Goal: Task Accomplishment & Management: Manage account settings

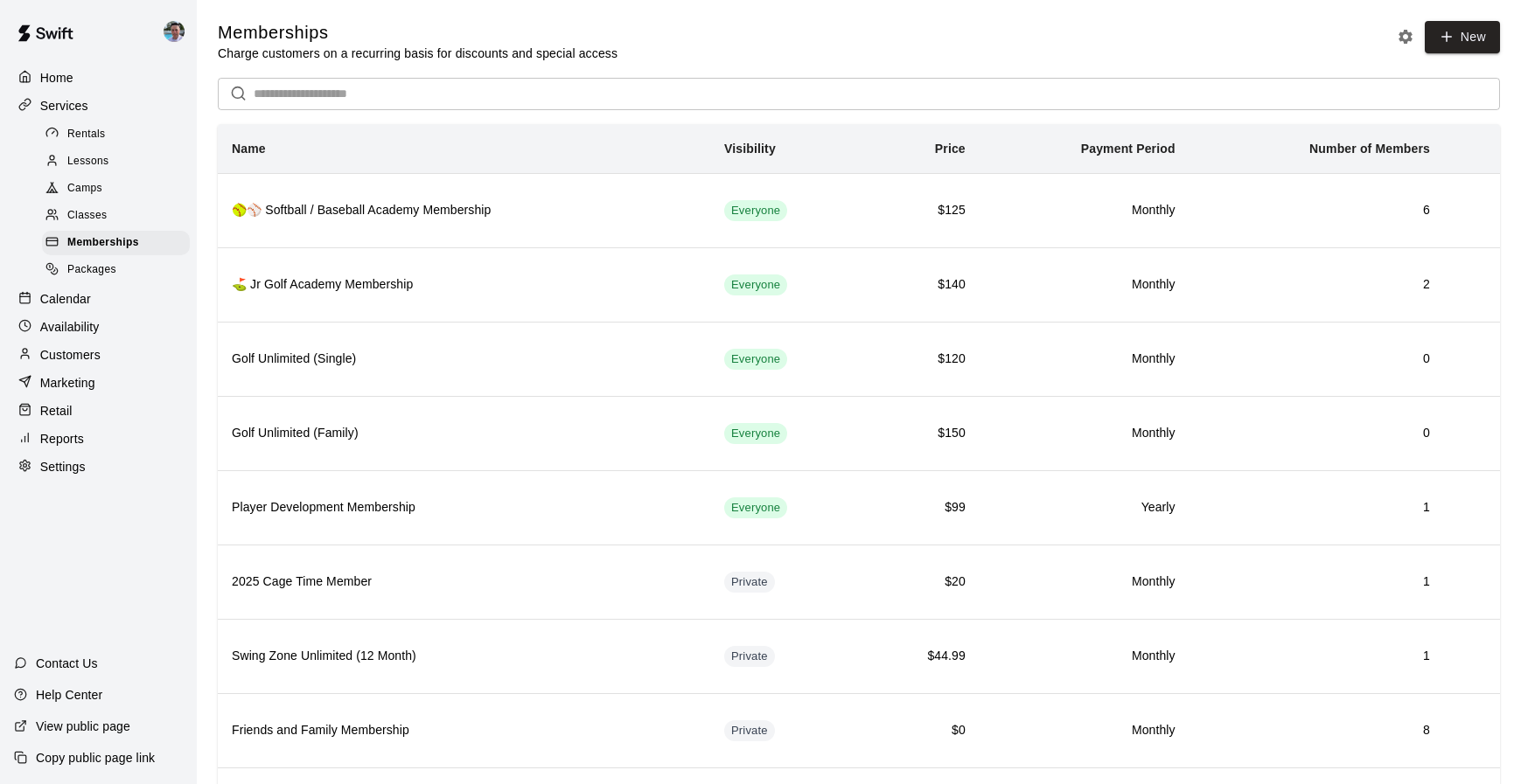
click at [79, 187] on span "Camps" at bounding box center [85, 189] width 35 height 18
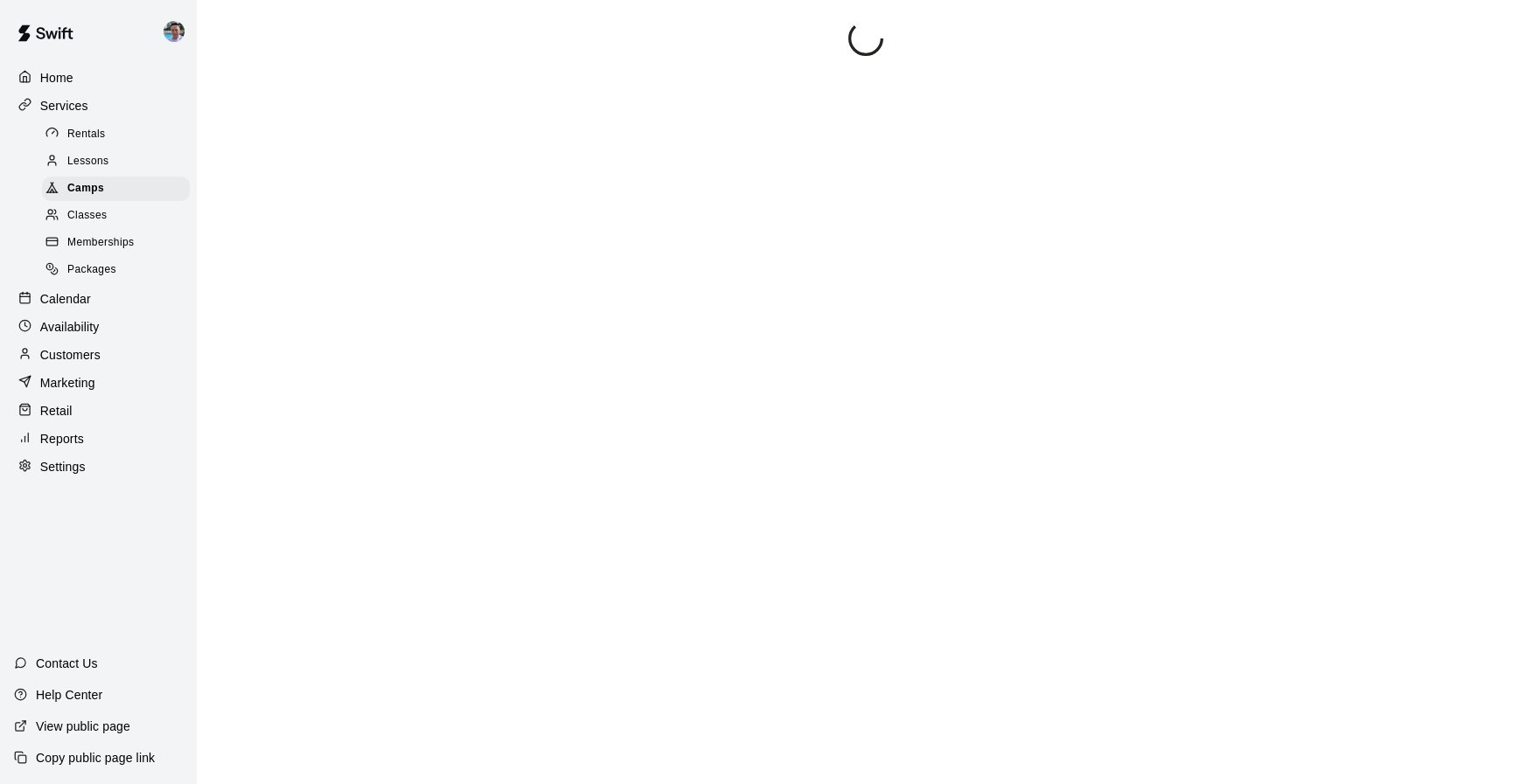
click at [87, 213] on span "Classes" at bounding box center [87, 216] width 40 height 18
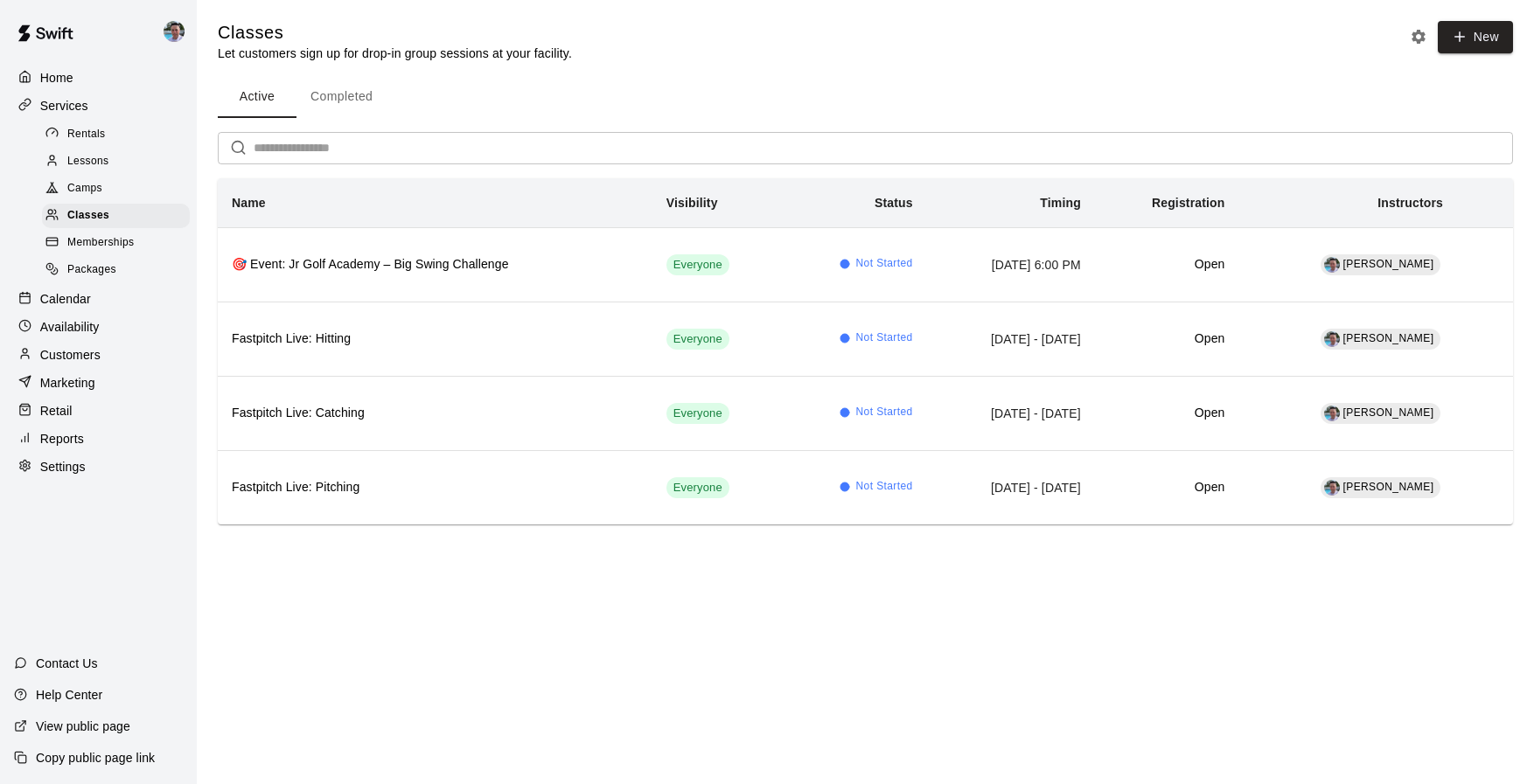
click at [99, 182] on span "Camps" at bounding box center [85, 189] width 35 height 18
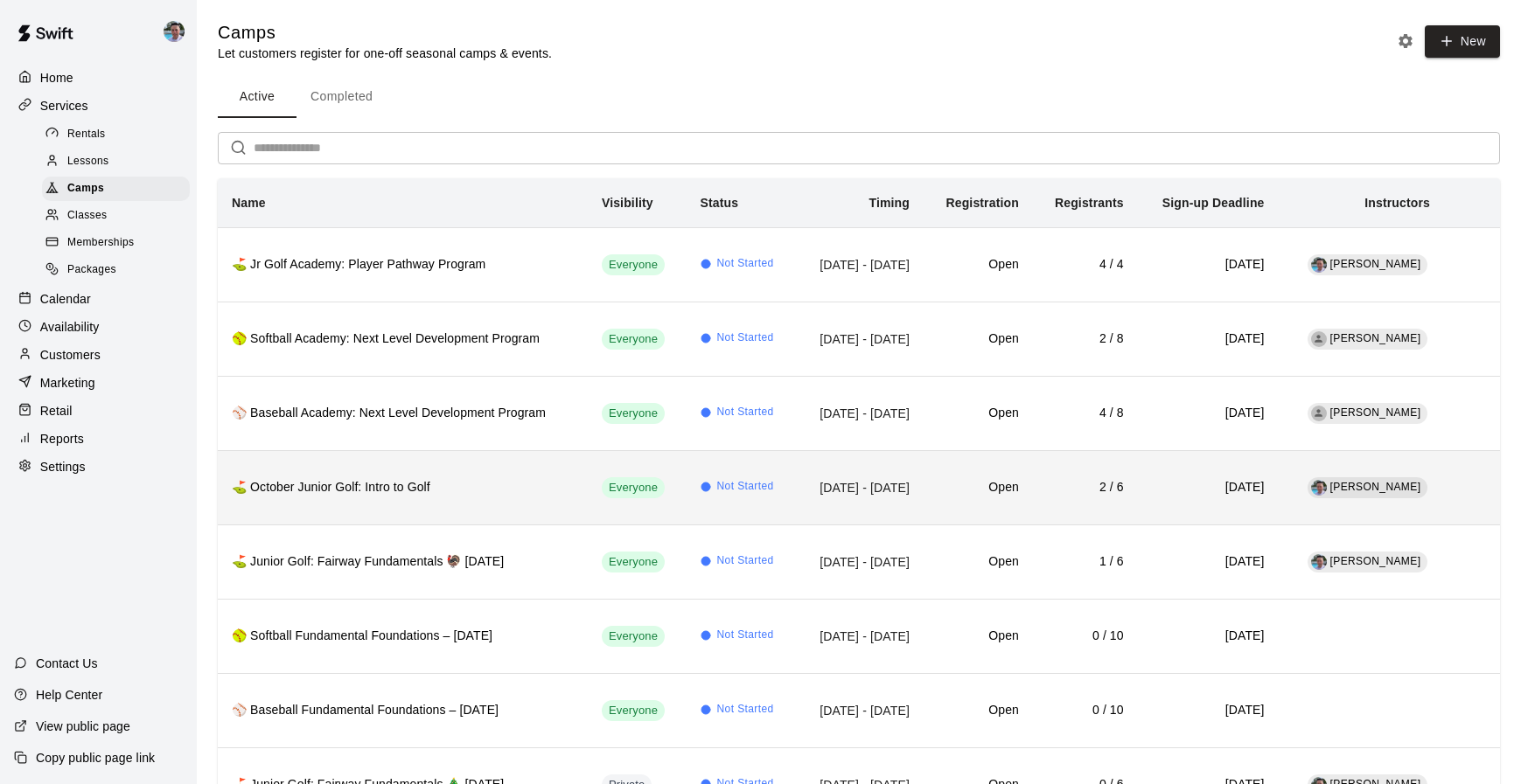
scroll to position [4, 0]
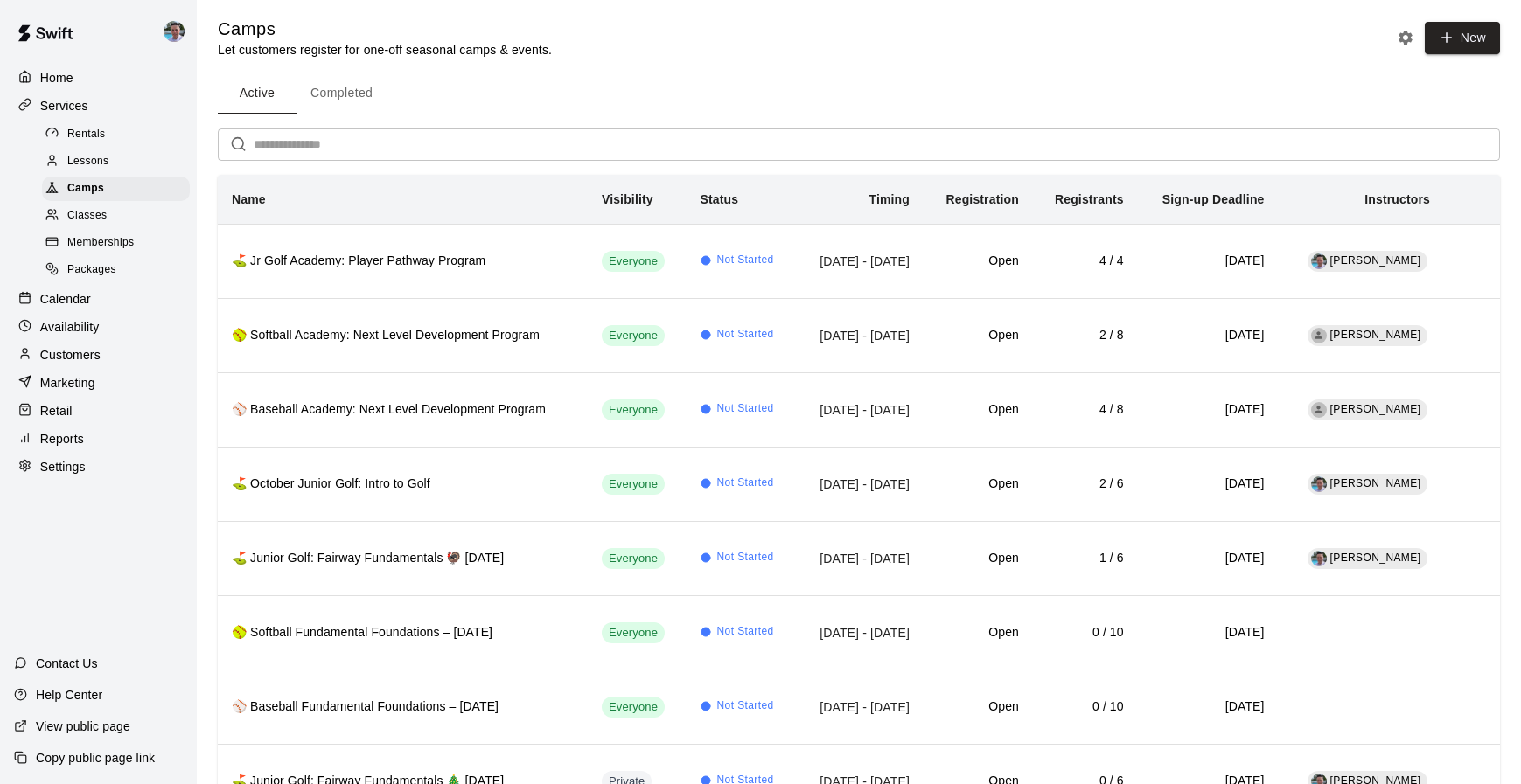
click at [111, 169] on div "Lessons" at bounding box center [116, 162] width 148 height 25
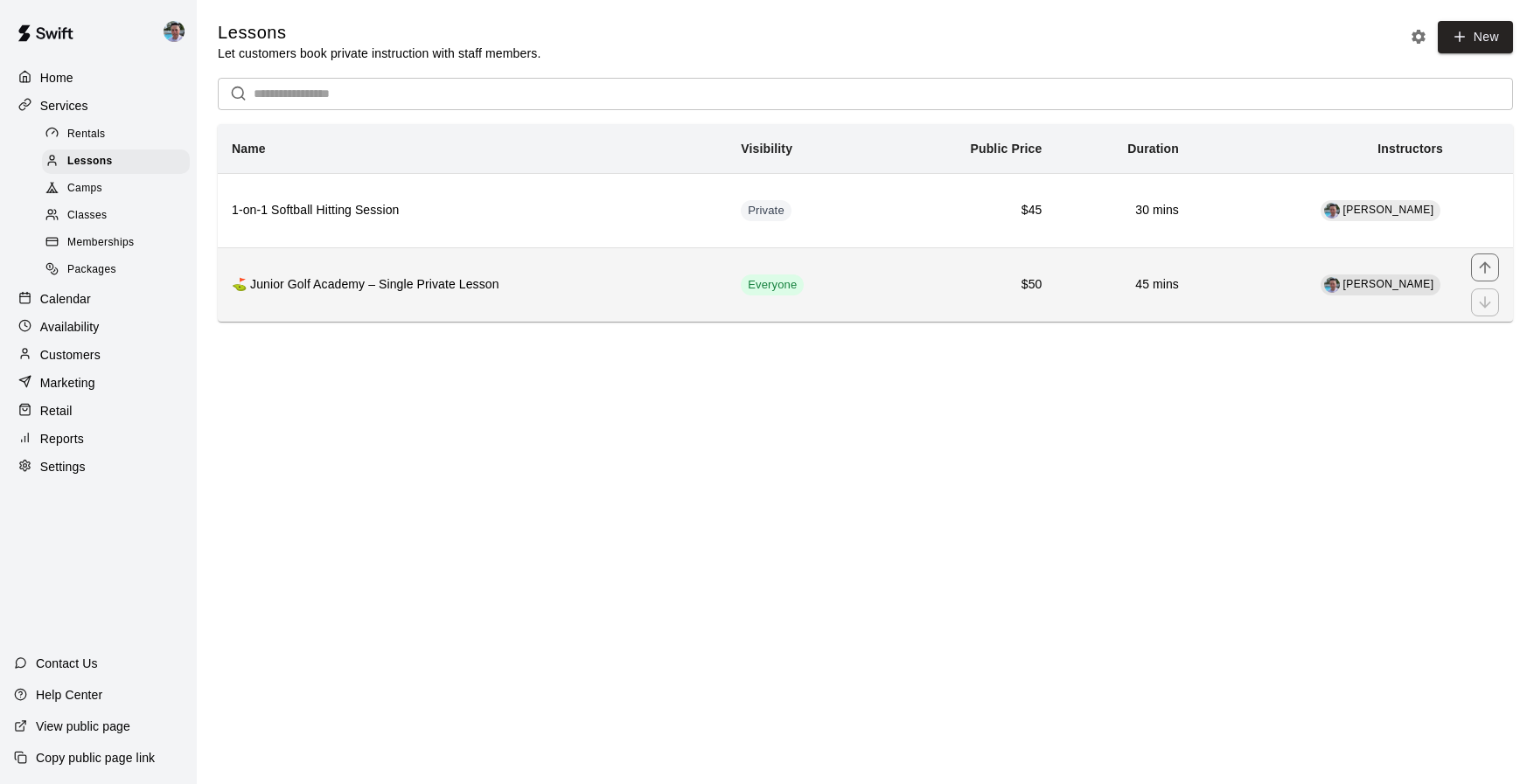
click at [547, 295] on th "⛳ Junior Golf Academy – Single Private Lesson" at bounding box center [472, 284] width 509 height 74
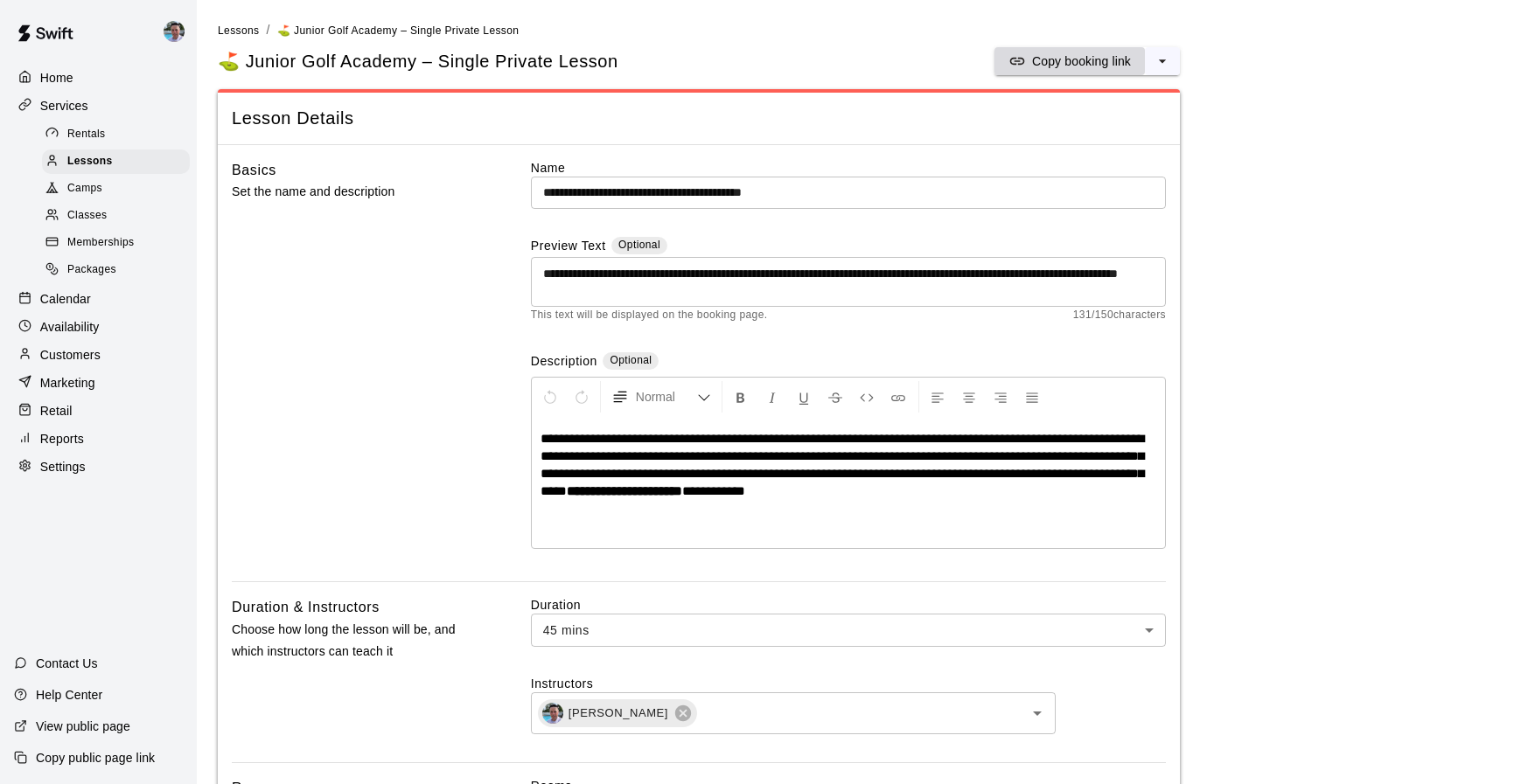
click at [1074, 58] on p "Copy booking link" at bounding box center [1081, 62] width 99 height 18
click at [135, 239] on div "Memberships" at bounding box center [116, 243] width 148 height 25
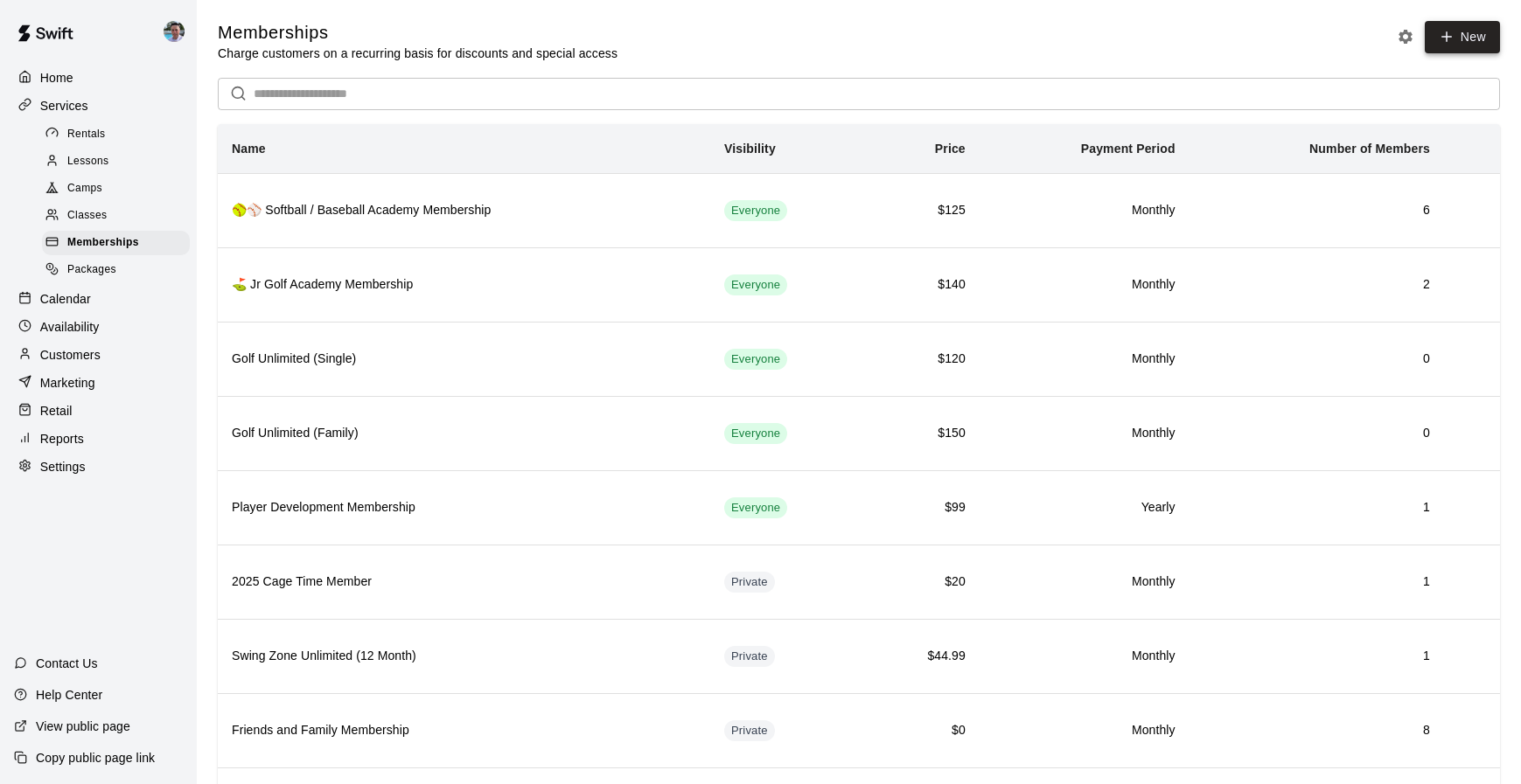
click at [1447, 37] on icon at bounding box center [1446, 37] width 10 height 0
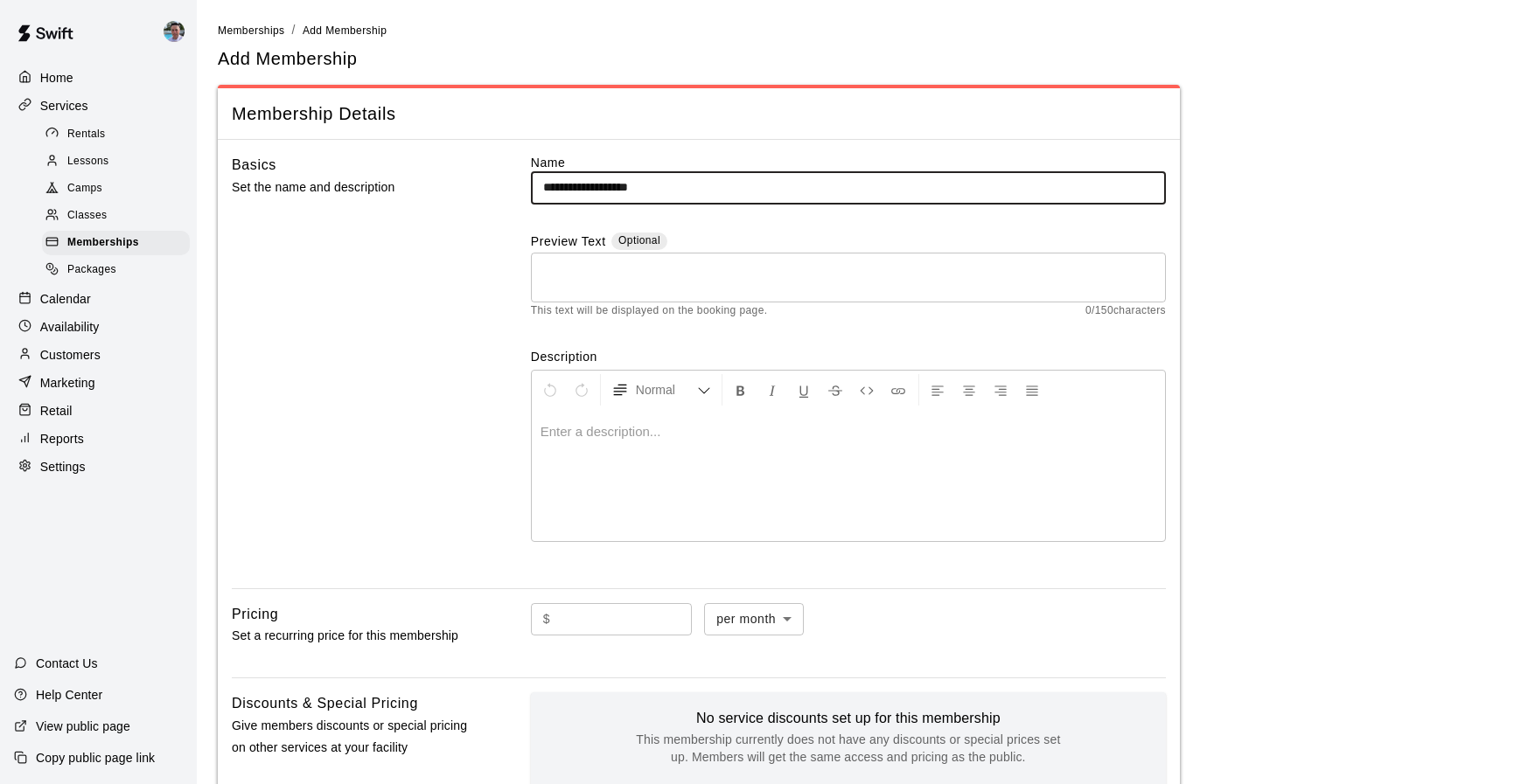
type input "**********"
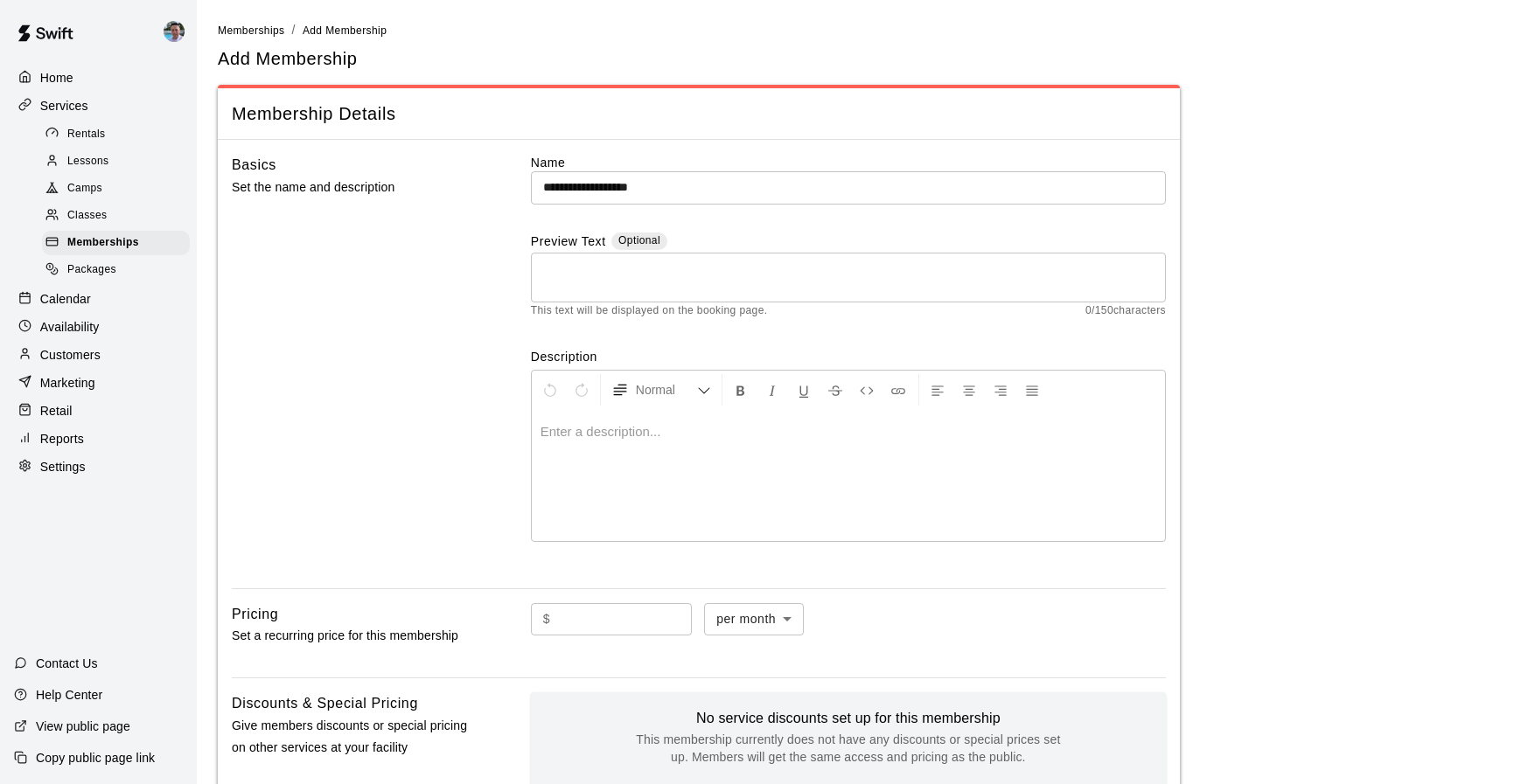
click at [632, 452] on div at bounding box center [848, 475] width 633 height 131
click at [776, 604] on body "**********" at bounding box center [760, 588] width 1521 height 1176
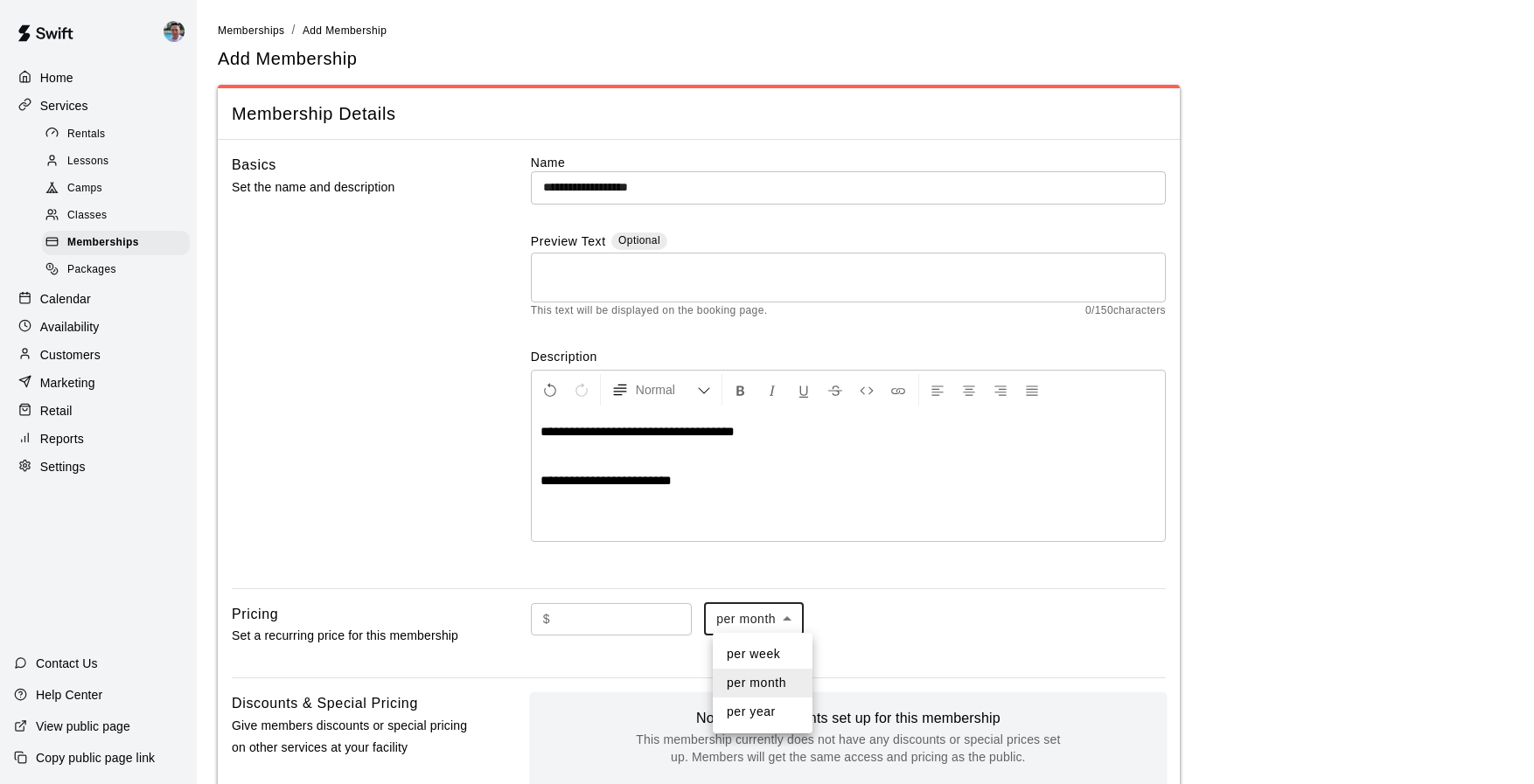
click at [793, 706] on li "per year" at bounding box center [762, 712] width 99 height 29
type input "******"
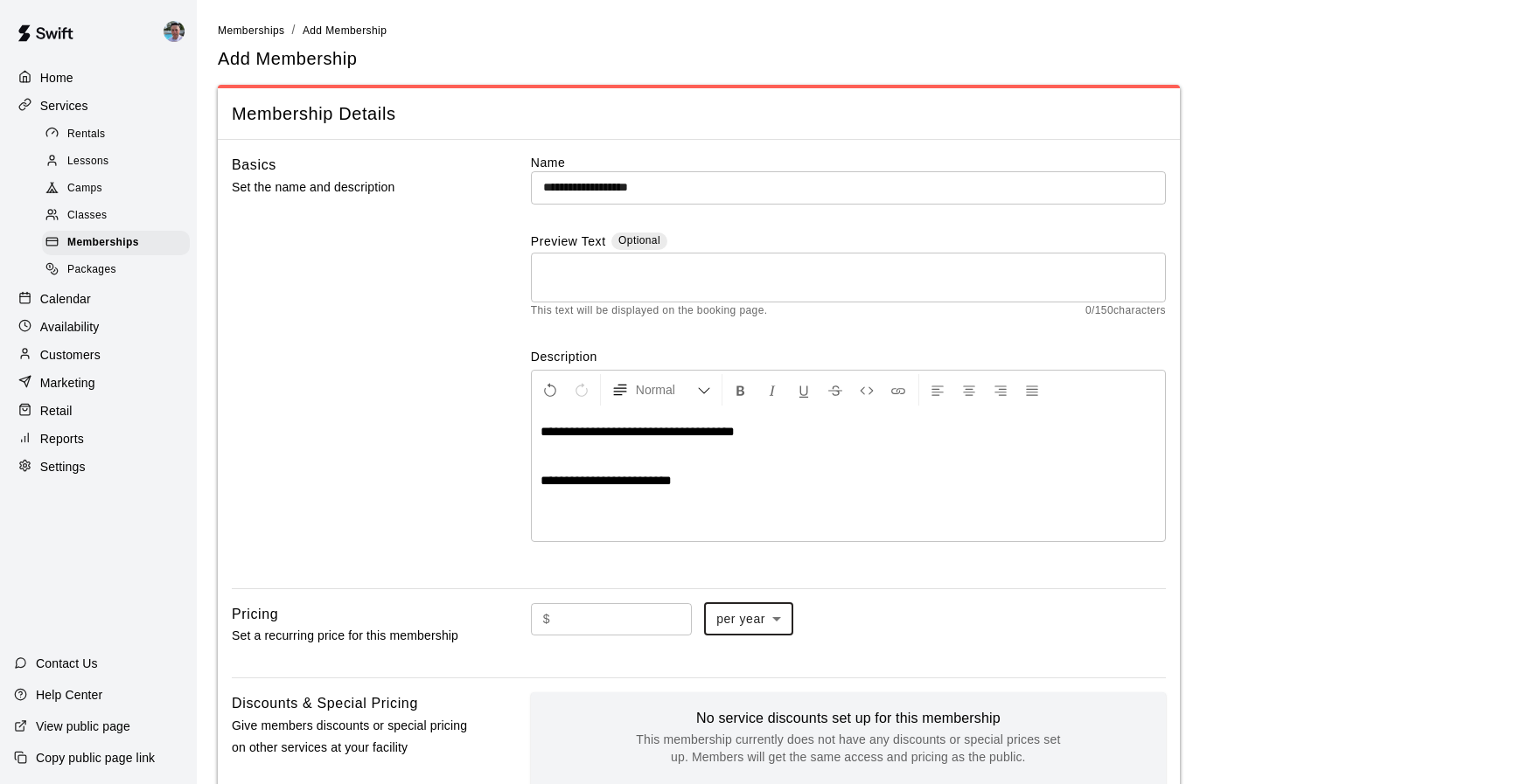
scroll to position [33, 0]
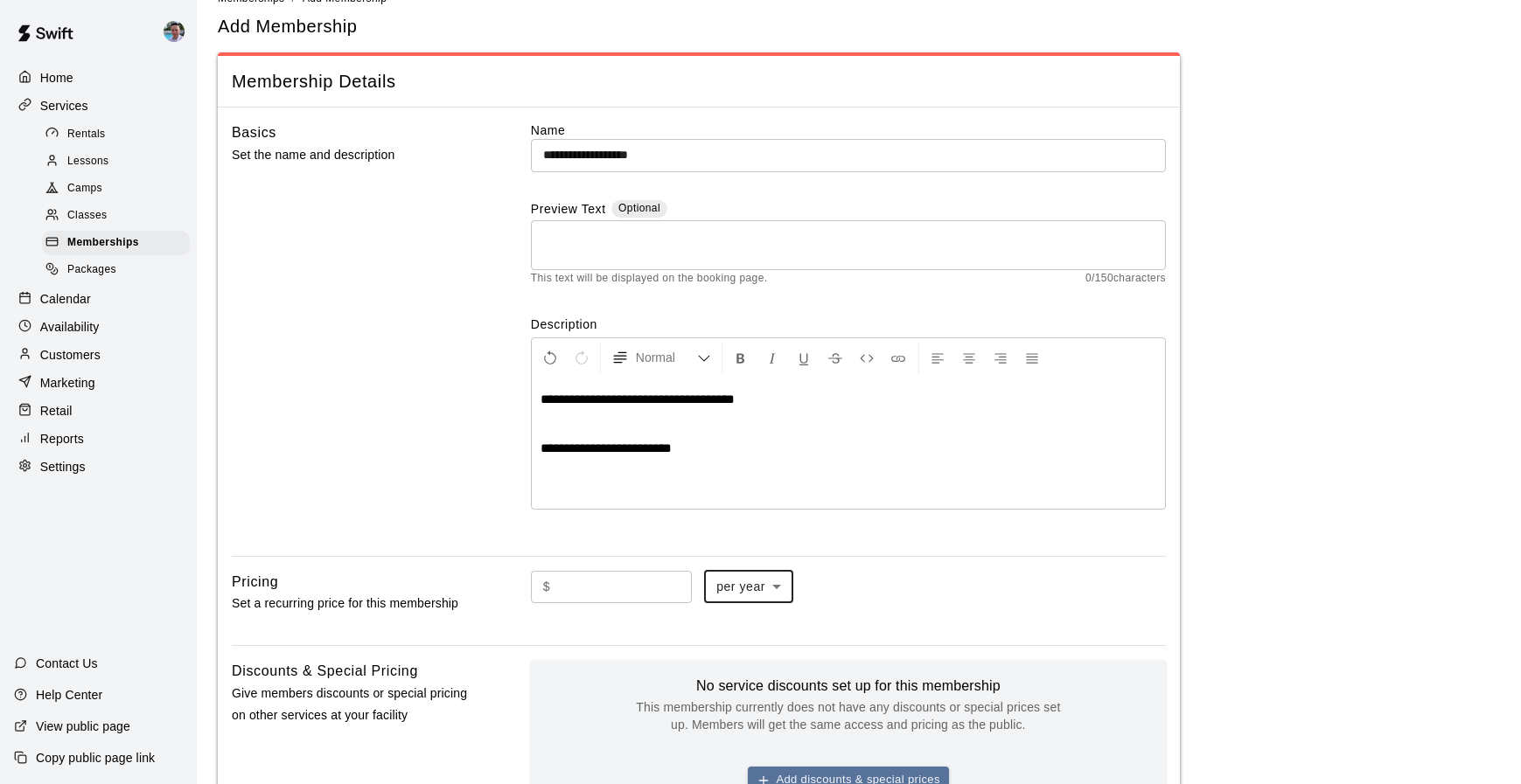
click at [609, 573] on input "text" at bounding box center [624, 587] width 135 height 33
type input "***"
click at [311, 380] on div "Basics Set the name and description" at bounding box center [353, 332] width 243 height 421
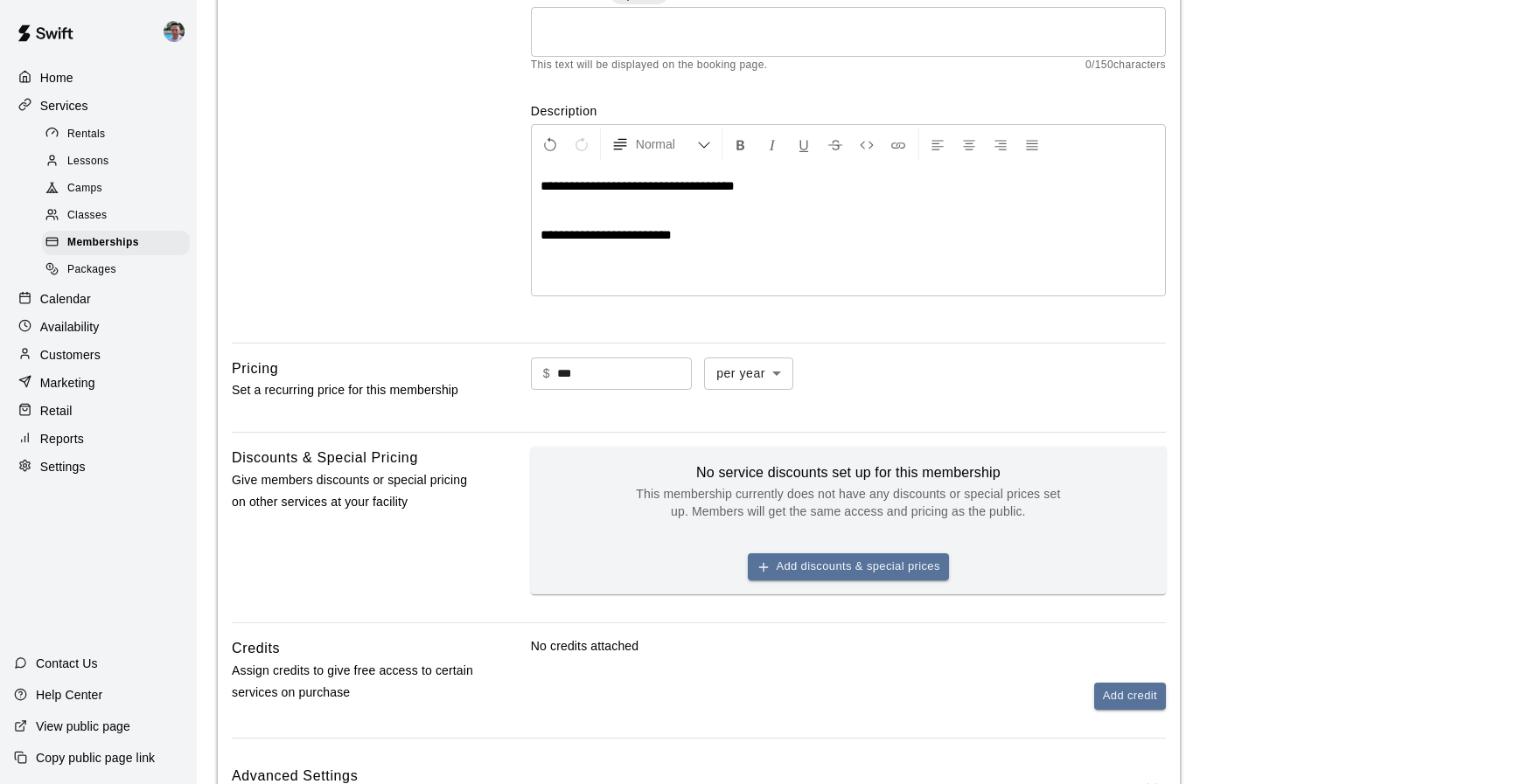
scroll to position [388, 0]
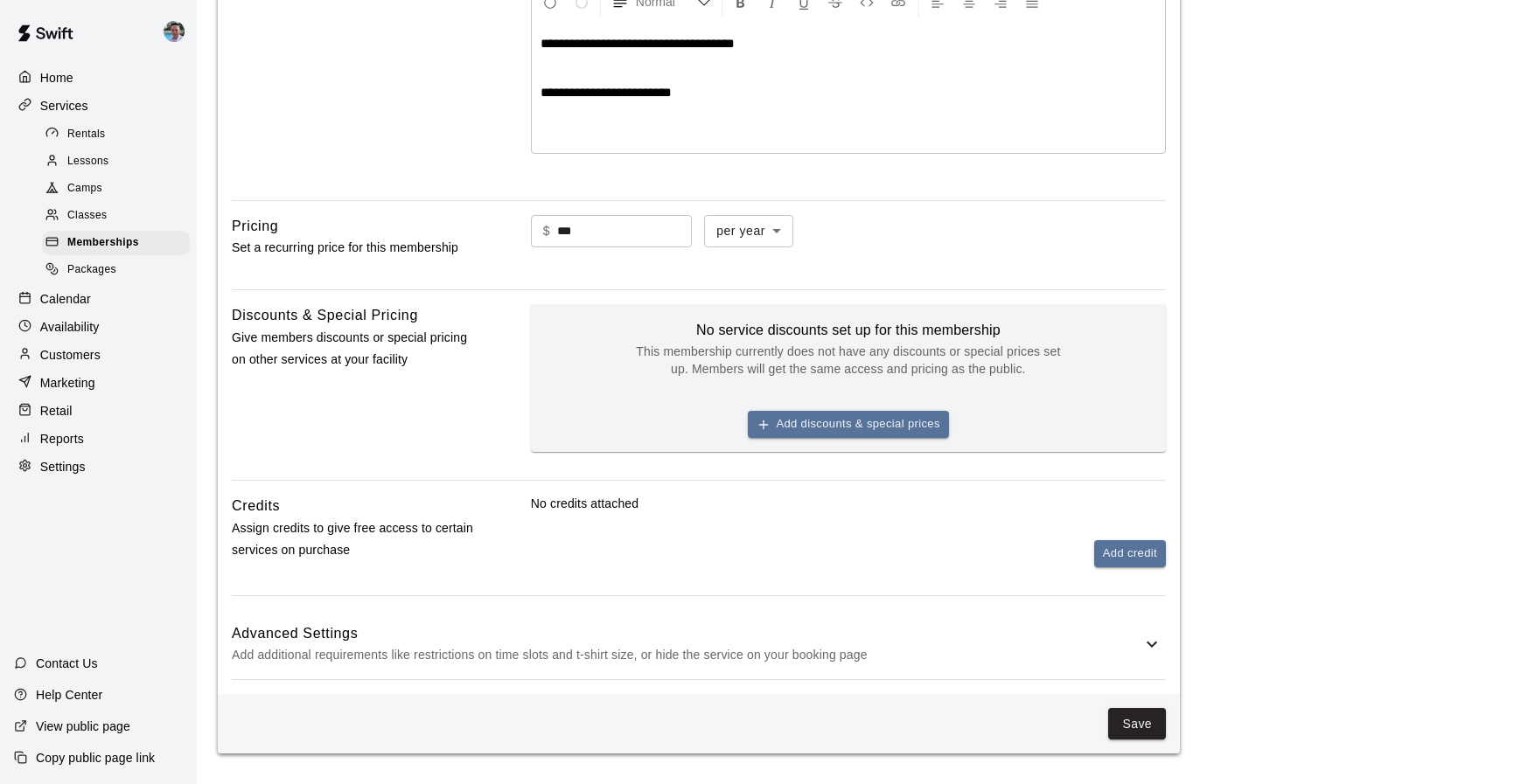
click at [912, 633] on h6 "Advanced Settings" at bounding box center [686, 634] width 909 height 23
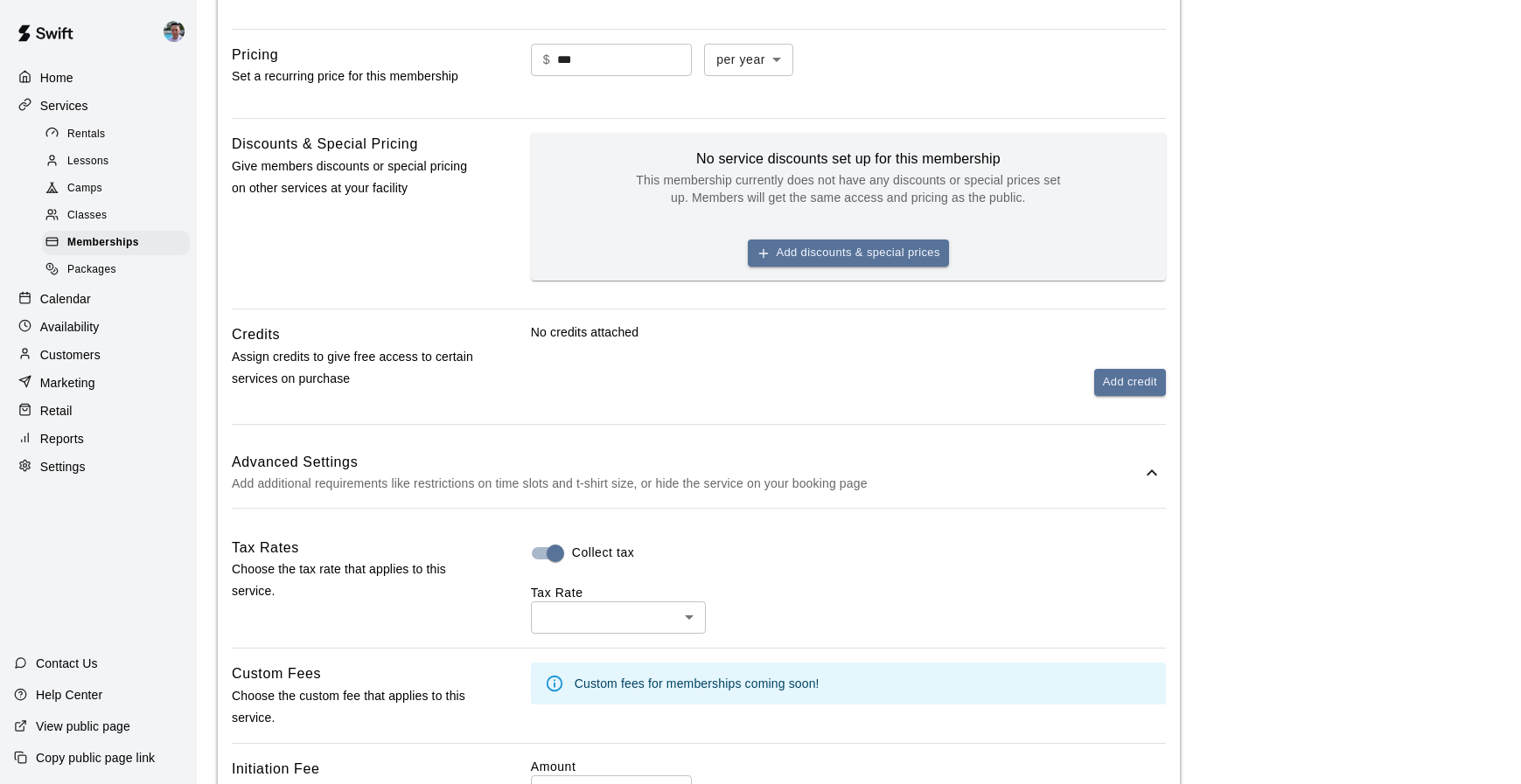
scroll to position [739, 0]
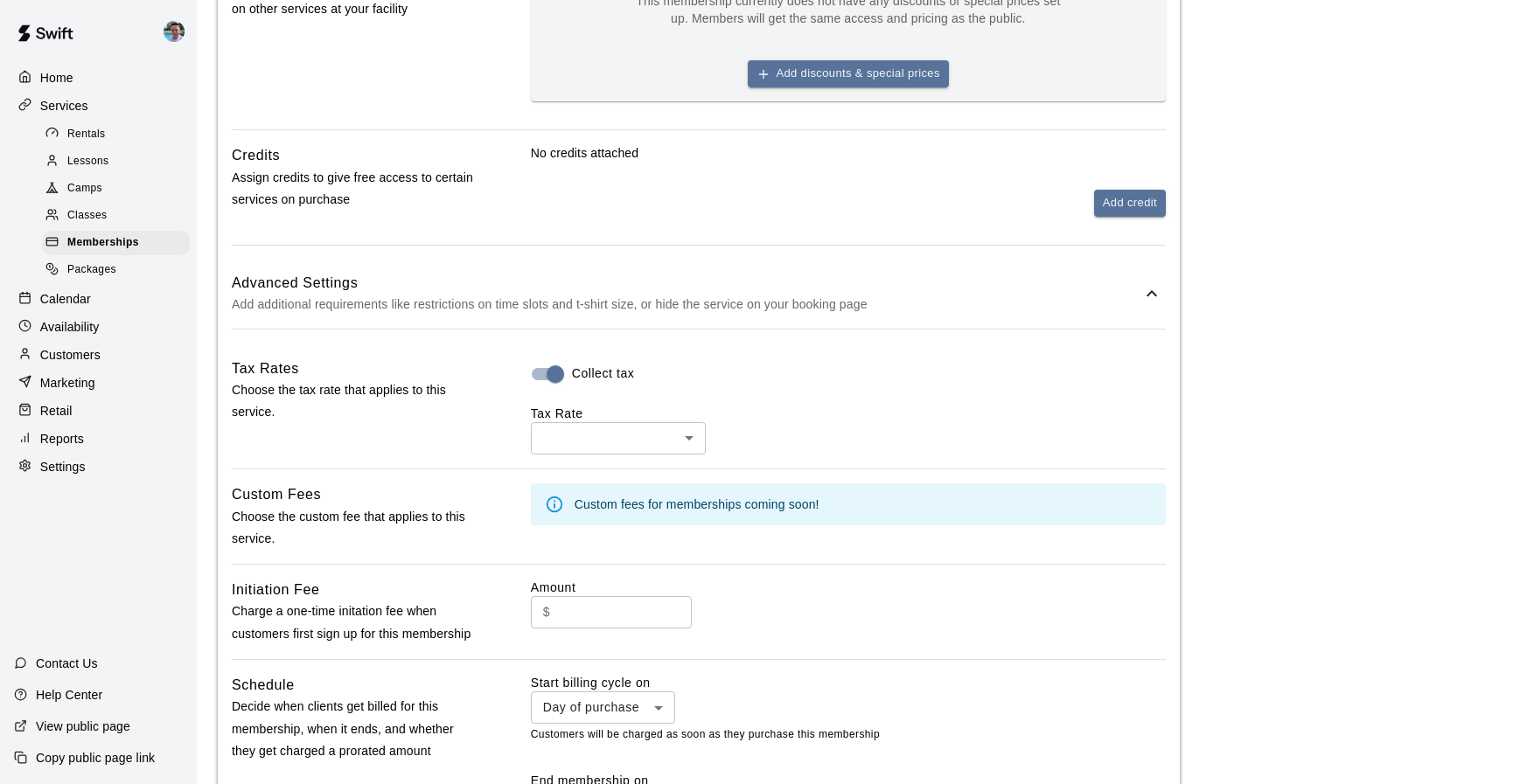
click at [614, 429] on body "**********" at bounding box center [767, 265] width 1534 height 2008
click at [630, 495] on li "PA Sales Tax ( 6 %)" at bounding box center [618, 500] width 175 height 29
type input "***"
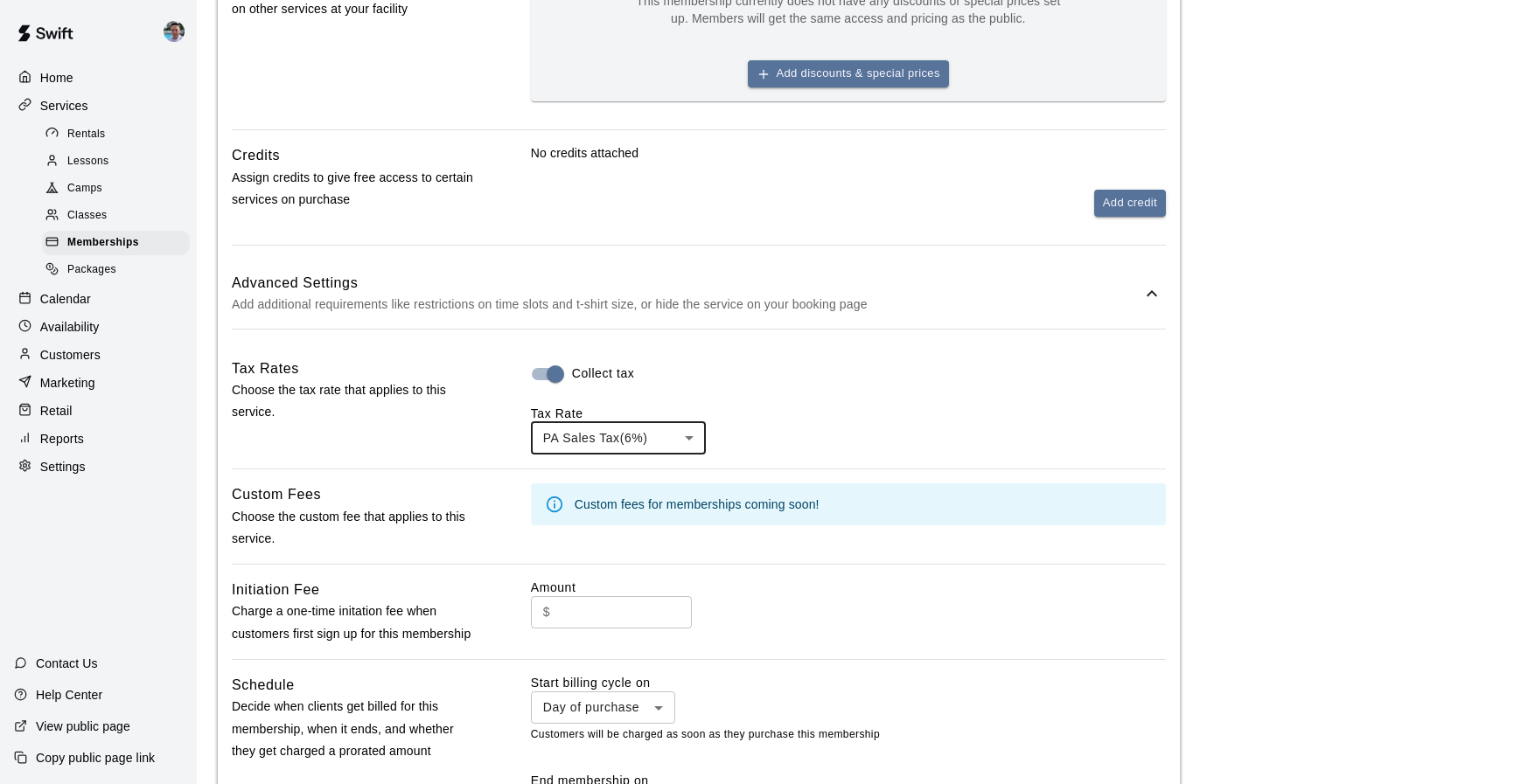
scroll to position [931, 0]
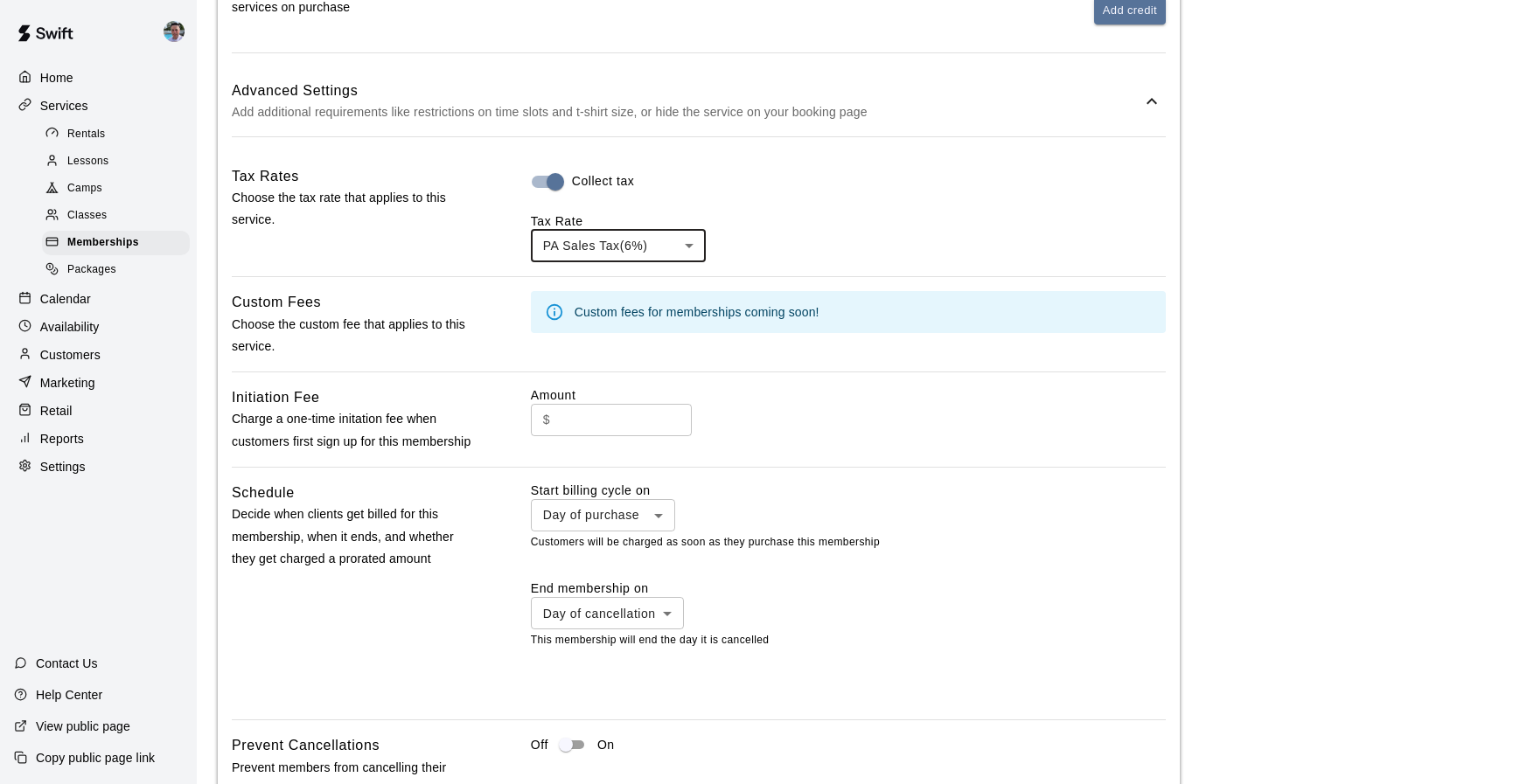
click at [658, 510] on body "**********" at bounding box center [767, 73] width 1534 height 2008
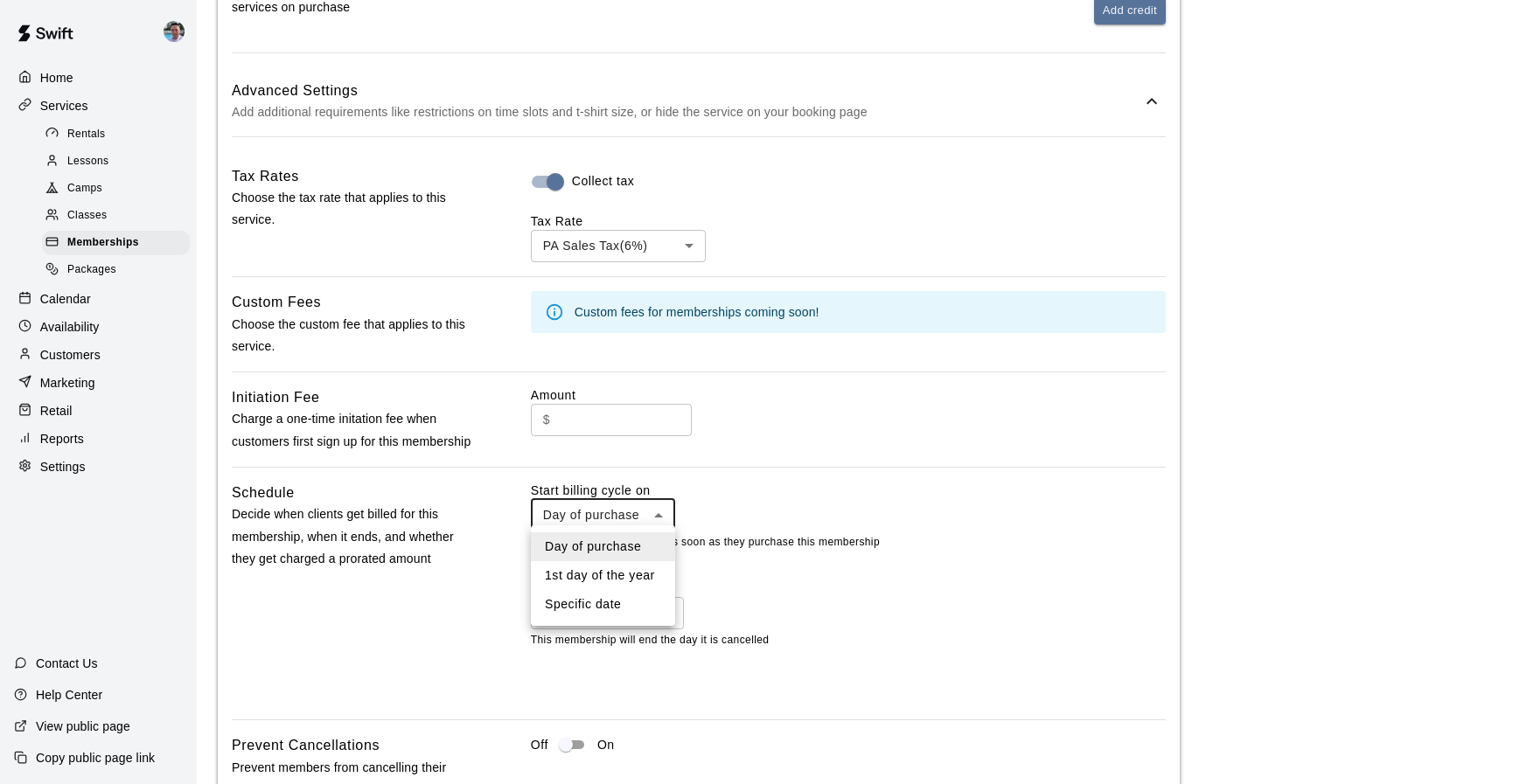
click at [765, 491] on div at bounding box center [767, 392] width 1534 height 784
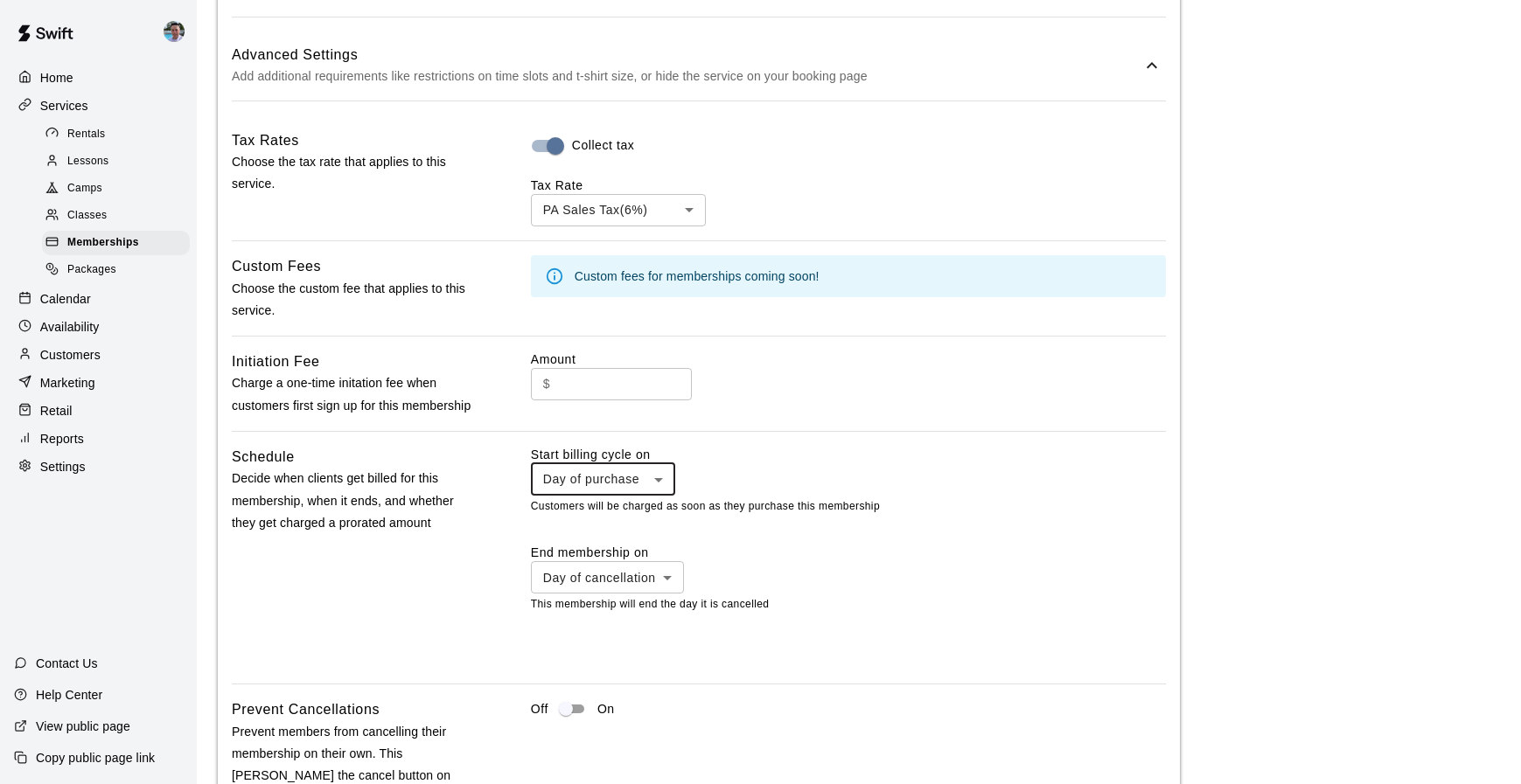
scroll to position [1065, 0]
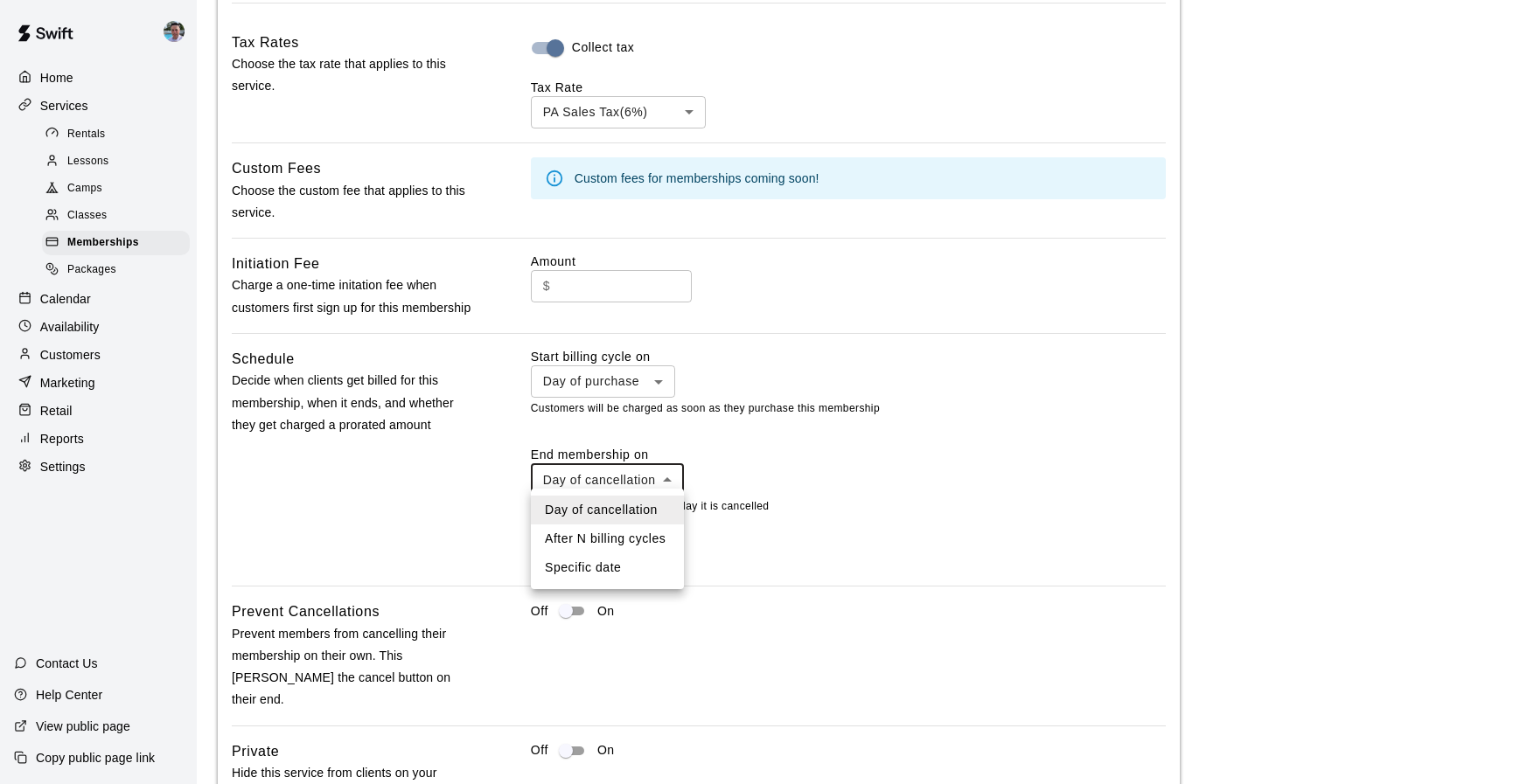
click at [839, 473] on div at bounding box center [767, 392] width 1534 height 784
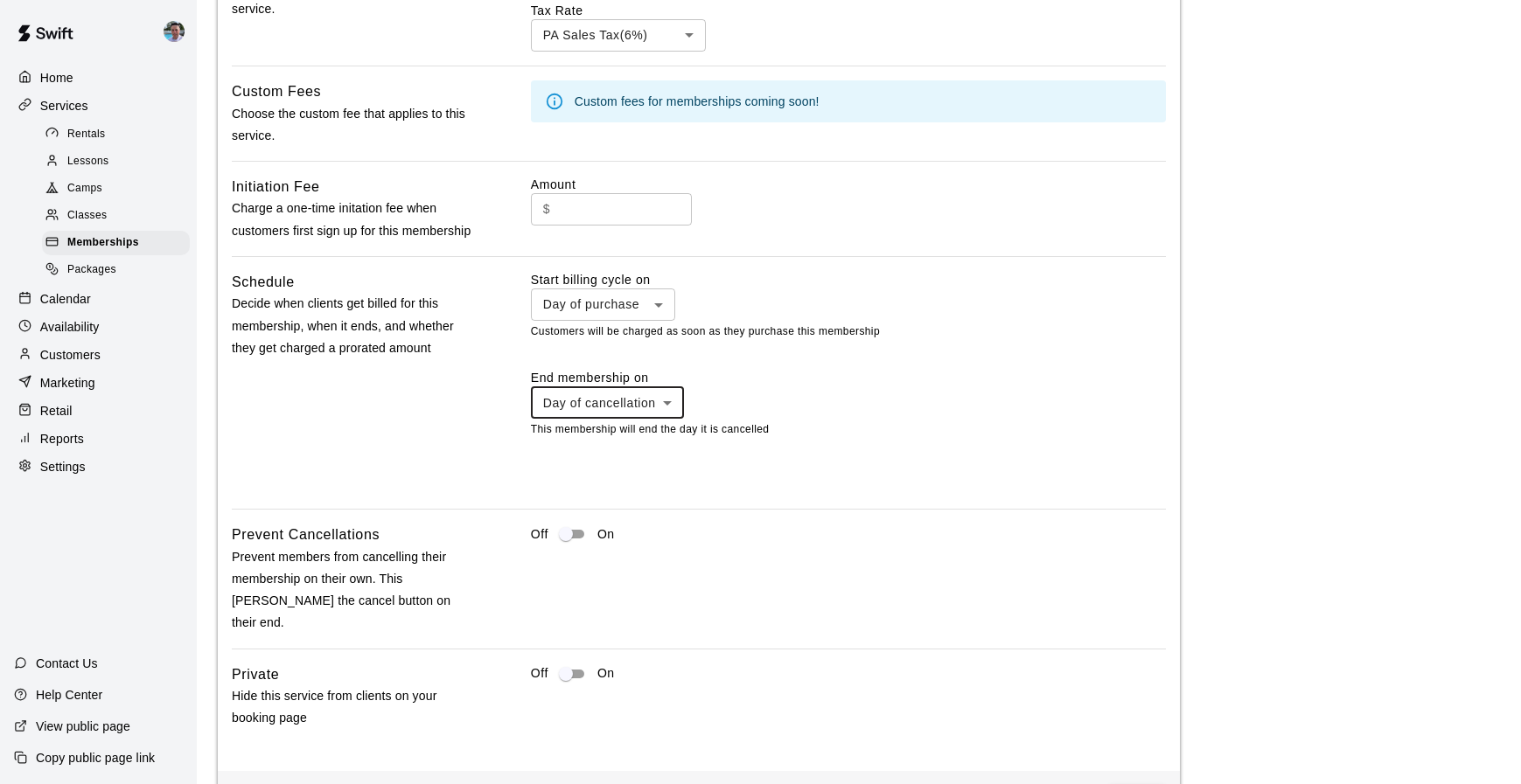
scroll to position [1191, 0]
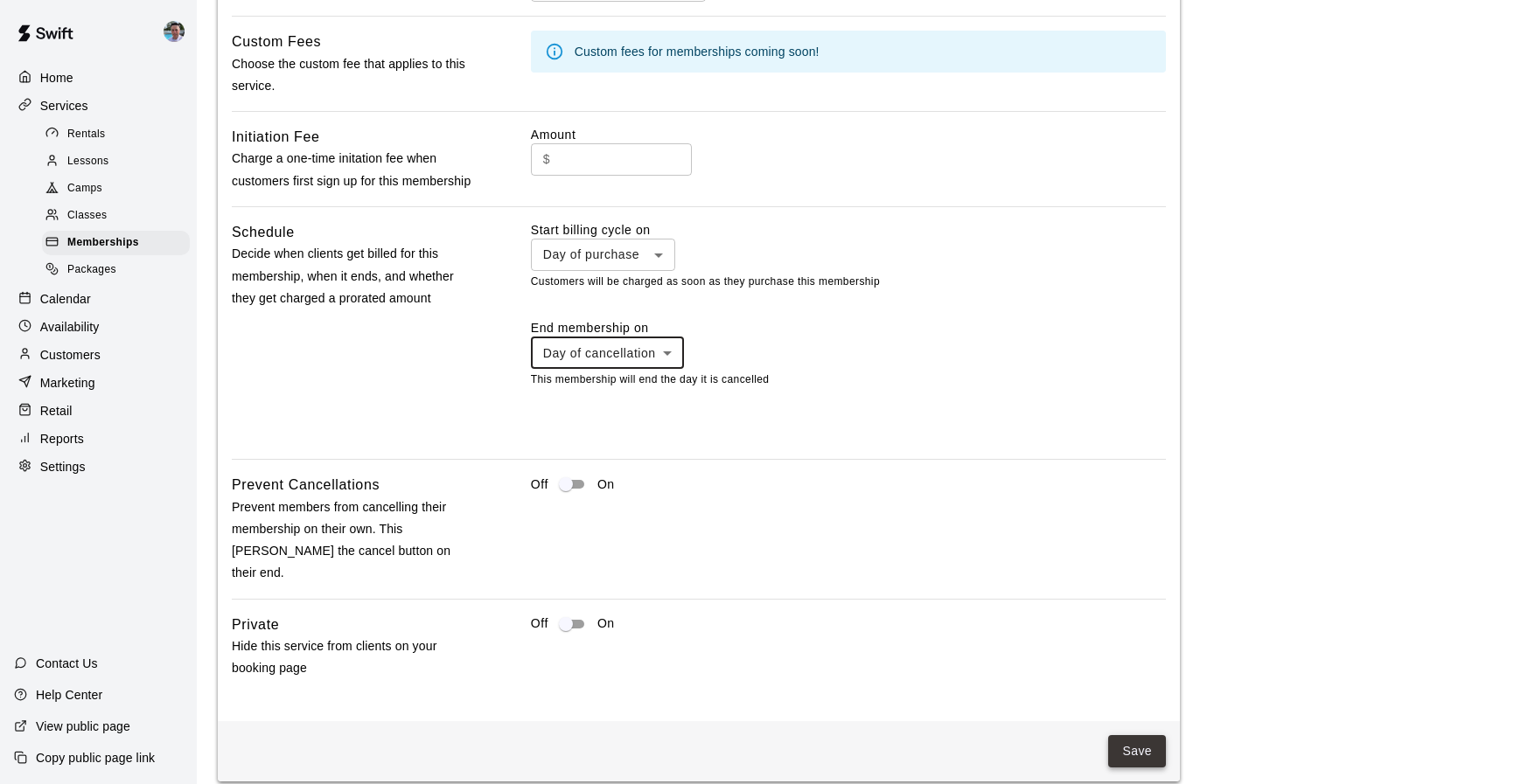
click at [1149, 736] on button "Save" at bounding box center [1137, 751] width 58 height 33
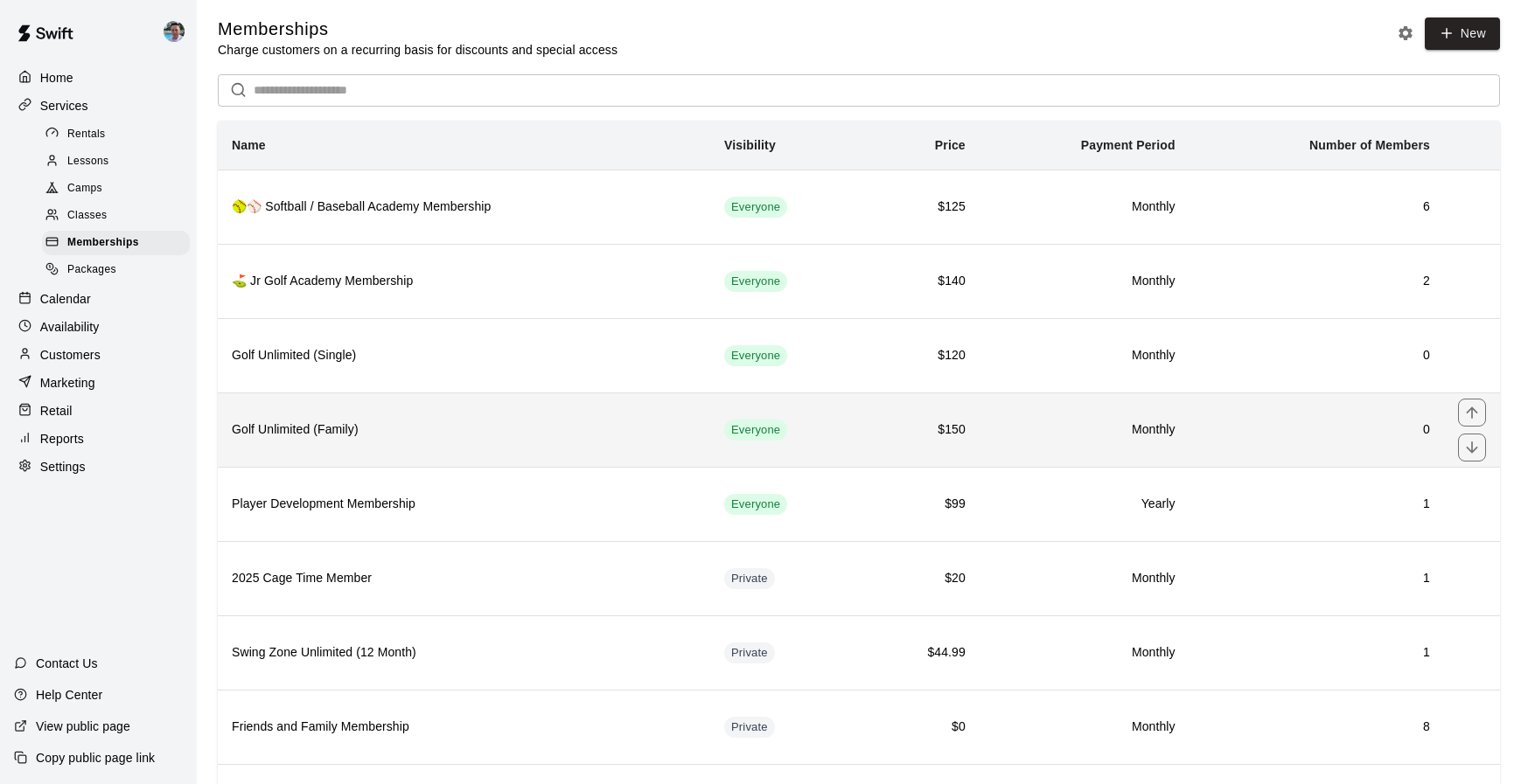
scroll to position [180, 0]
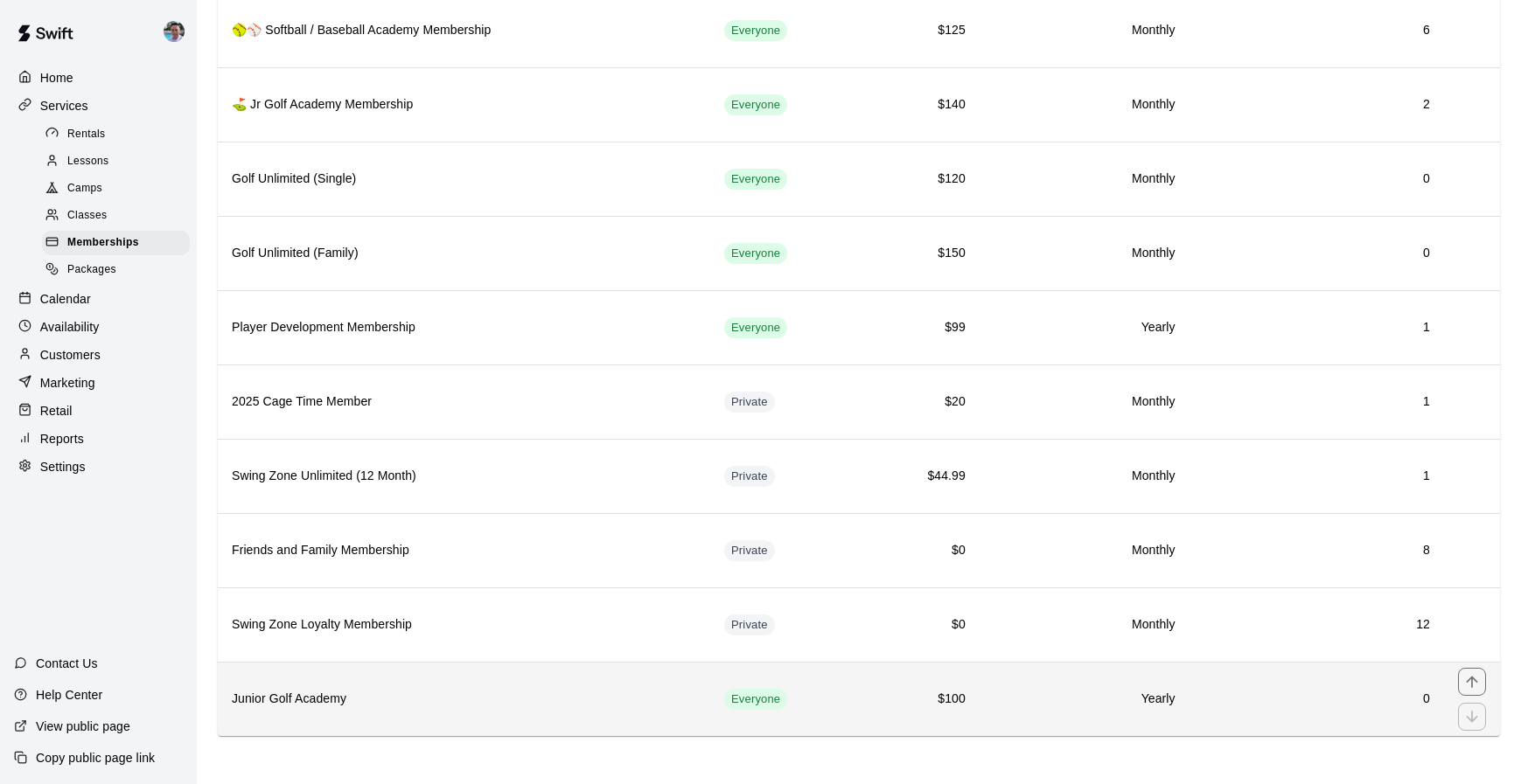
click at [1265, 688] on td "0" at bounding box center [1316, 699] width 254 height 74
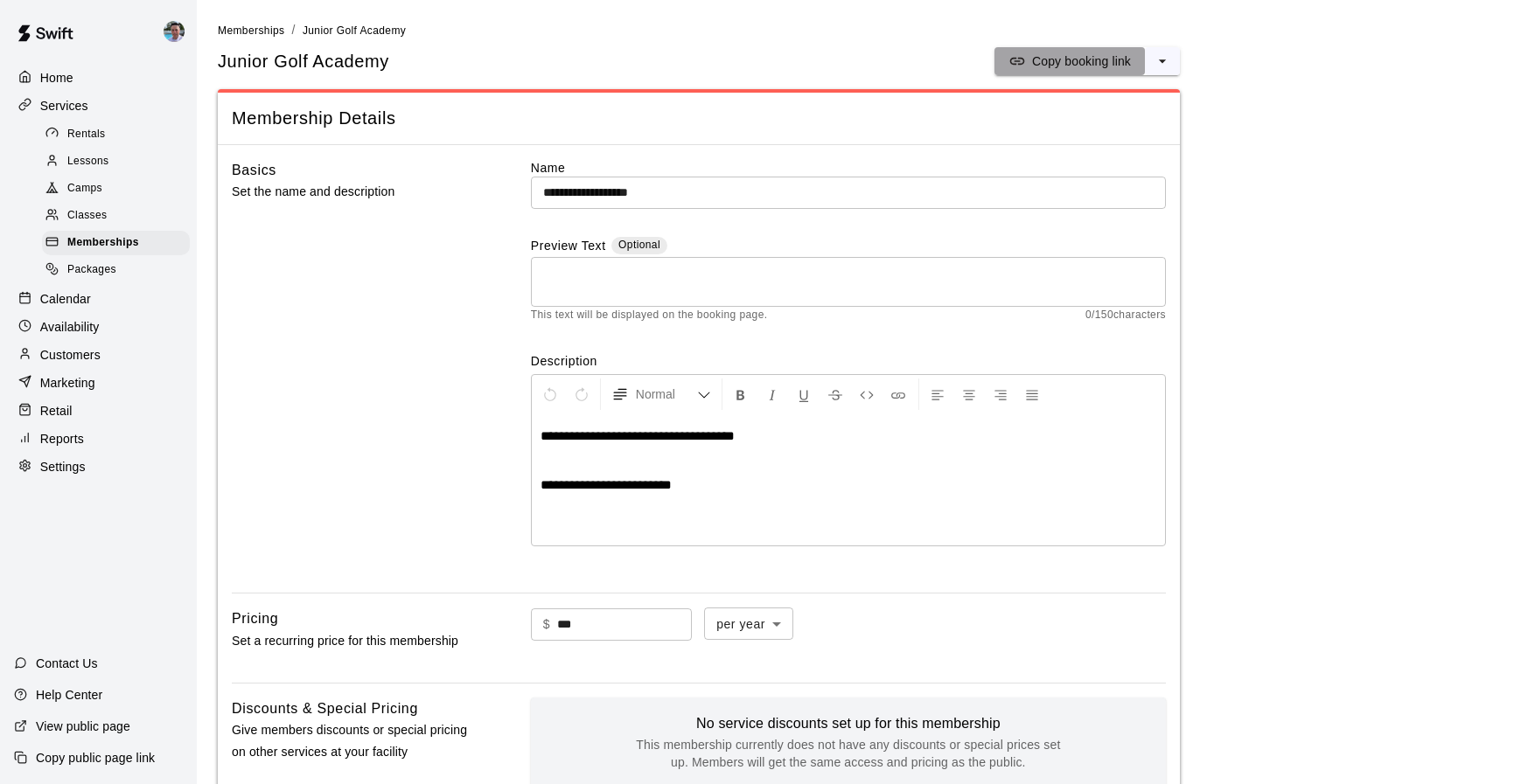
click at [1069, 59] on p "Copy booking link" at bounding box center [1081, 62] width 99 height 18
click at [113, 158] on div "Lessons" at bounding box center [116, 162] width 148 height 25
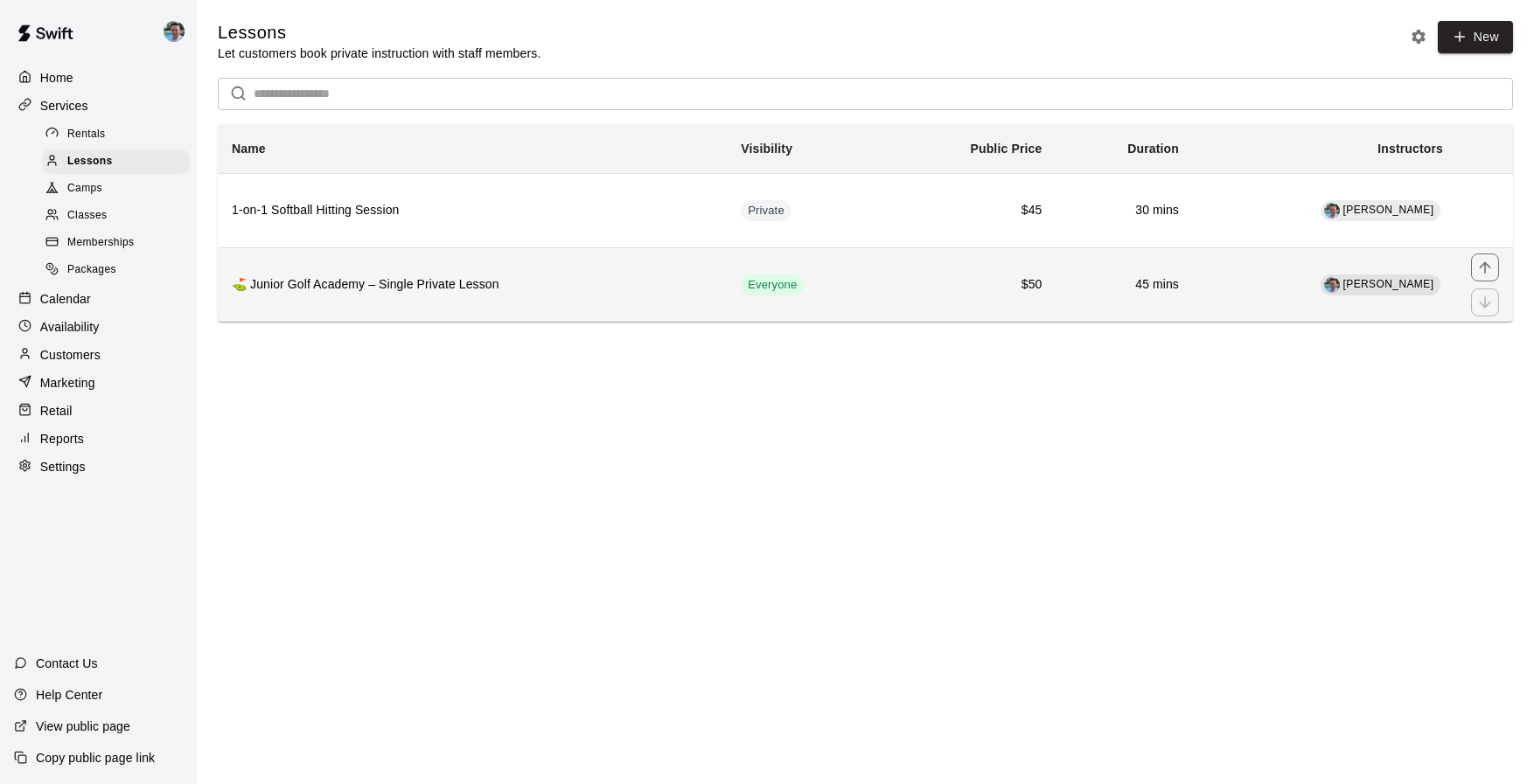
click at [616, 298] on th "⛳ Junior Golf Academy – Single Private Lesson" at bounding box center [472, 284] width 509 height 74
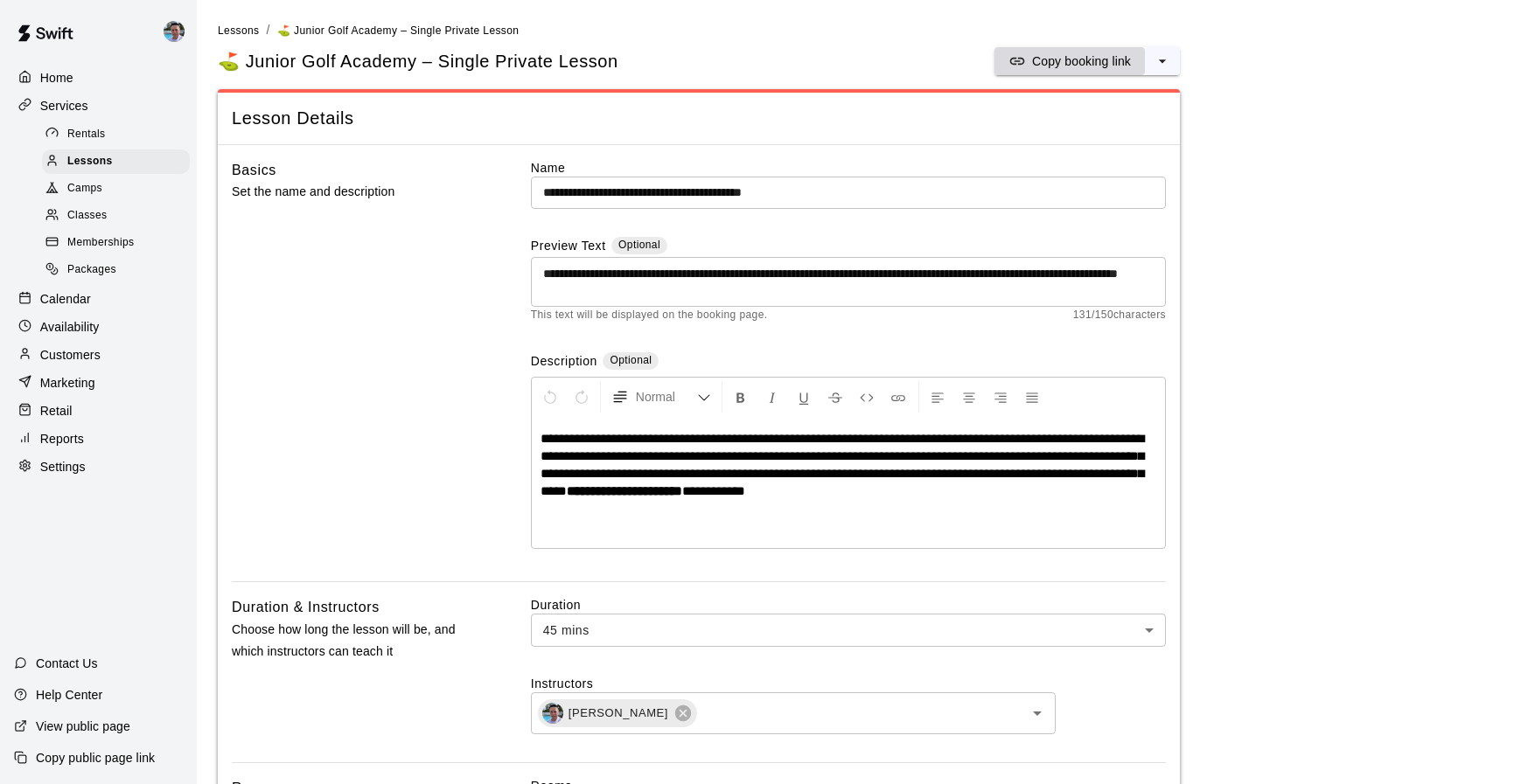
click at [1094, 58] on p "Copy booking link" at bounding box center [1081, 62] width 99 height 18
click at [135, 241] on div "Memberships" at bounding box center [116, 243] width 148 height 25
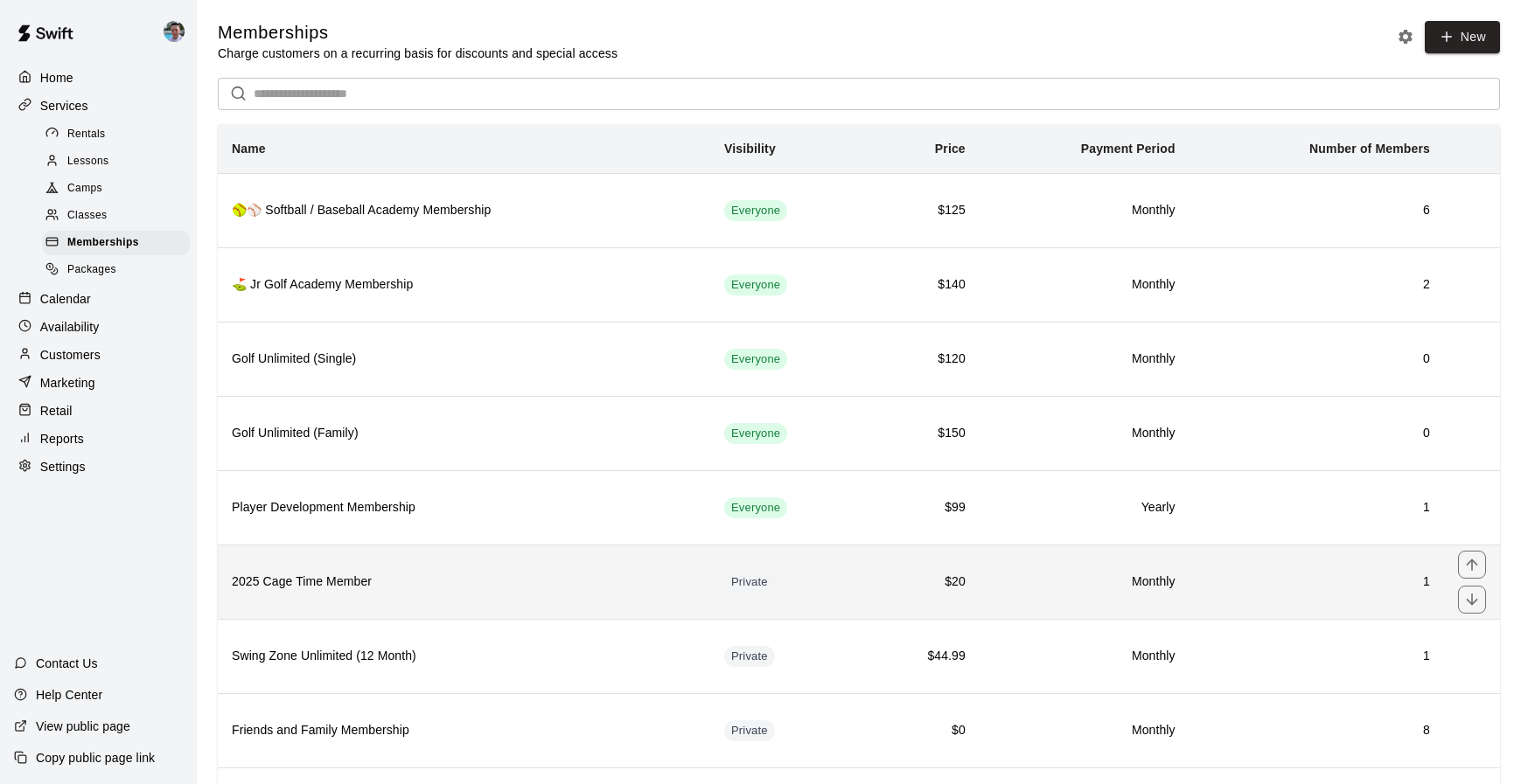
scroll to position [180, 0]
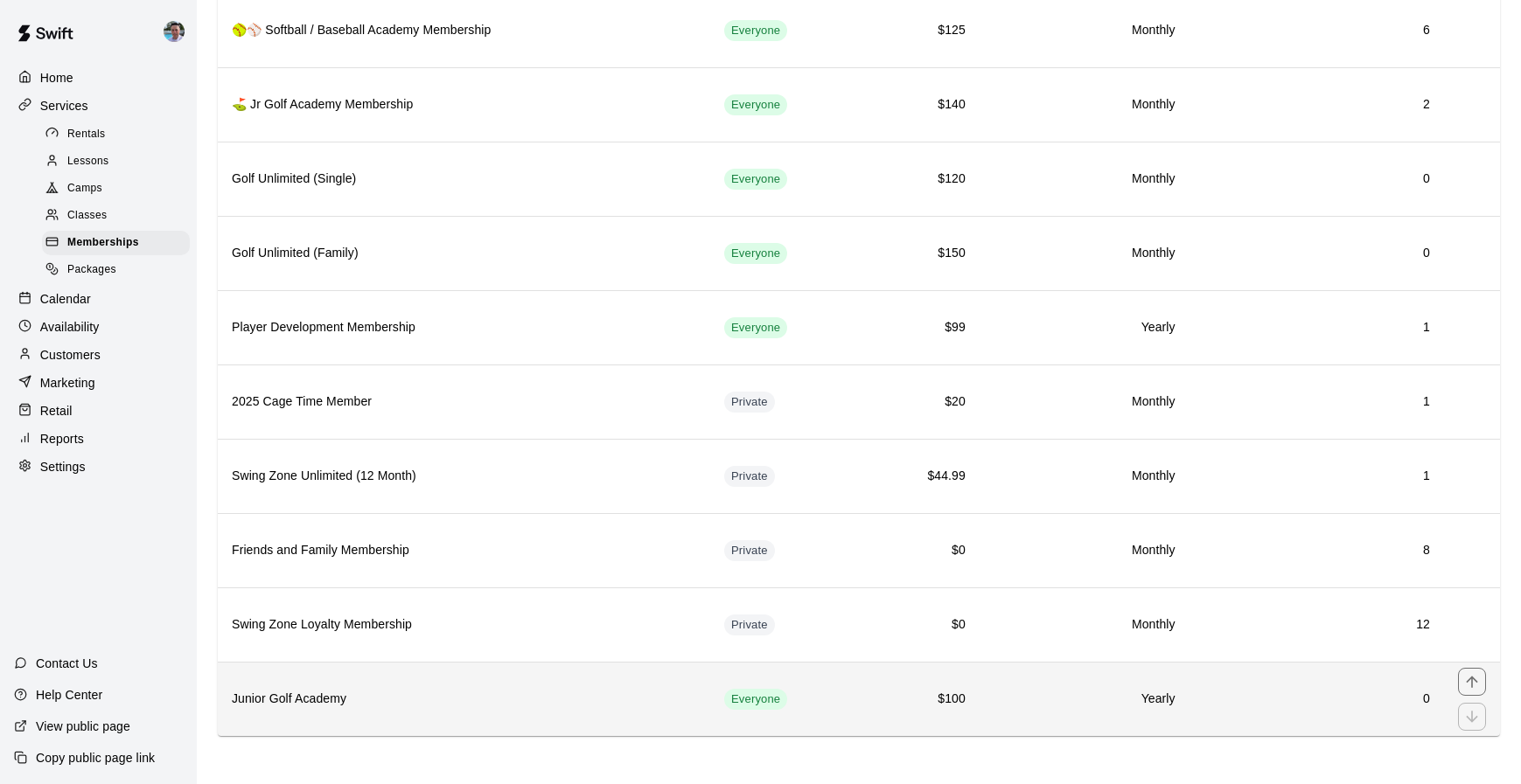
click at [519, 695] on h6 "Junior Golf Academy" at bounding box center [464, 700] width 465 height 19
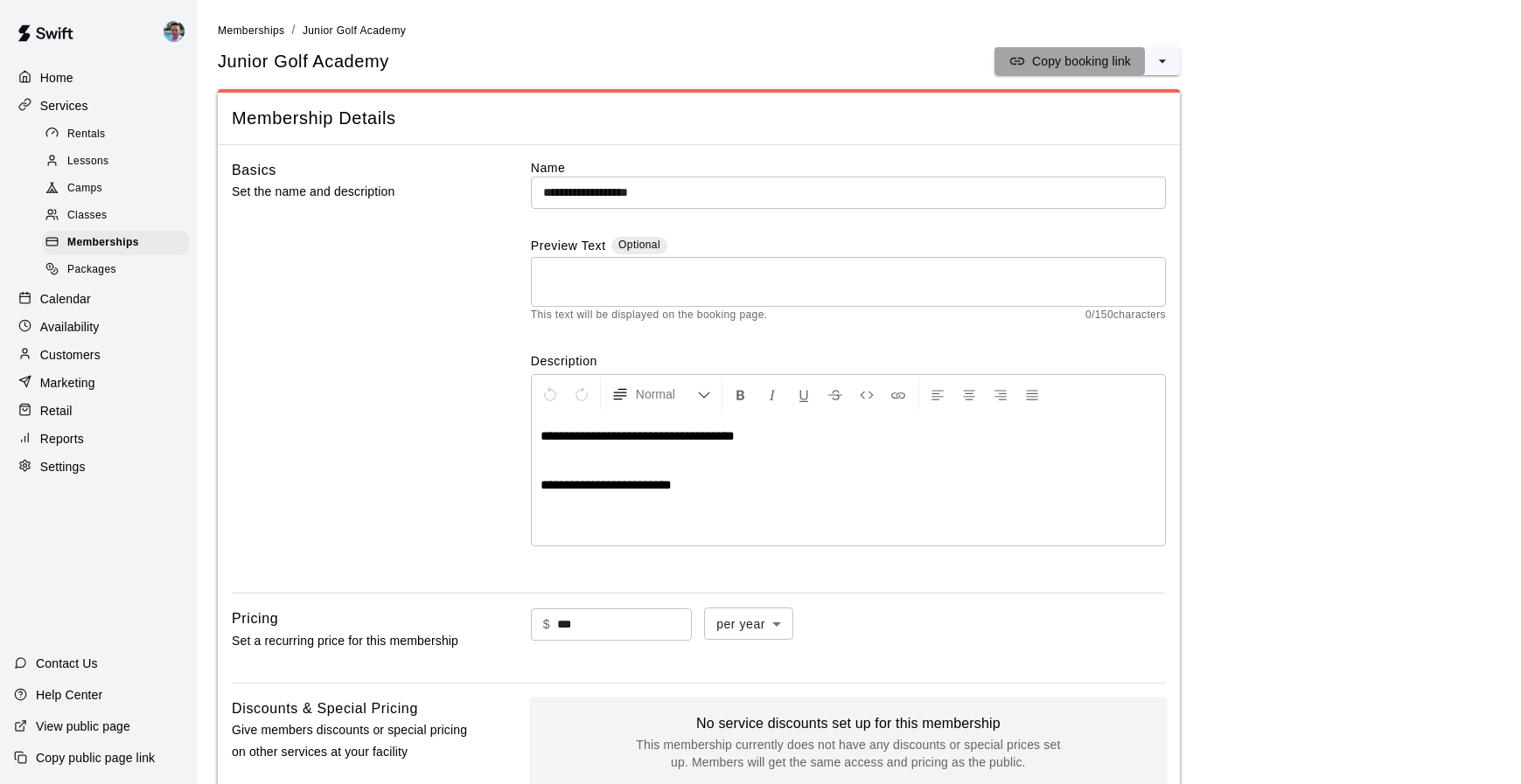
click at [1077, 58] on p "Copy booking link" at bounding box center [1081, 62] width 99 height 18
click at [114, 161] on div "Lessons" at bounding box center [116, 162] width 148 height 25
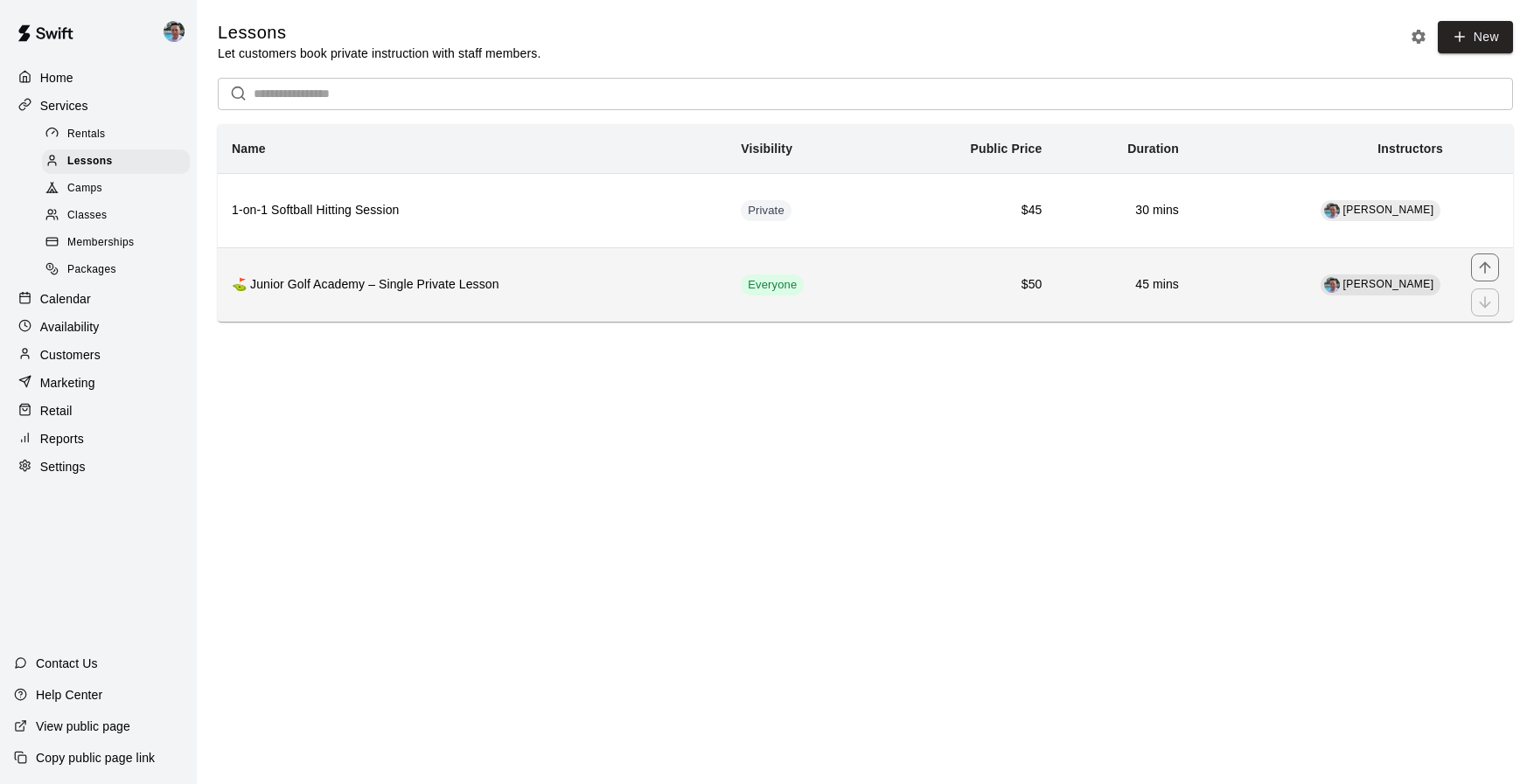
click at [657, 278] on h6 "⛳ Junior Golf Academy – Single Private Lesson" at bounding box center [472, 285] width 481 height 19
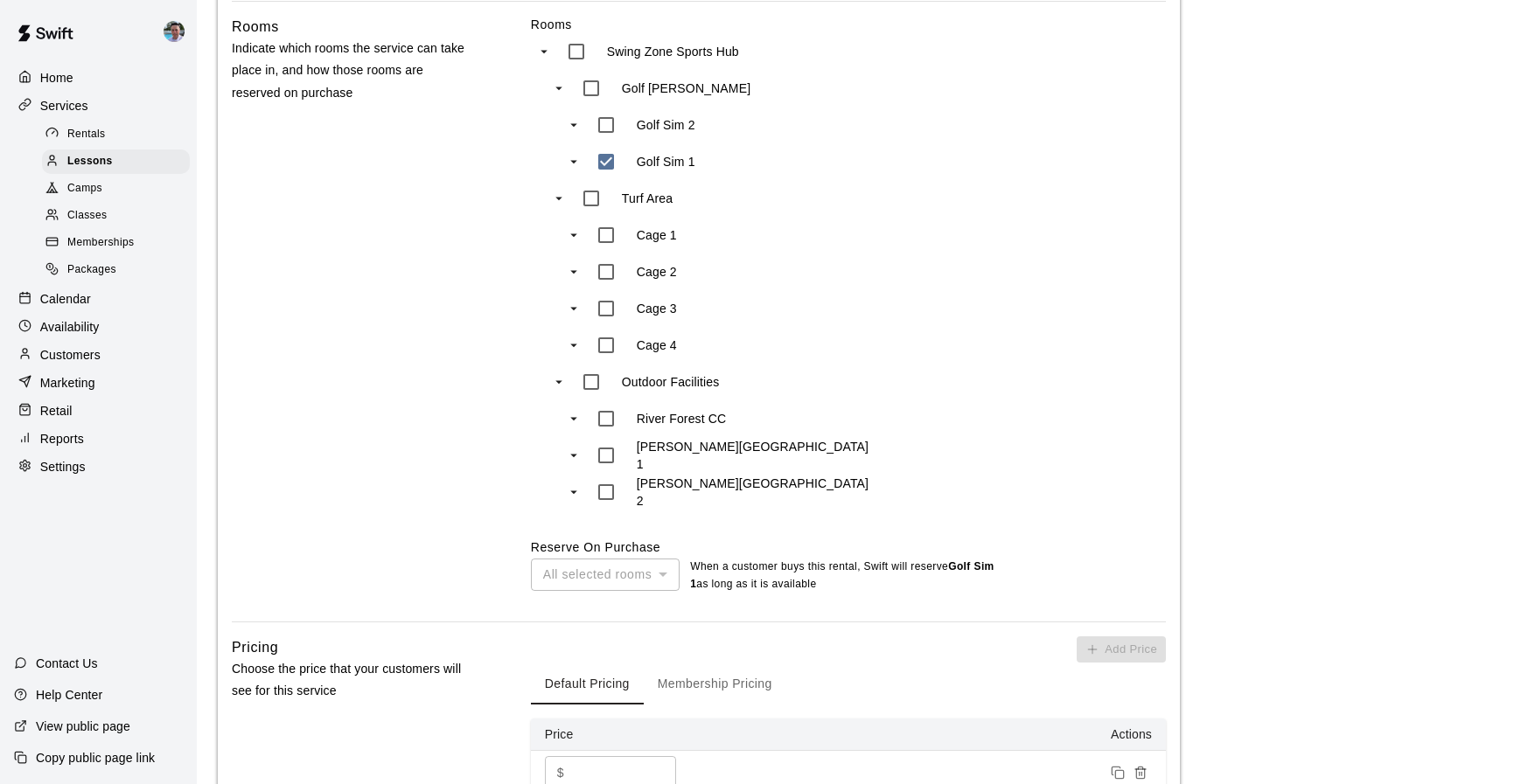
scroll to position [1015, 0]
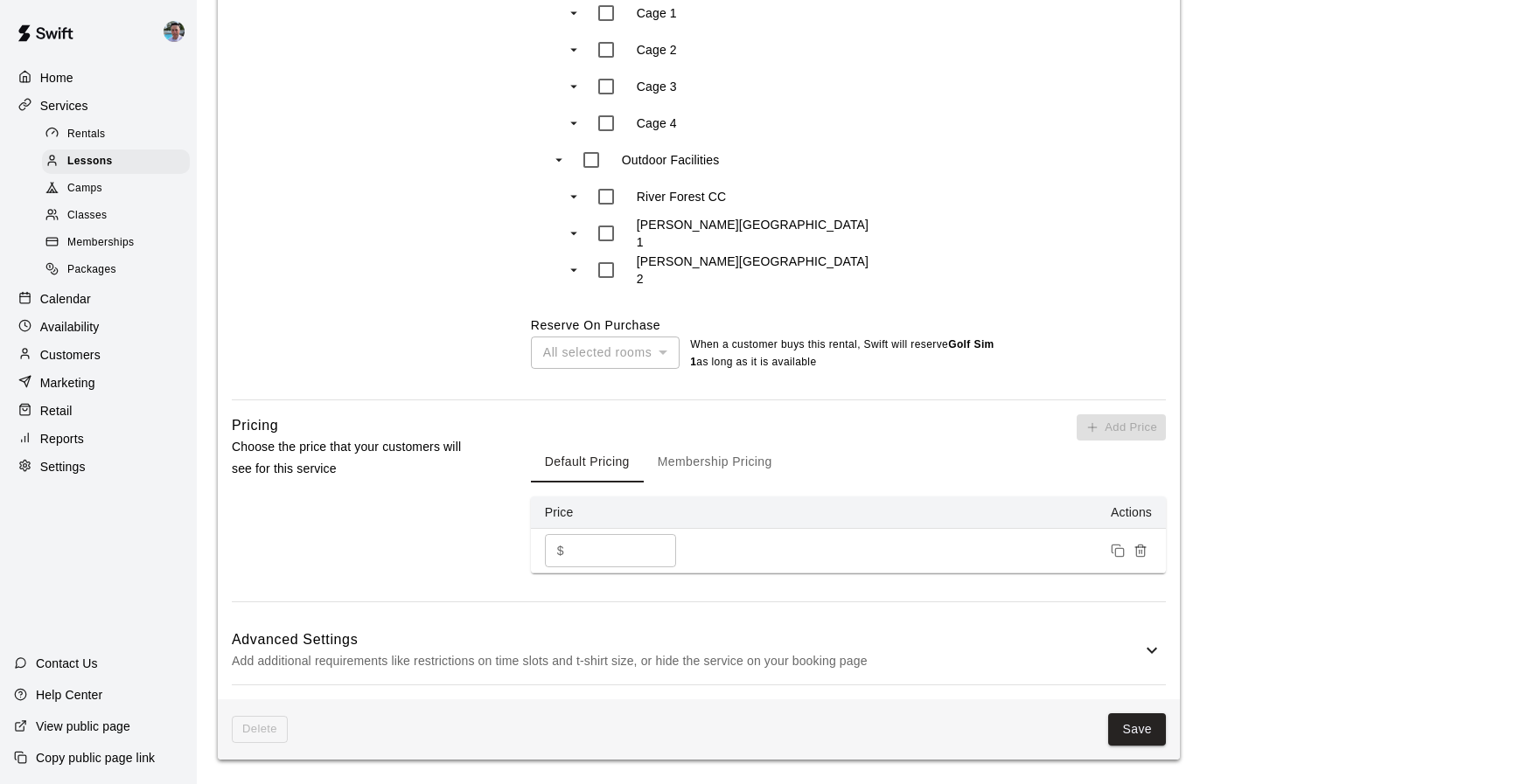
click at [725, 462] on button "Membership Pricing" at bounding box center [715, 462] width 143 height 42
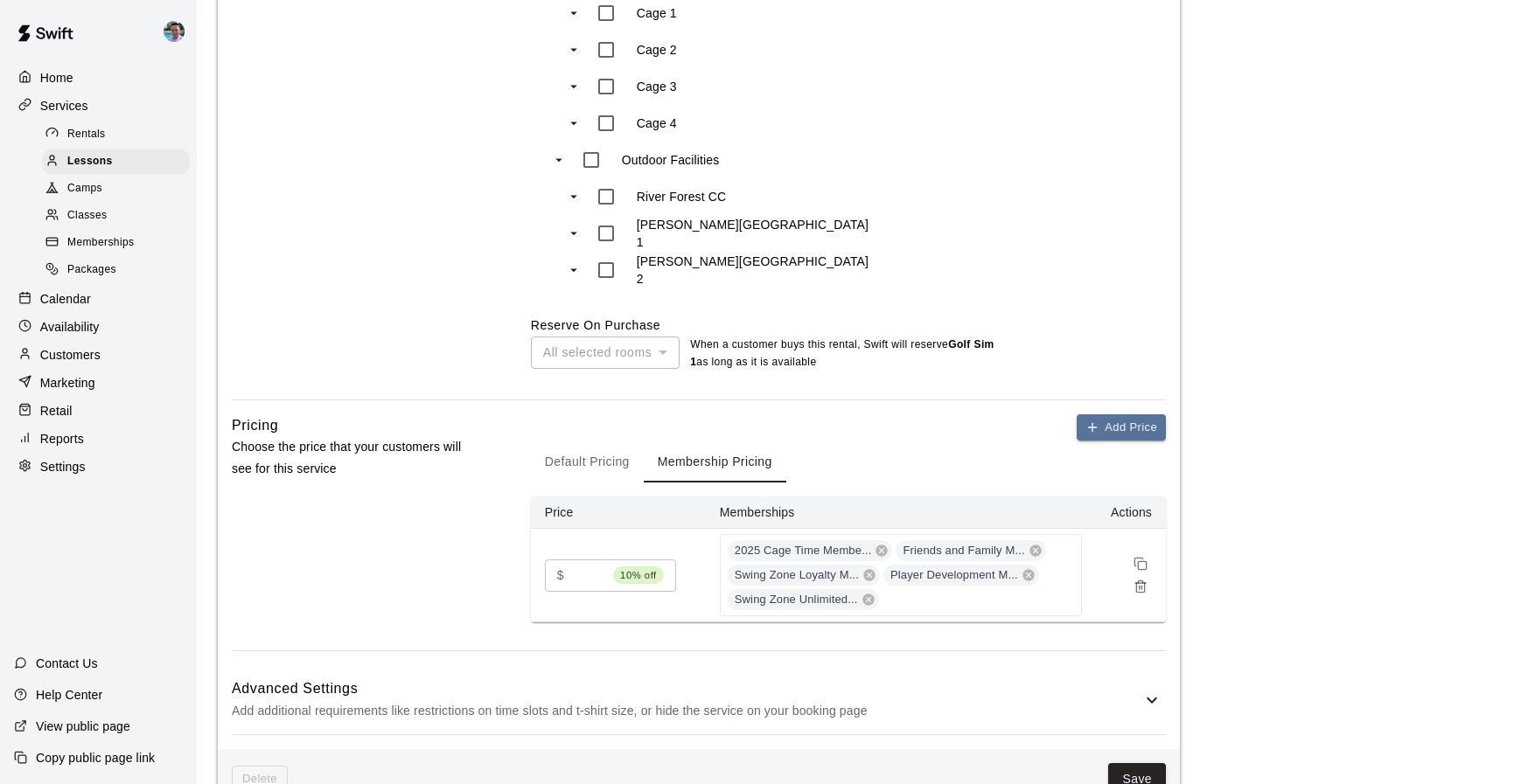
click at [564, 453] on button "Default Pricing" at bounding box center [587, 462] width 113 height 42
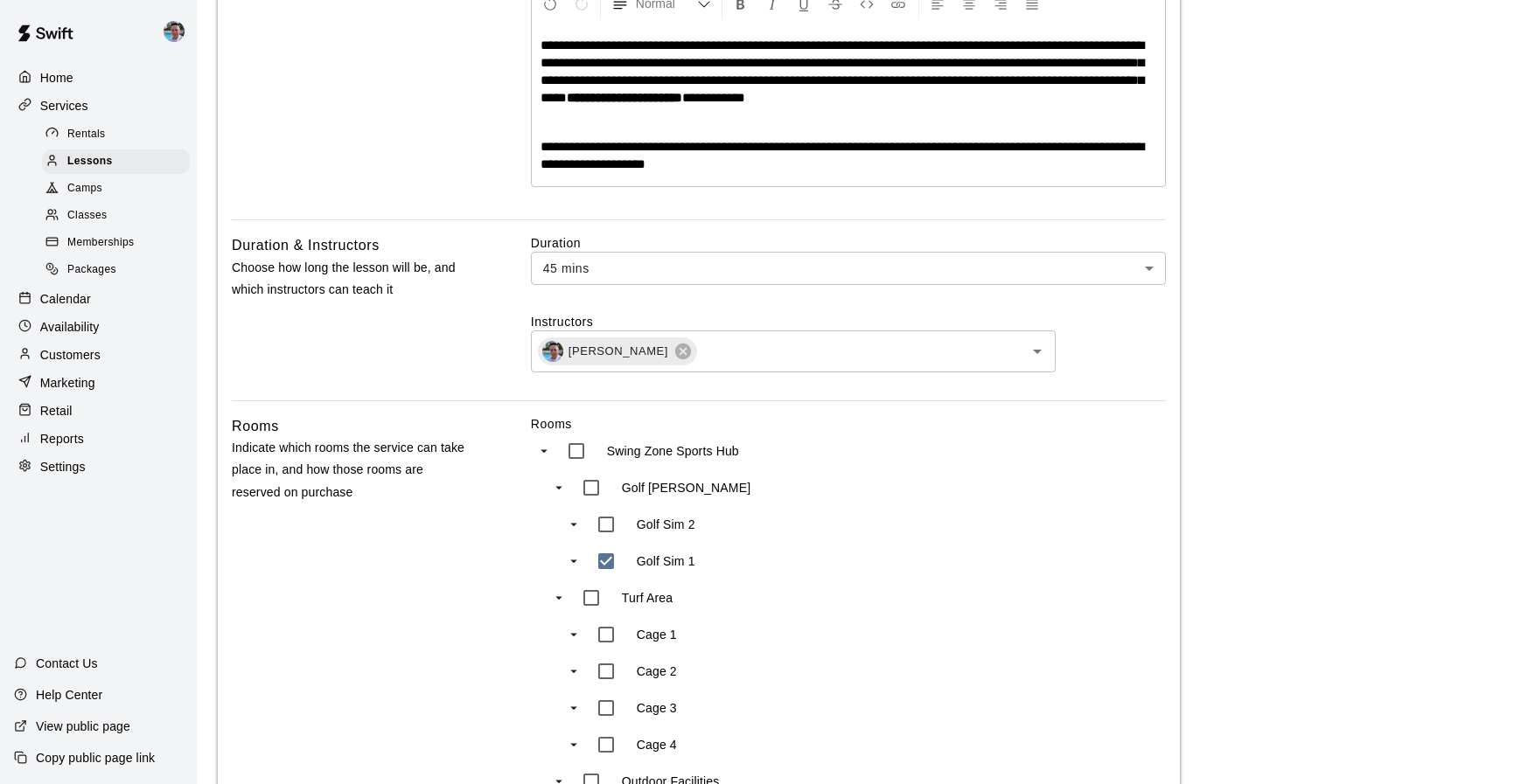
scroll to position [128, 0]
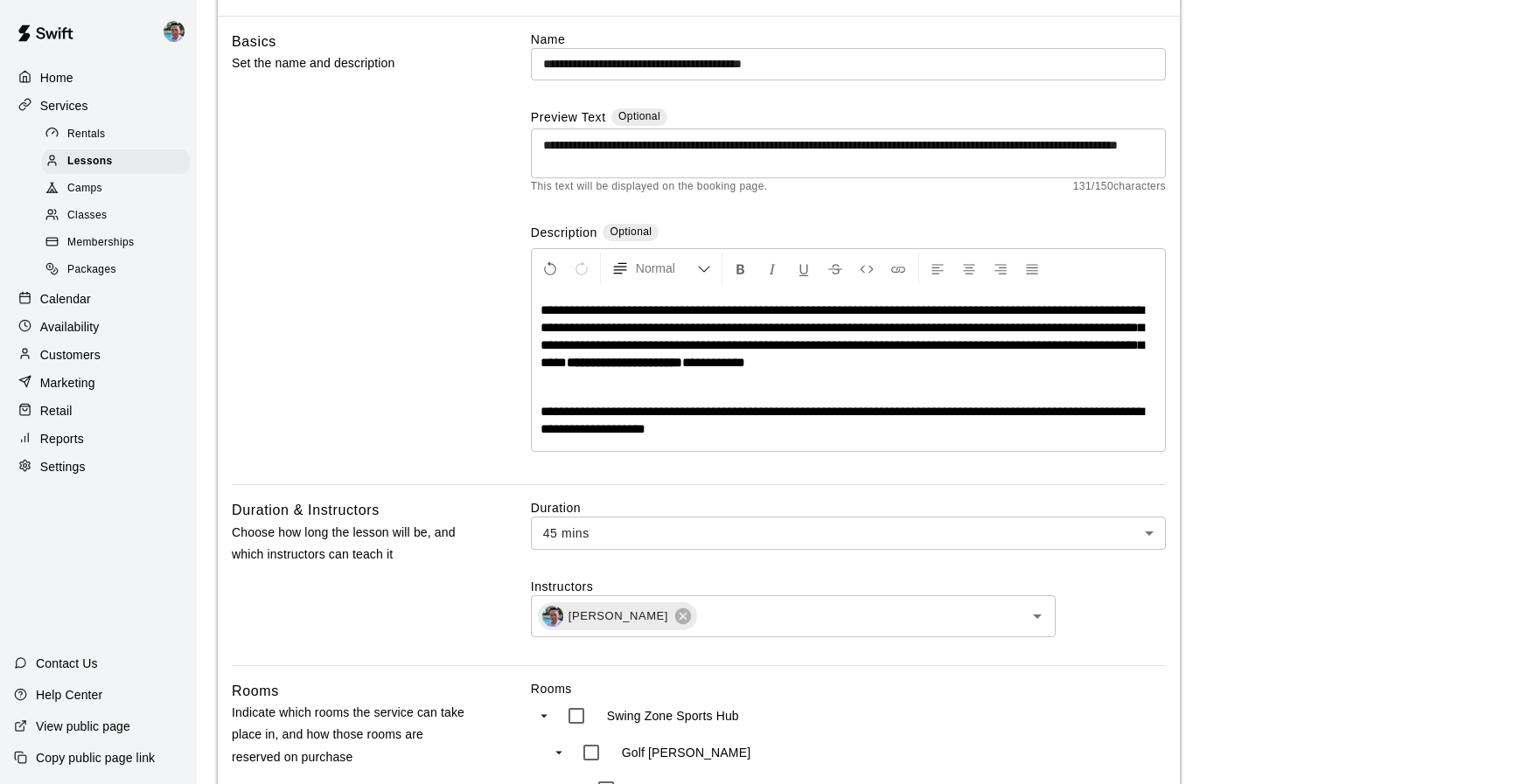
click at [892, 431] on p "**********" at bounding box center [848, 421] width 615 height 35
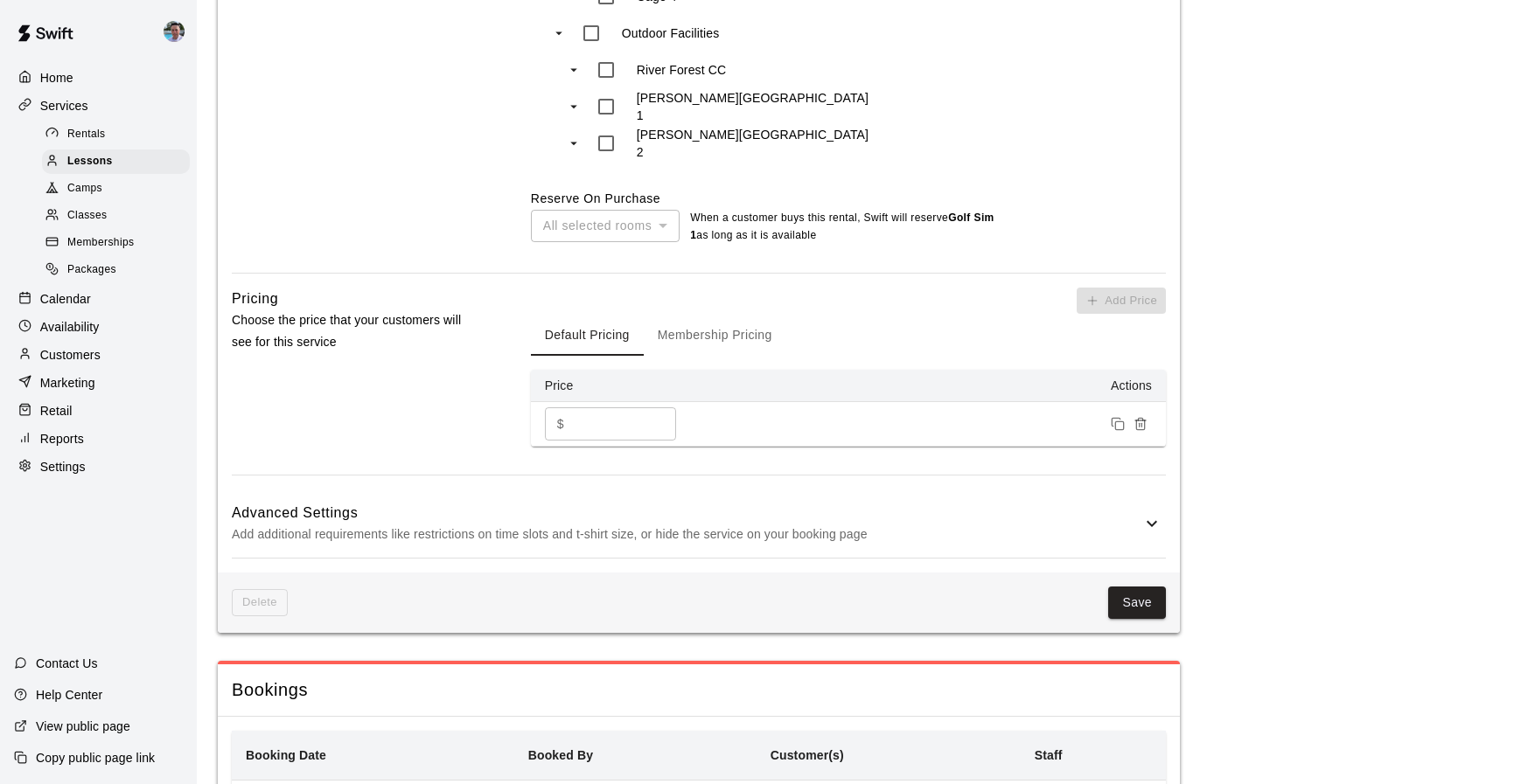
scroll to position [1258, 0]
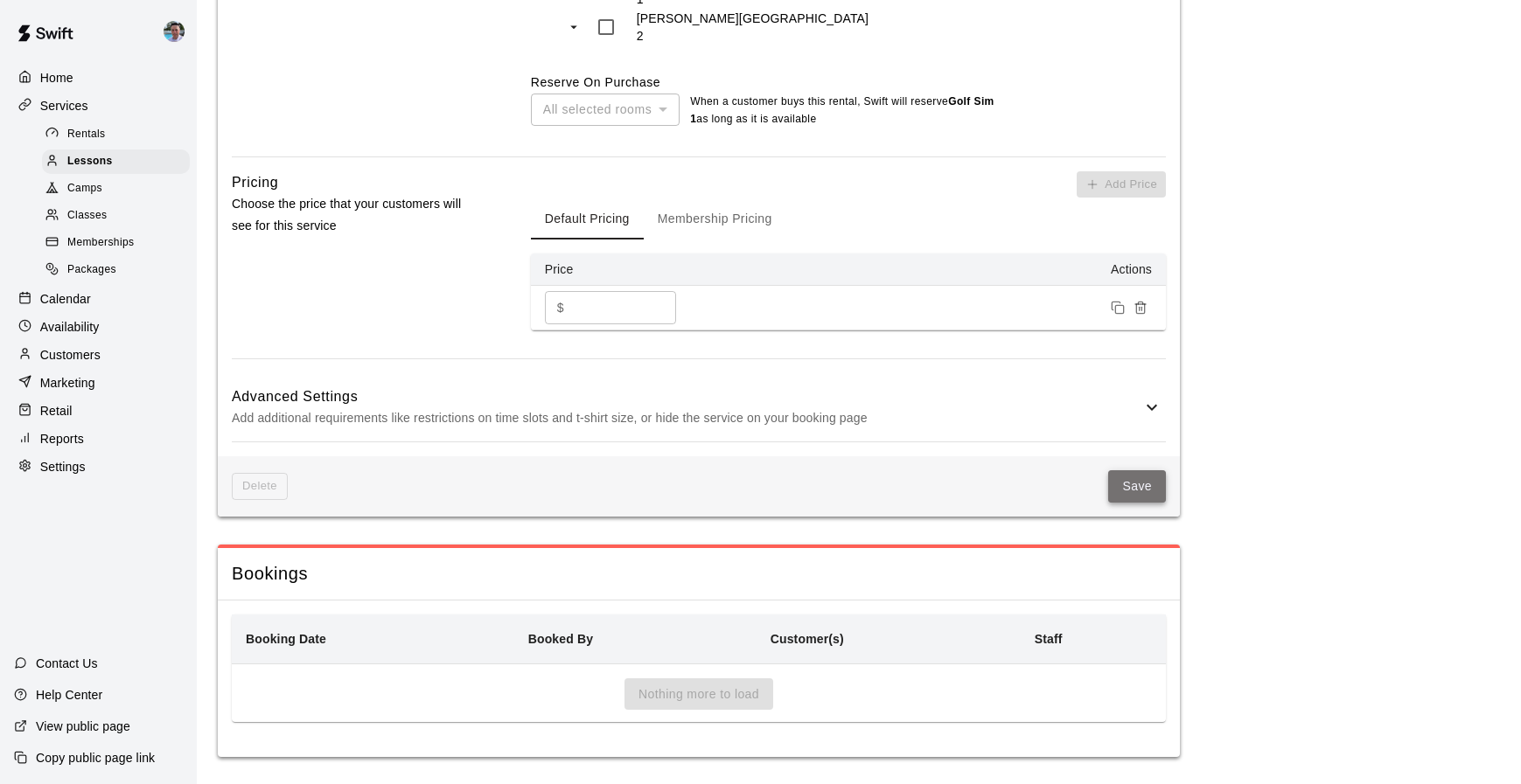
click at [1134, 482] on button "Save" at bounding box center [1137, 487] width 58 height 33
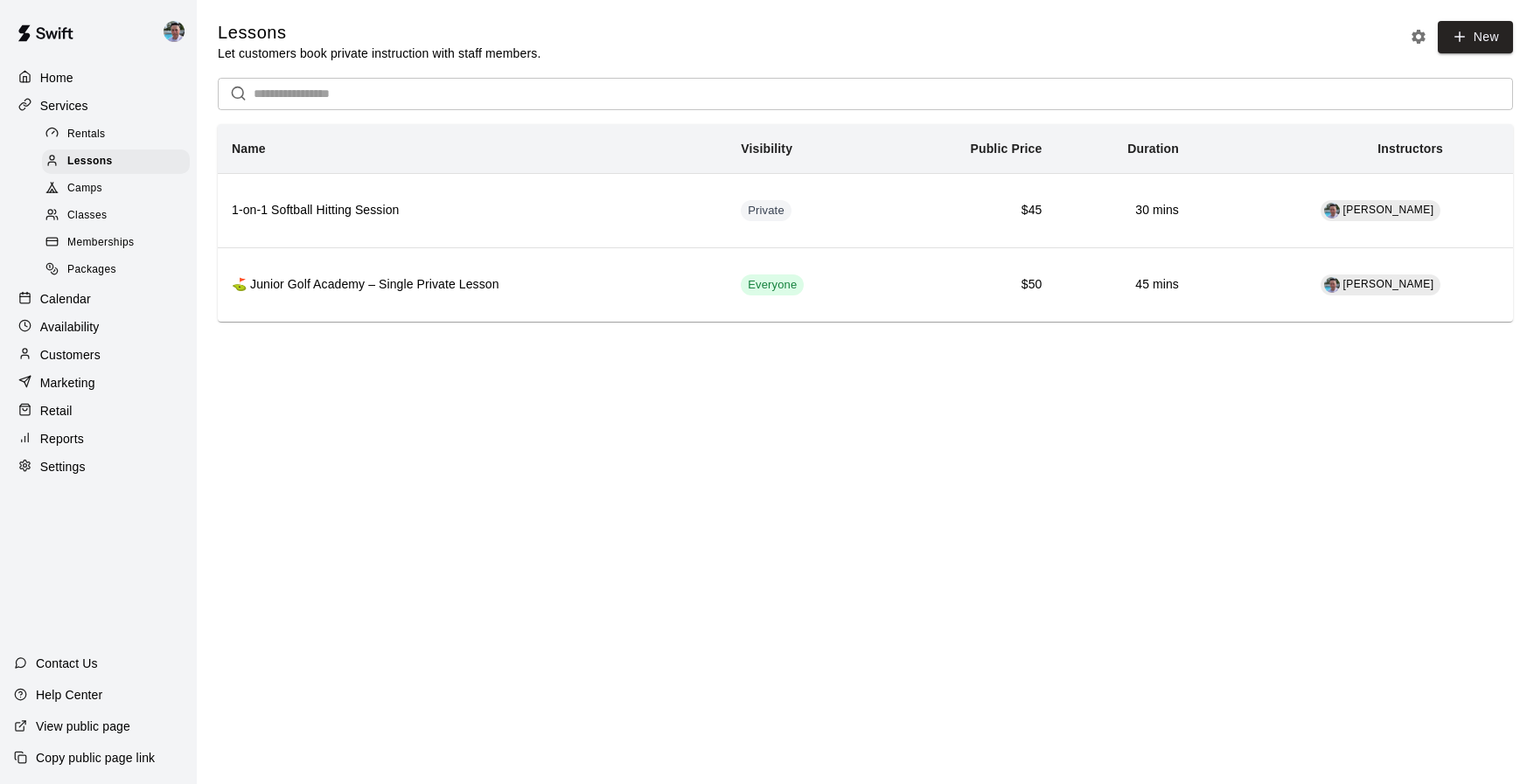
click at [132, 241] on span "Memberships" at bounding box center [101, 243] width 67 height 18
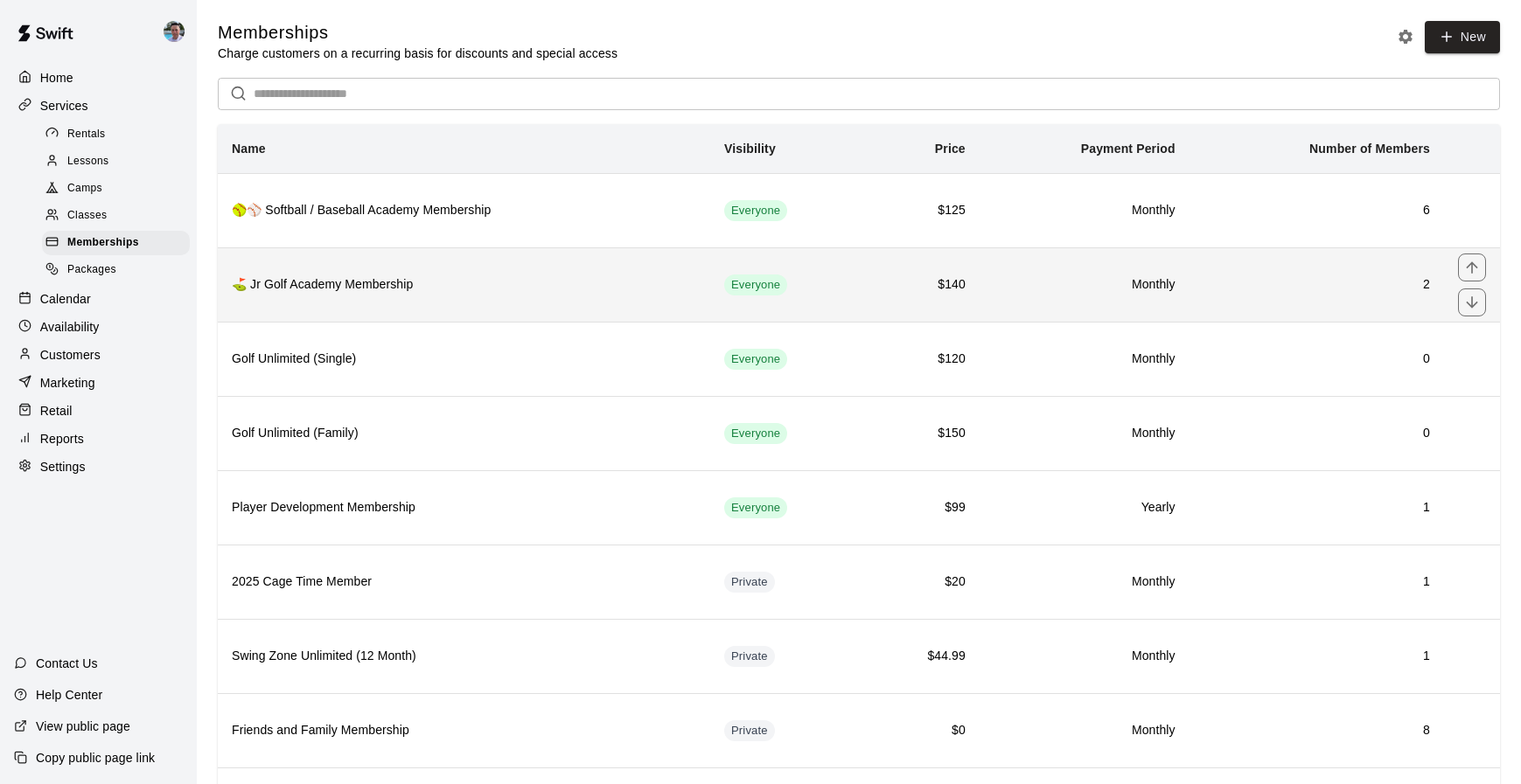
click at [610, 284] on h6 "⛳ Jr Golf Academy Membership" at bounding box center [464, 285] width 465 height 19
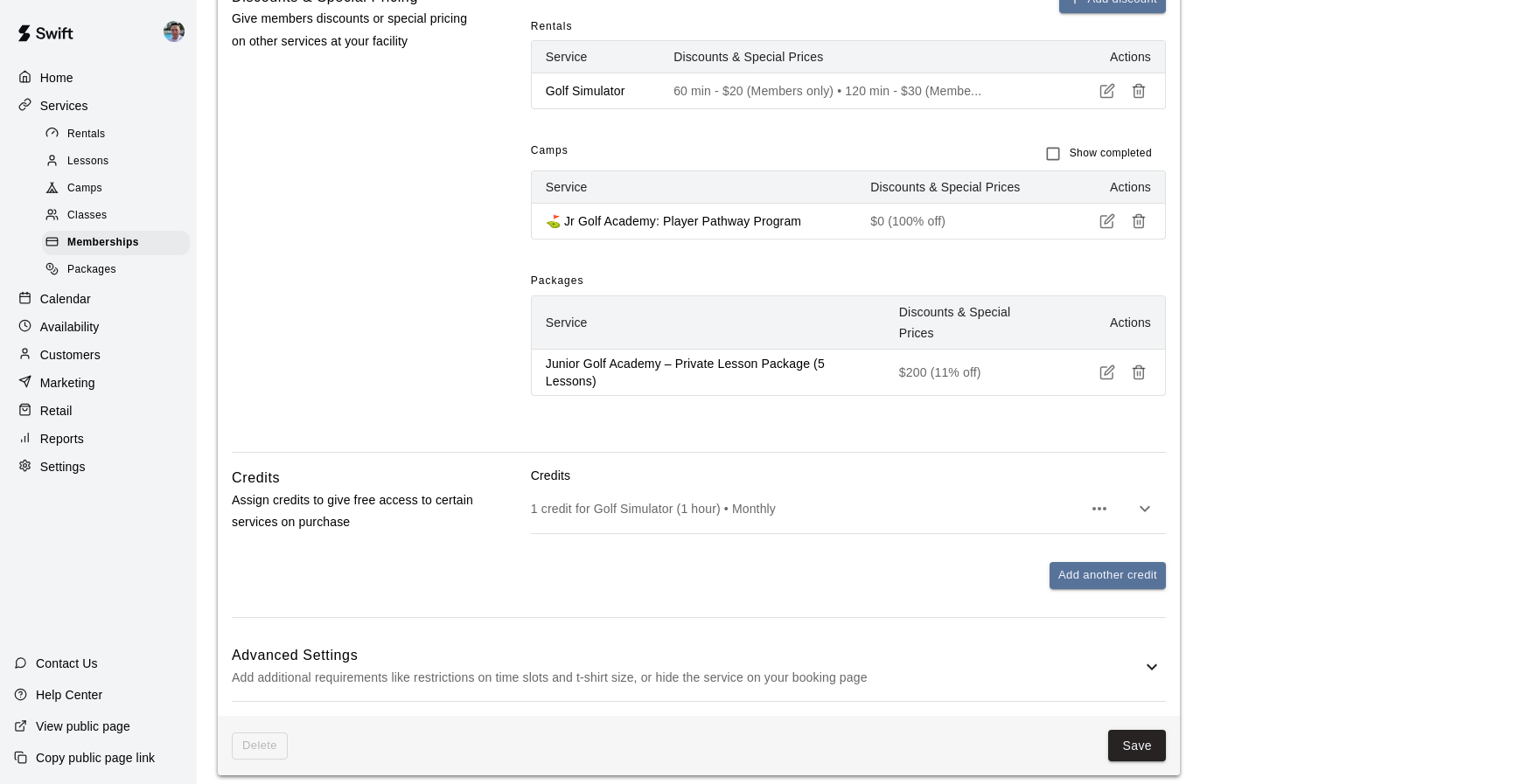
scroll to position [1280, 0]
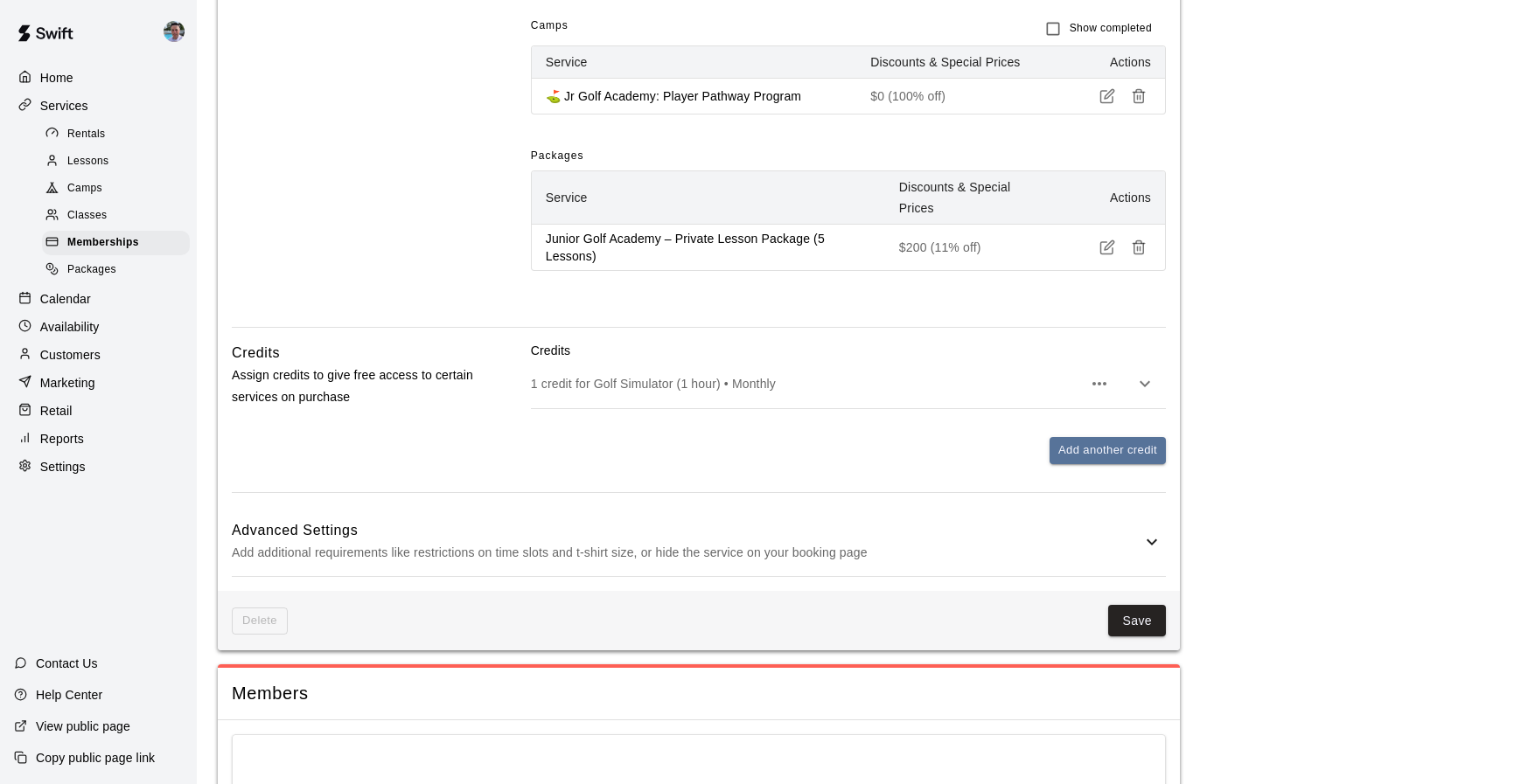
click at [976, 542] on p "Add additional requirements like restrictions on time slots and t-shirt size, o…" at bounding box center [686, 553] width 909 height 22
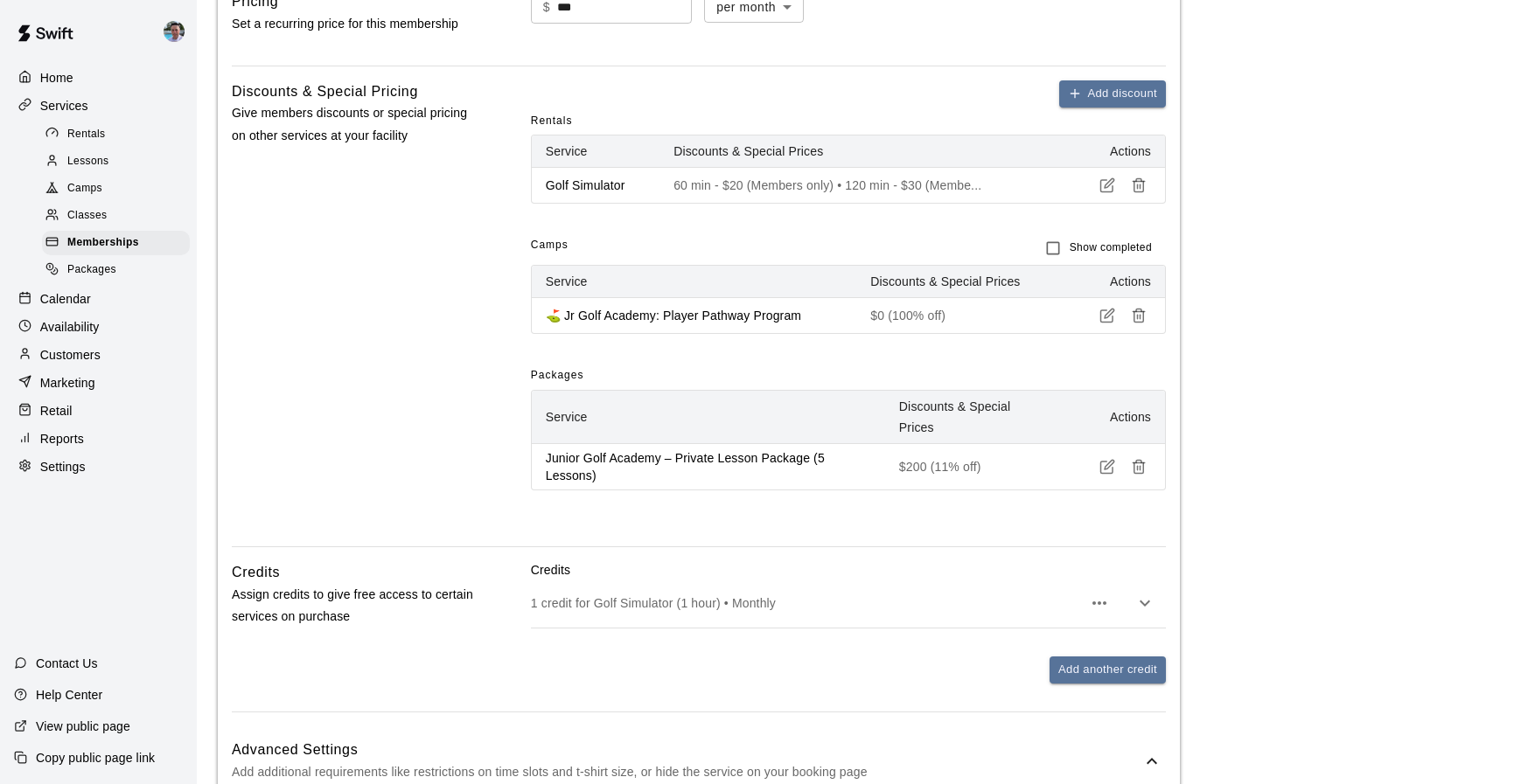
scroll to position [2202, 0]
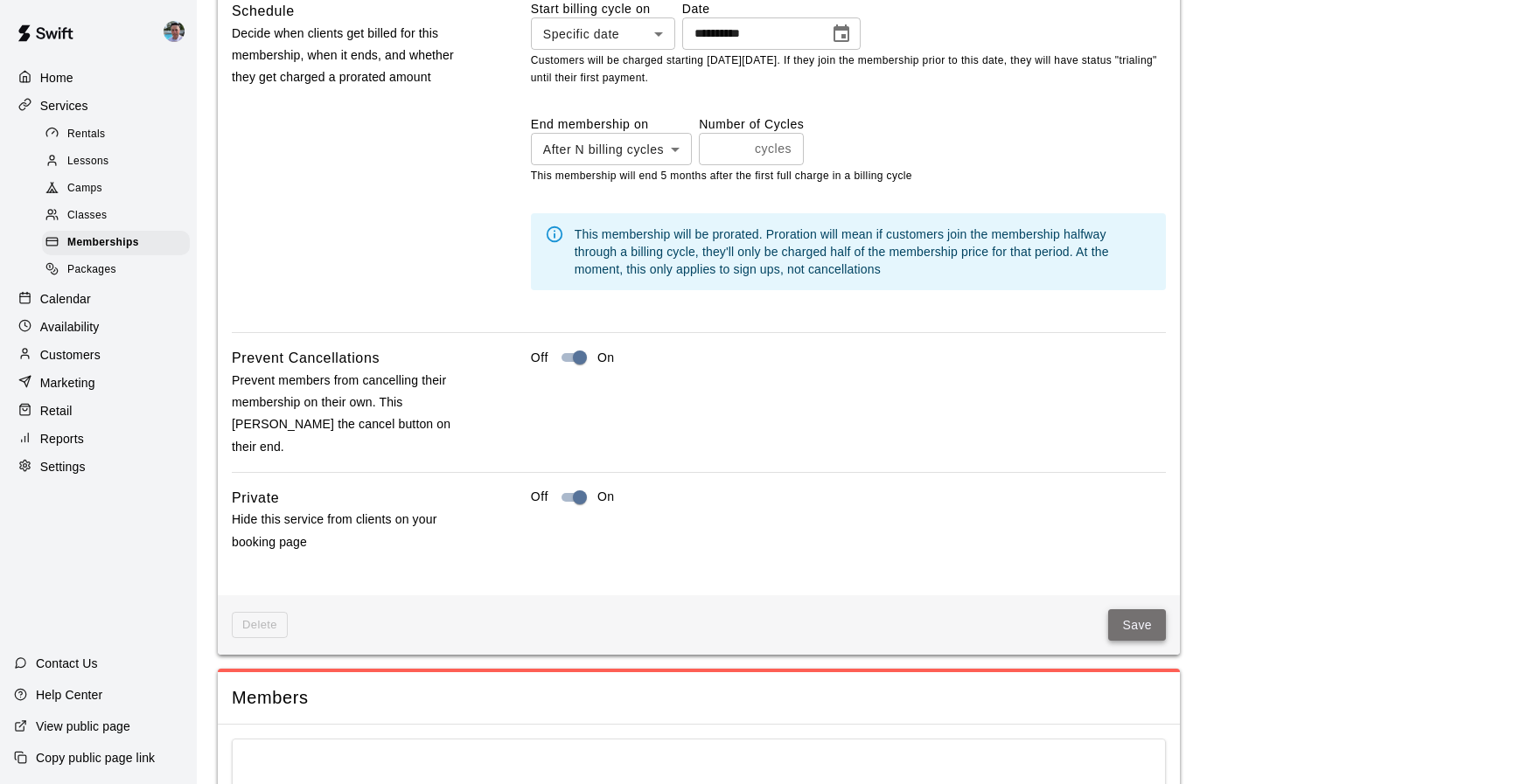
click at [1145, 609] on button "Save" at bounding box center [1137, 625] width 58 height 33
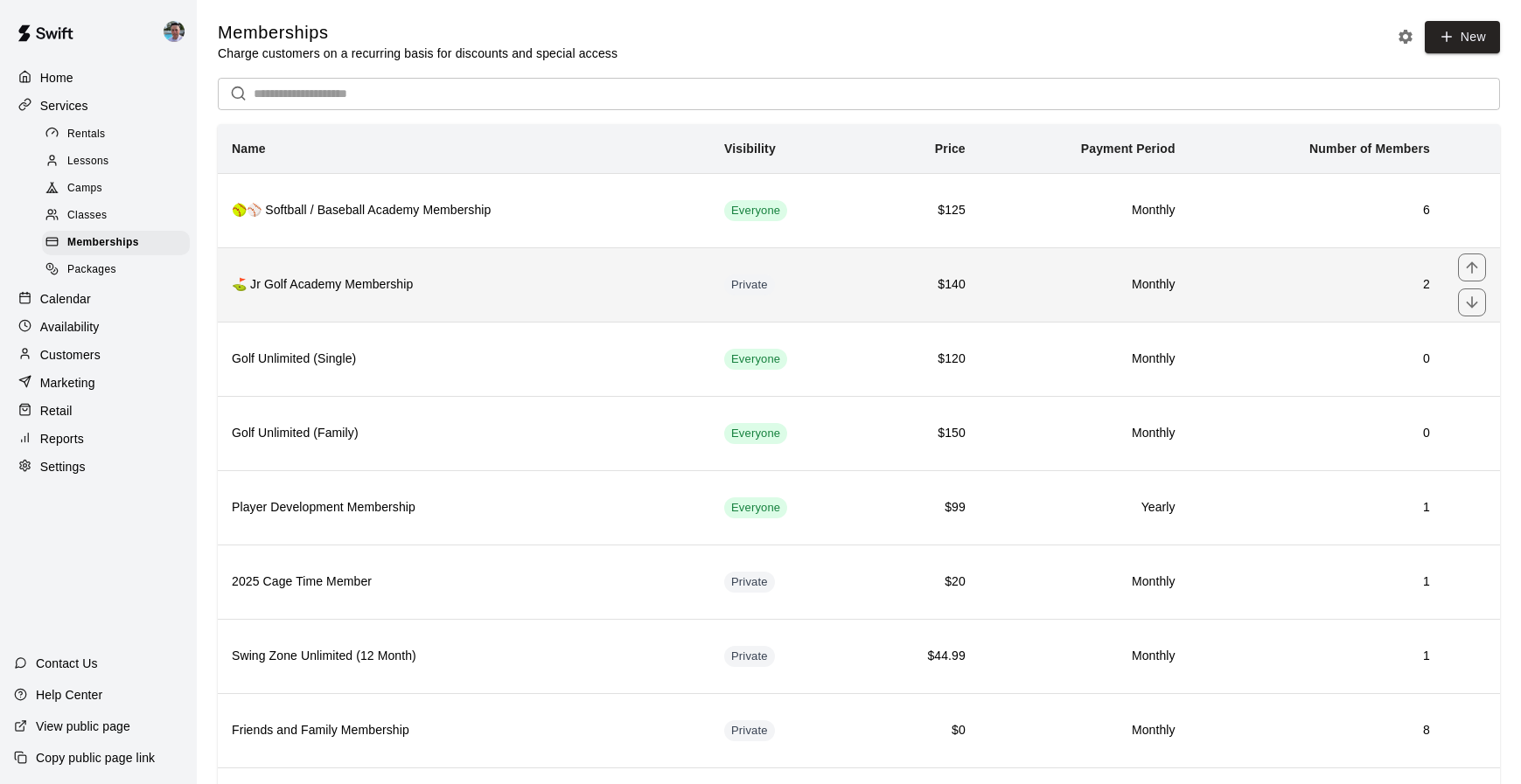
scroll to position [180, 0]
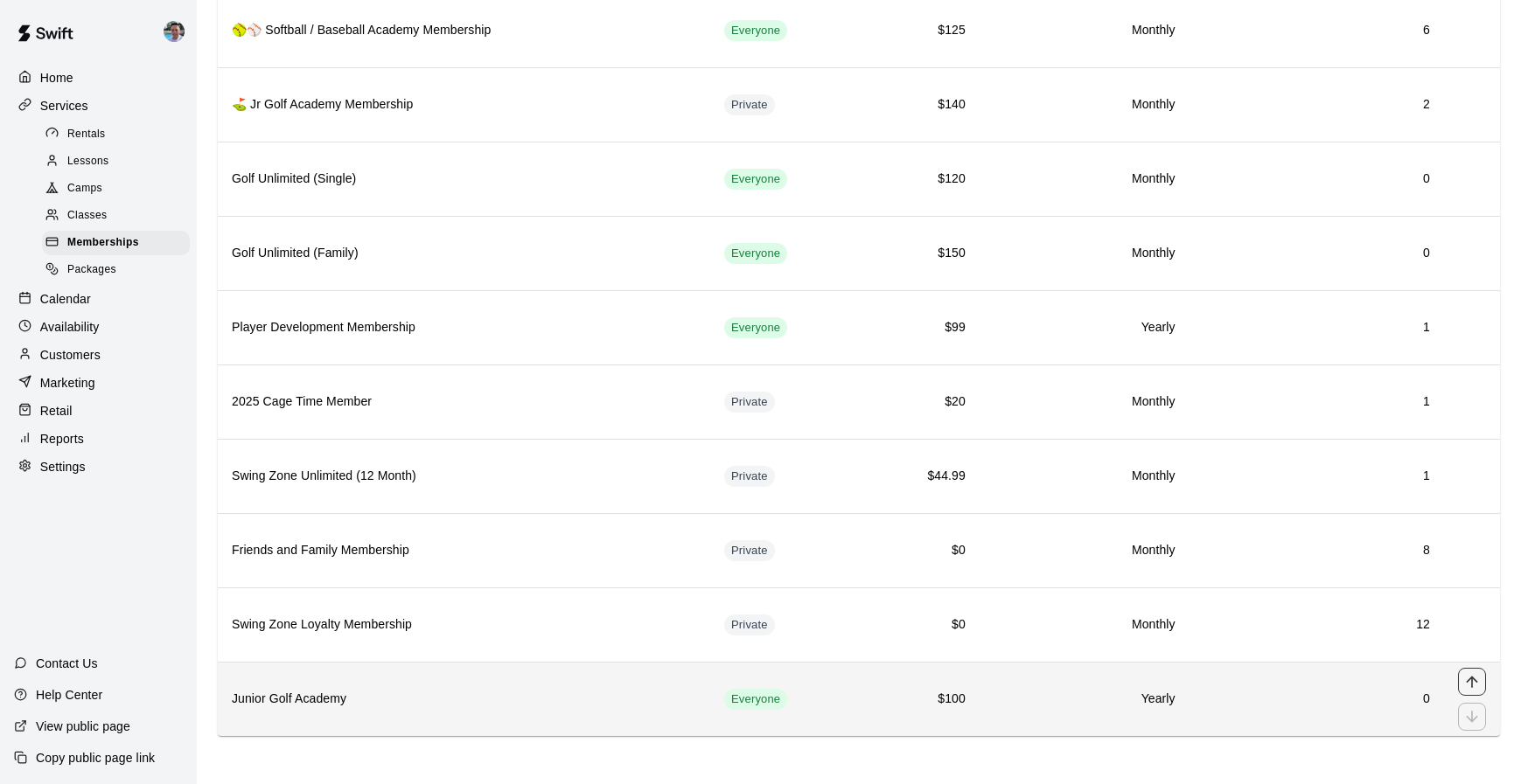
click at [1469, 675] on icon "move item up" at bounding box center [1472, 682] width 18 height 18
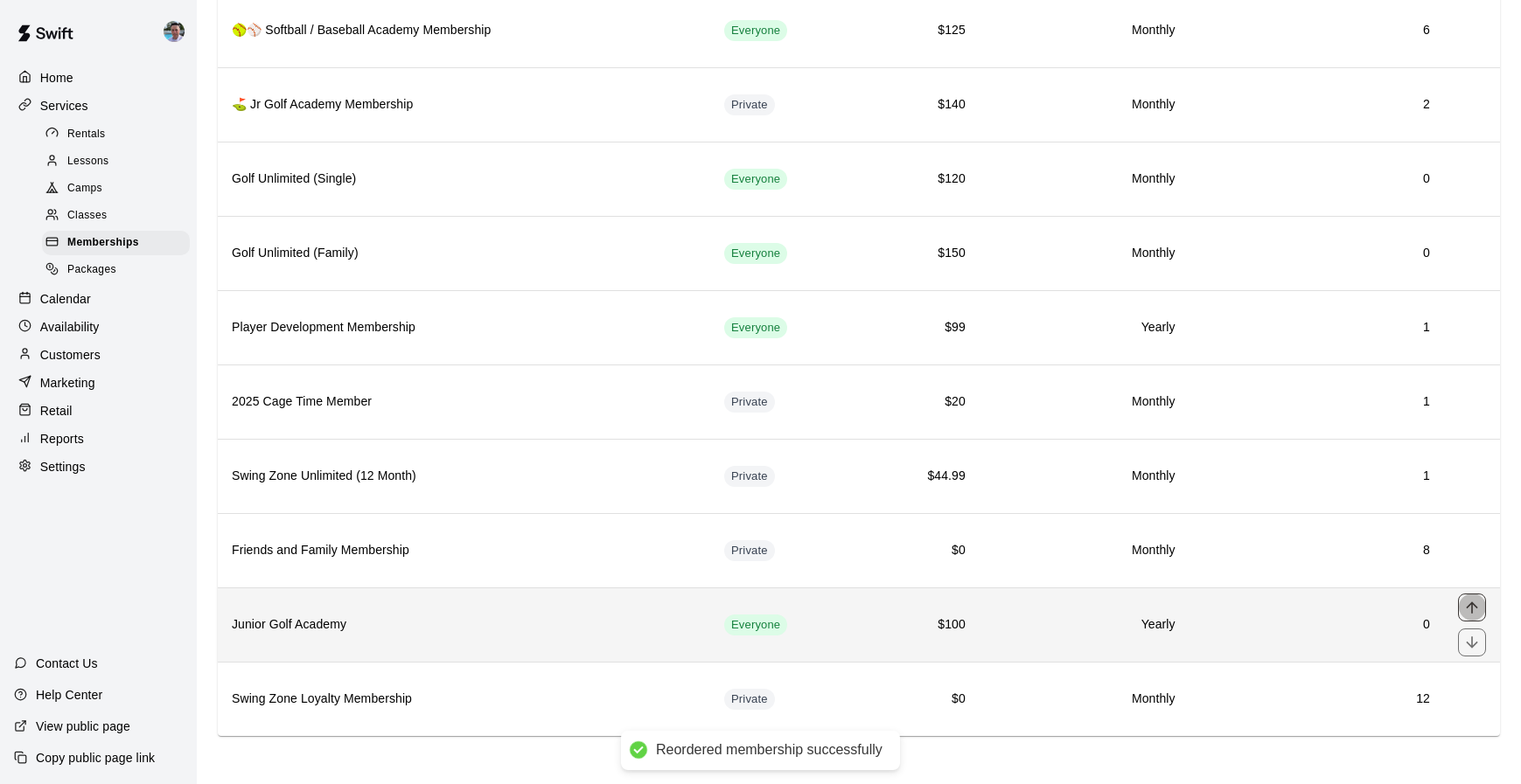
click at [1470, 607] on icon "move item up" at bounding box center [1472, 608] width 18 height 18
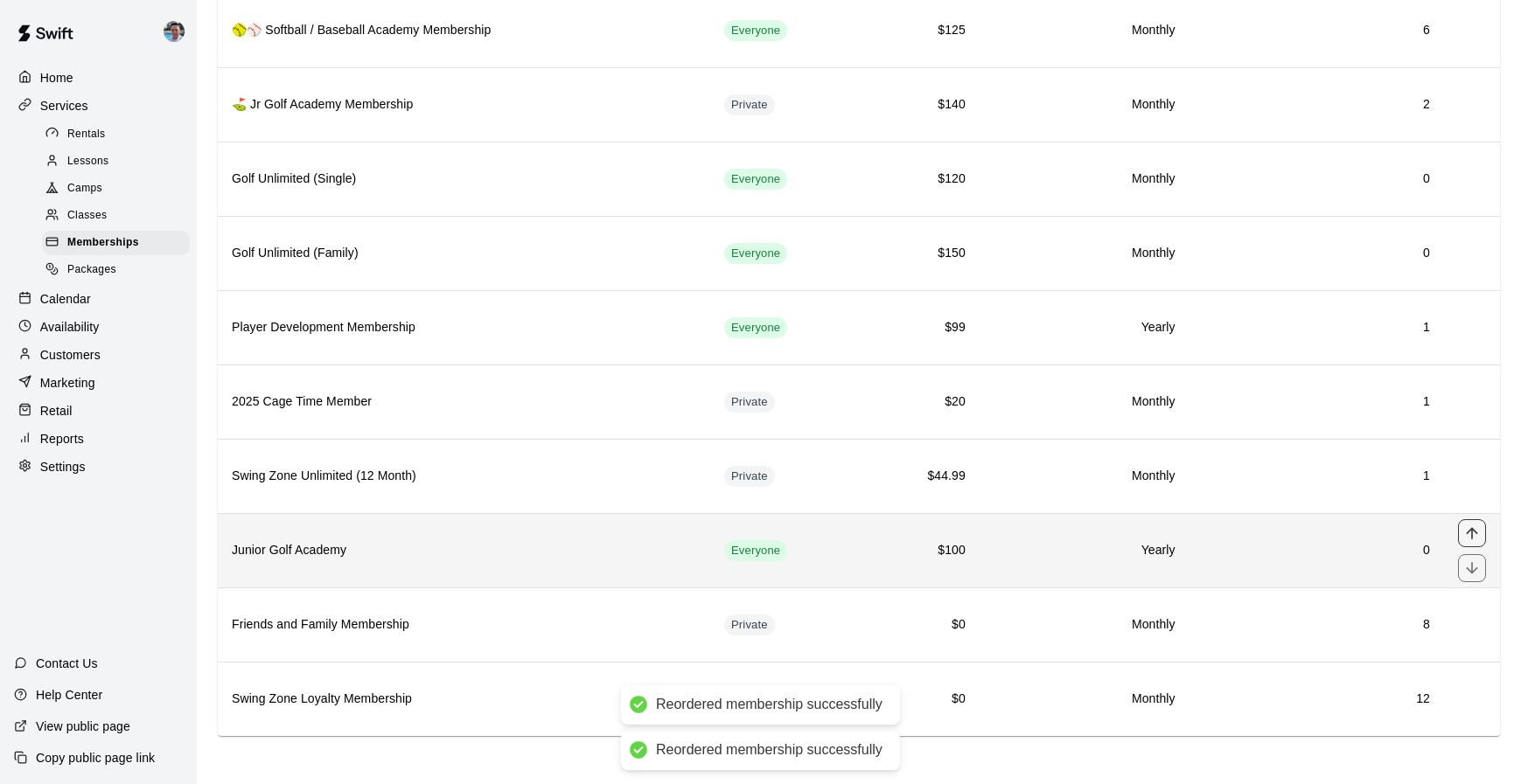
click at [1477, 531] on icon "move item up" at bounding box center [1472, 533] width 18 height 18
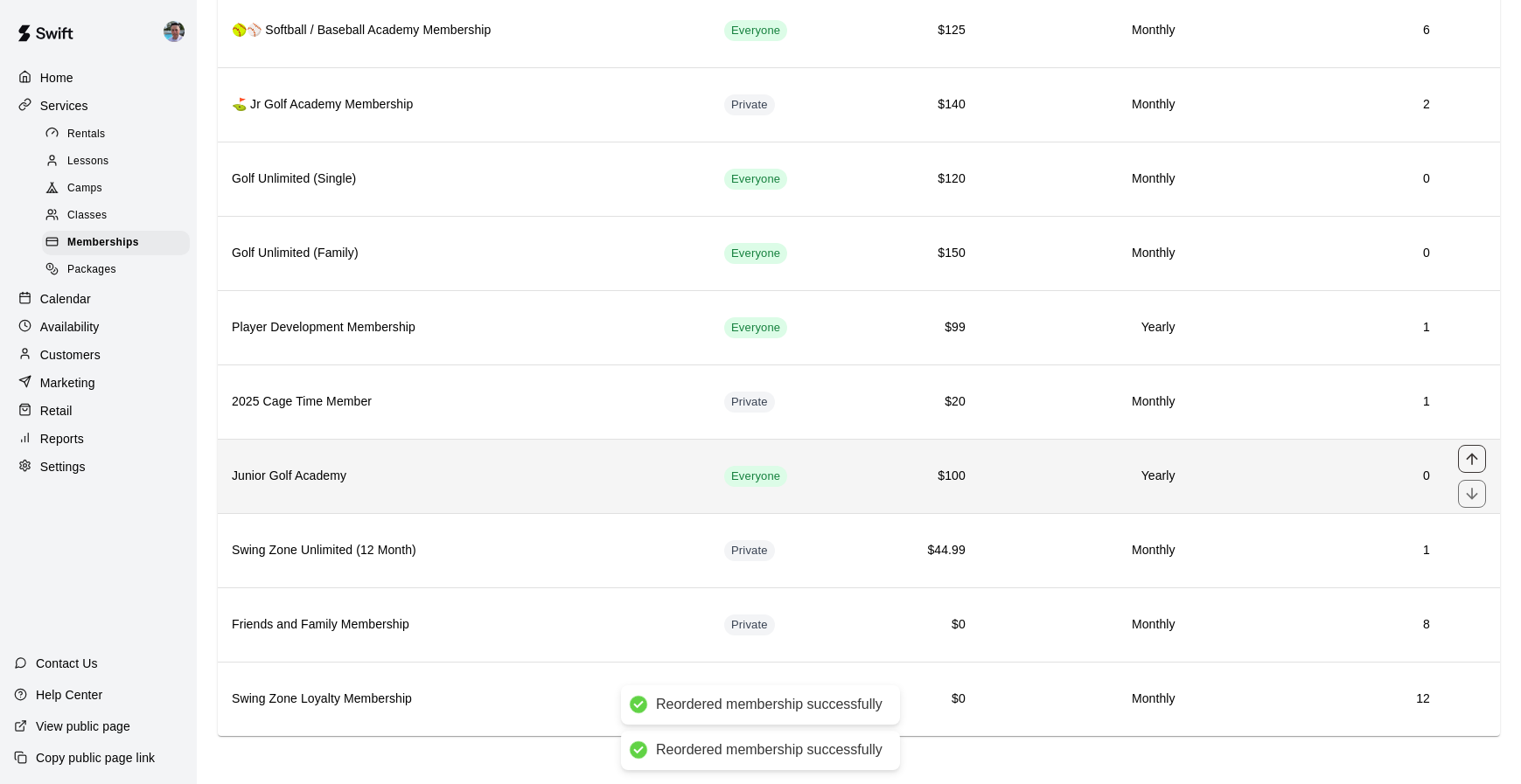
click at [1473, 451] on icon "move item up" at bounding box center [1472, 459] width 18 height 18
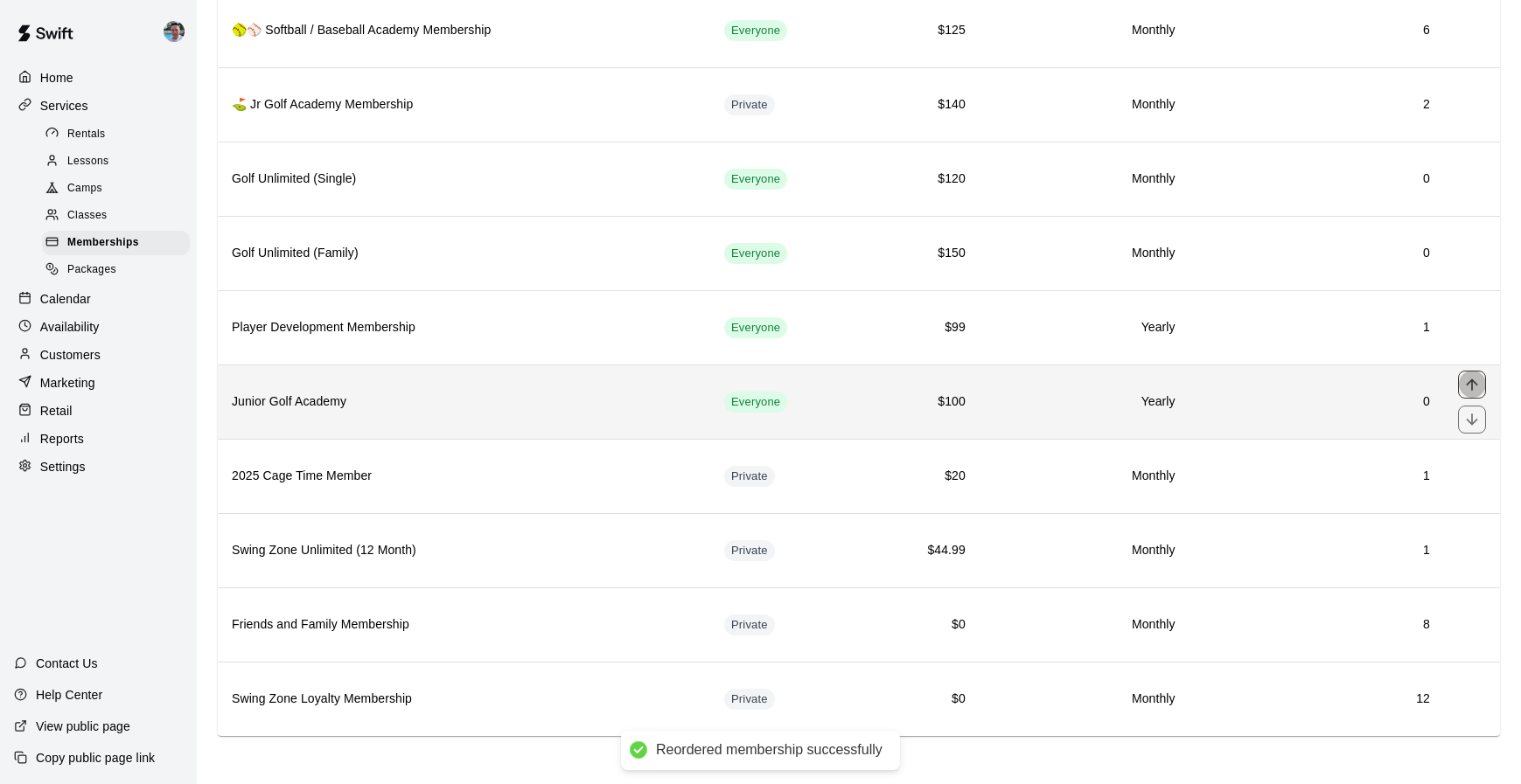
click at [1467, 378] on icon "move item up" at bounding box center [1472, 385] width 18 height 18
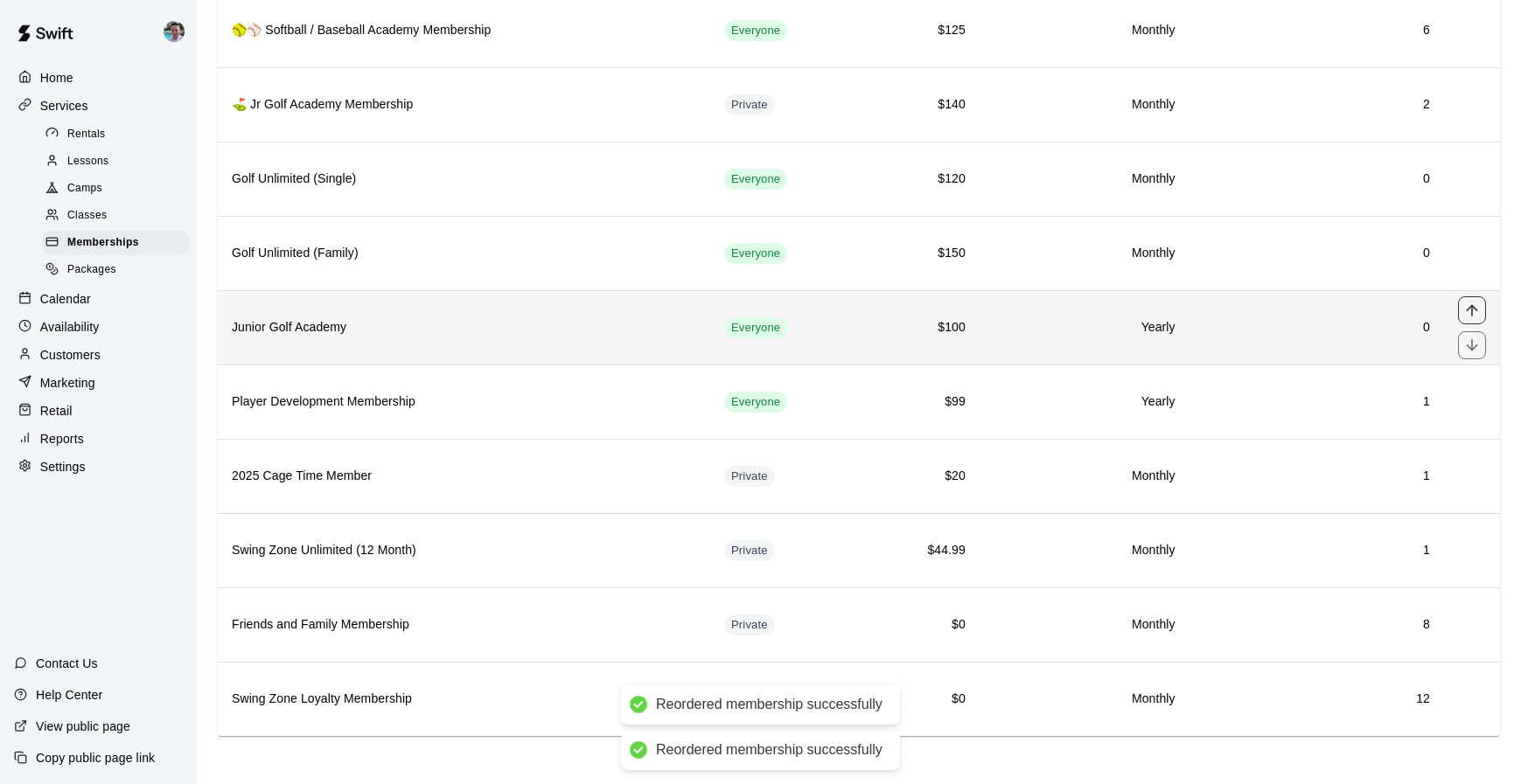
click at [1473, 306] on icon "move item up" at bounding box center [1471, 310] width 11 height 11
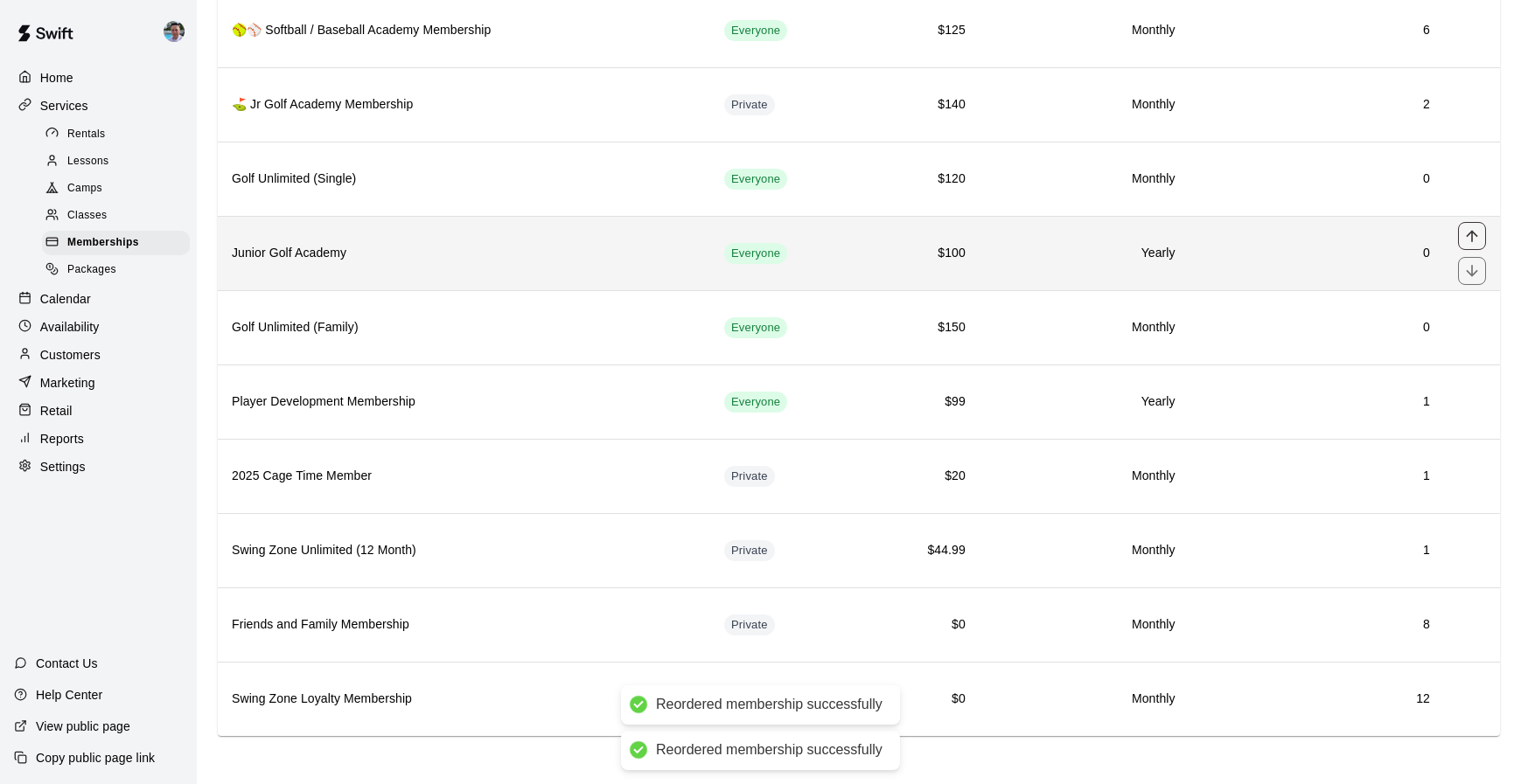
click at [1466, 238] on icon "move item up" at bounding box center [1472, 236] width 18 height 18
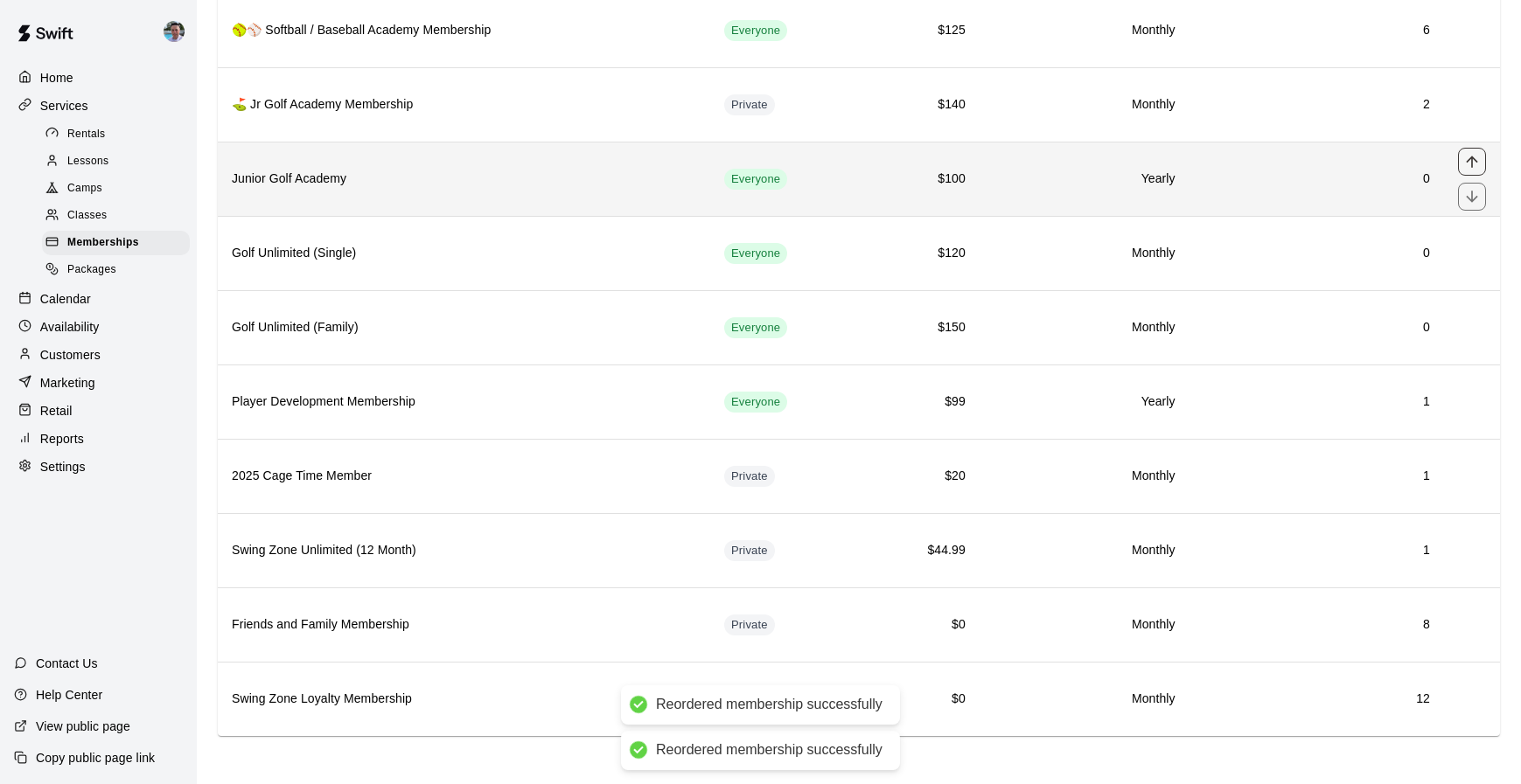
click at [1479, 162] on icon "move item up" at bounding box center [1472, 162] width 18 height 18
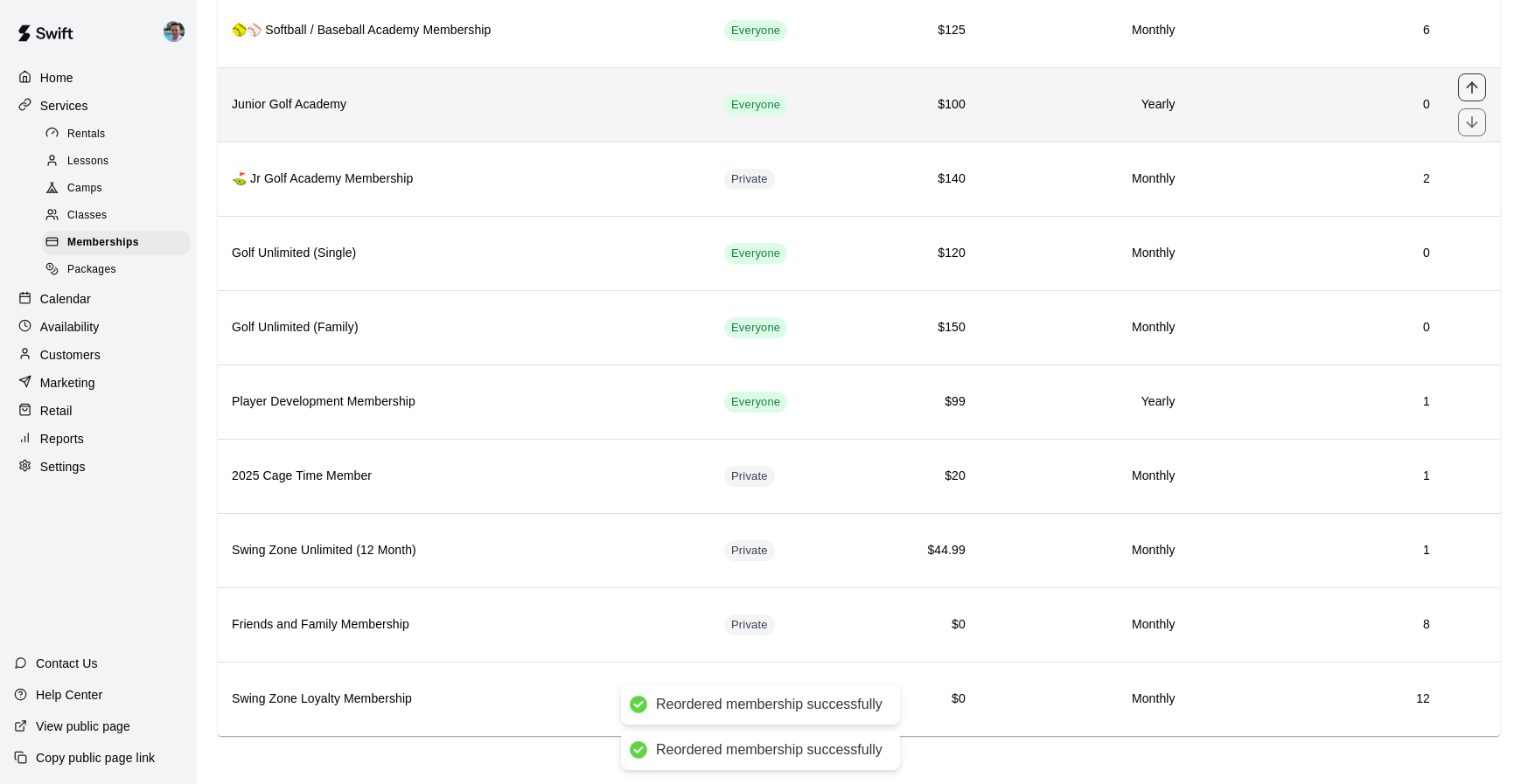
click at [1475, 84] on icon "move item up" at bounding box center [1472, 87] width 18 height 18
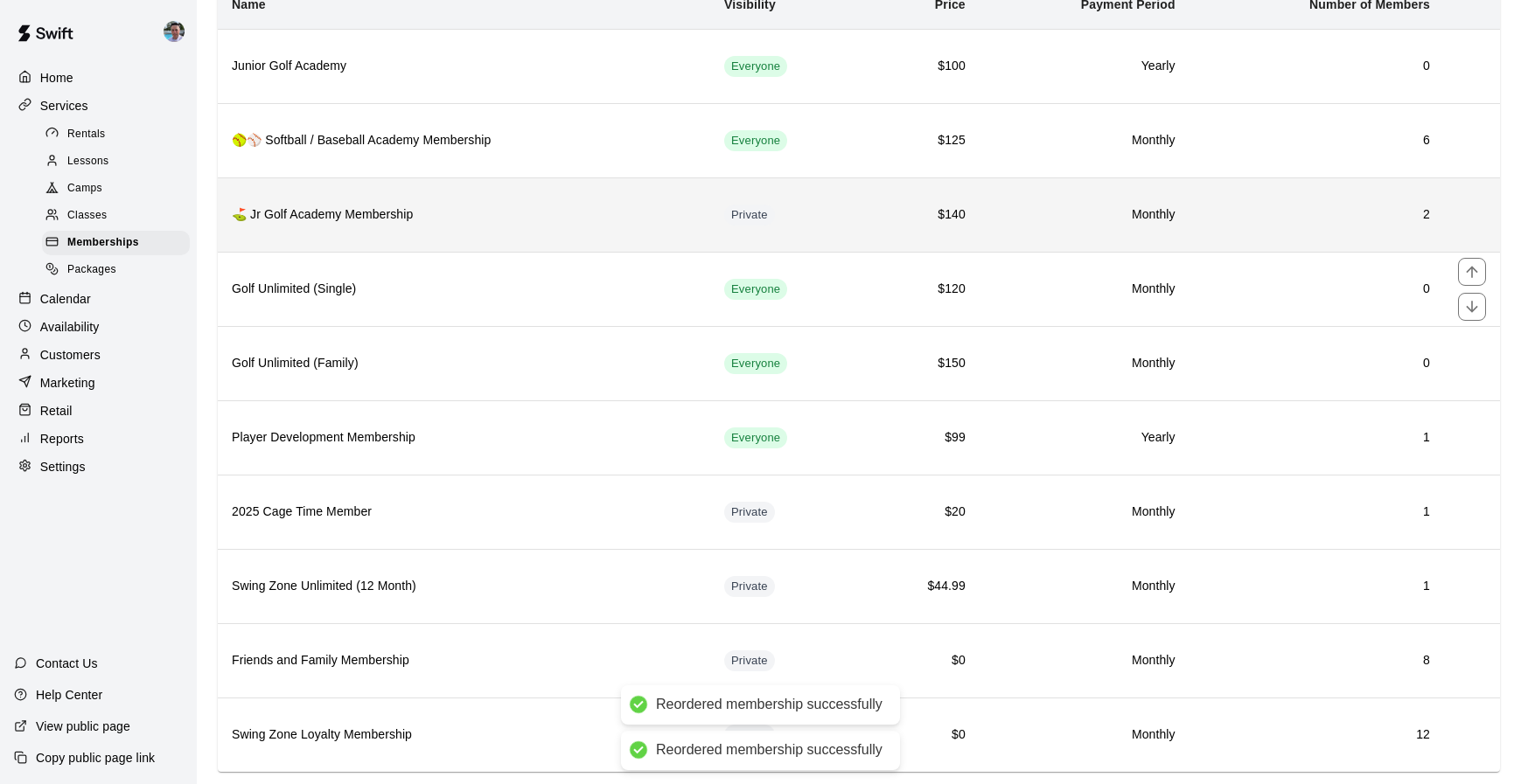
scroll to position [70, 0]
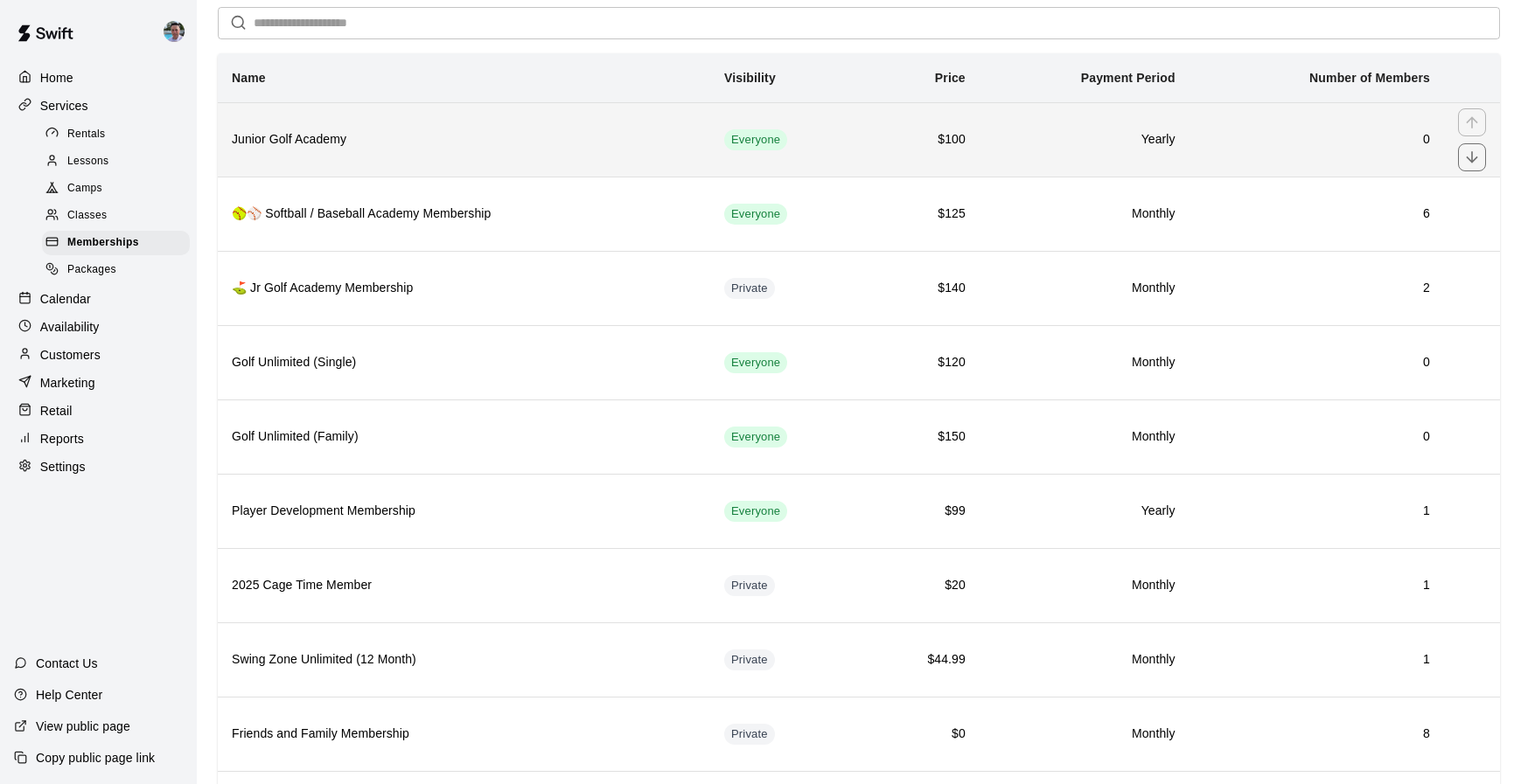
click at [615, 161] on th "Junior Golf Academy" at bounding box center [463, 139] width 492 height 74
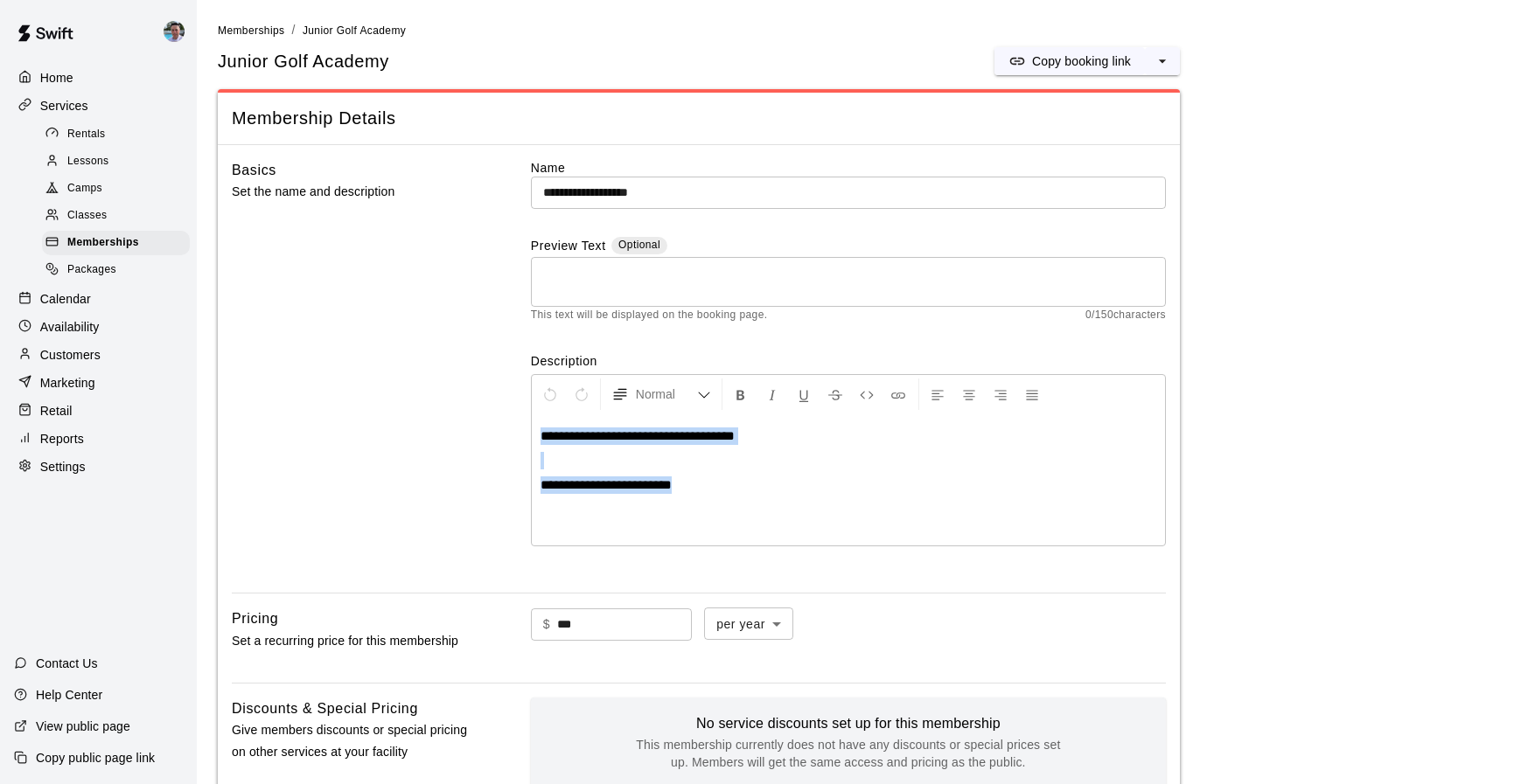
drag, startPoint x: 741, startPoint y: 483, endPoint x: 508, endPoint y: 402, distance: 246.7
click at [508, 402] on div "**********" at bounding box center [698, 370] width 934 height 421
click at [608, 296] on textarea at bounding box center [848, 282] width 610 height 35
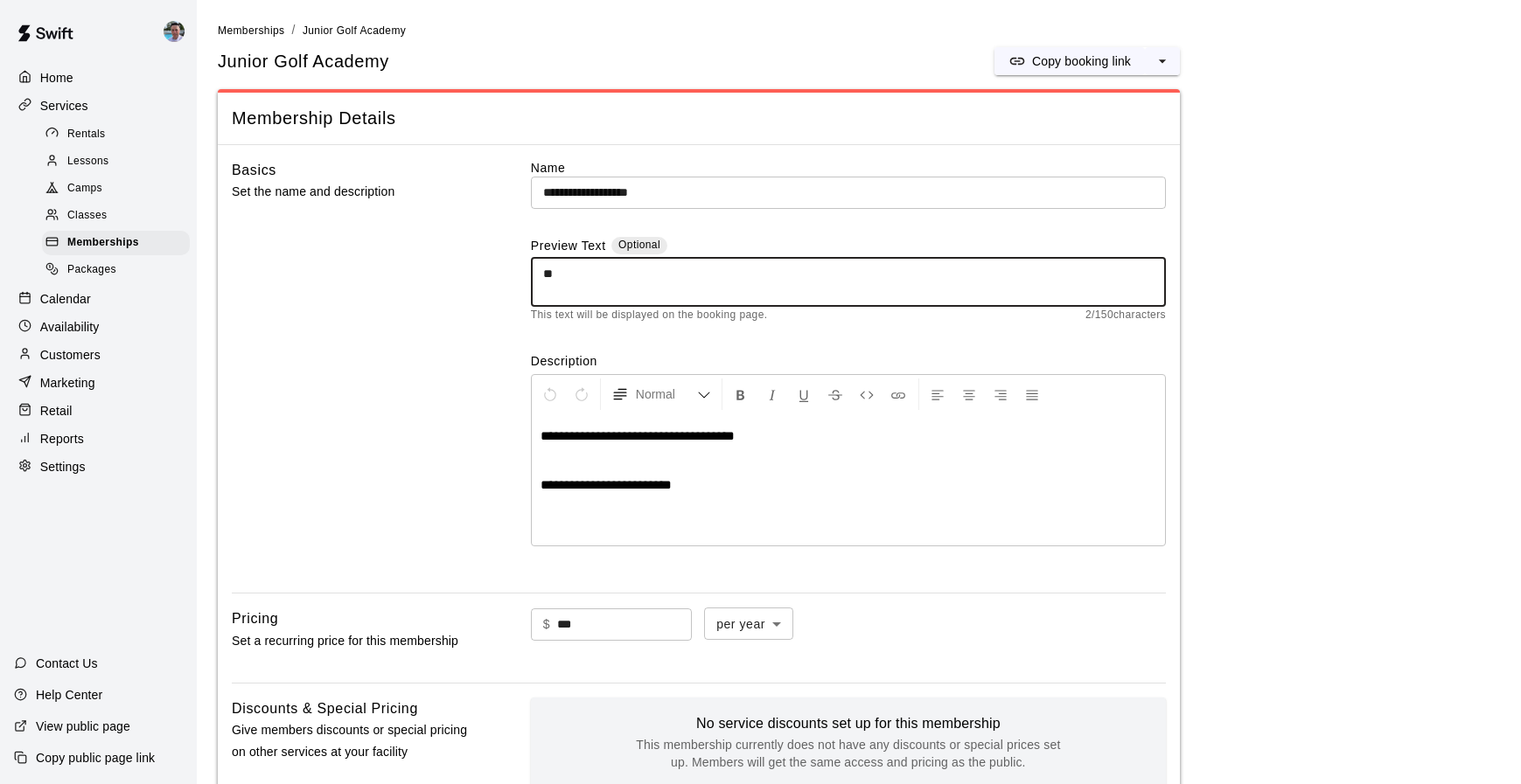
type textarea "*"
type textarea "**********"
click at [687, 506] on div "**********" at bounding box center [848, 480] width 633 height 131
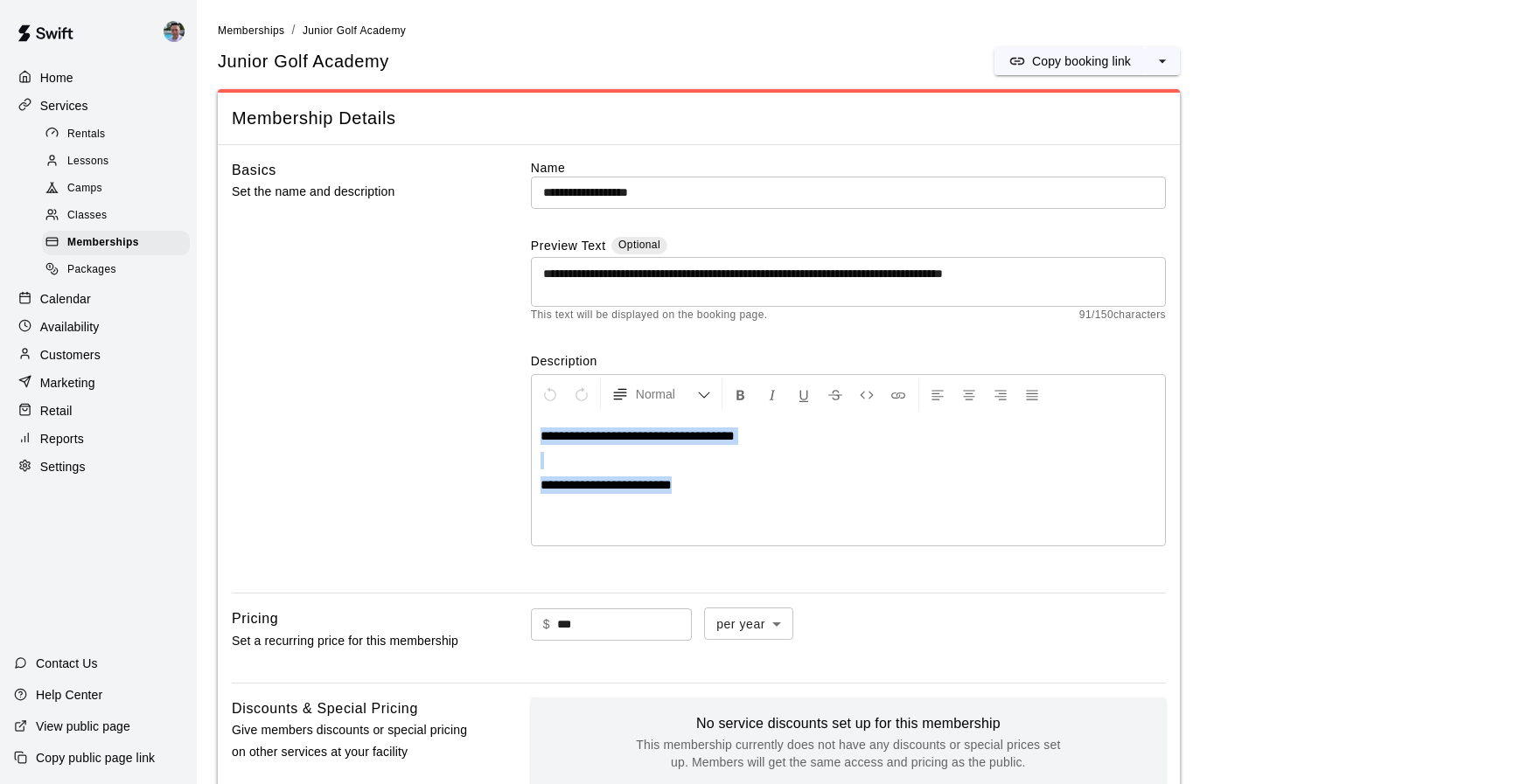
drag, startPoint x: 696, startPoint y: 509, endPoint x: 489, endPoint y: 383, distance: 242.3
click at [489, 383] on div "**********" at bounding box center [698, 370] width 934 height 421
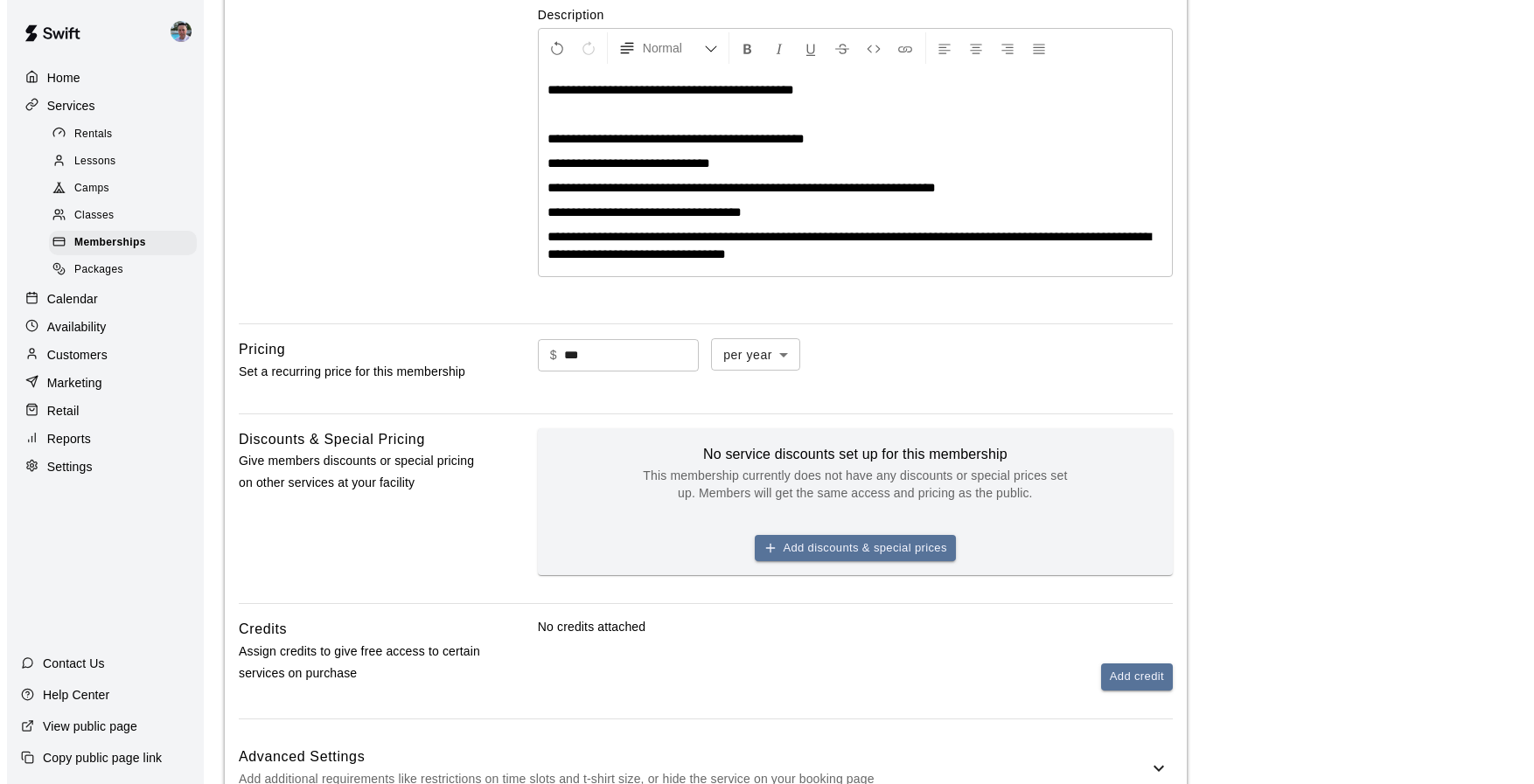
scroll to position [478, 0]
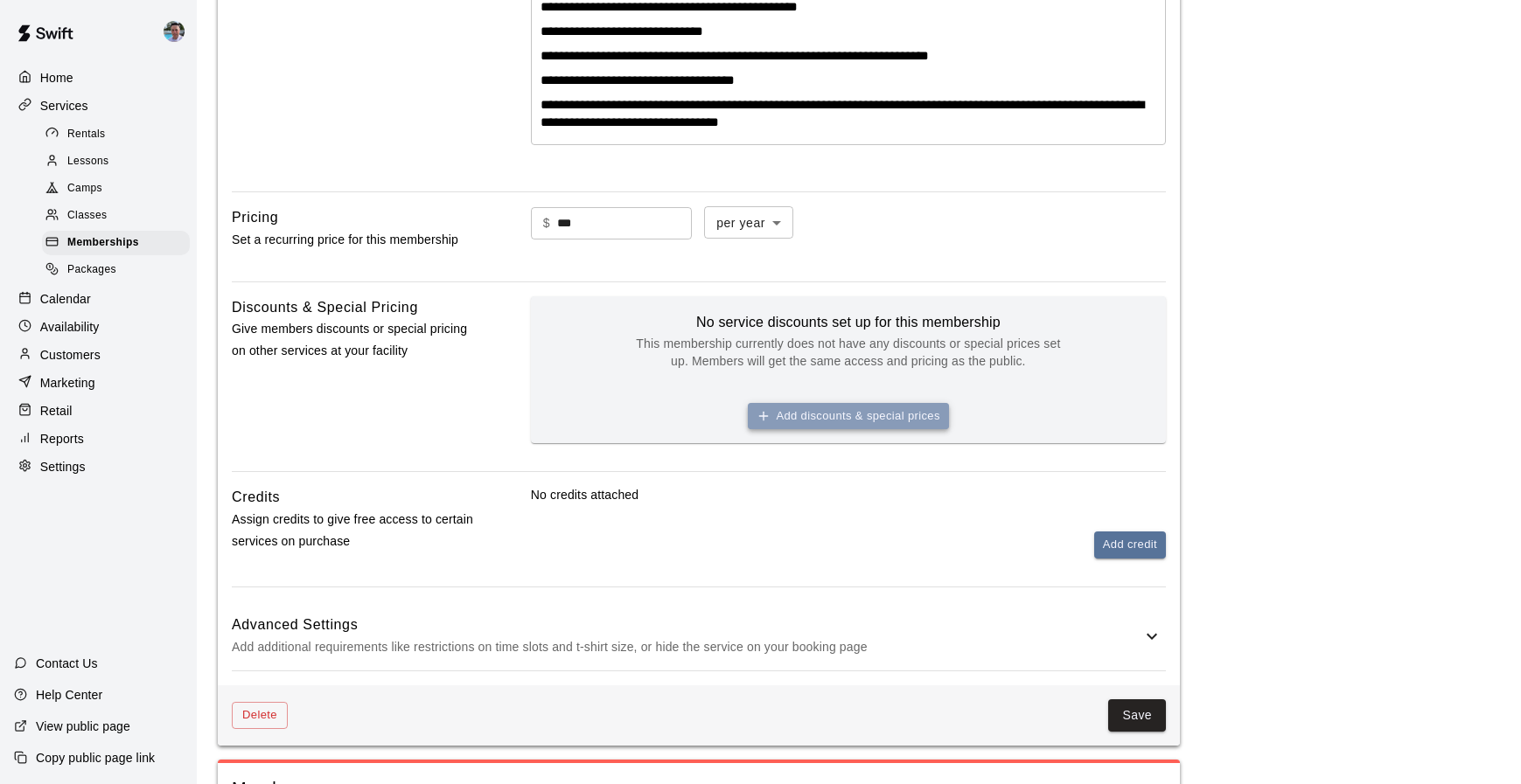
click at [859, 418] on button "Add discounts & special prices" at bounding box center [848, 416] width 202 height 27
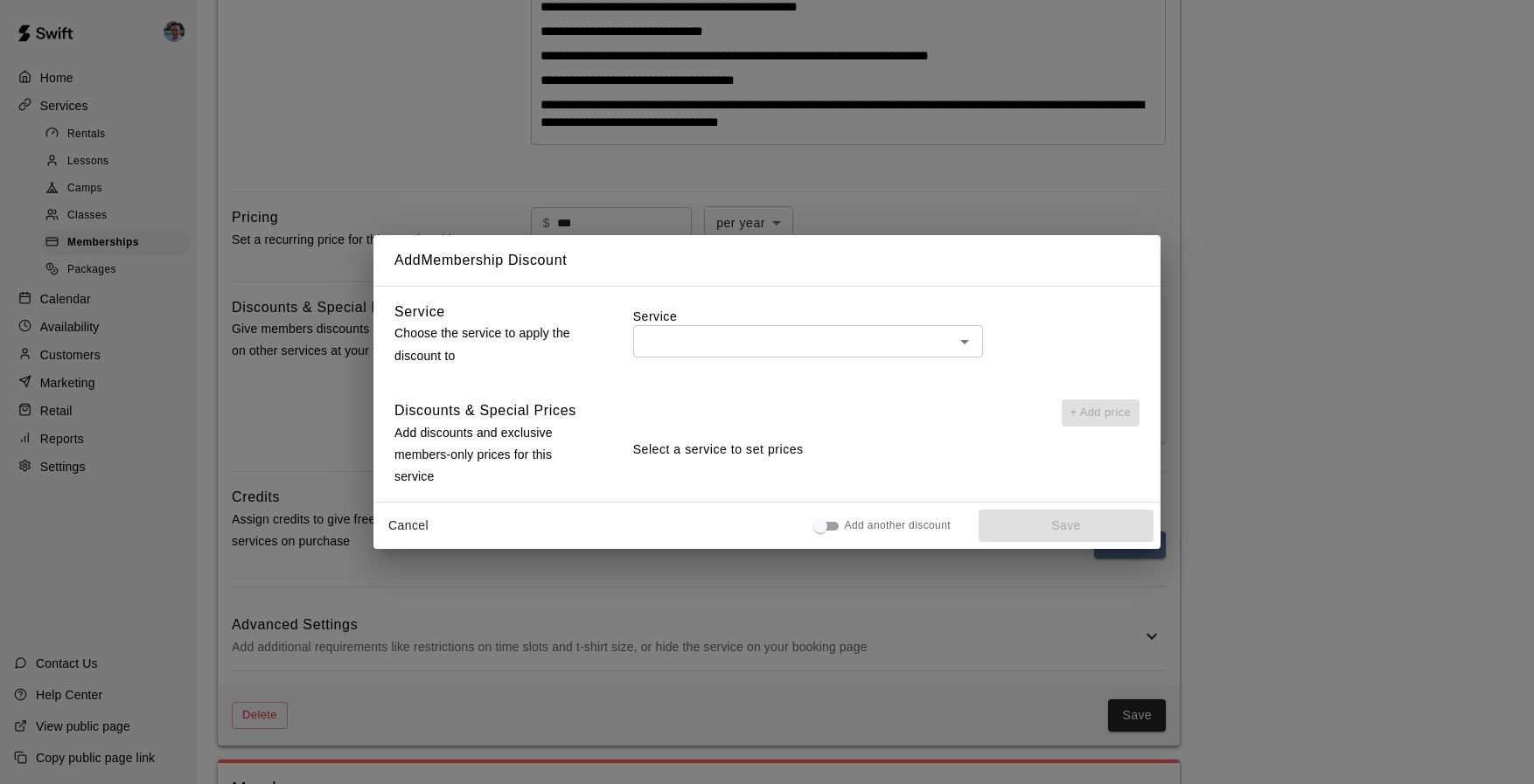
click at [916, 342] on input "text" at bounding box center [793, 341] width 311 height 22
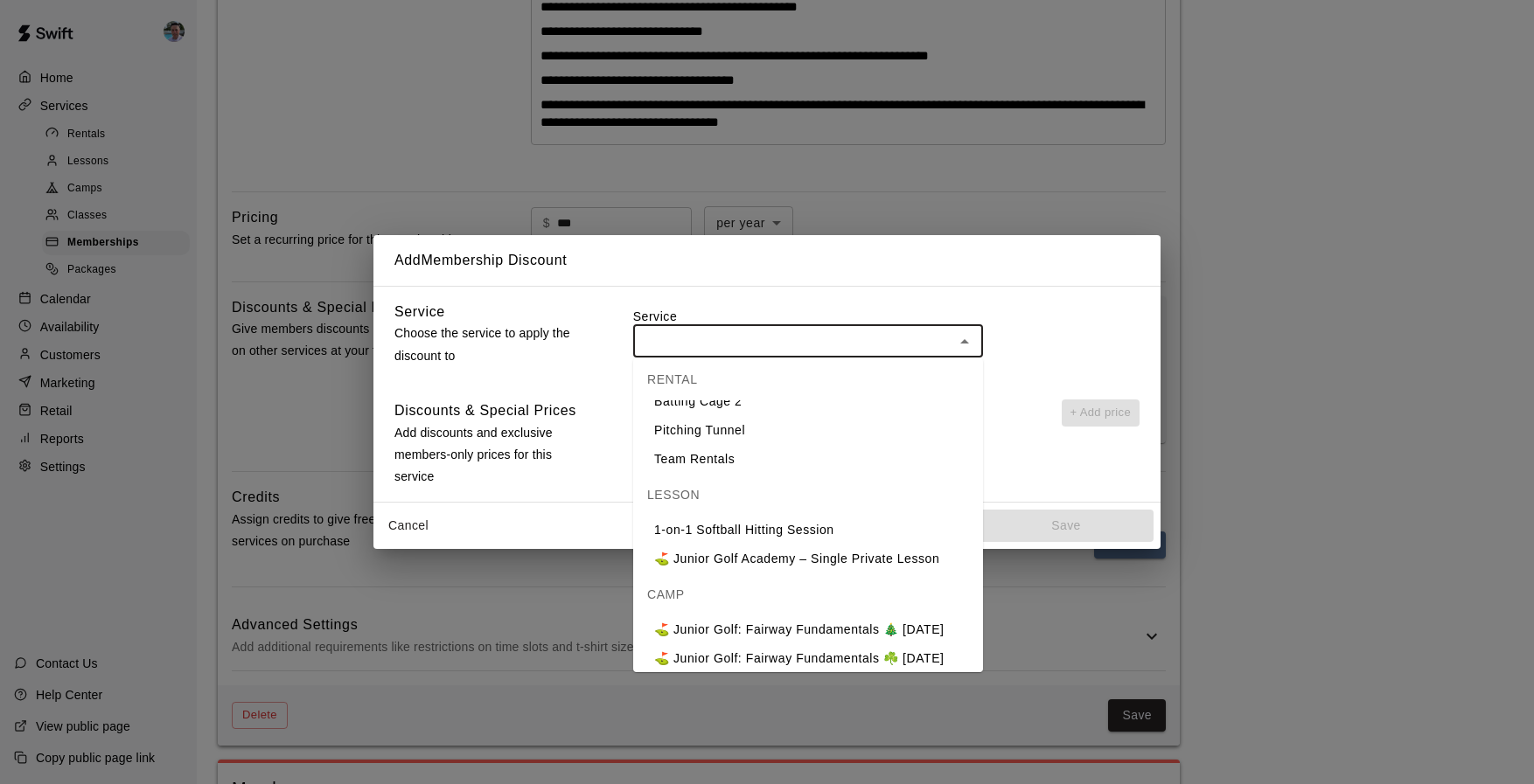
scroll to position [173, 0]
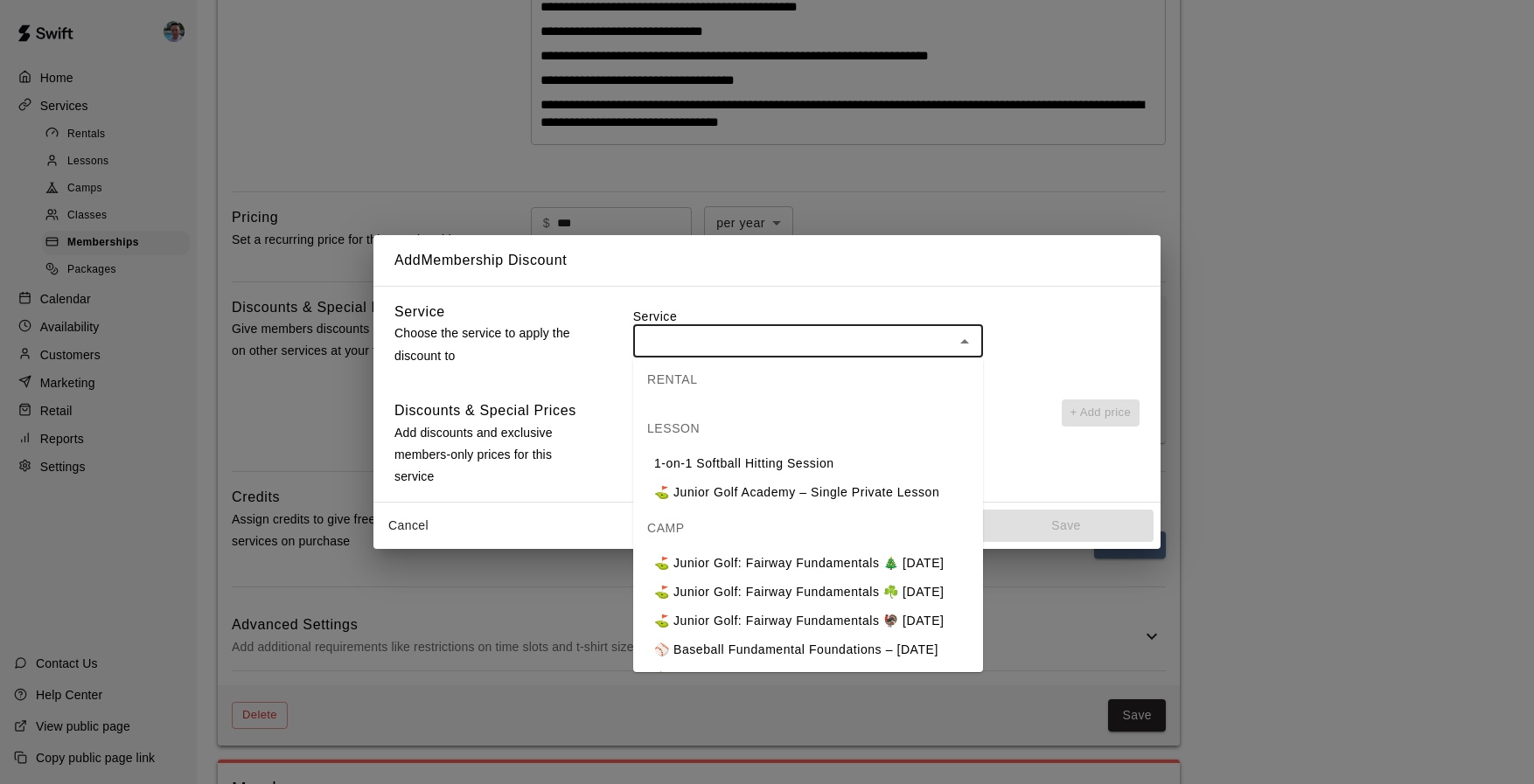
click at [958, 486] on li "⛳ Junior Golf Academy – Single Private Lesson" at bounding box center [807, 492] width 349 height 29
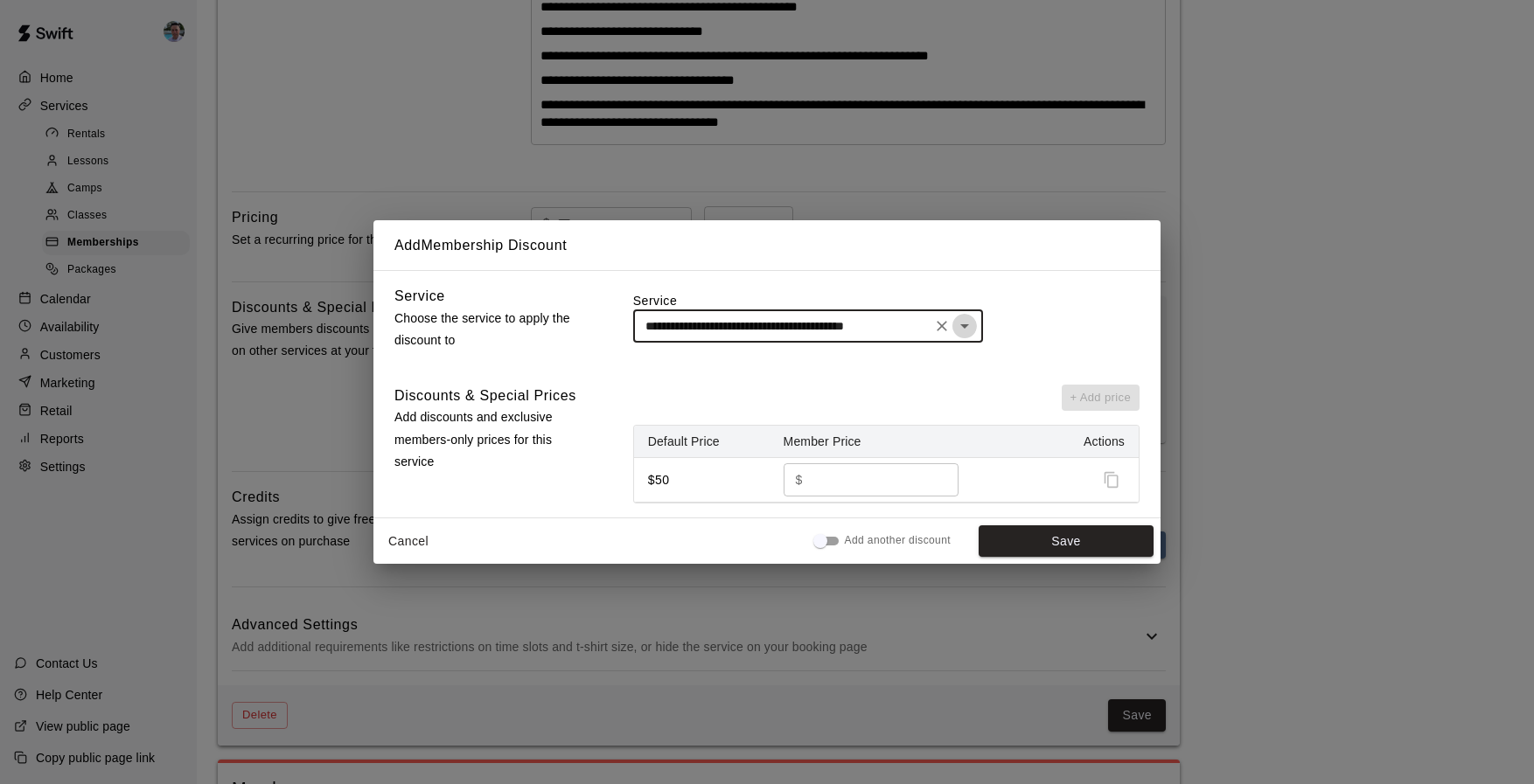
click at [965, 332] on icon "Open" at bounding box center [965, 326] width 21 height 21
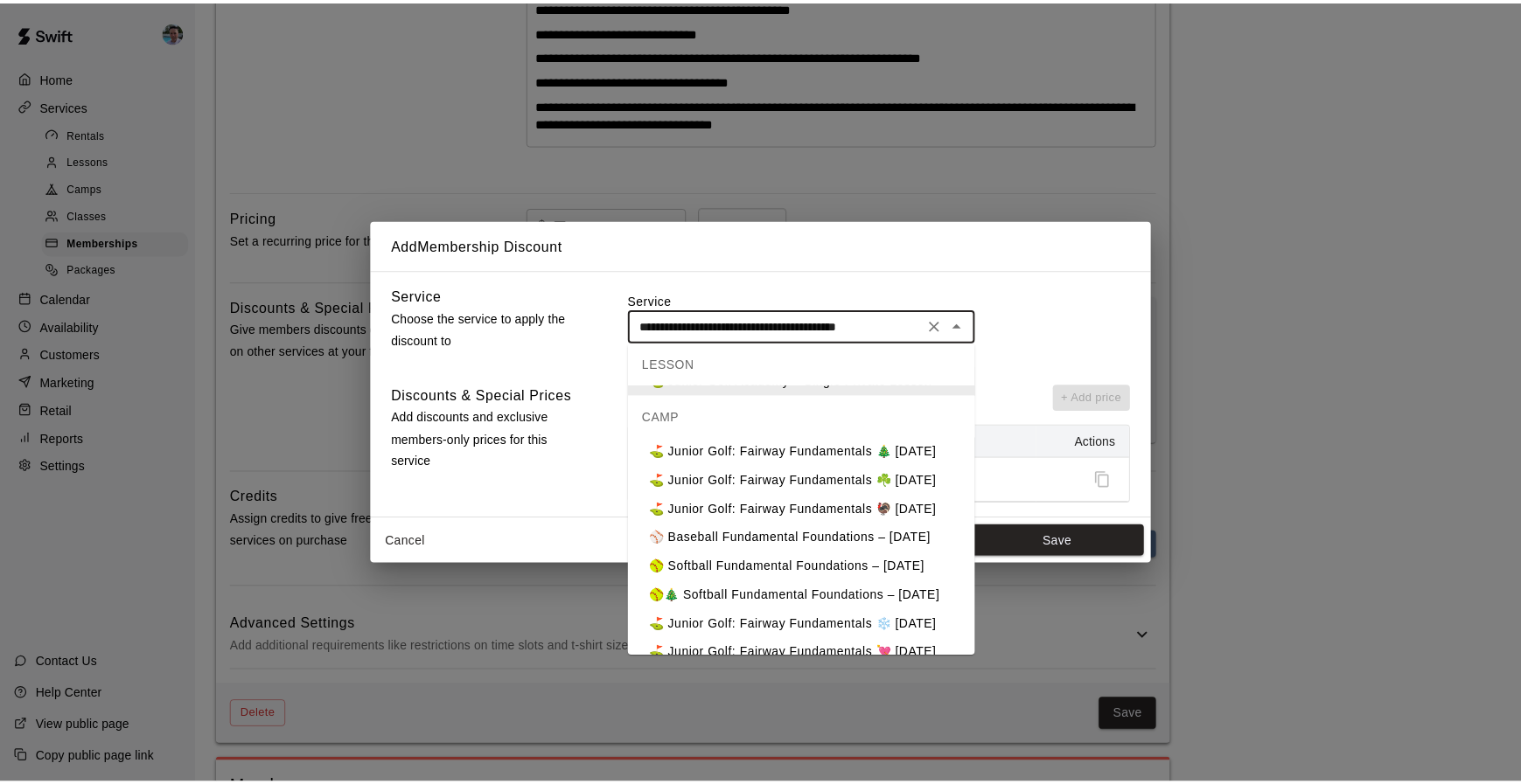
scroll to position [273, 0]
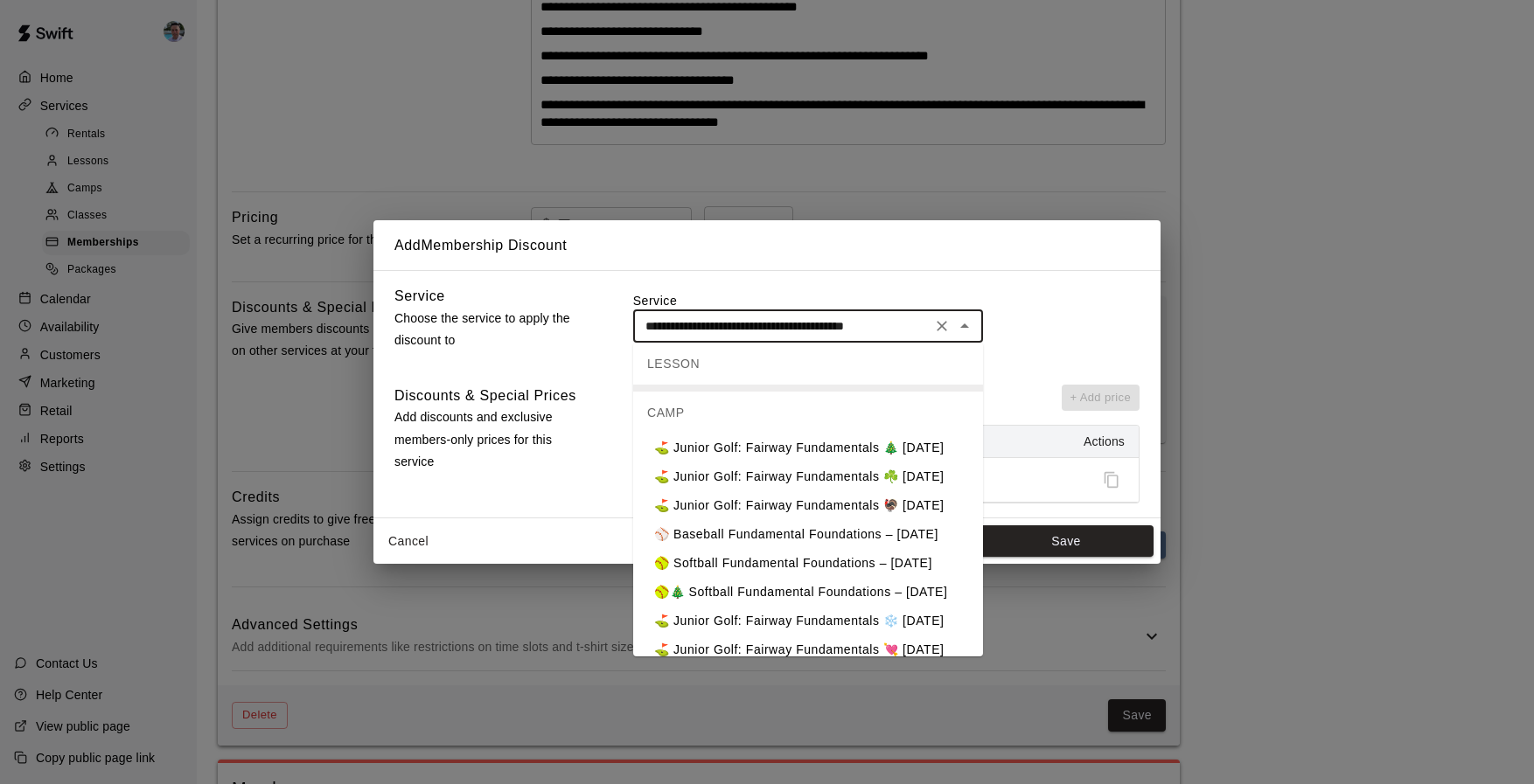
click at [855, 459] on li "⛳ Junior Golf: Fairway Fundamentals 🎄 [DATE]" at bounding box center [807, 448] width 349 height 29
type input "**********"
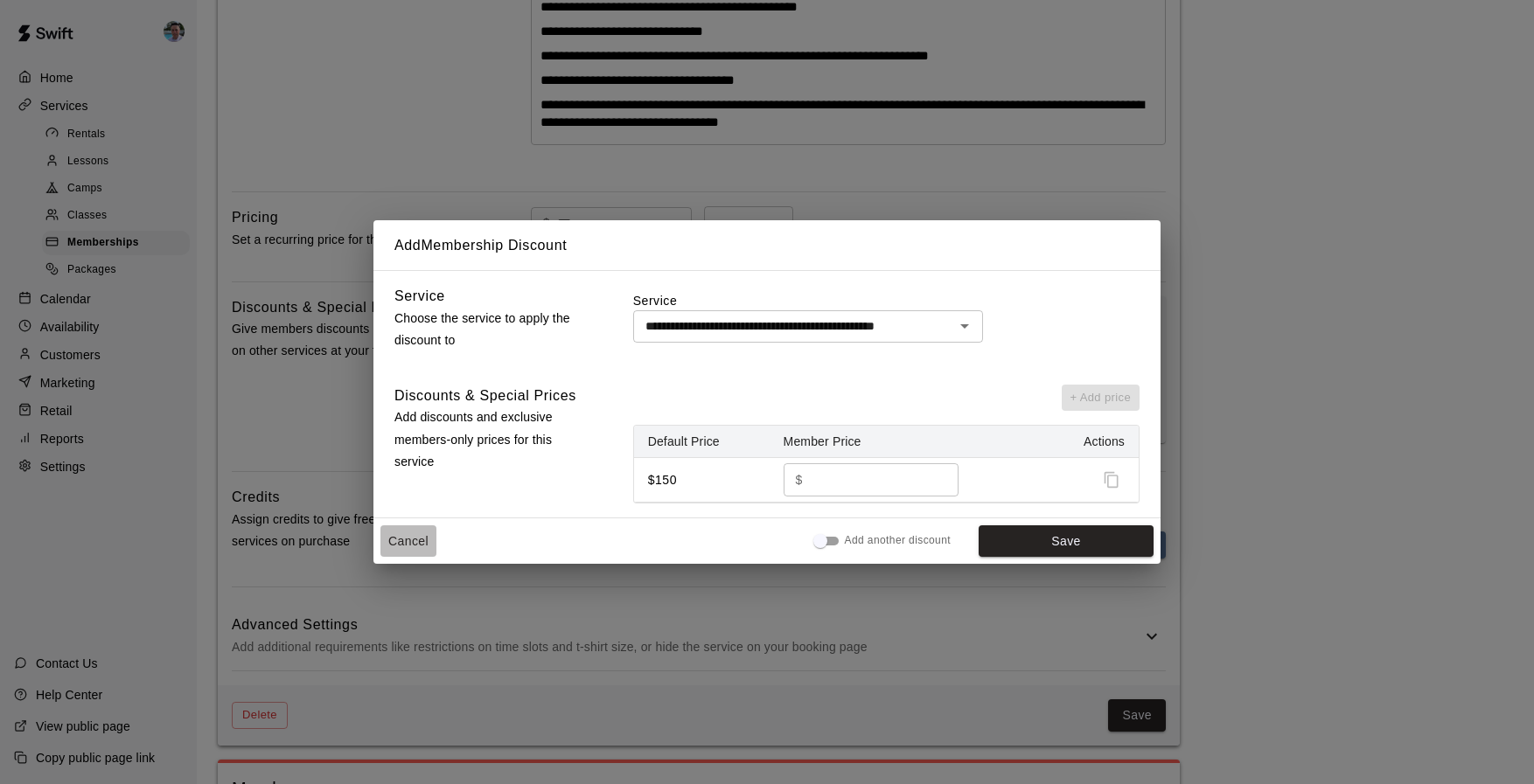
click at [427, 545] on button "Cancel" at bounding box center [408, 541] width 56 height 33
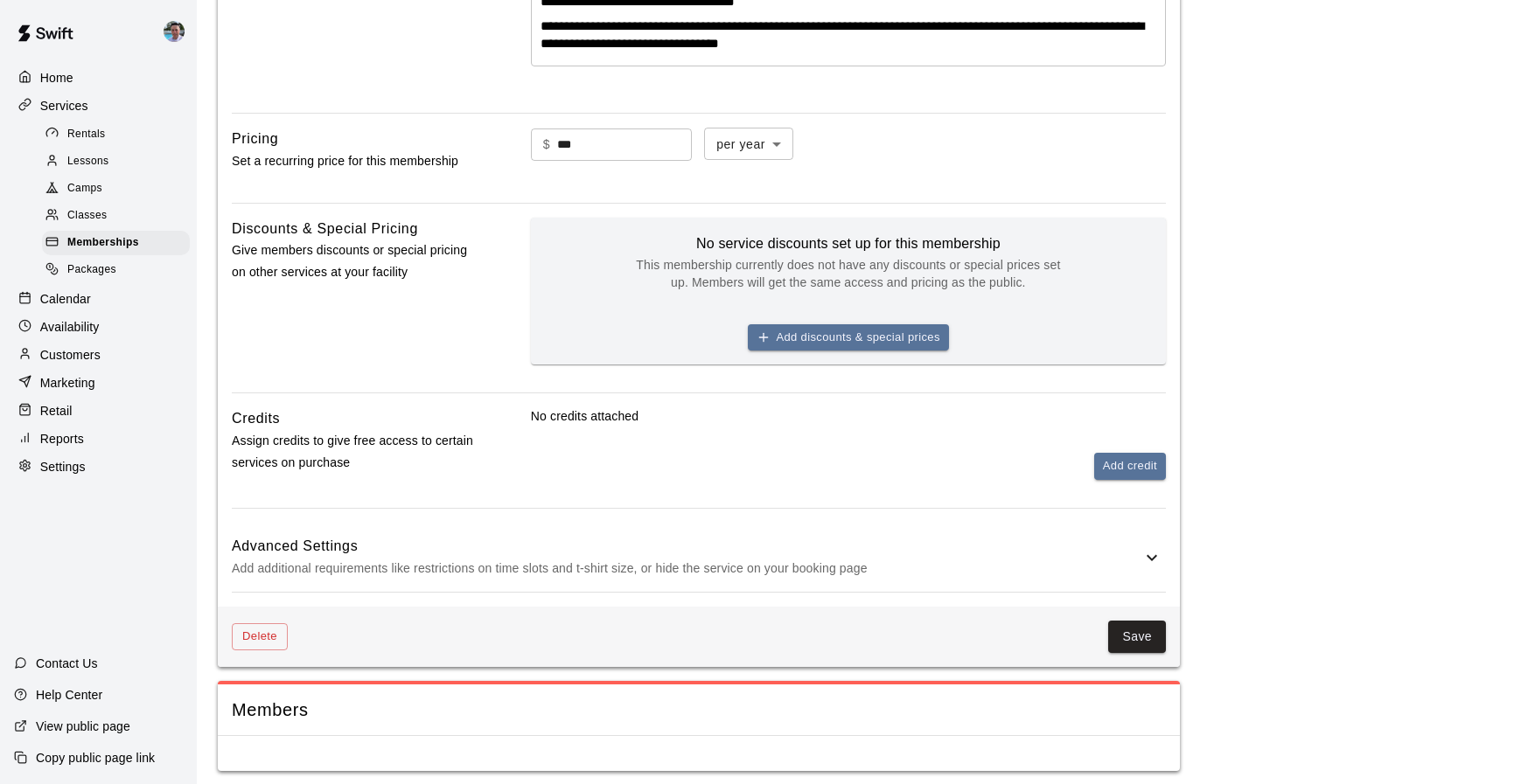
scroll to position [561, 0]
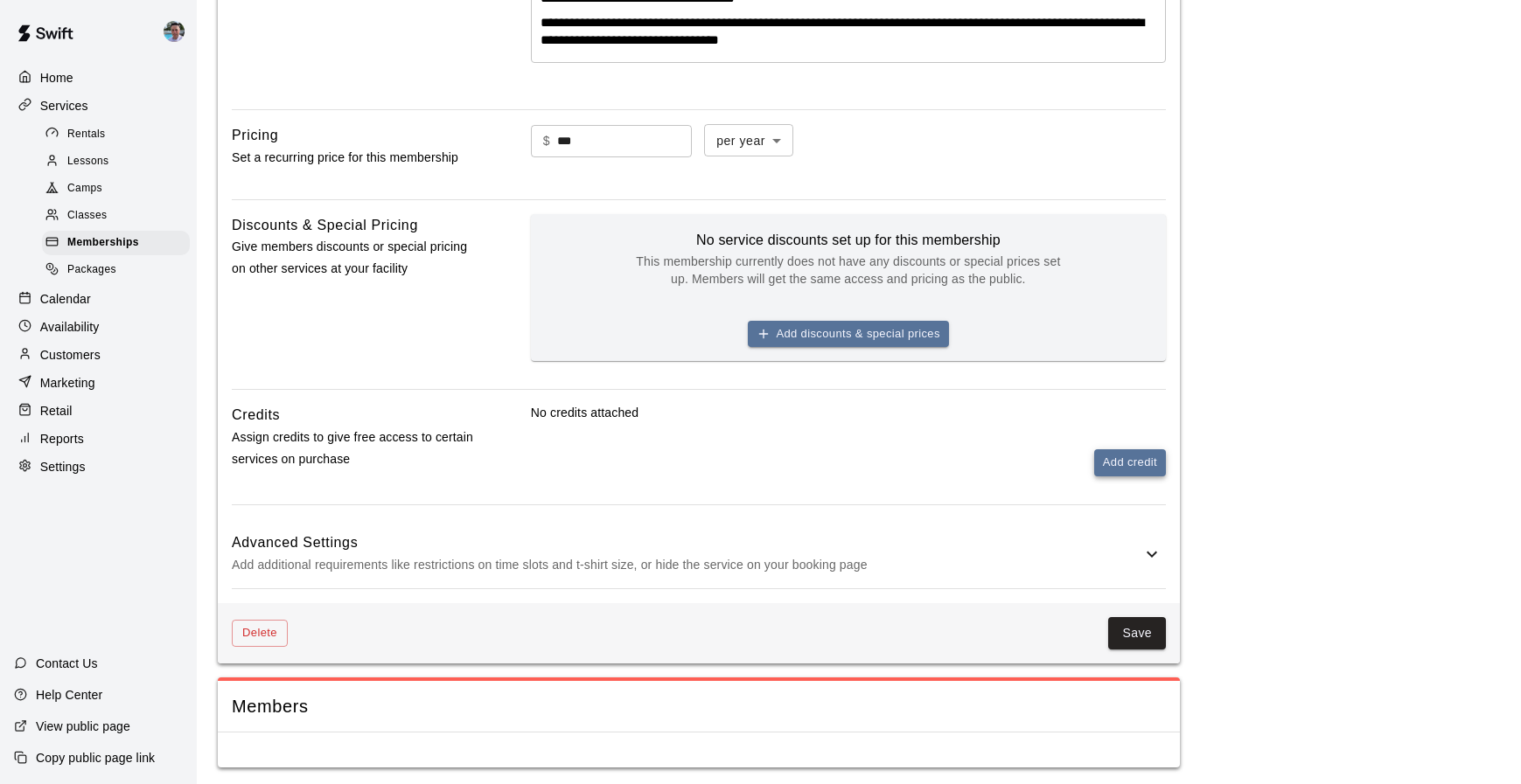
click at [1126, 467] on button "Add credit" at bounding box center [1129, 463] width 71 height 27
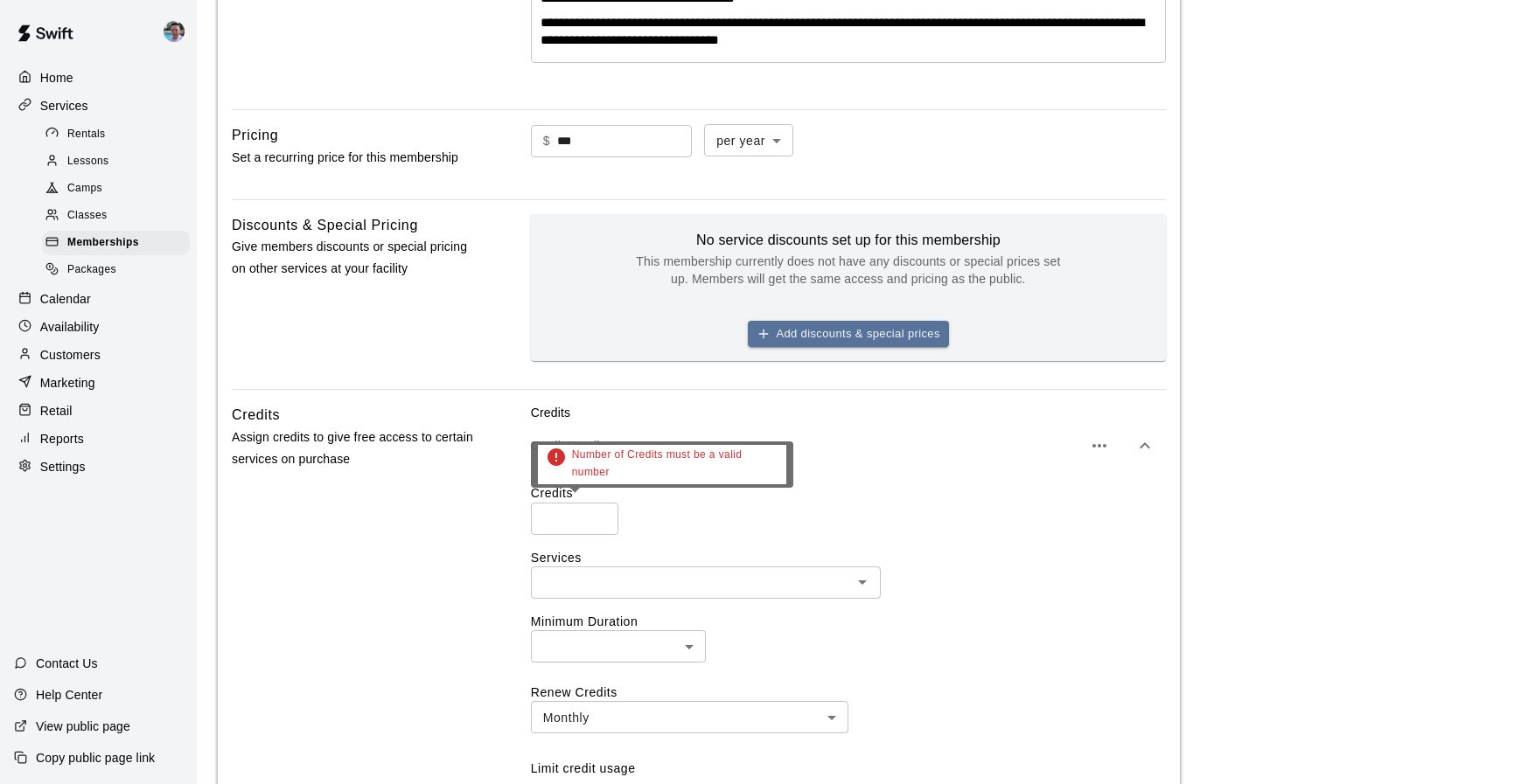
type input "*"
click at [598, 512] on input "*" at bounding box center [574, 518] width 87 height 33
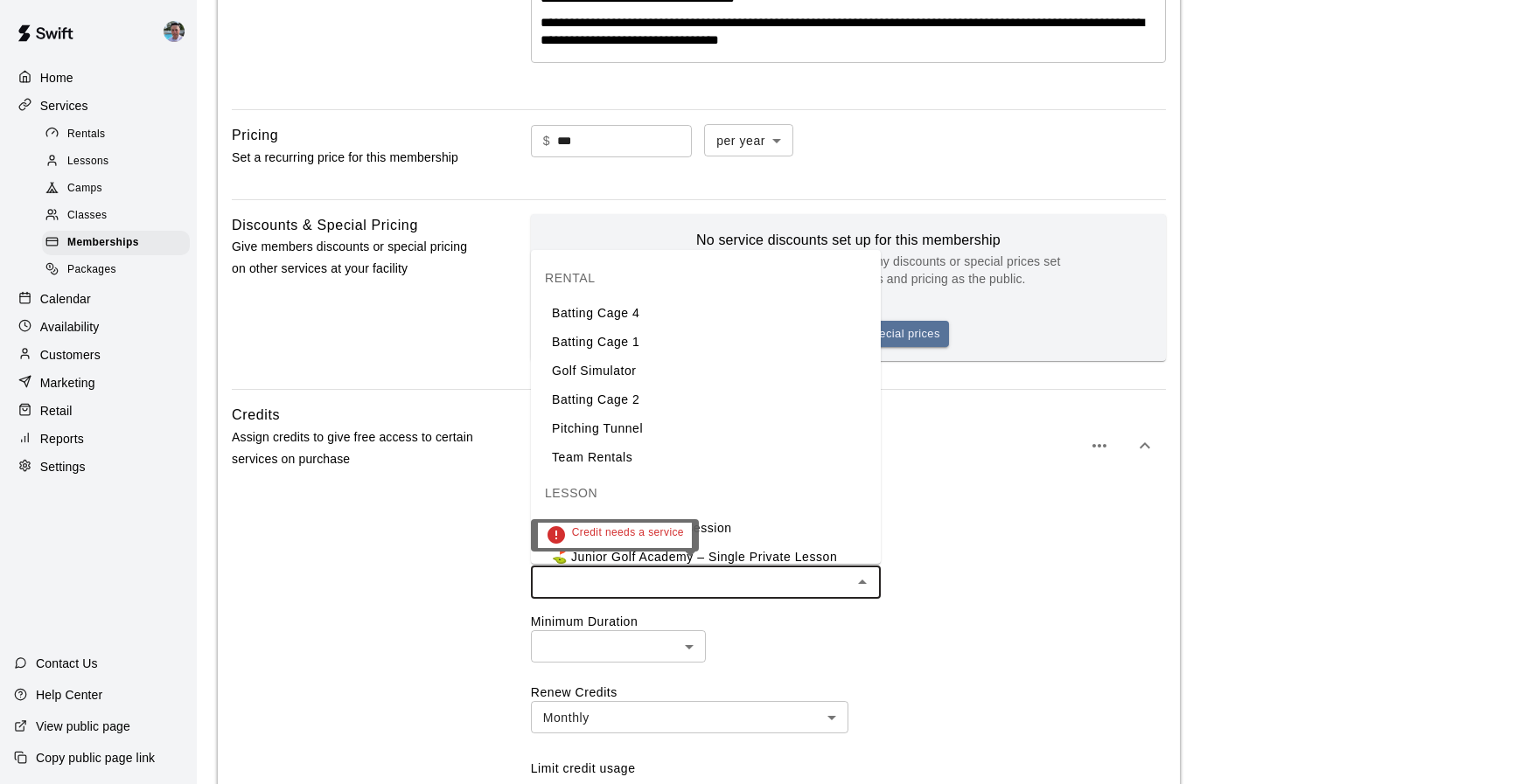
click at [585, 573] on input "text" at bounding box center [691, 583] width 311 height 22
click at [844, 361] on li "Golf Simulator" at bounding box center [705, 370] width 349 height 29
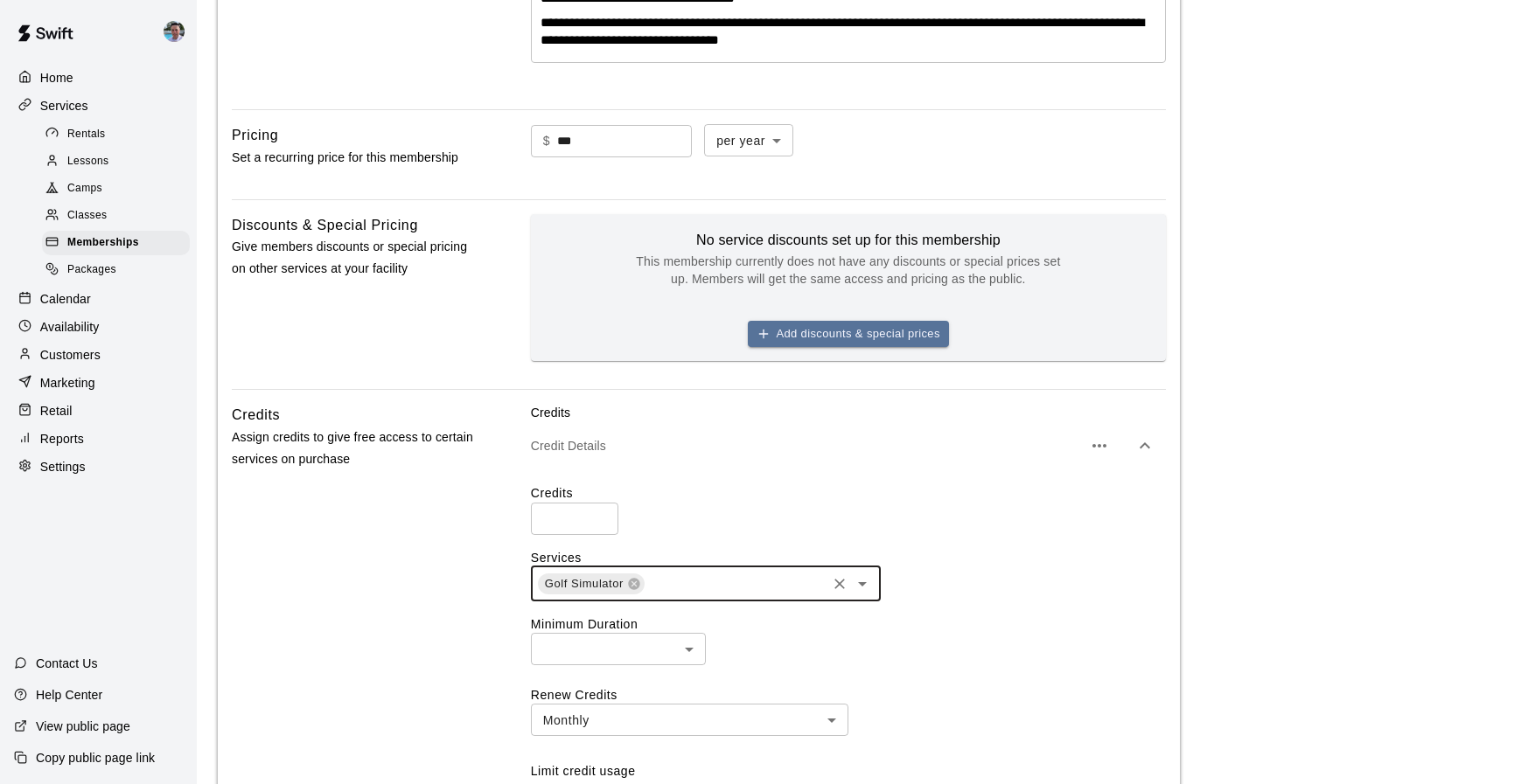
scroll to position [772, 0]
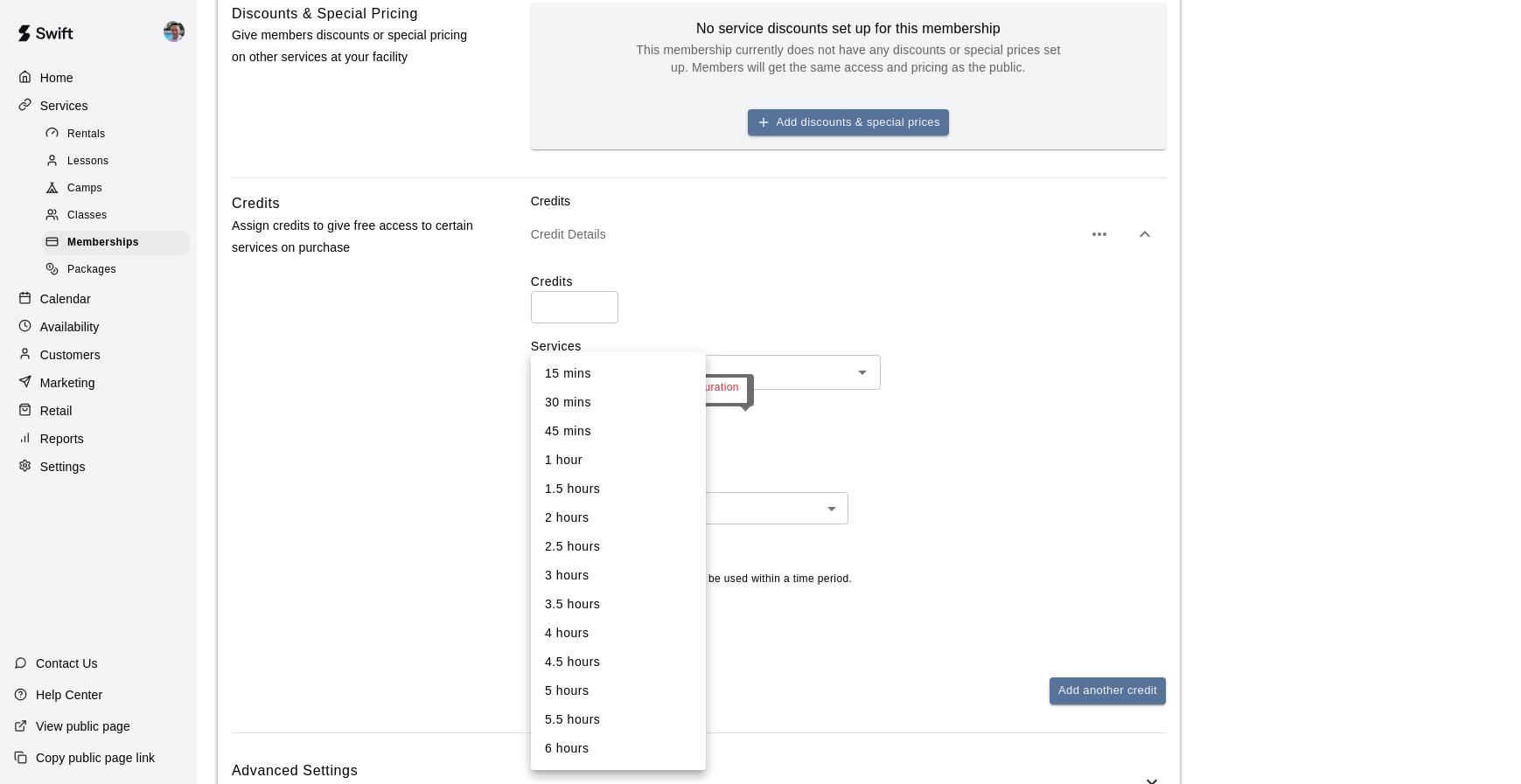
click at [658, 431] on body "**********" at bounding box center [760, 122] width 1521 height 1789
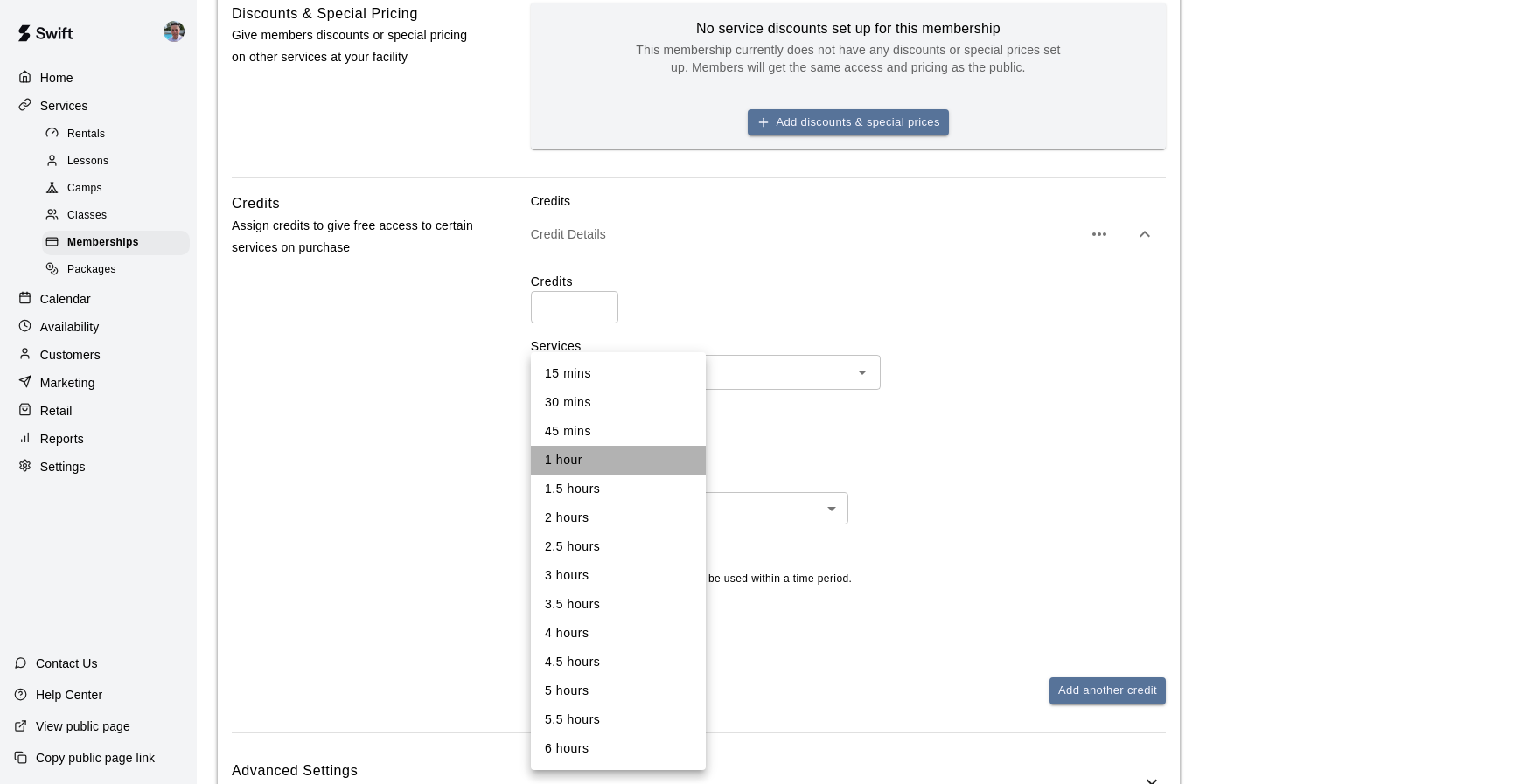
click at [638, 471] on li "1 hour" at bounding box center [618, 460] width 175 height 29
type input "**"
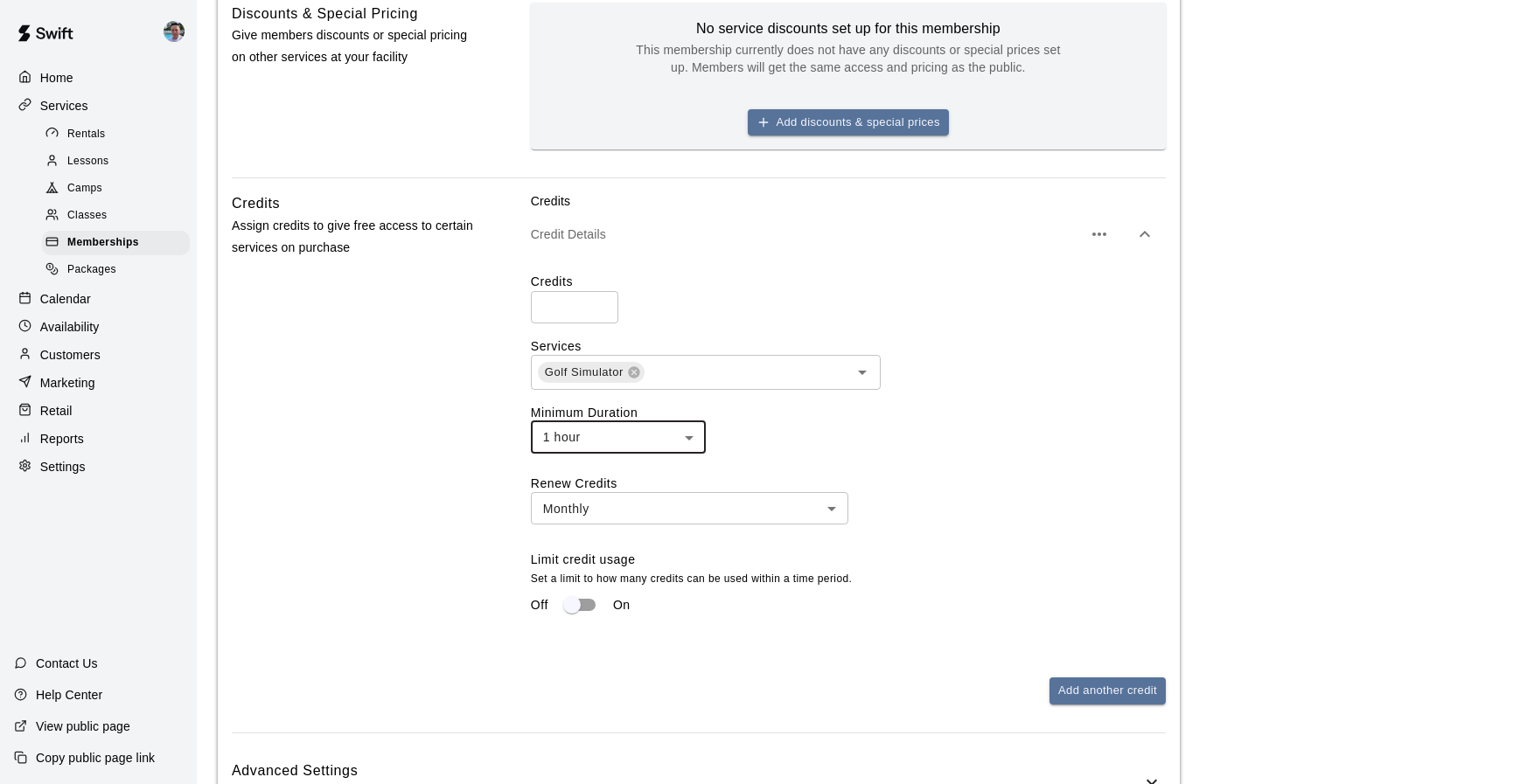
click at [826, 509] on body "**********" at bounding box center [767, 122] width 1534 height 1789
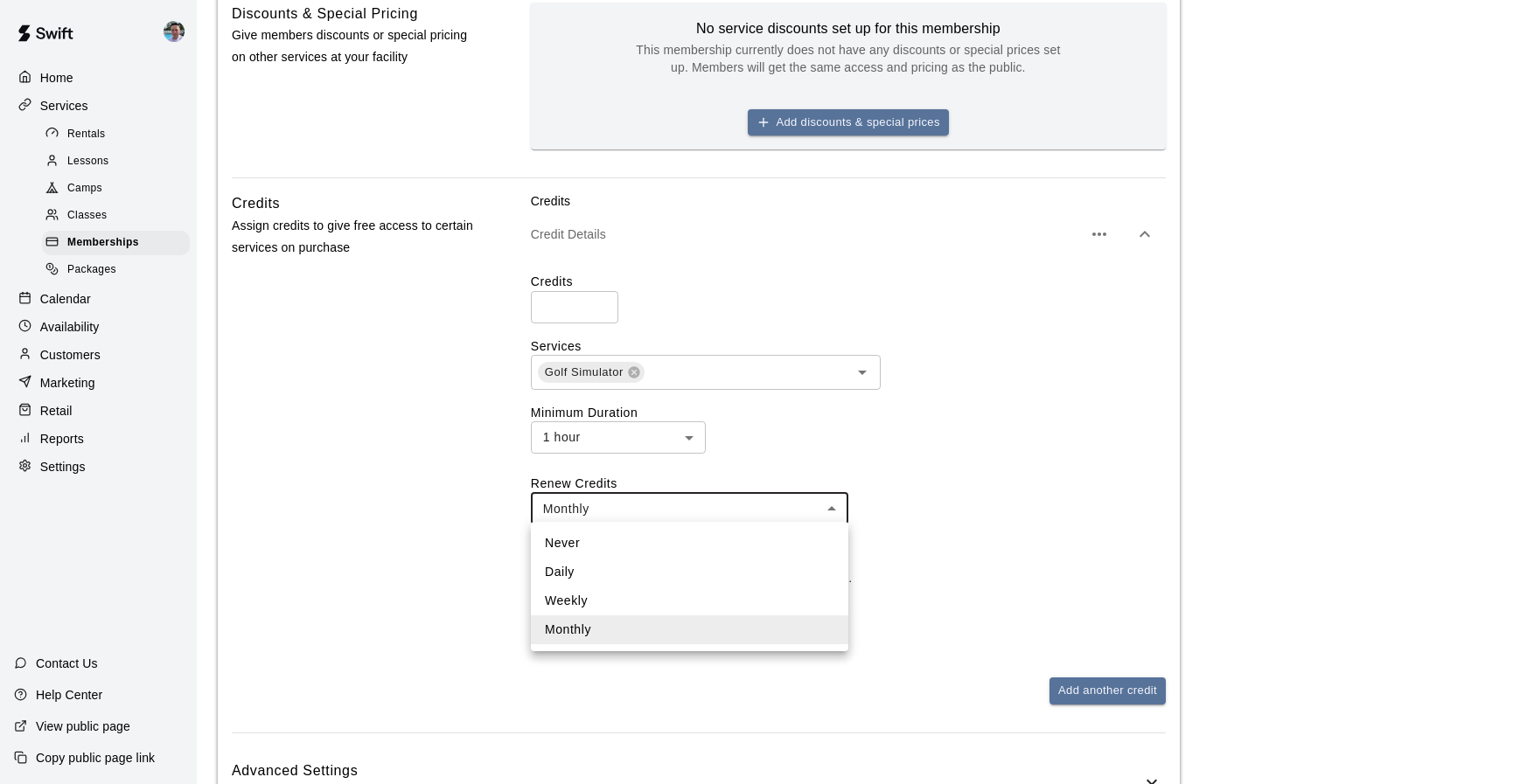
click at [826, 509] on div at bounding box center [767, 392] width 1534 height 784
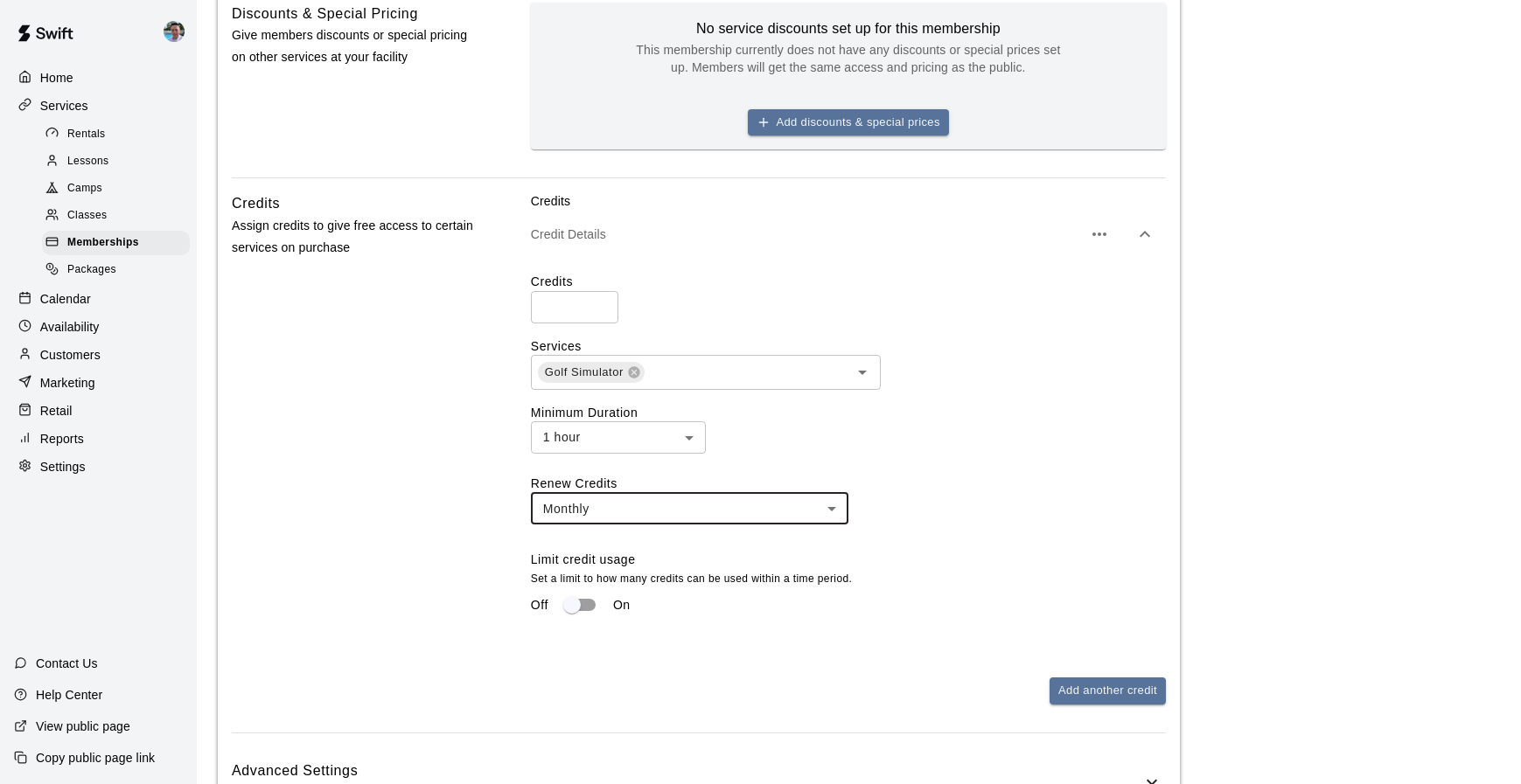
click at [940, 495] on div "Renew Credits Monthly ******* ​ Limit credit usage Set a limit to how many cred…" at bounding box center [848, 547] width 635 height 147
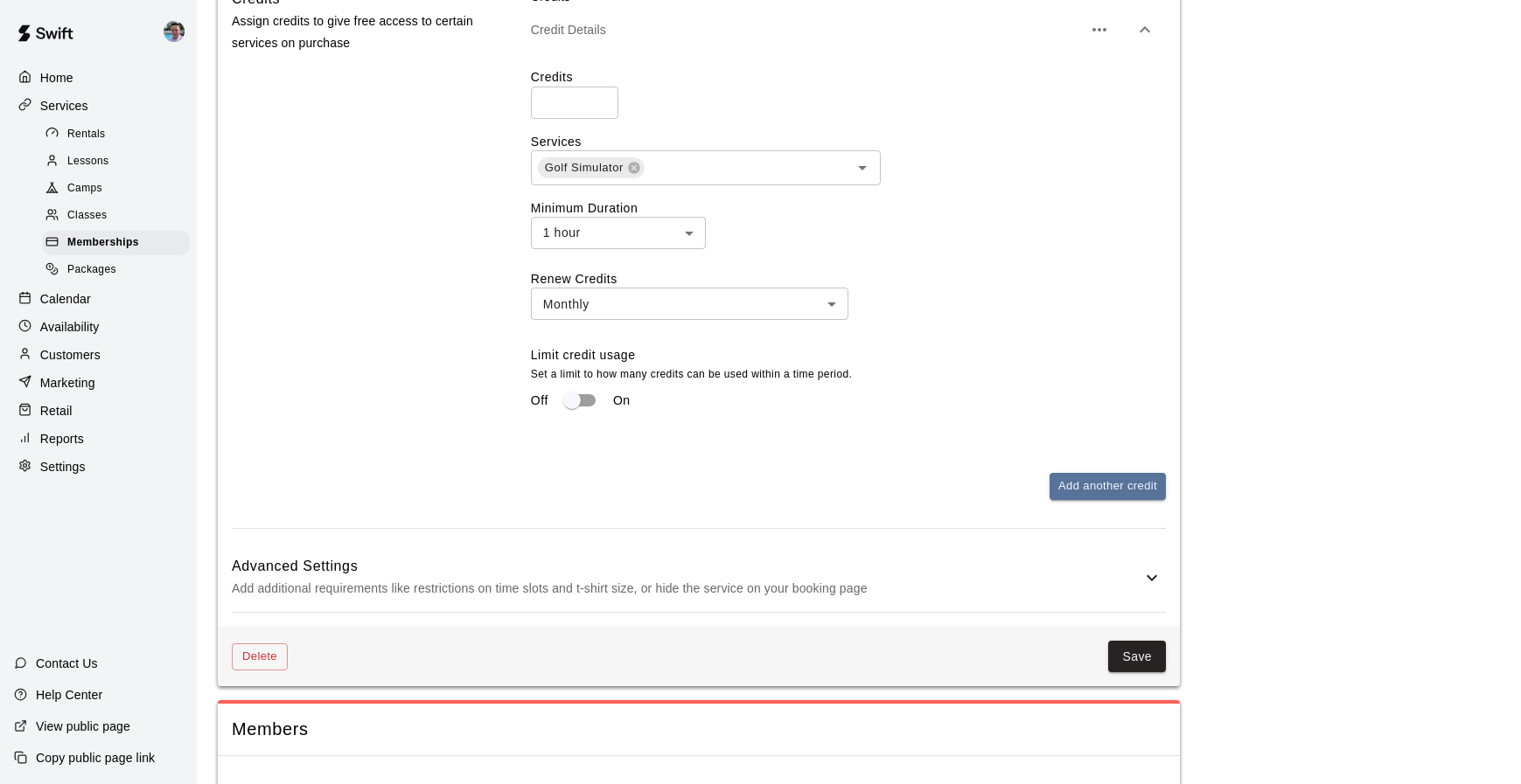
click at [1003, 584] on p "Add additional requirements like restrictions on time slots and t-shirt size, o…" at bounding box center [686, 589] width 909 height 22
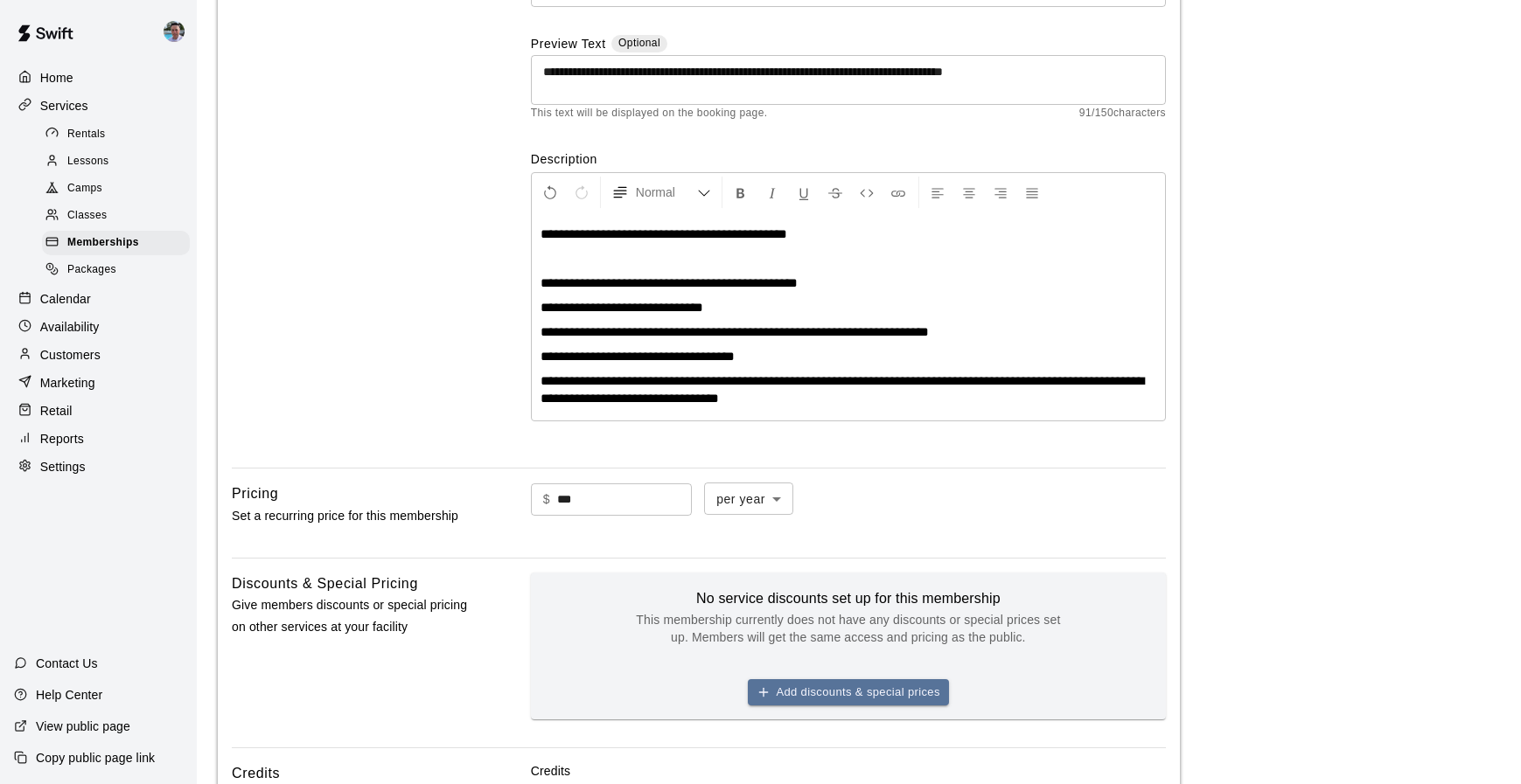
scroll to position [0, 0]
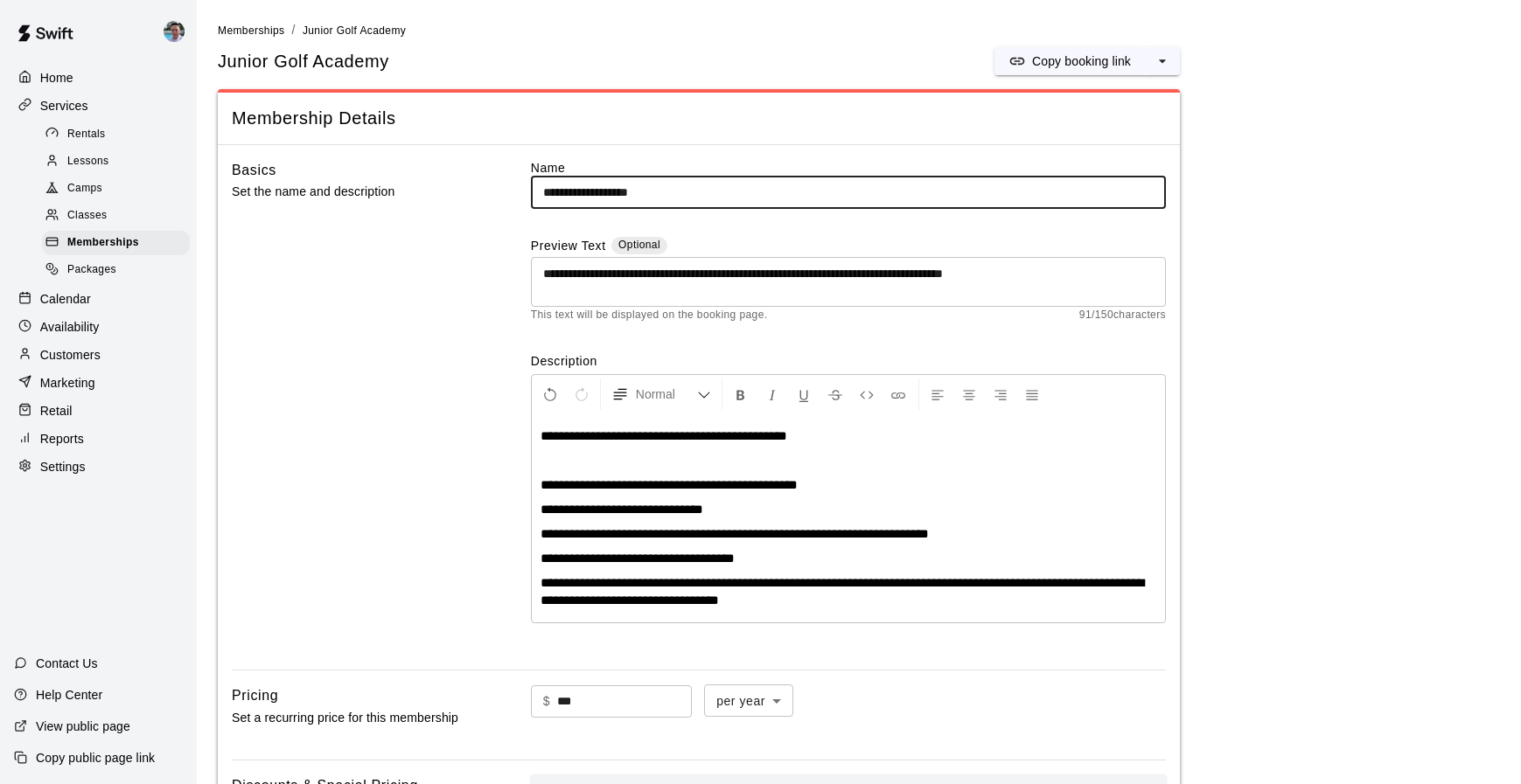
click at [545, 194] on input "**********" at bounding box center [848, 193] width 635 height 33
click at [724, 197] on input "**********" at bounding box center [848, 193] width 635 height 33
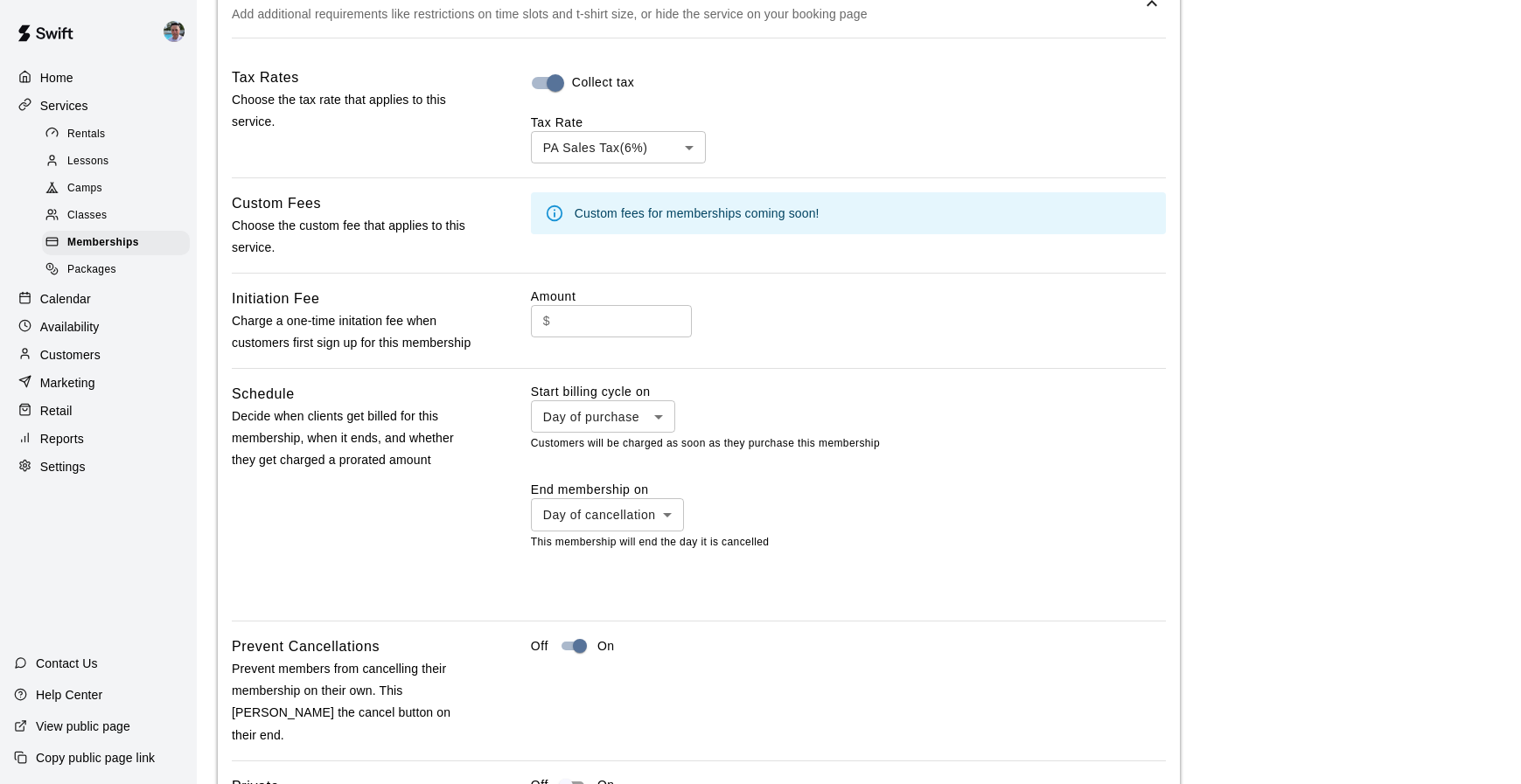
scroll to position [1802, 0]
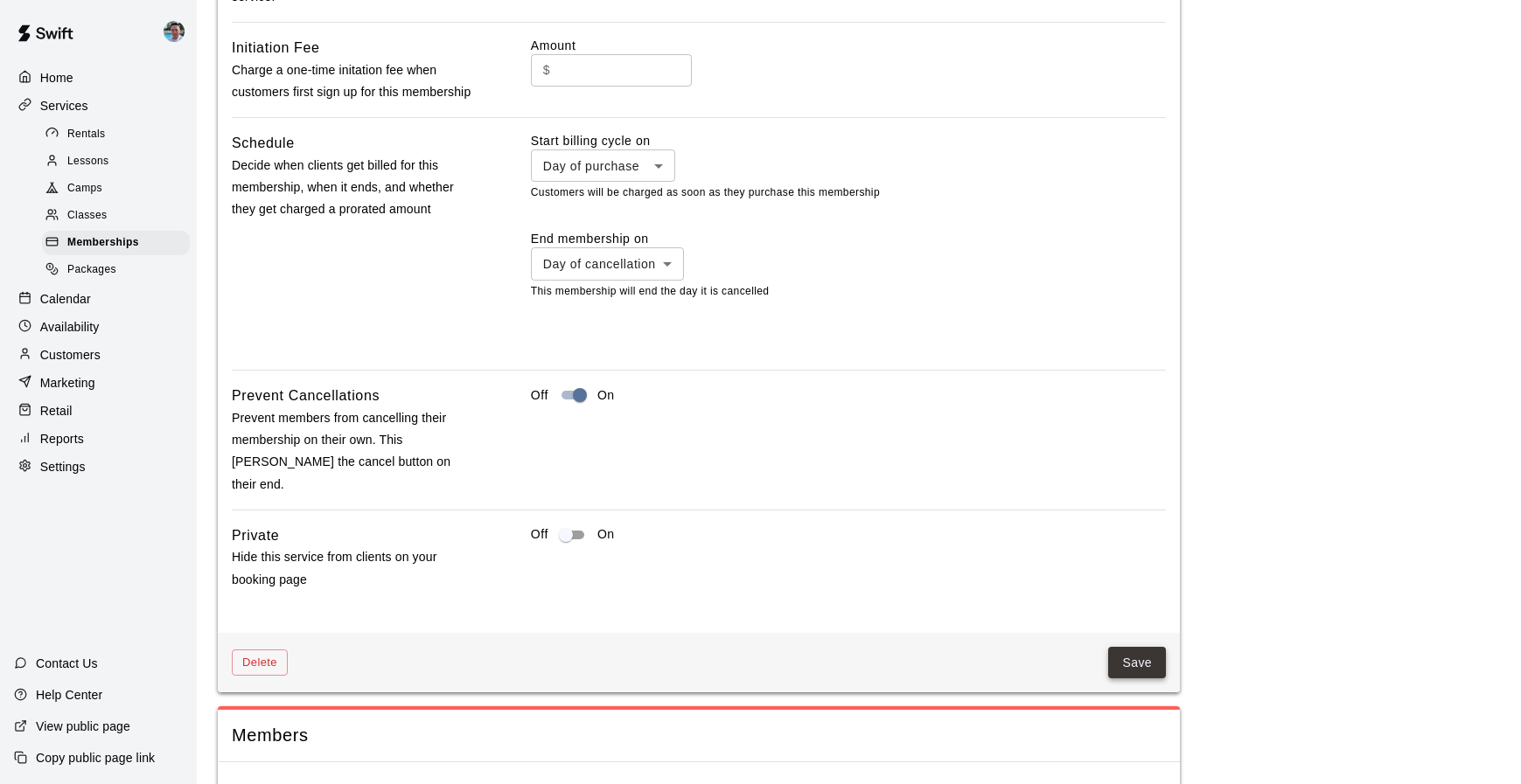
type input "**********"
click at [1139, 647] on button "Save" at bounding box center [1137, 663] width 58 height 33
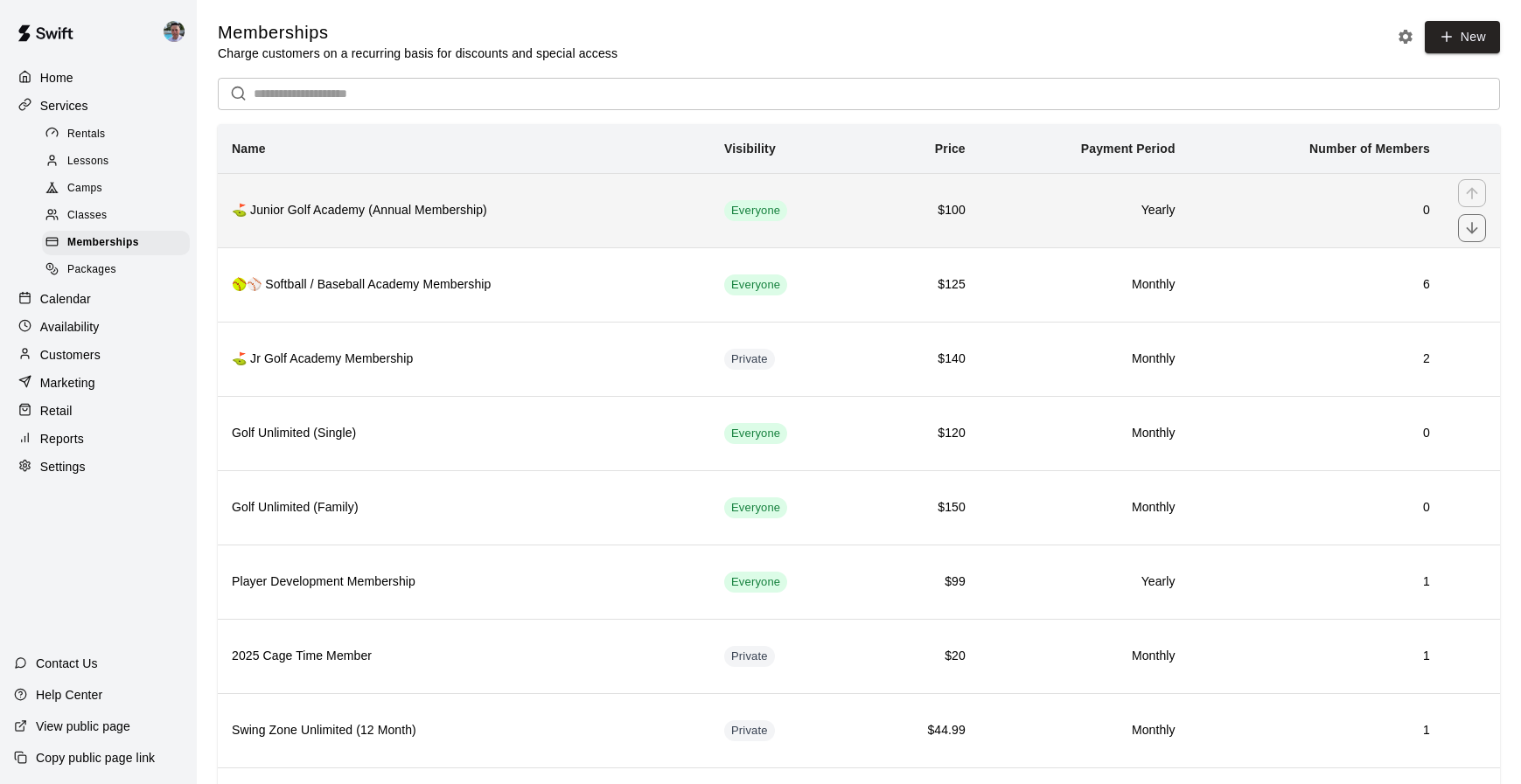
click at [1026, 196] on td "Yearly" at bounding box center [1084, 210] width 209 height 74
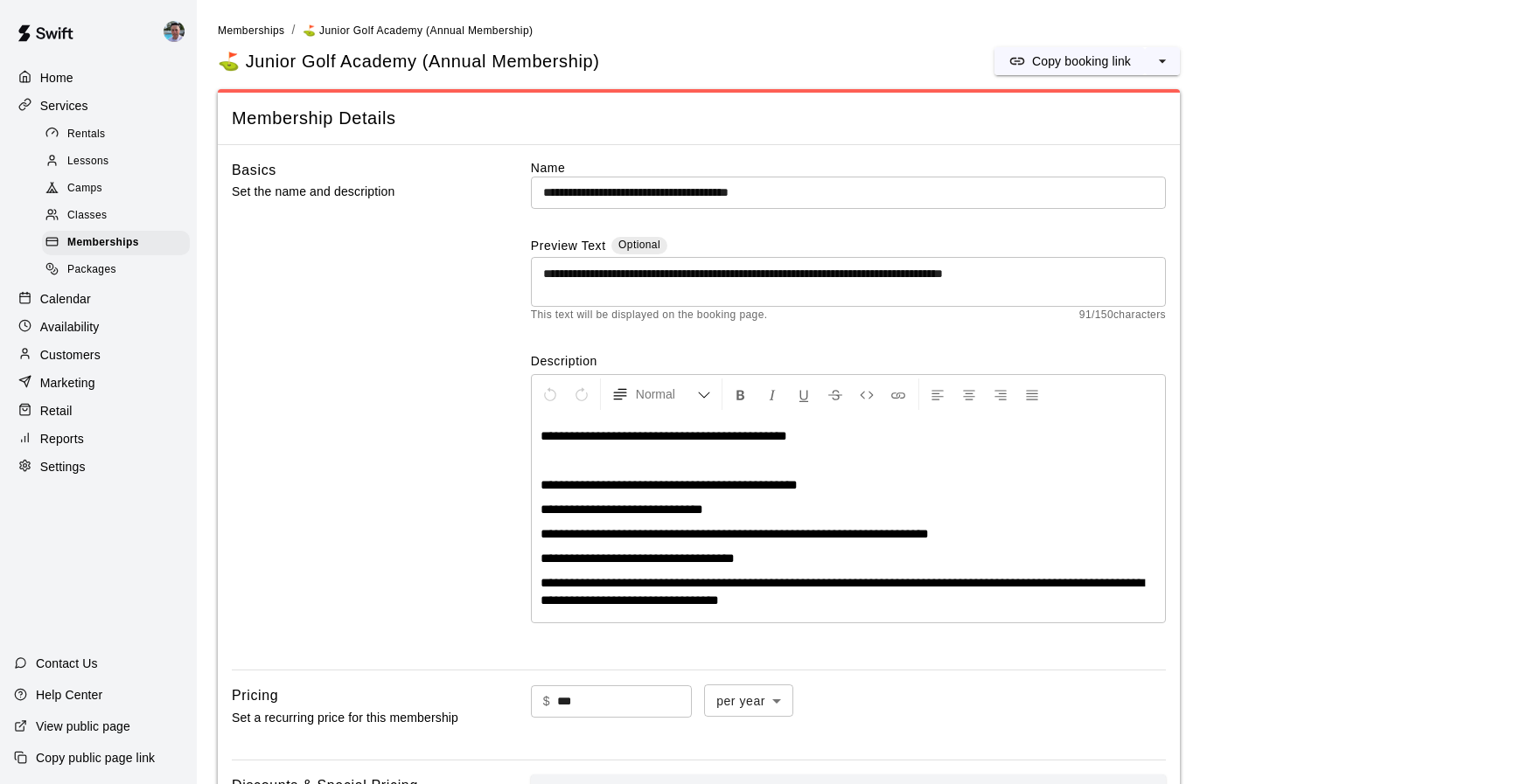
scroll to position [83, 0]
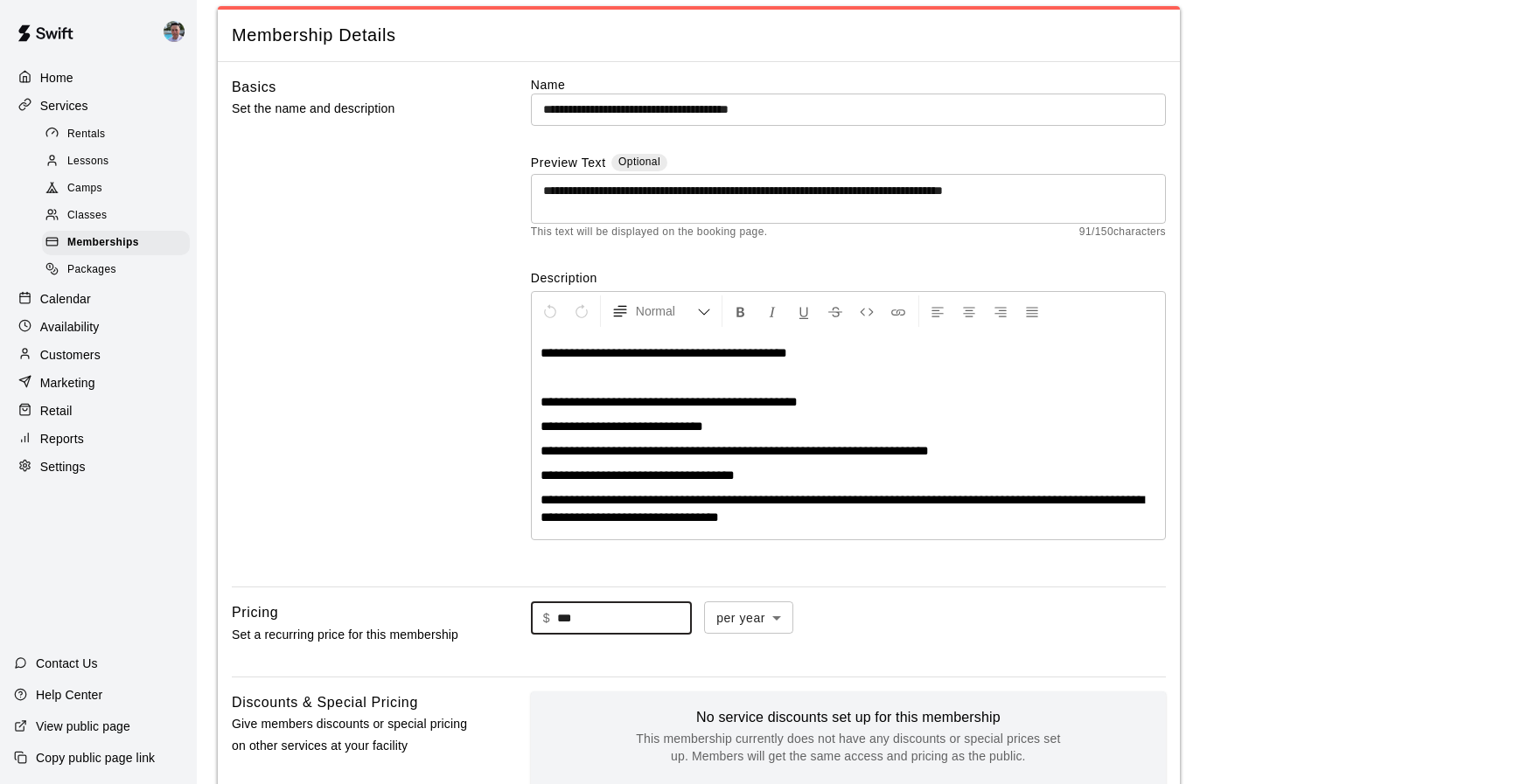
click at [617, 626] on input "***" at bounding box center [624, 619] width 135 height 33
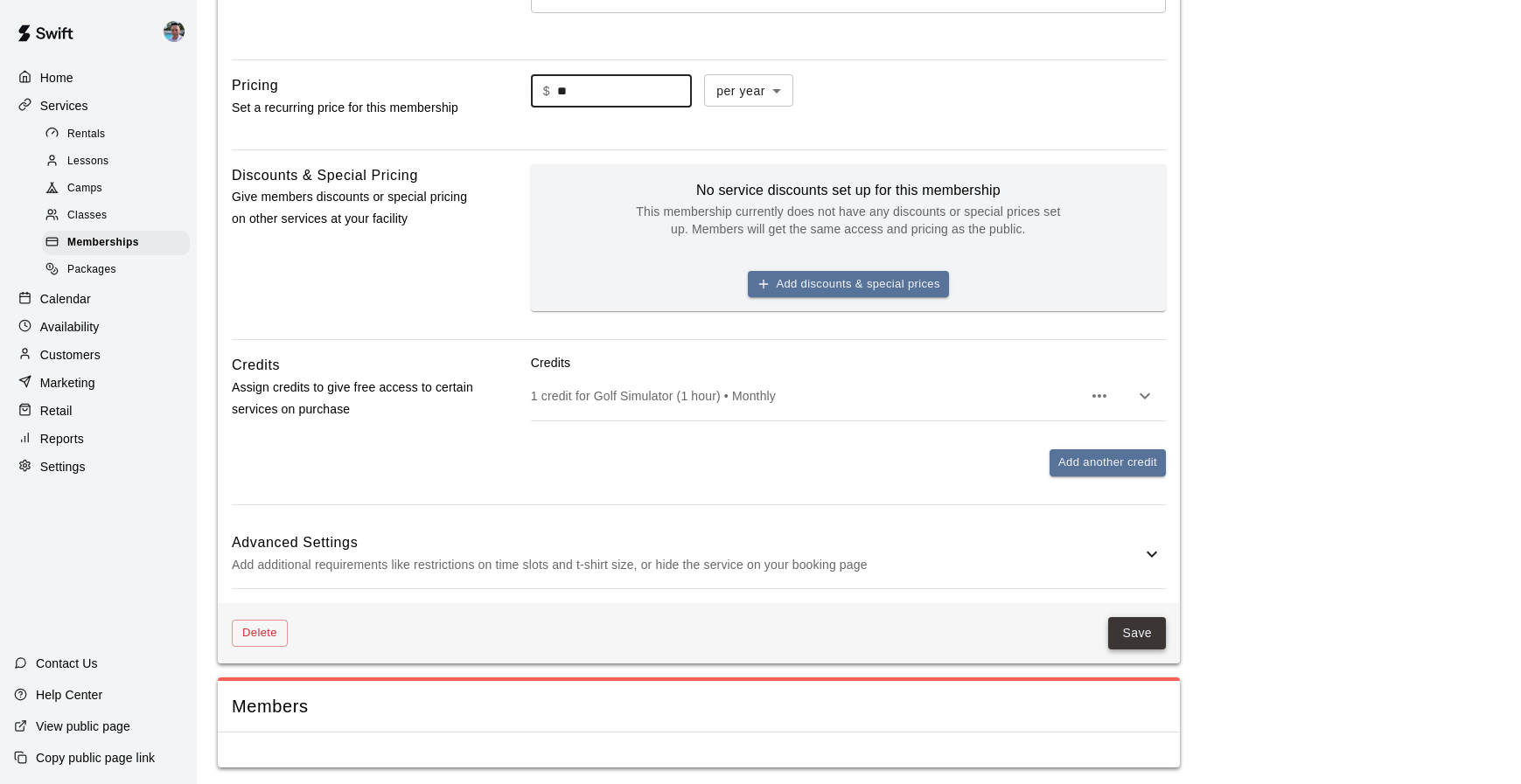
type input "**"
click at [1147, 642] on button "Save" at bounding box center [1137, 633] width 58 height 33
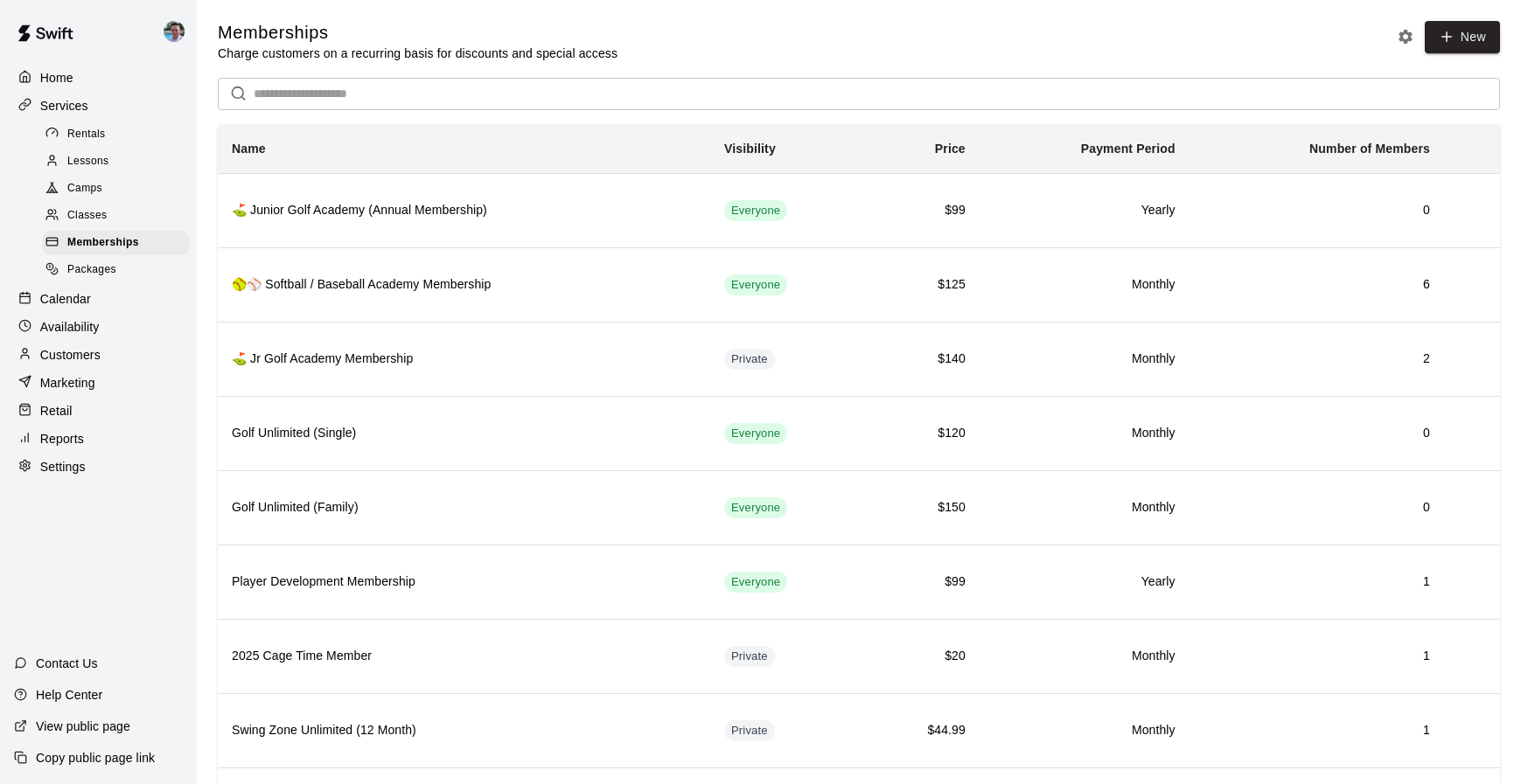
click at [109, 187] on div "Camps" at bounding box center [116, 189] width 148 height 25
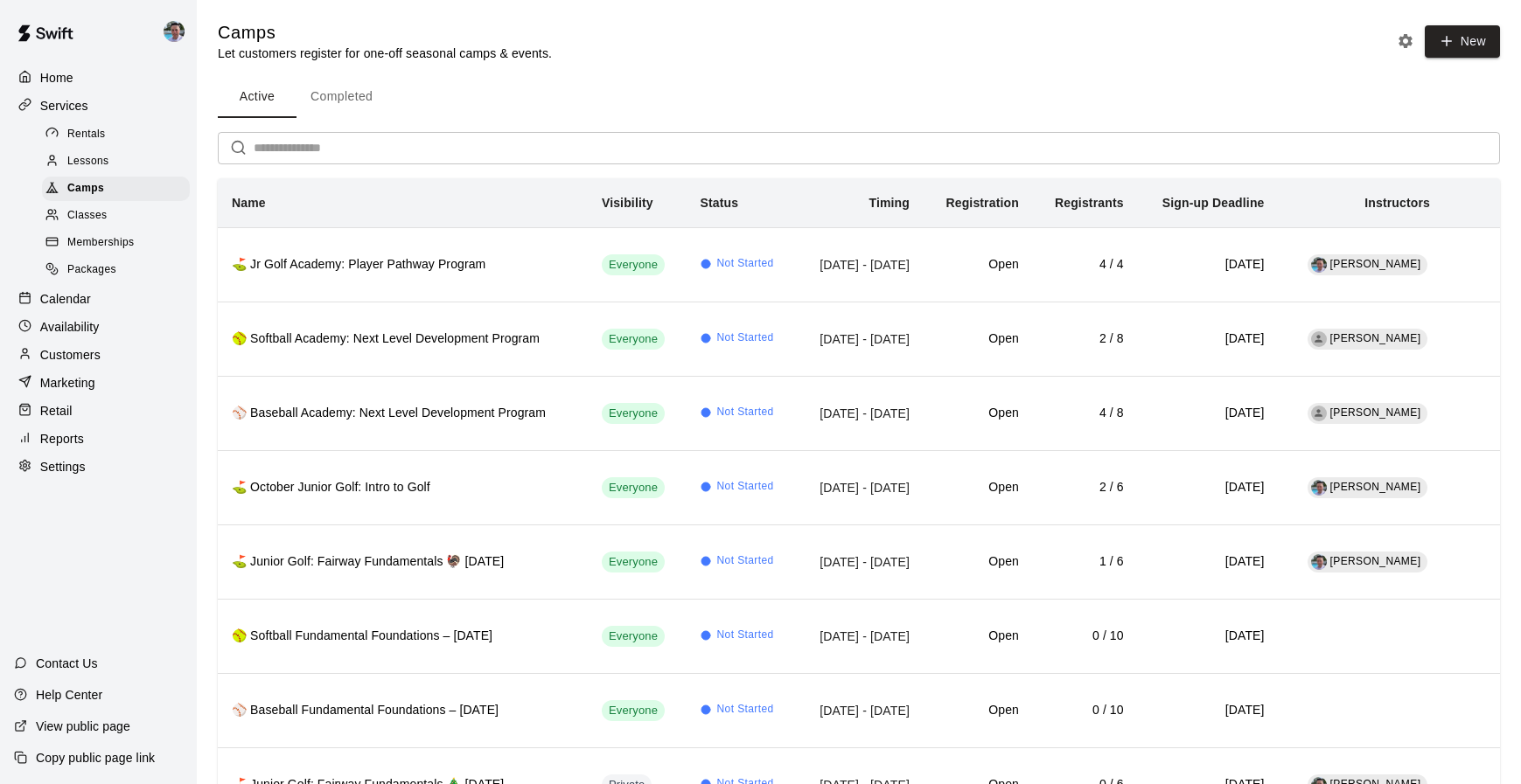
click at [152, 763] on p "Copy public page link" at bounding box center [95, 758] width 119 height 18
click at [109, 239] on span "Memberships" at bounding box center [101, 243] width 67 height 18
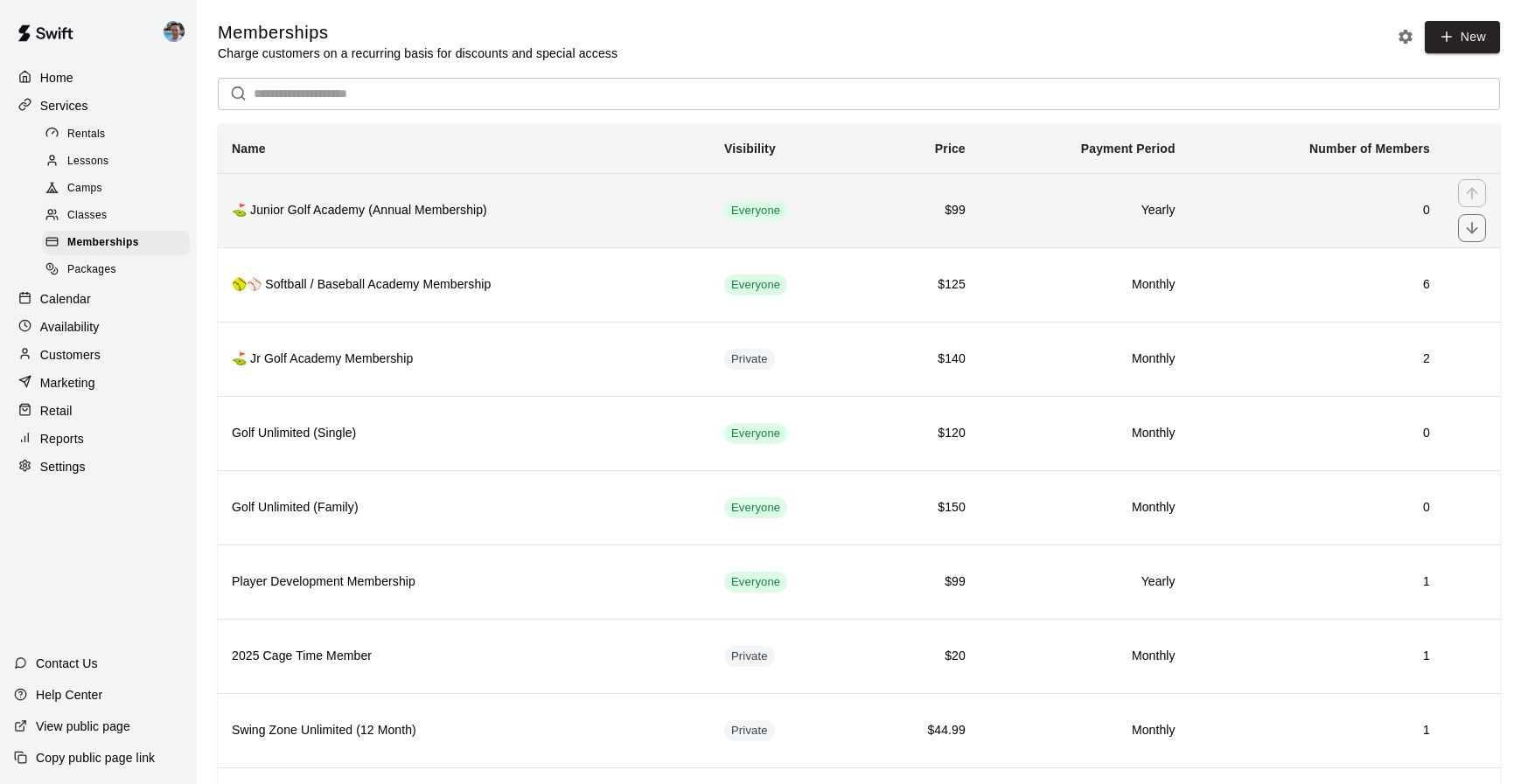
click at [576, 214] on h6 "⛳️ Junior Golf Academy (Annual Membership)" at bounding box center [464, 211] width 465 height 19
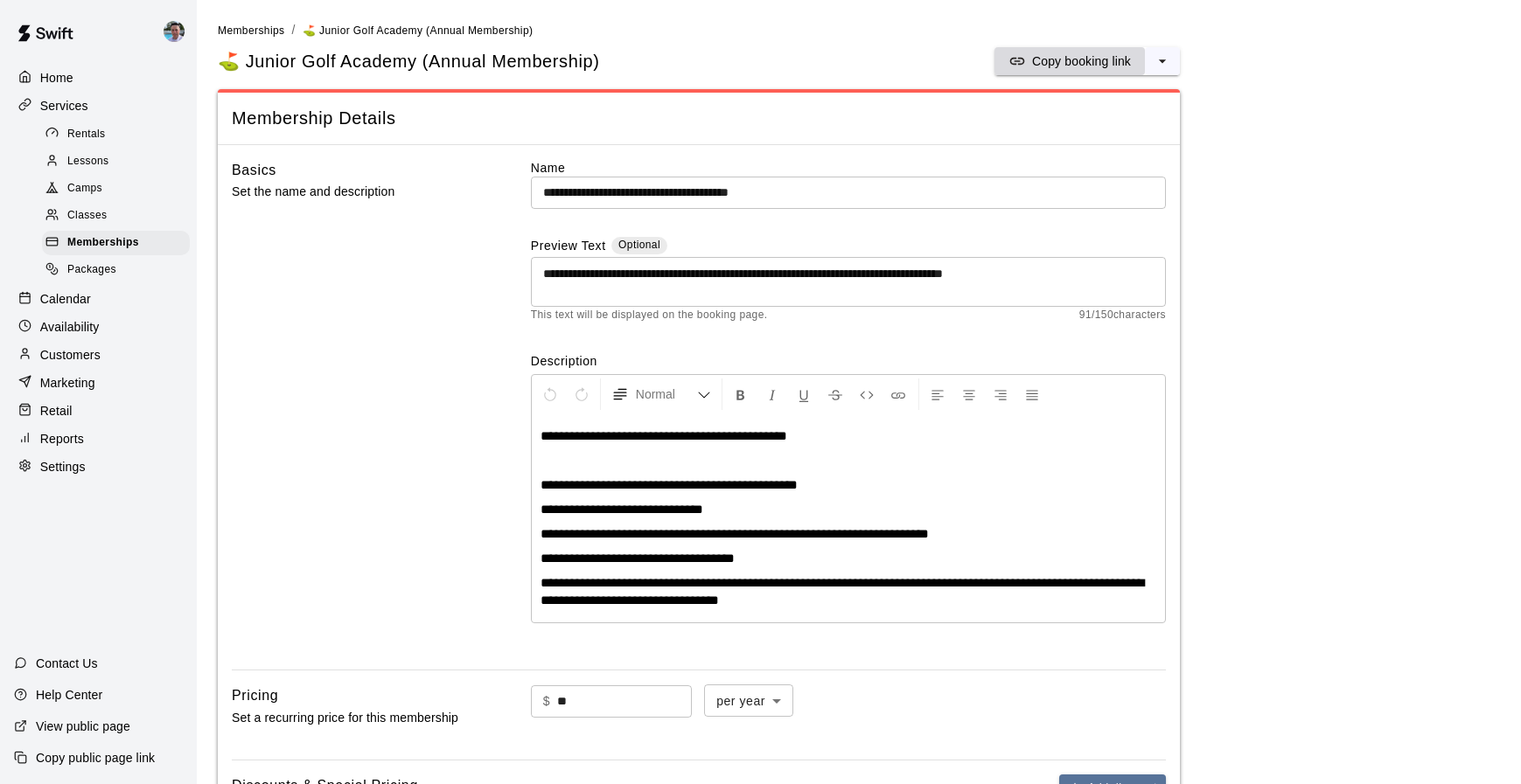
click at [1078, 68] on p "Copy booking link" at bounding box center [1081, 62] width 99 height 18
click at [99, 156] on span "Lessons" at bounding box center [89, 162] width 42 height 18
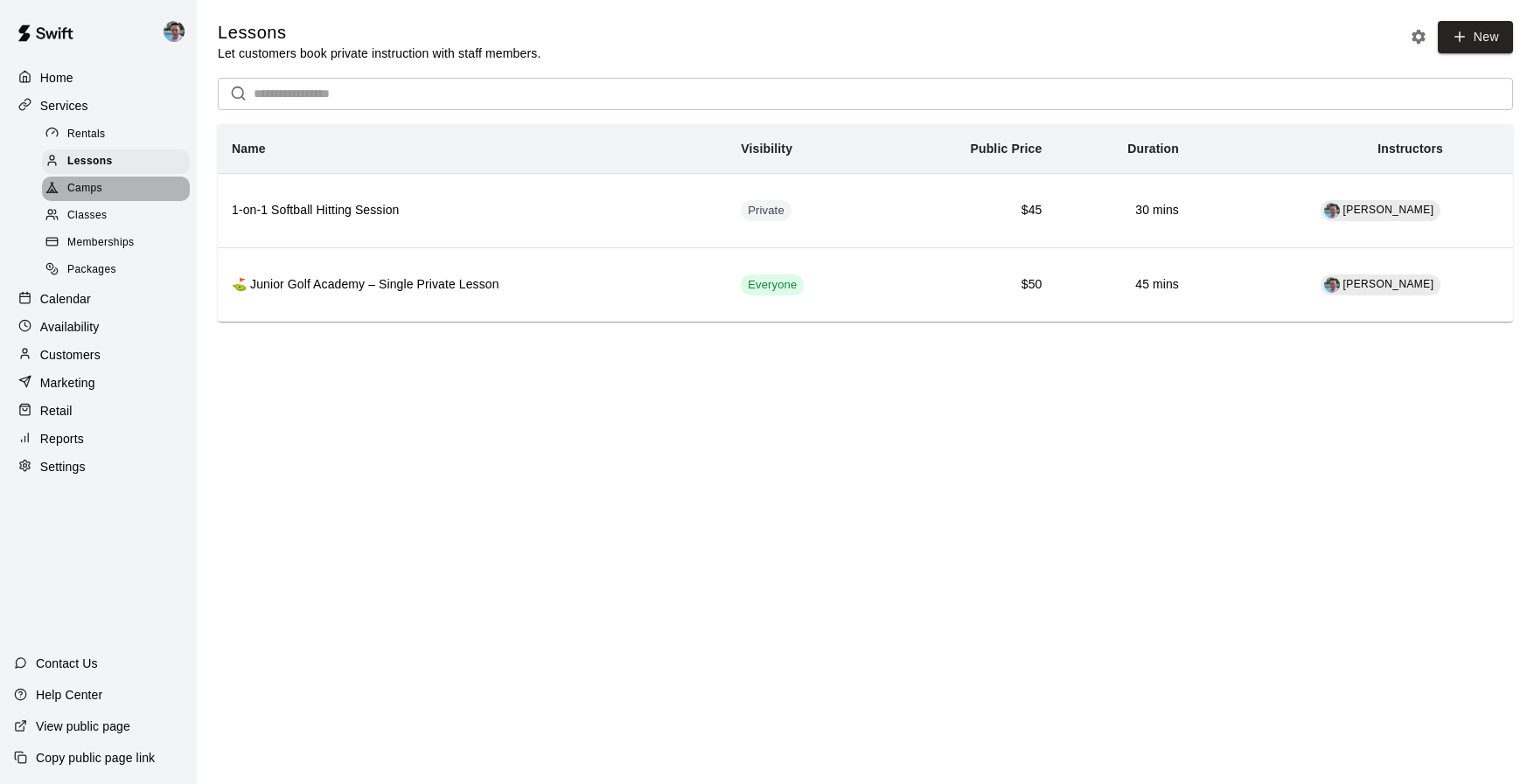
click at [115, 197] on div "Camps" at bounding box center [116, 189] width 148 height 25
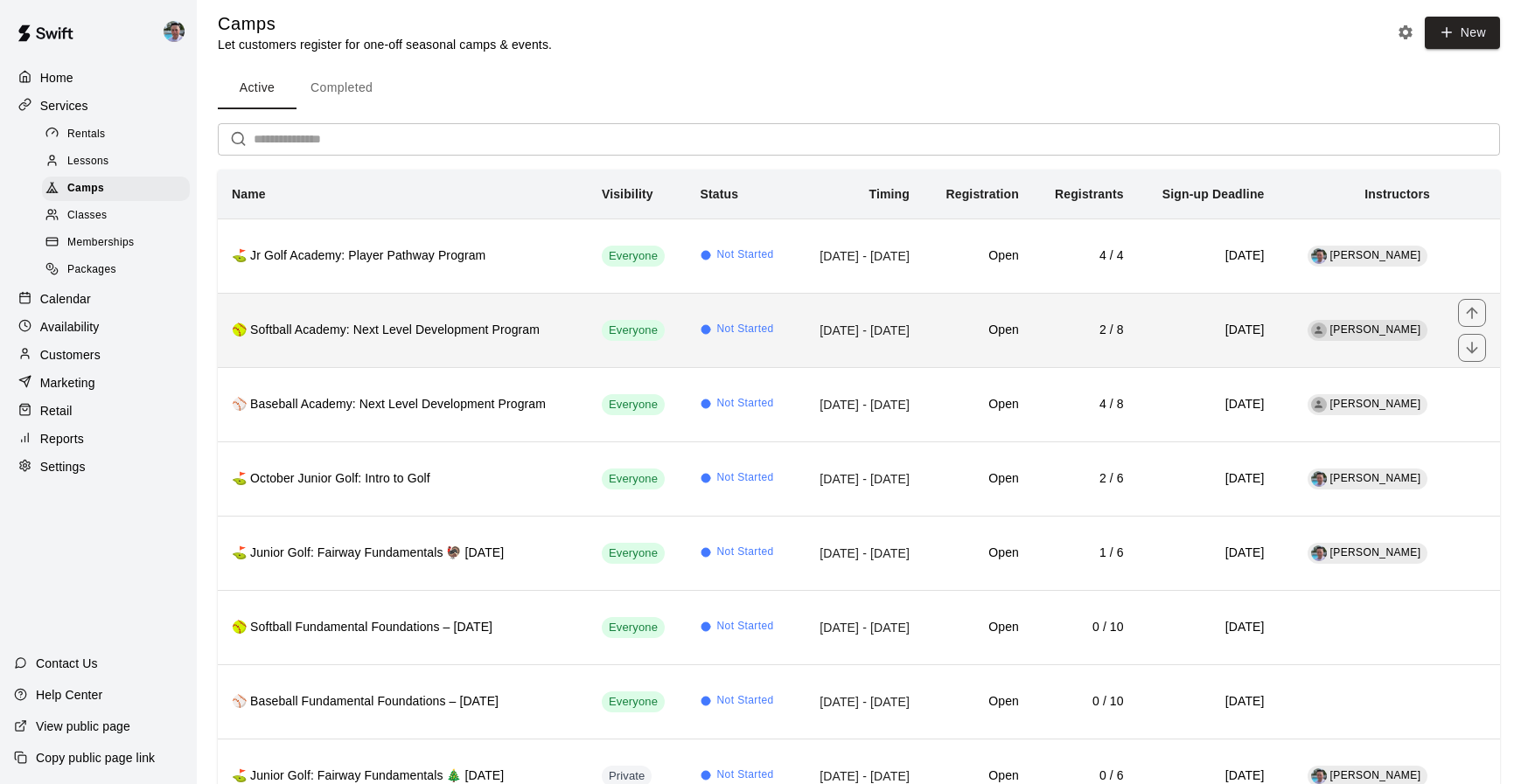
scroll to position [65, 0]
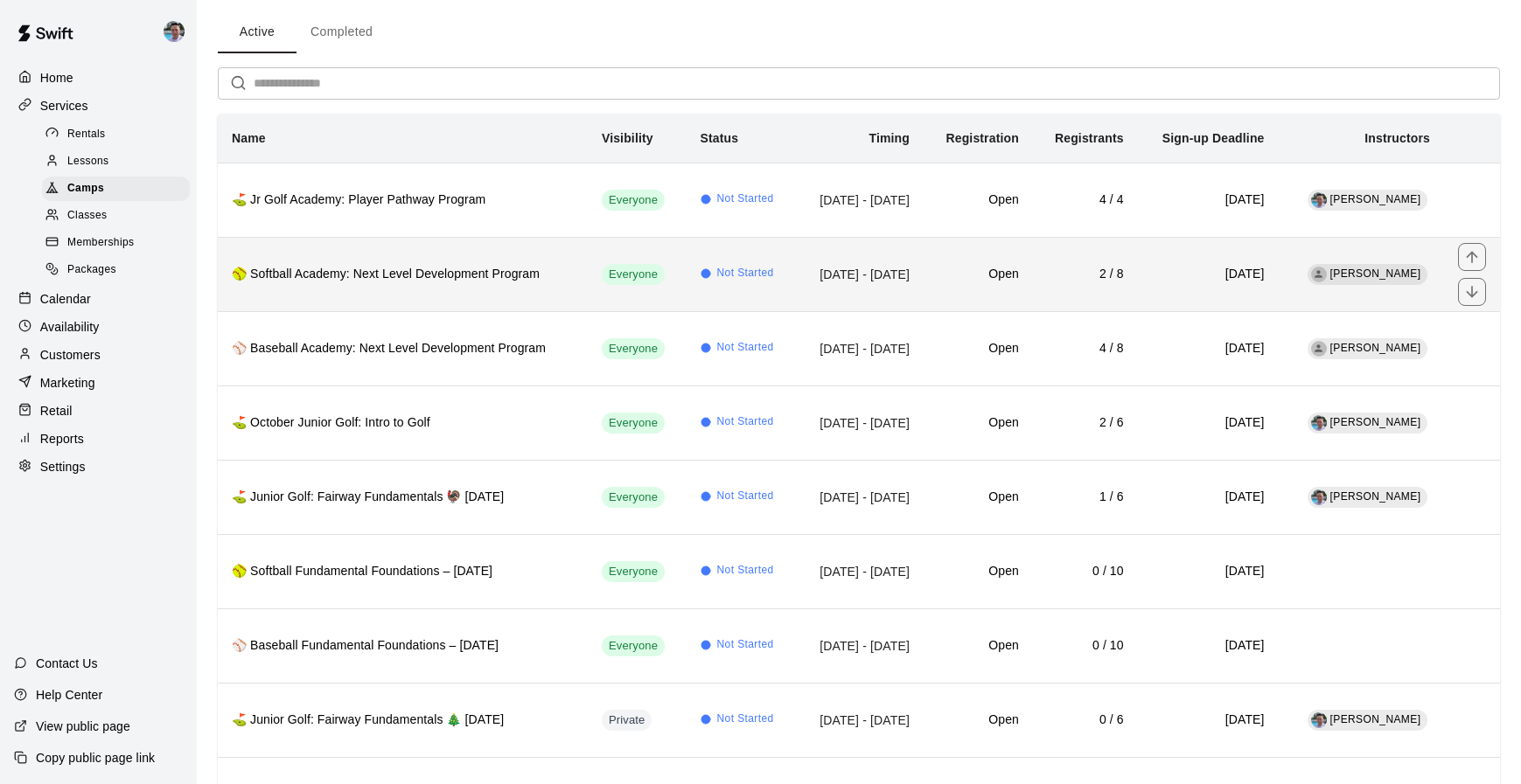
click at [467, 288] on th "🥎 Softball Academy: Next Level Development Program" at bounding box center [402, 274] width 370 height 74
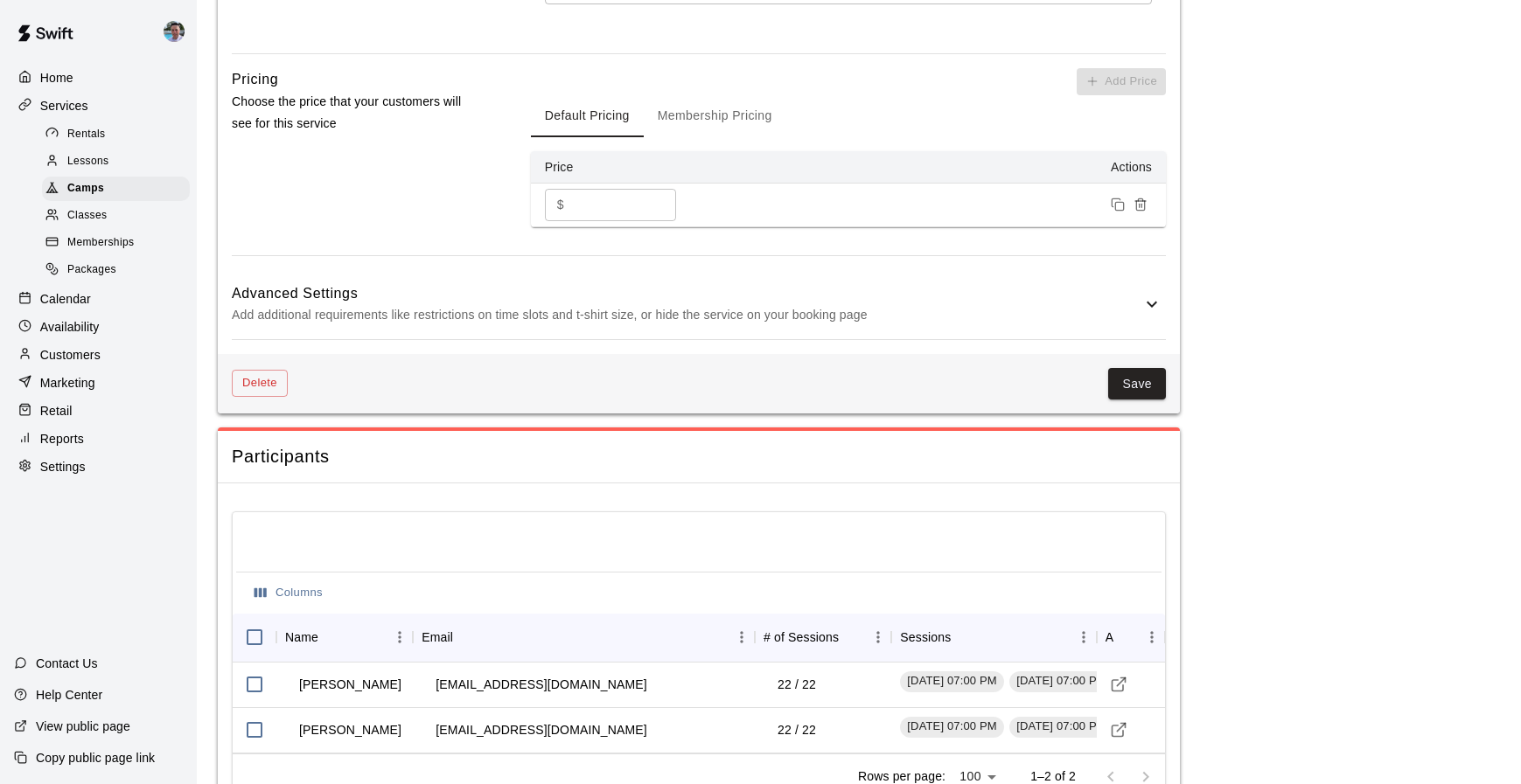
scroll to position [1884, 0]
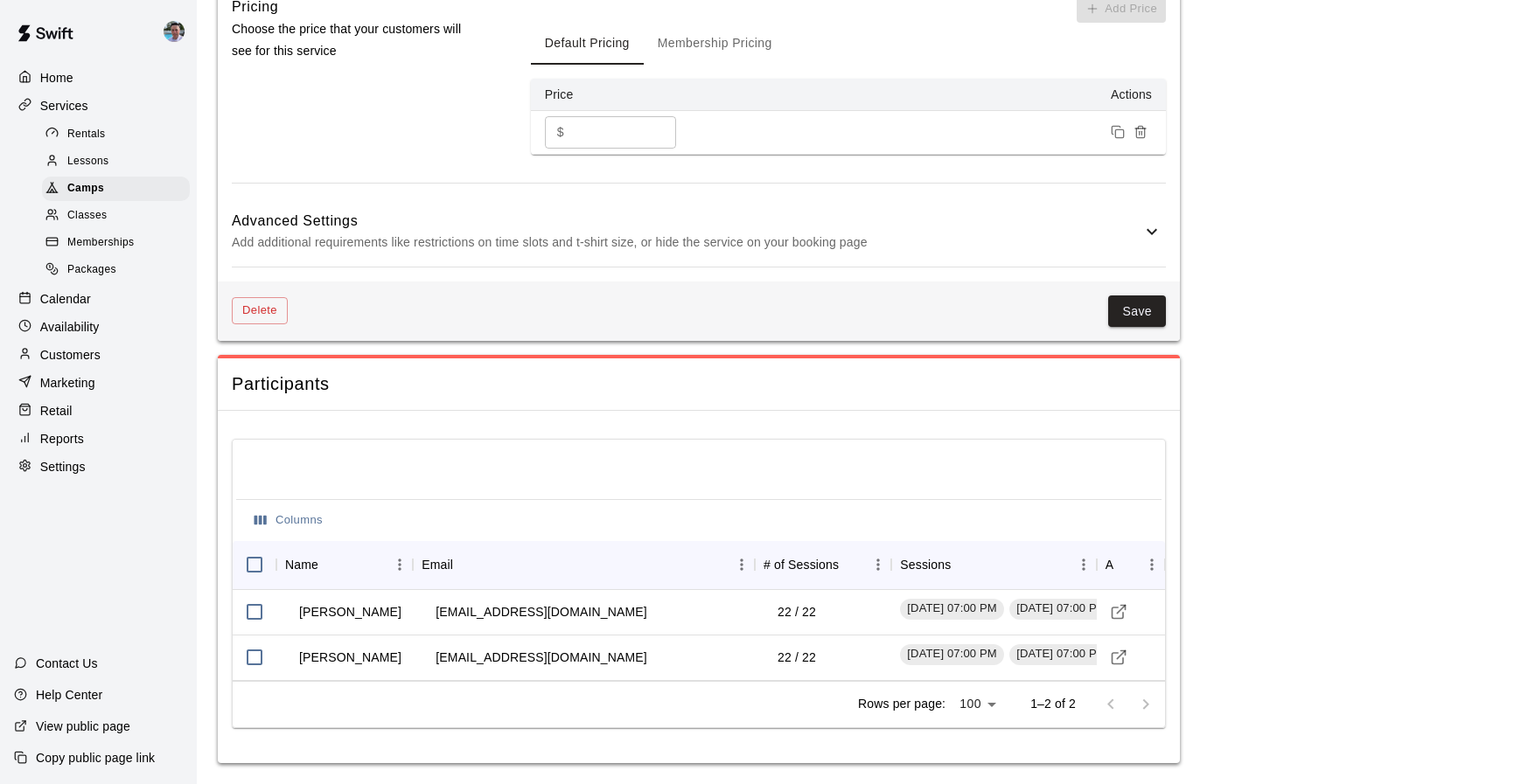
click at [66, 299] on p "Calendar" at bounding box center [66, 299] width 51 height 18
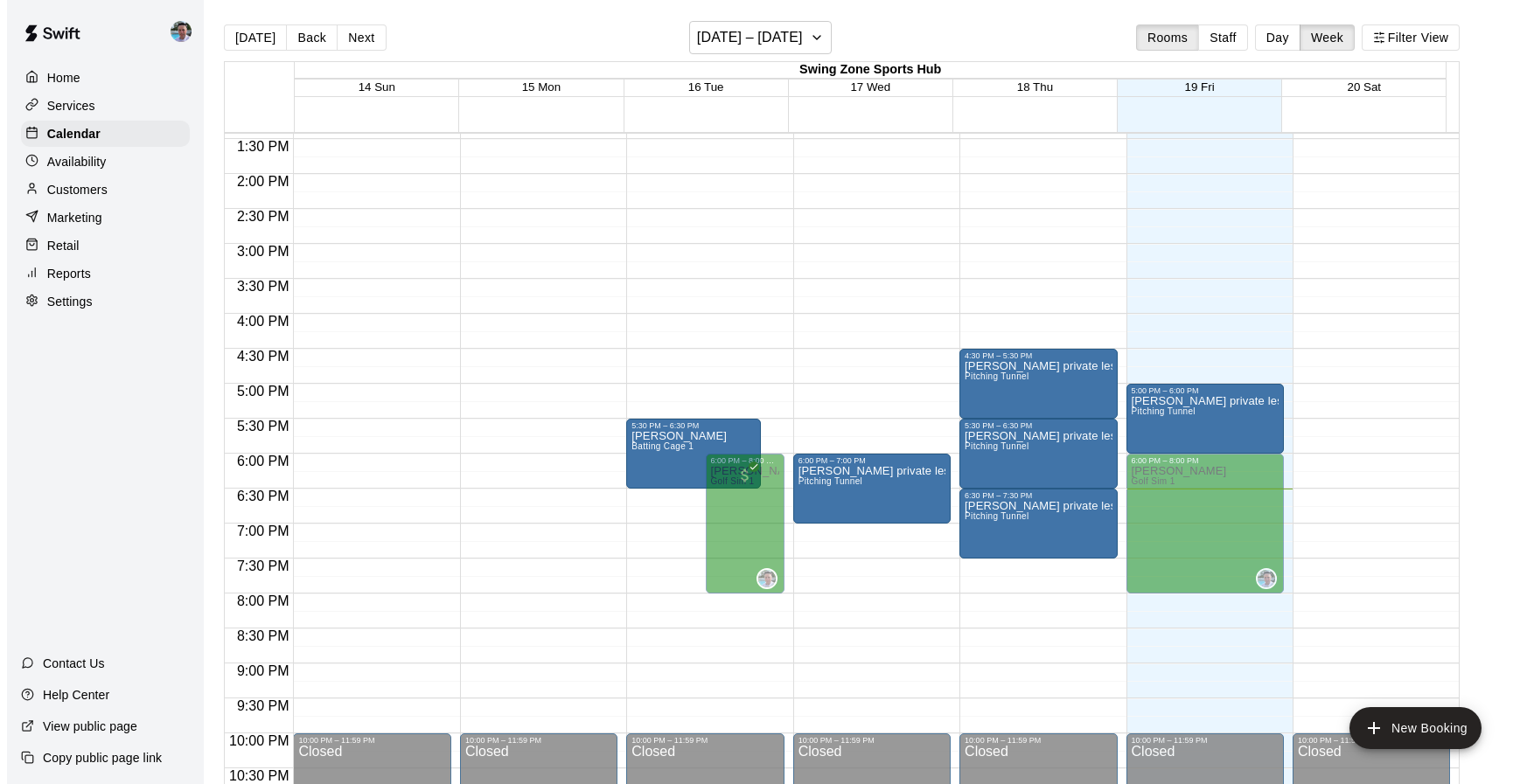
scroll to position [942, 0]
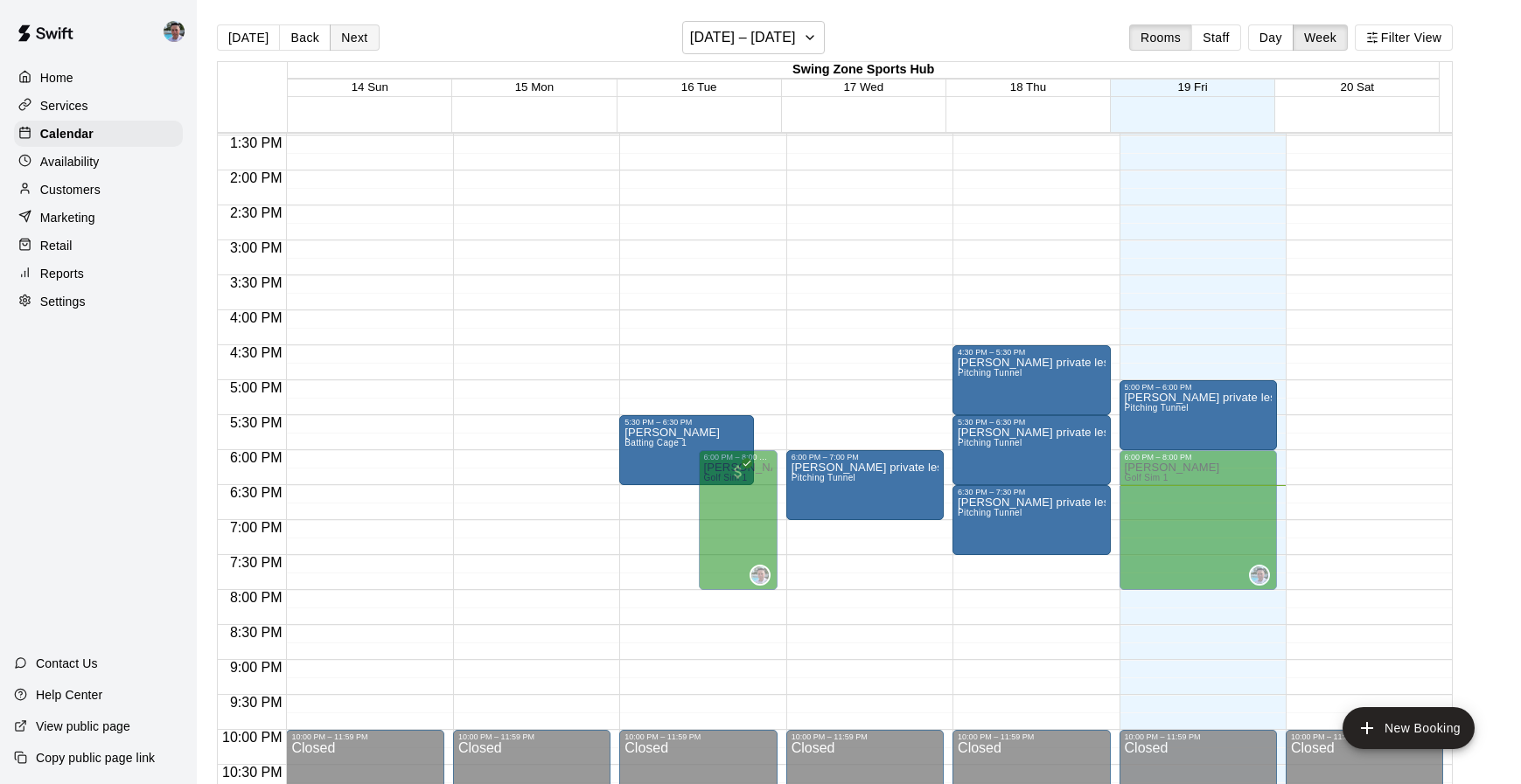
click at [342, 33] on button "Next" at bounding box center [355, 38] width 49 height 26
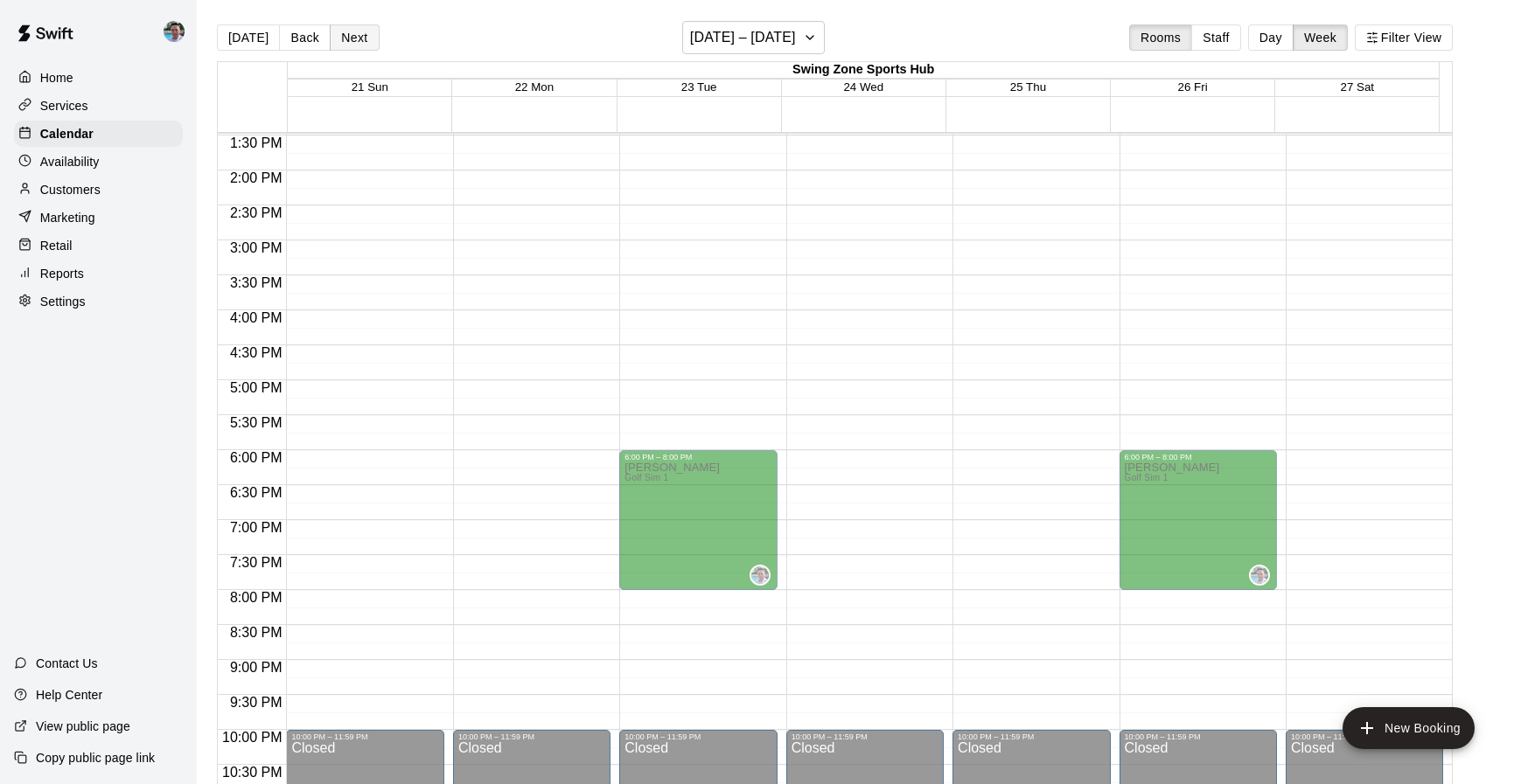
click at [342, 33] on button "Next" at bounding box center [355, 38] width 49 height 26
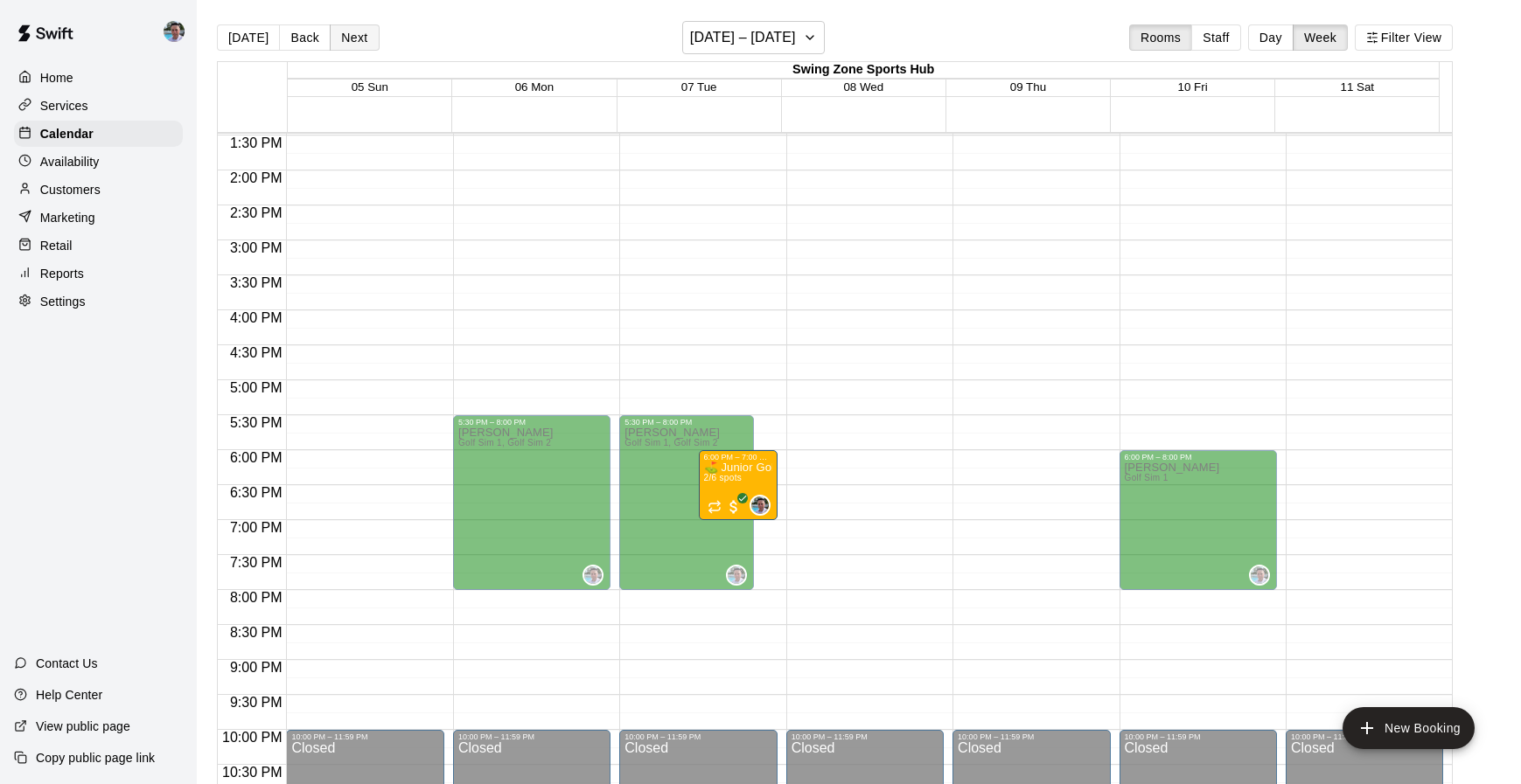
click at [342, 33] on button "Next" at bounding box center [355, 38] width 49 height 26
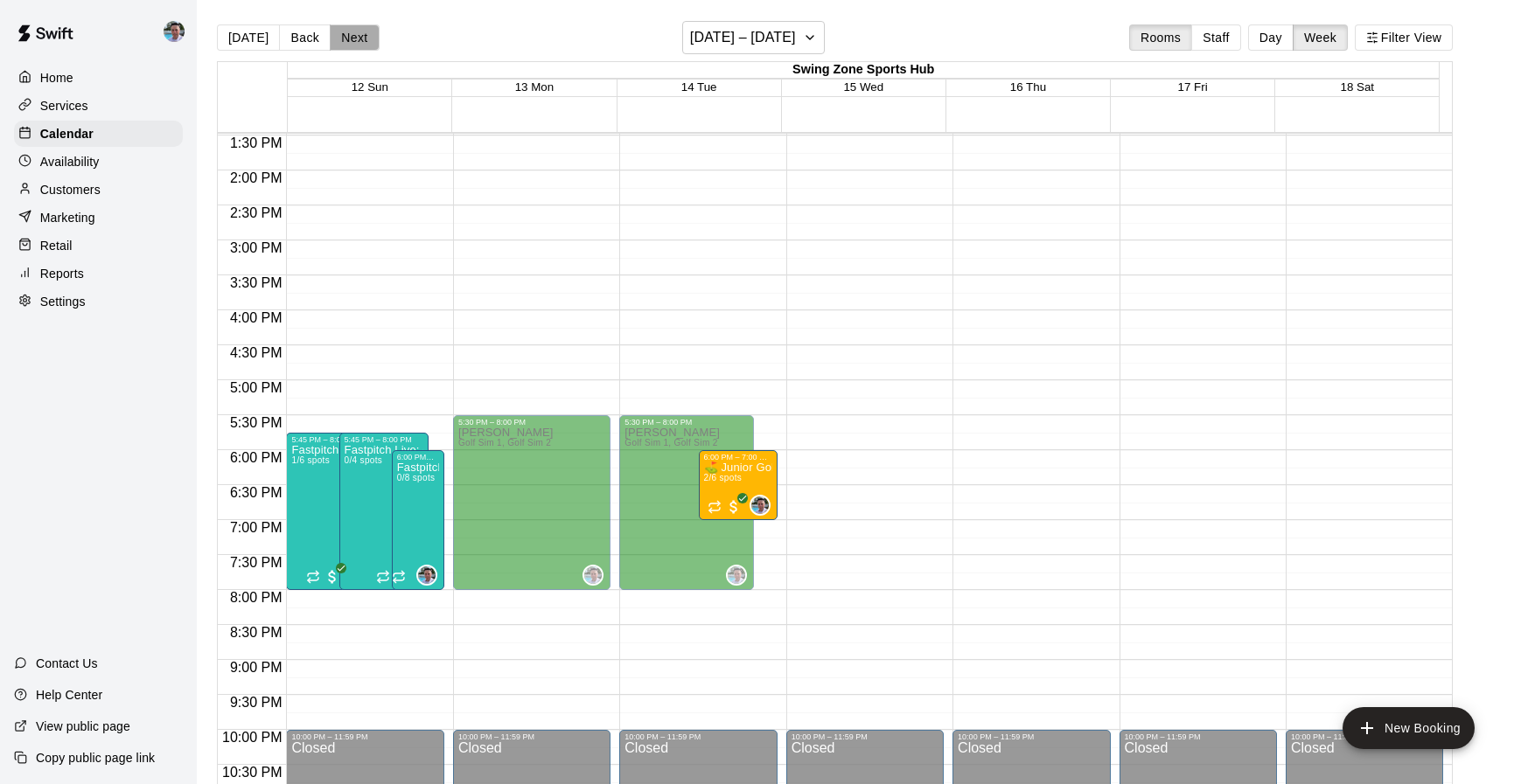
click at [342, 33] on button "Next" at bounding box center [355, 38] width 49 height 26
click at [244, 44] on button "[DATE]" at bounding box center [248, 38] width 63 height 26
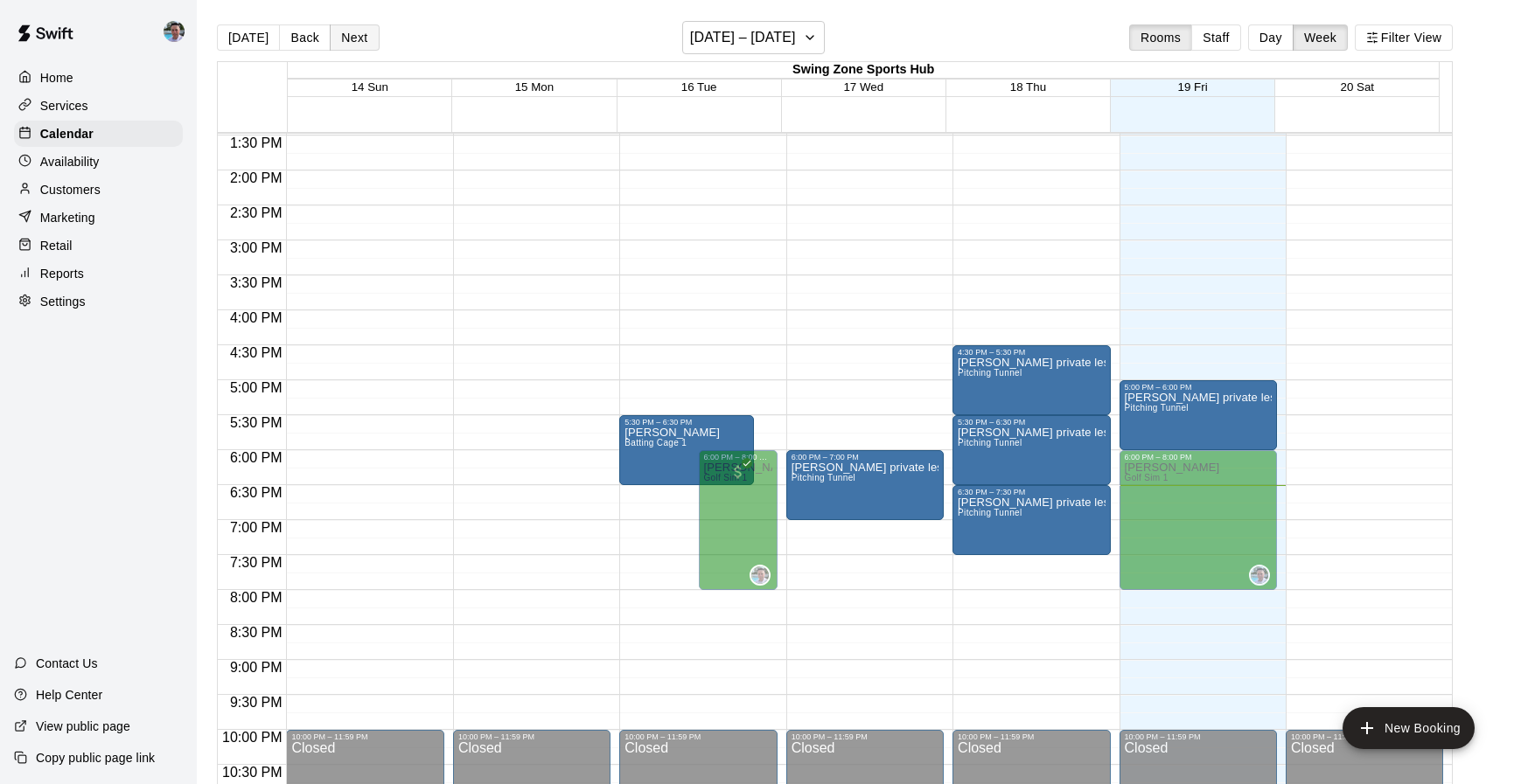
click at [349, 48] on button "Next" at bounding box center [355, 38] width 49 height 26
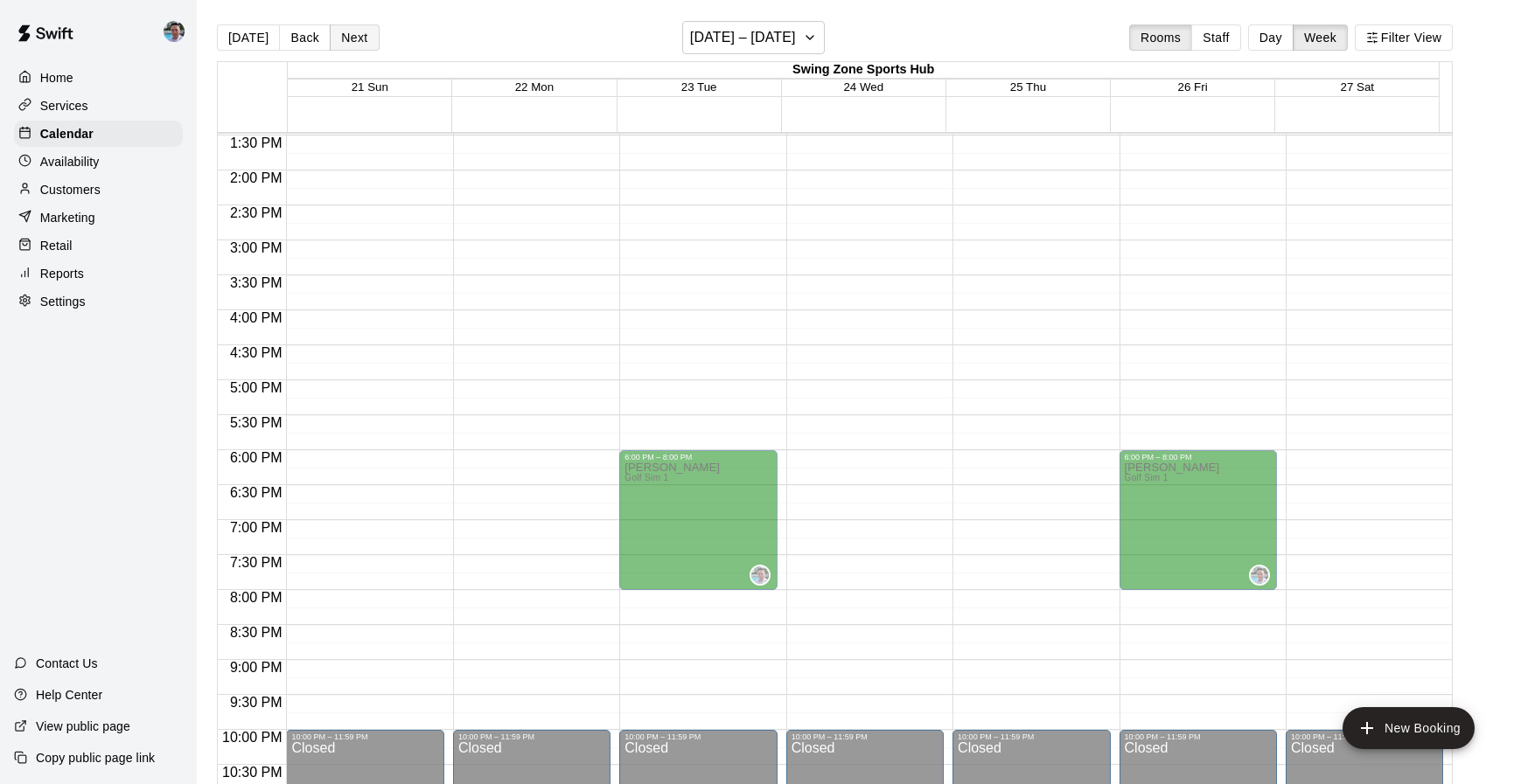
click at [349, 48] on button "Next" at bounding box center [355, 38] width 49 height 26
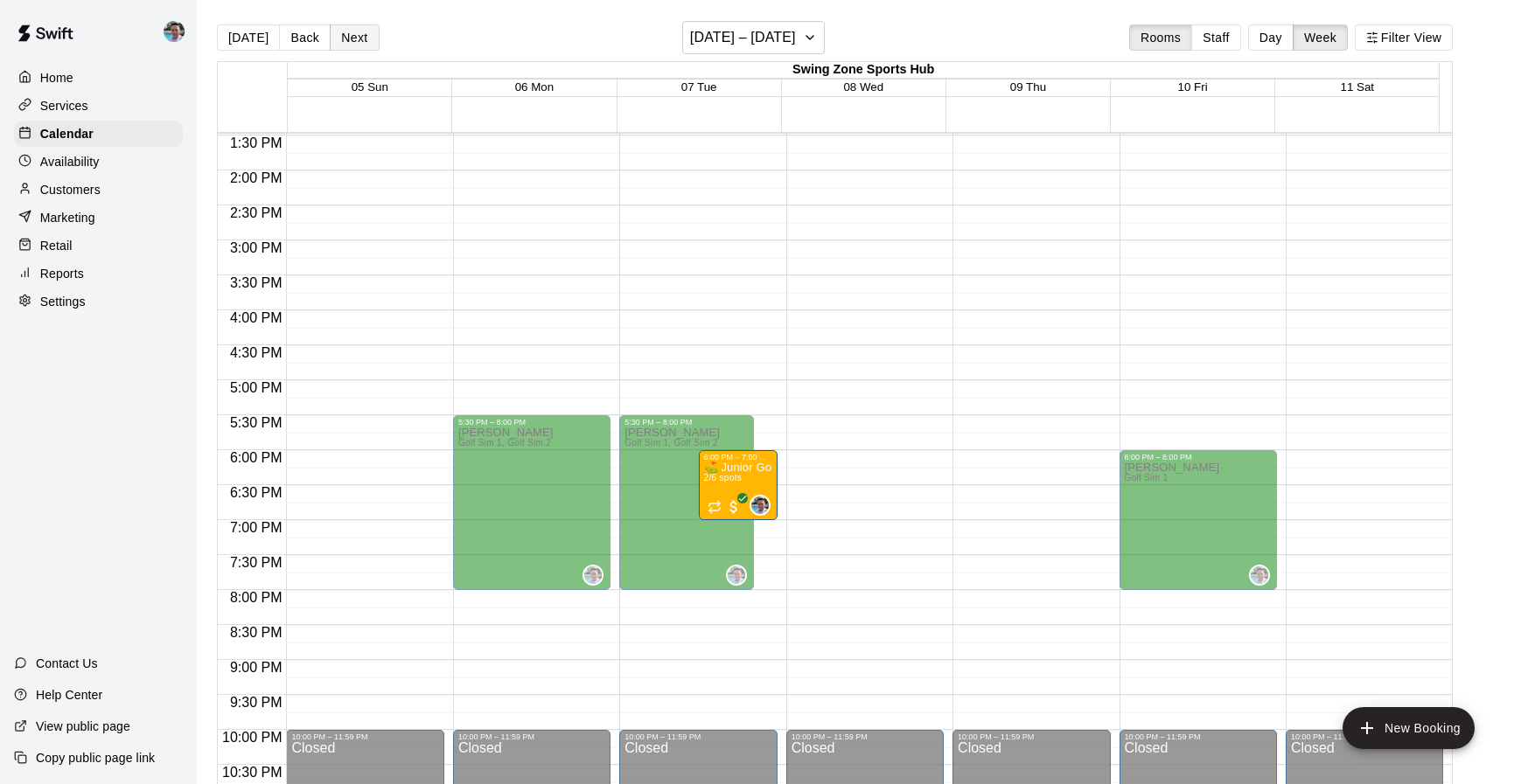
click at [349, 48] on button "Next" at bounding box center [355, 38] width 49 height 26
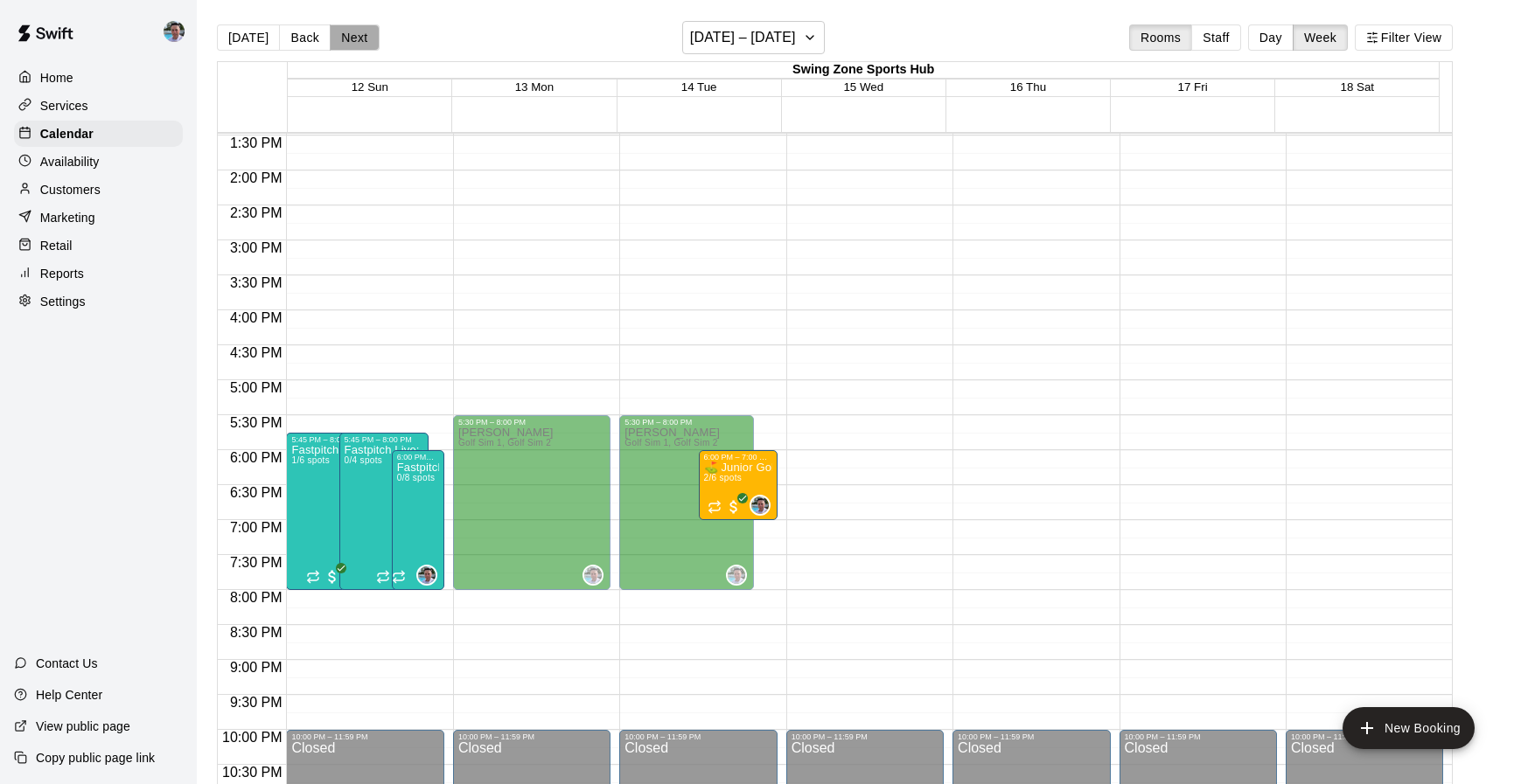
click at [349, 48] on button "Next" at bounding box center [355, 38] width 49 height 26
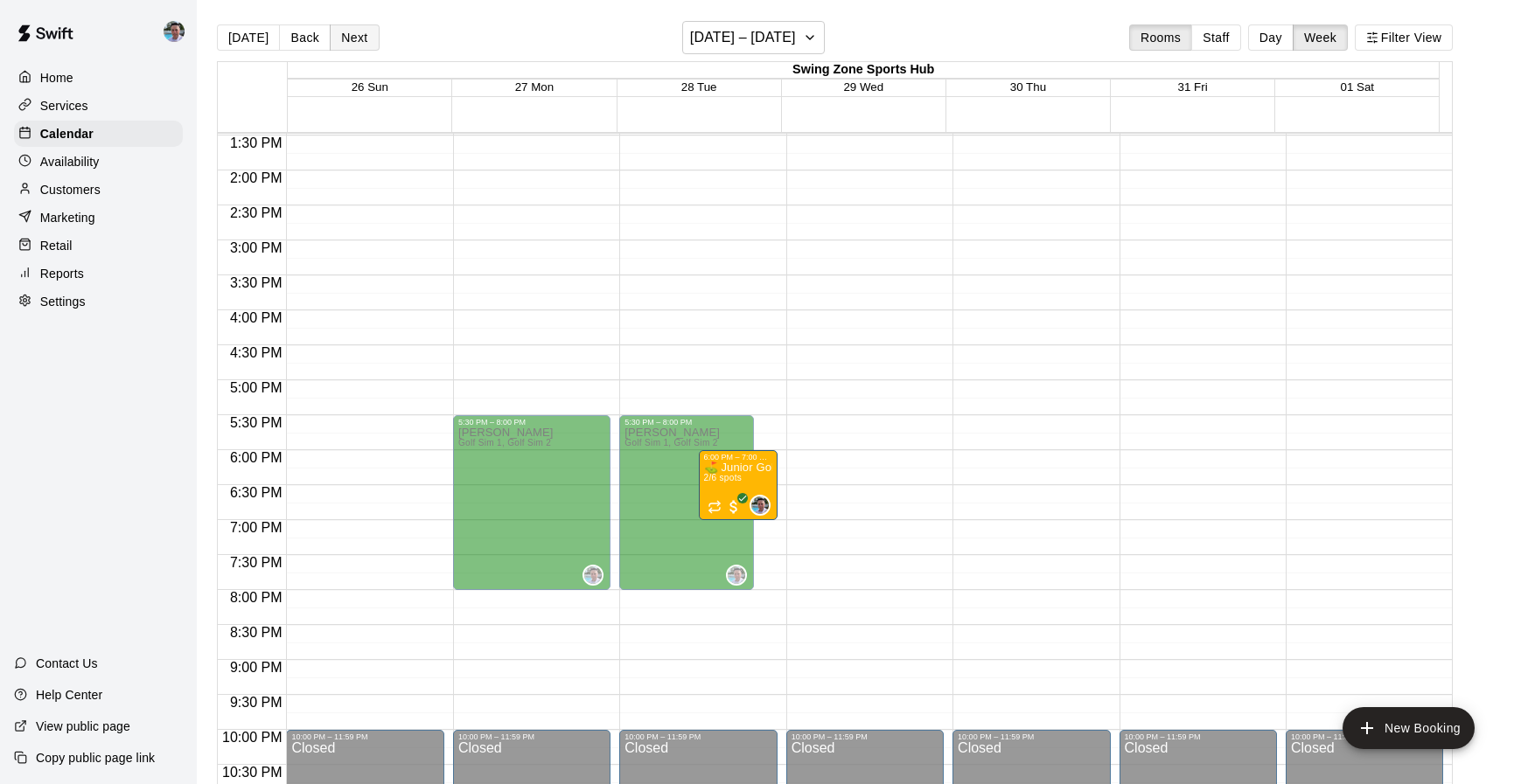
click at [349, 48] on button "Next" at bounding box center [355, 38] width 49 height 26
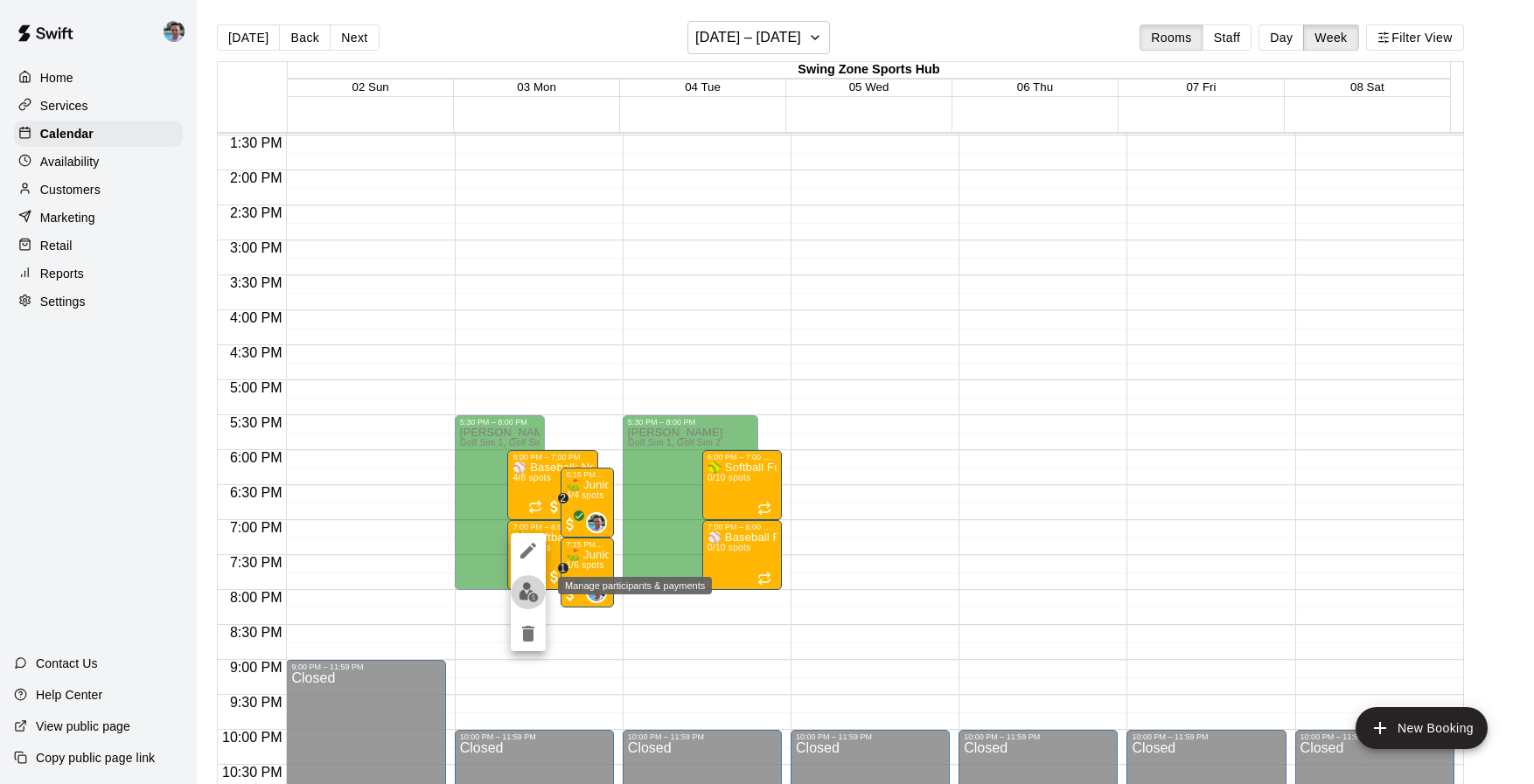
click at [528, 590] on img "edit" at bounding box center [528, 592] width 20 height 20
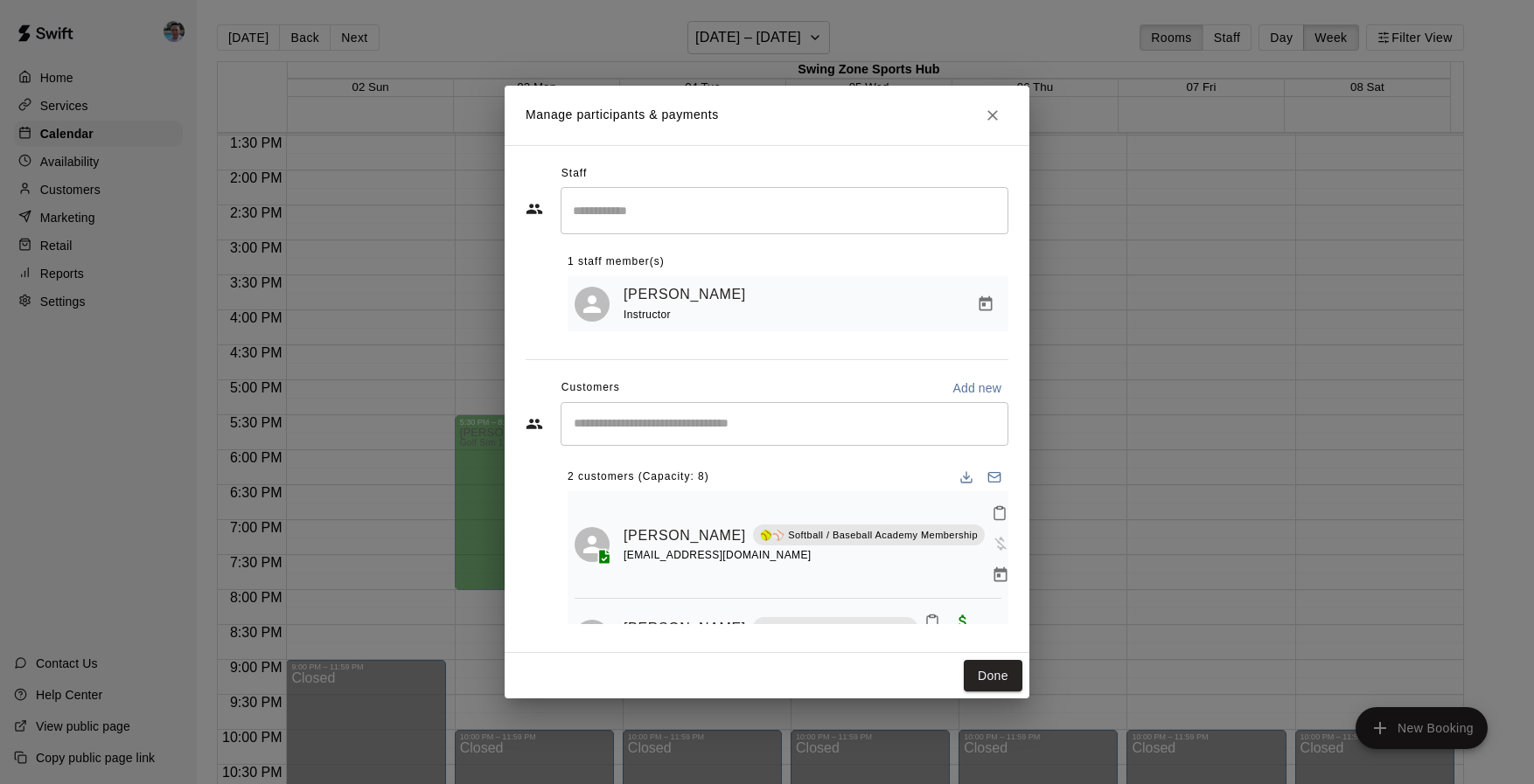
click at [701, 440] on div "​" at bounding box center [784, 424] width 448 height 44
click at [698, 431] on input "Start typing to search customers..." at bounding box center [784, 424] width 432 height 18
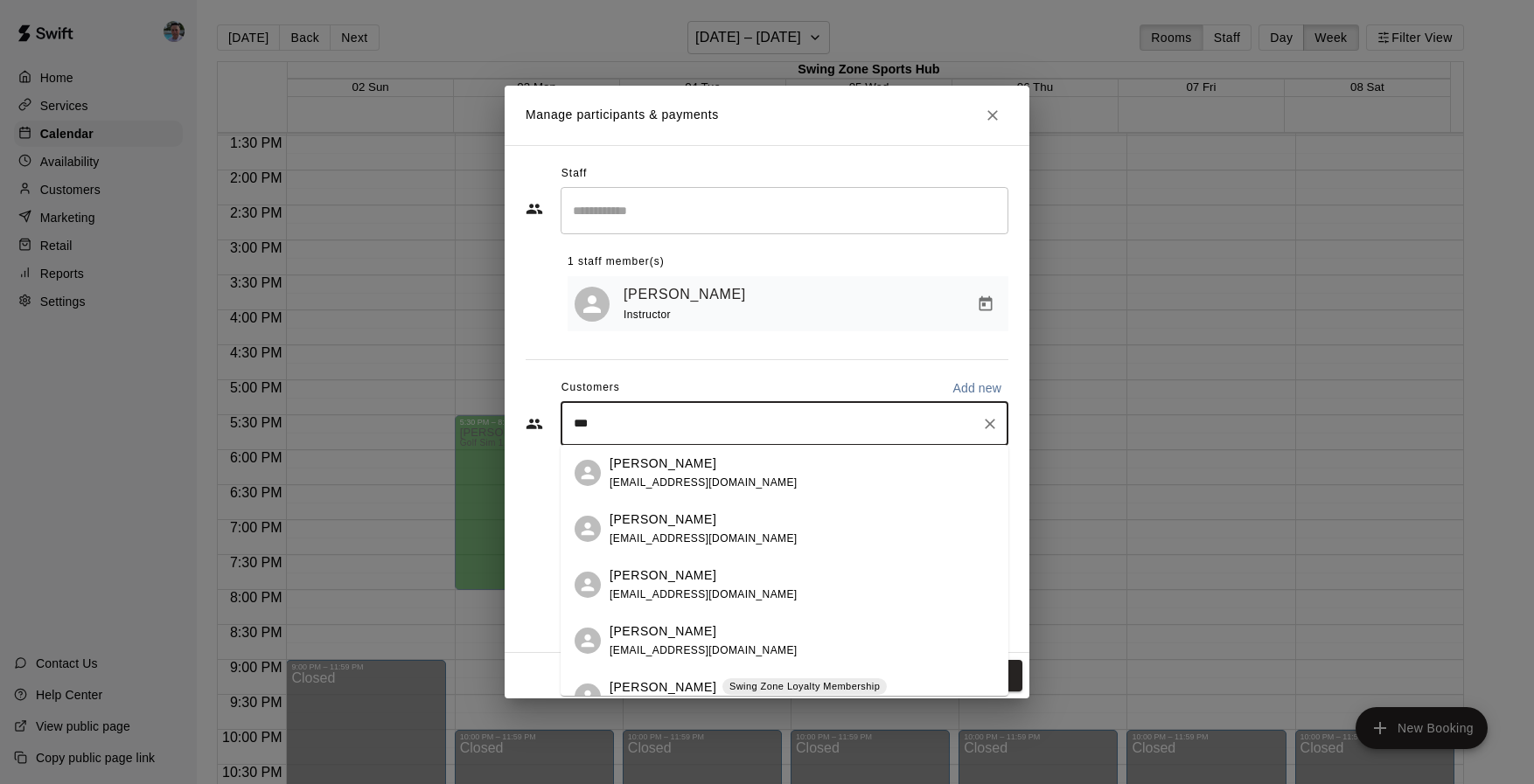
type input "**"
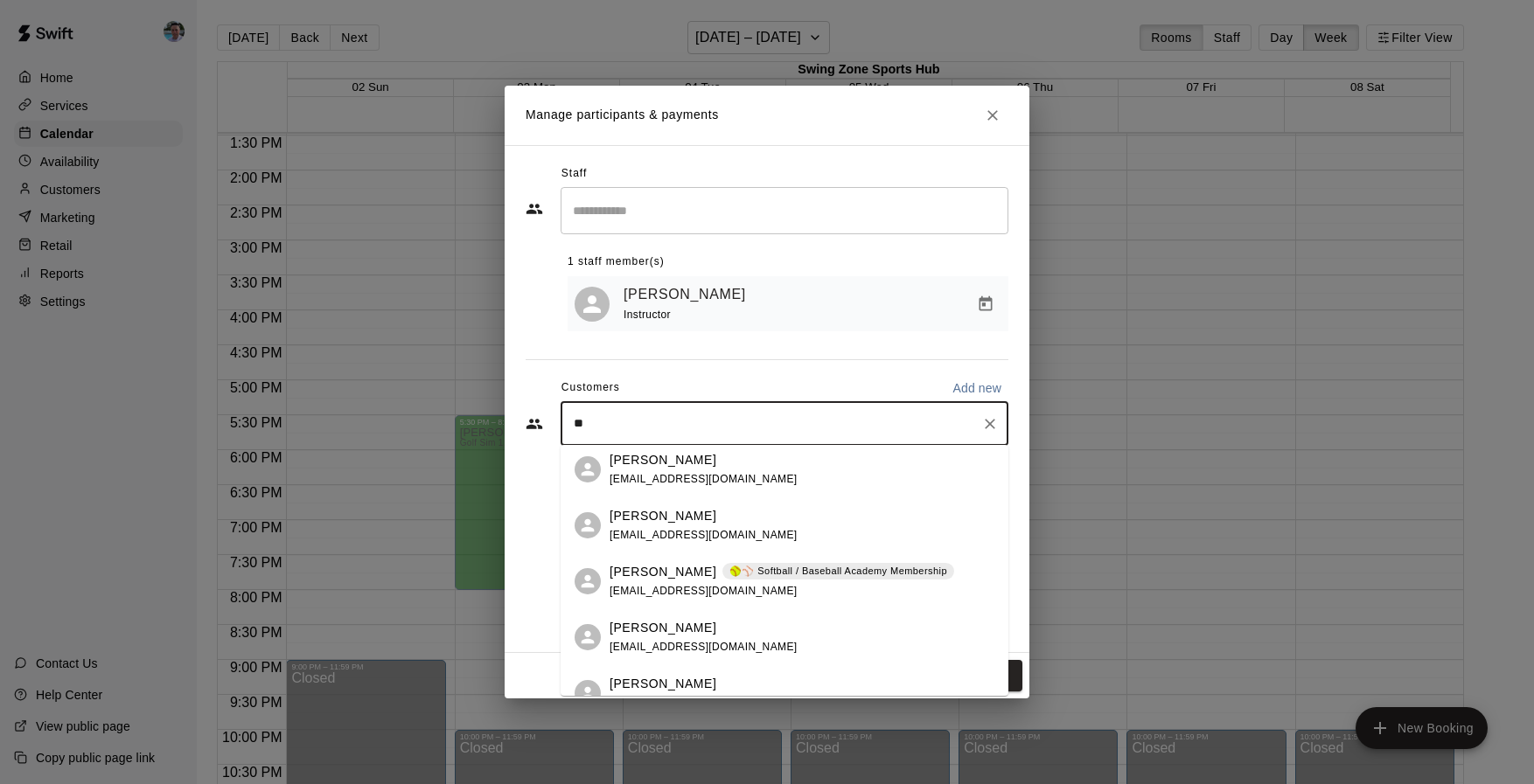
scroll to position [962, 0]
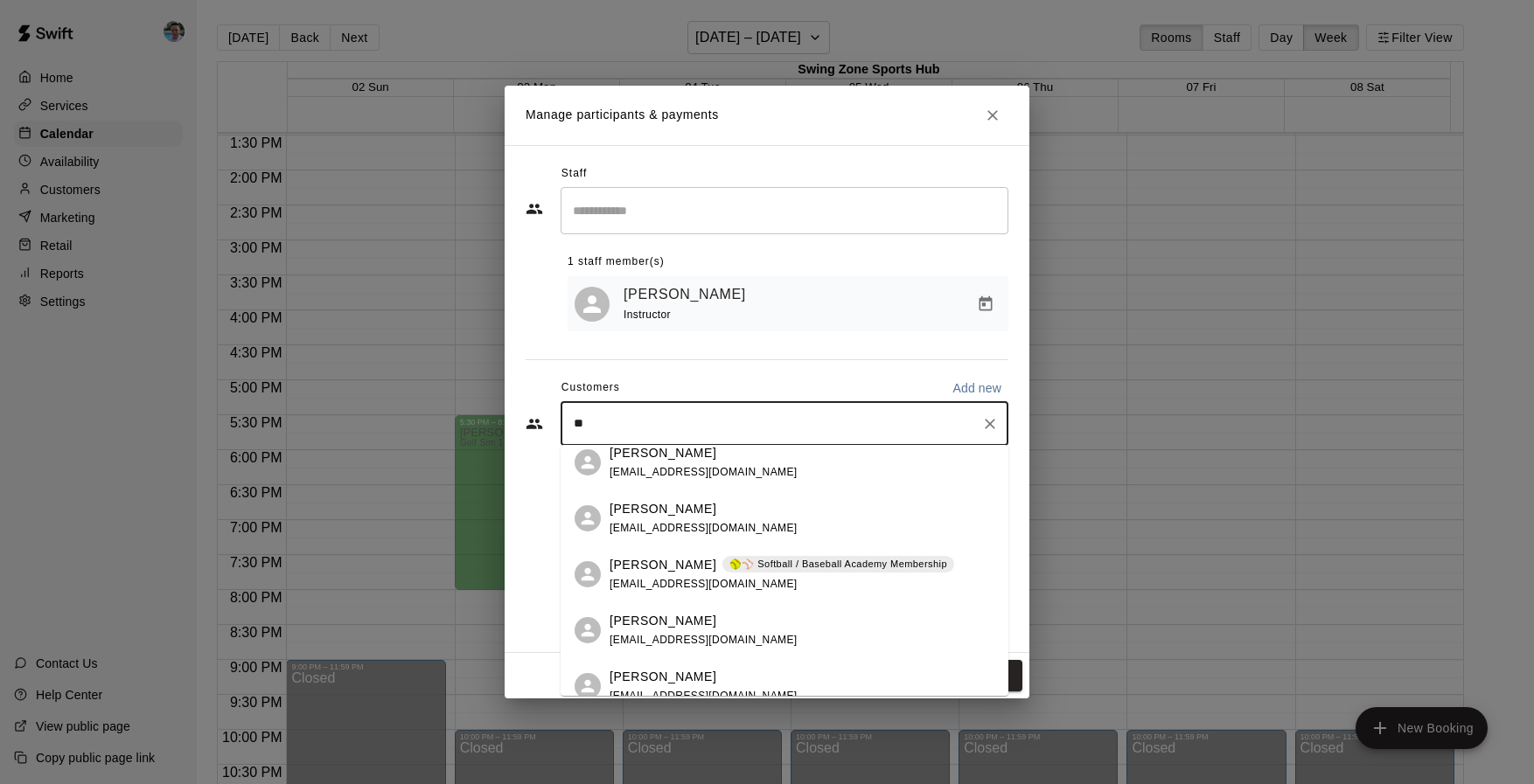
click at [628, 563] on p "[PERSON_NAME]" at bounding box center [662, 565] width 106 height 18
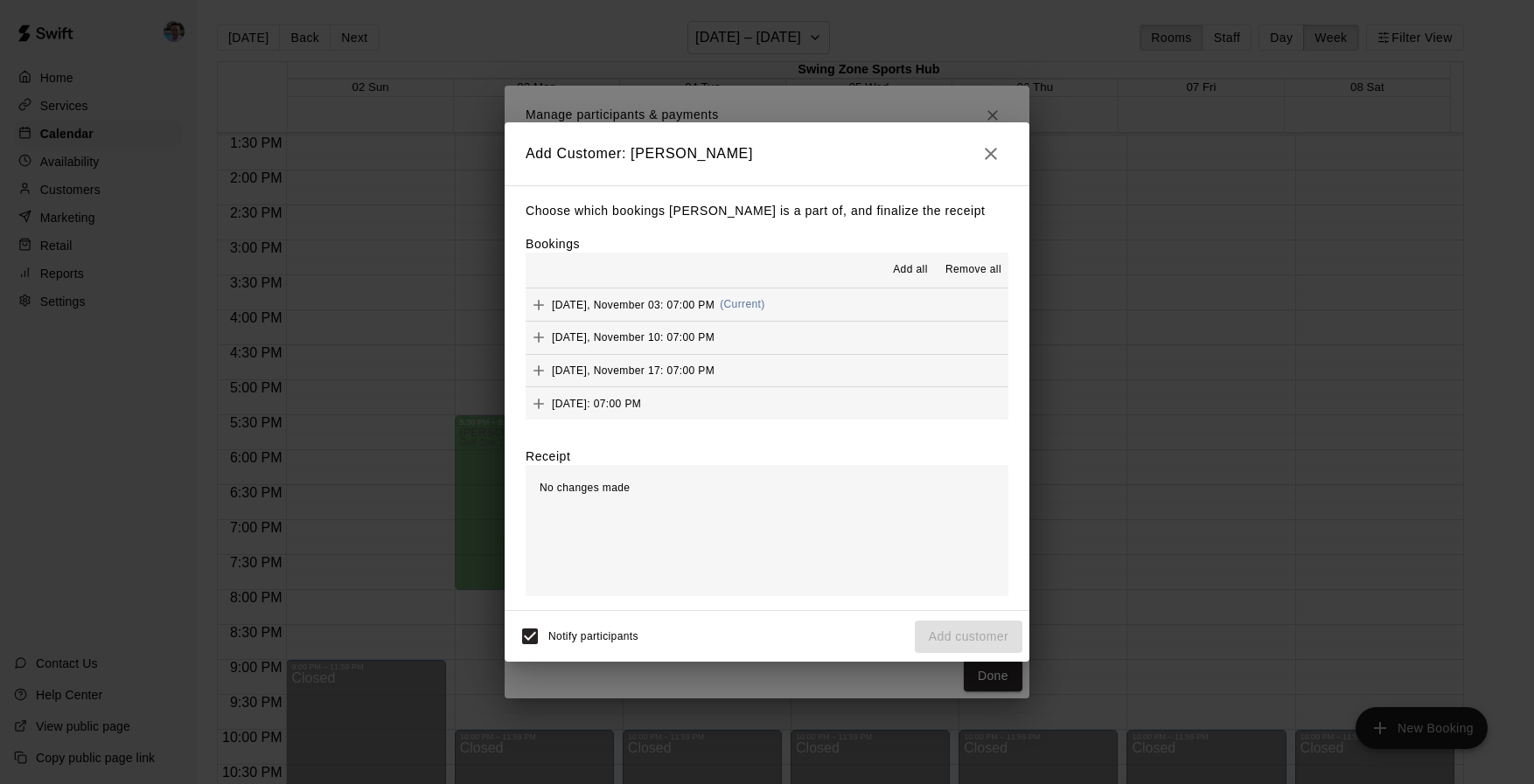
click at [895, 269] on span "Add all" at bounding box center [910, 270] width 35 height 18
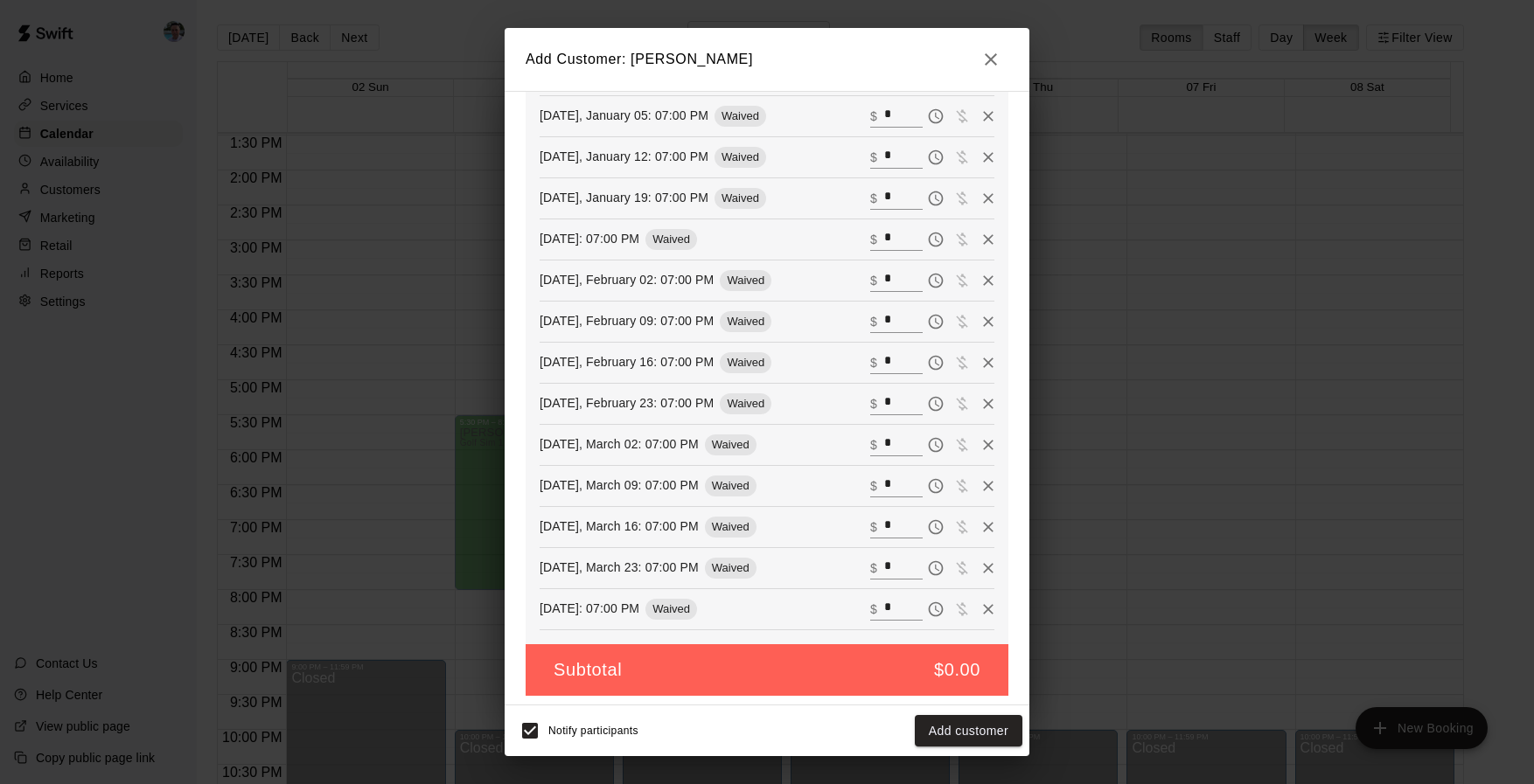
scroll to position [693, 0]
click at [957, 728] on button "Add customer" at bounding box center [968, 731] width 107 height 33
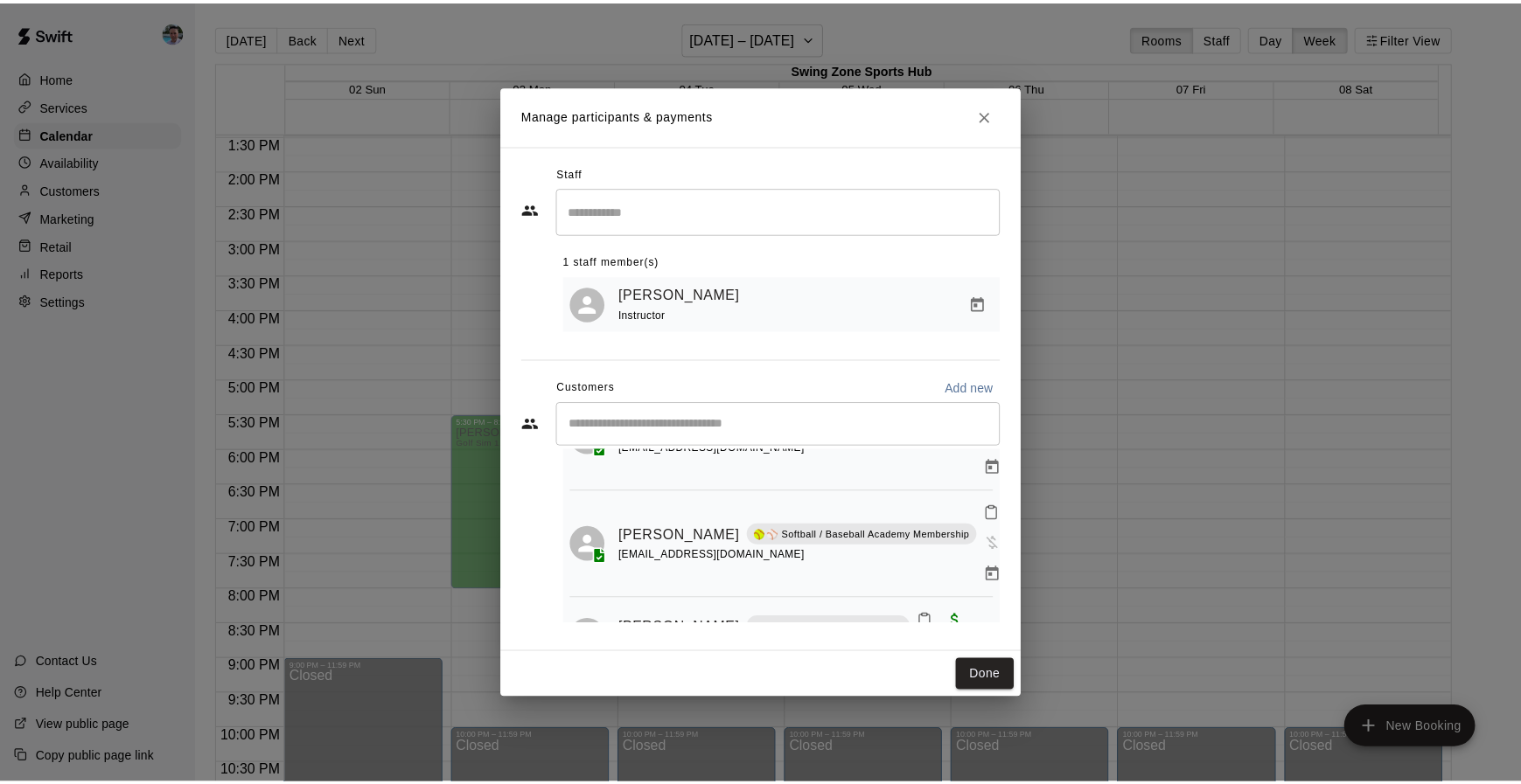
scroll to position [0, 0]
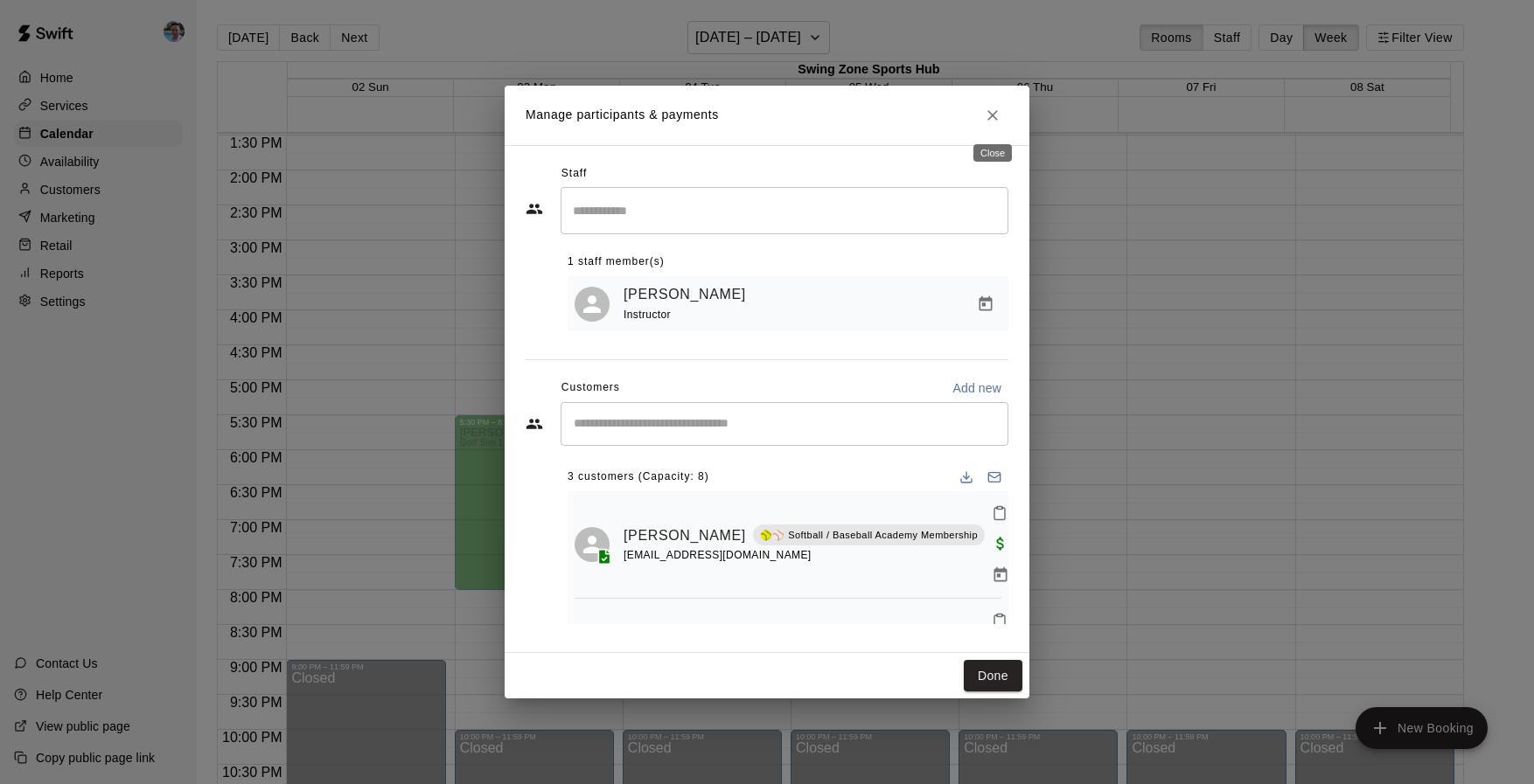
click at [995, 120] on icon "Close" at bounding box center [993, 115] width 11 height 11
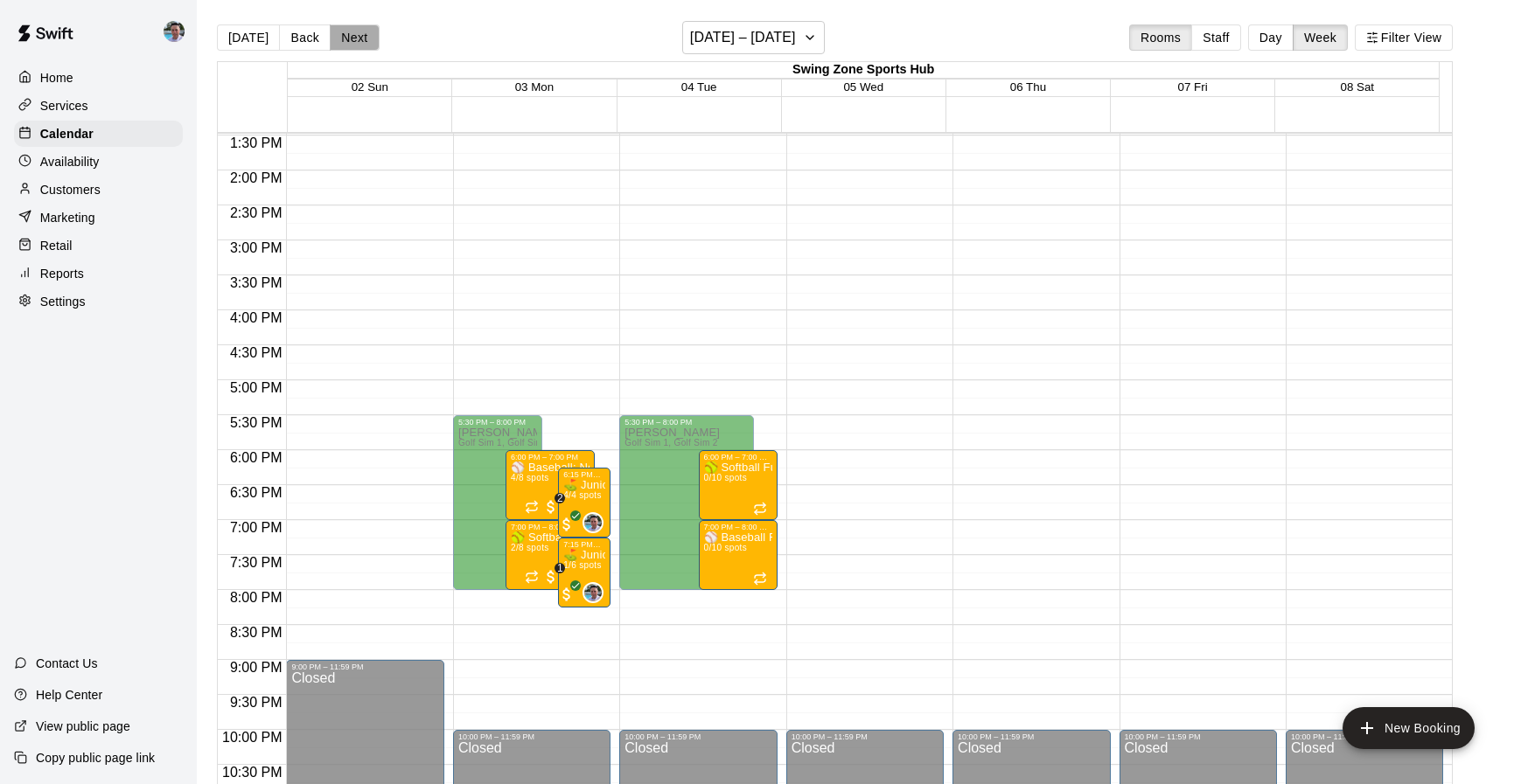
click at [348, 34] on button "Next" at bounding box center [355, 38] width 49 height 26
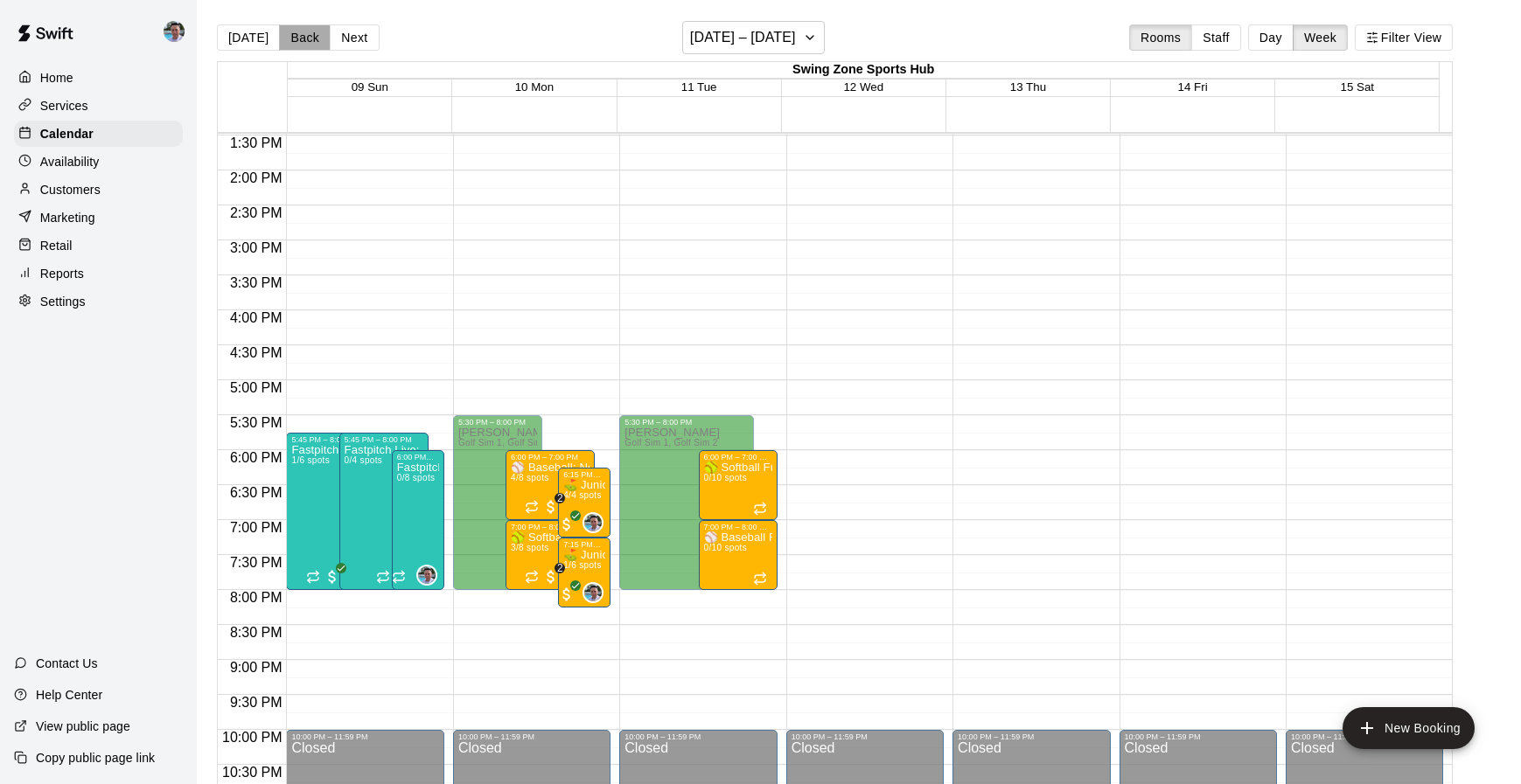
click at [302, 40] on button "Back" at bounding box center [305, 38] width 52 height 26
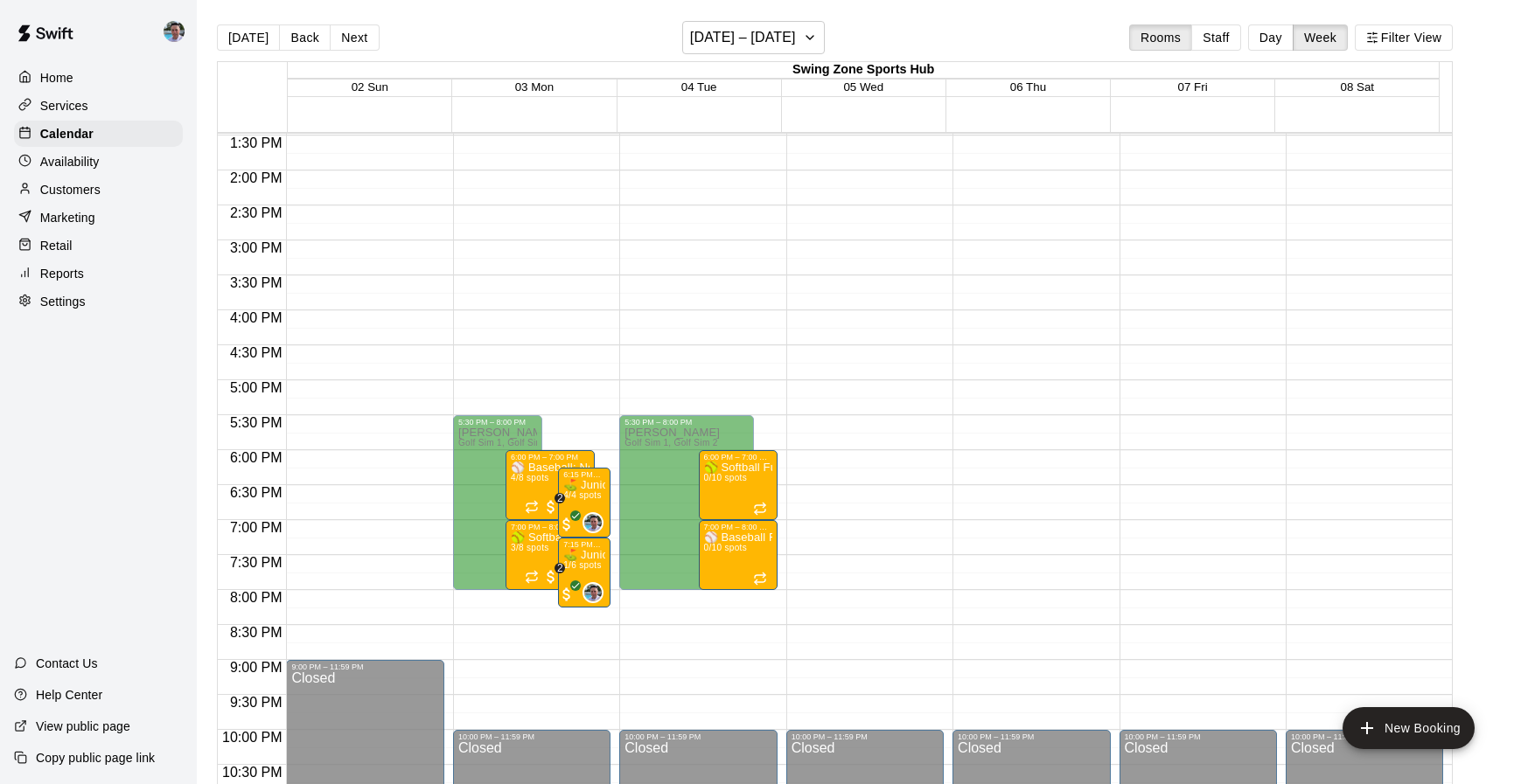
click at [77, 81] on div "Home" at bounding box center [99, 78] width 169 height 26
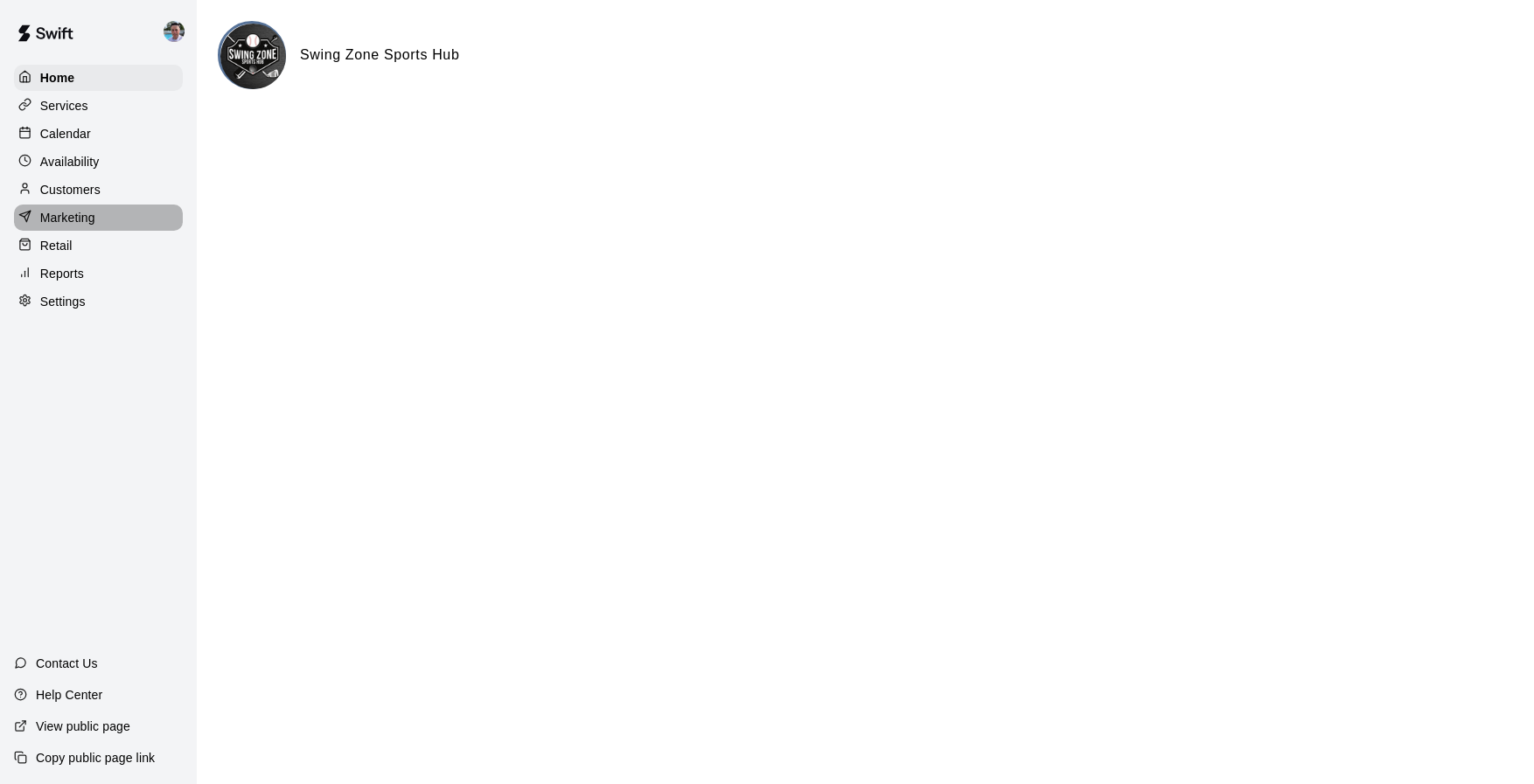
click at [161, 224] on div "Marketing" at bounding box center [99, 217] width 169 height 26
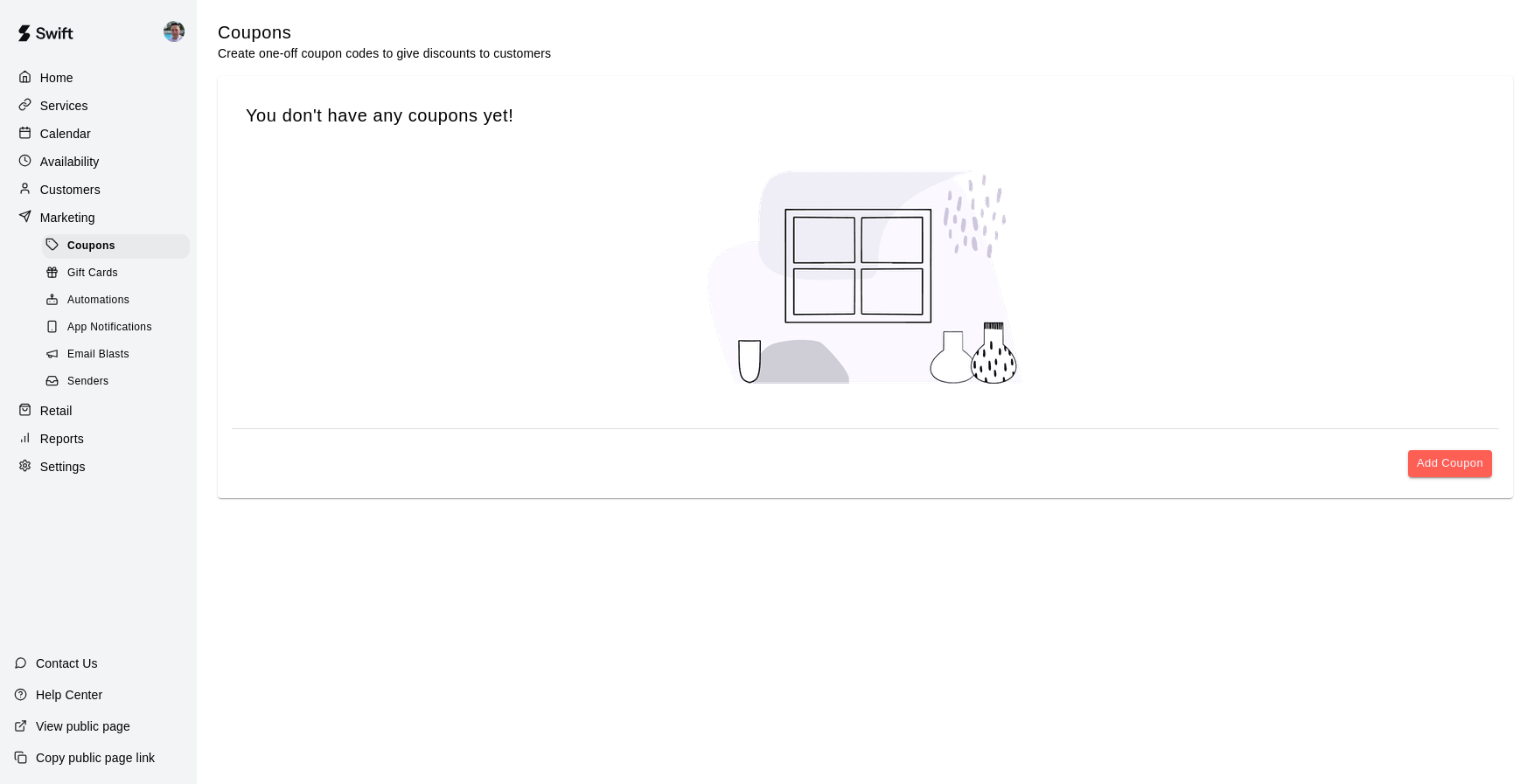
click at [142, 406] on div "Retail" at bounding box center [99, 411] width 169 height 26
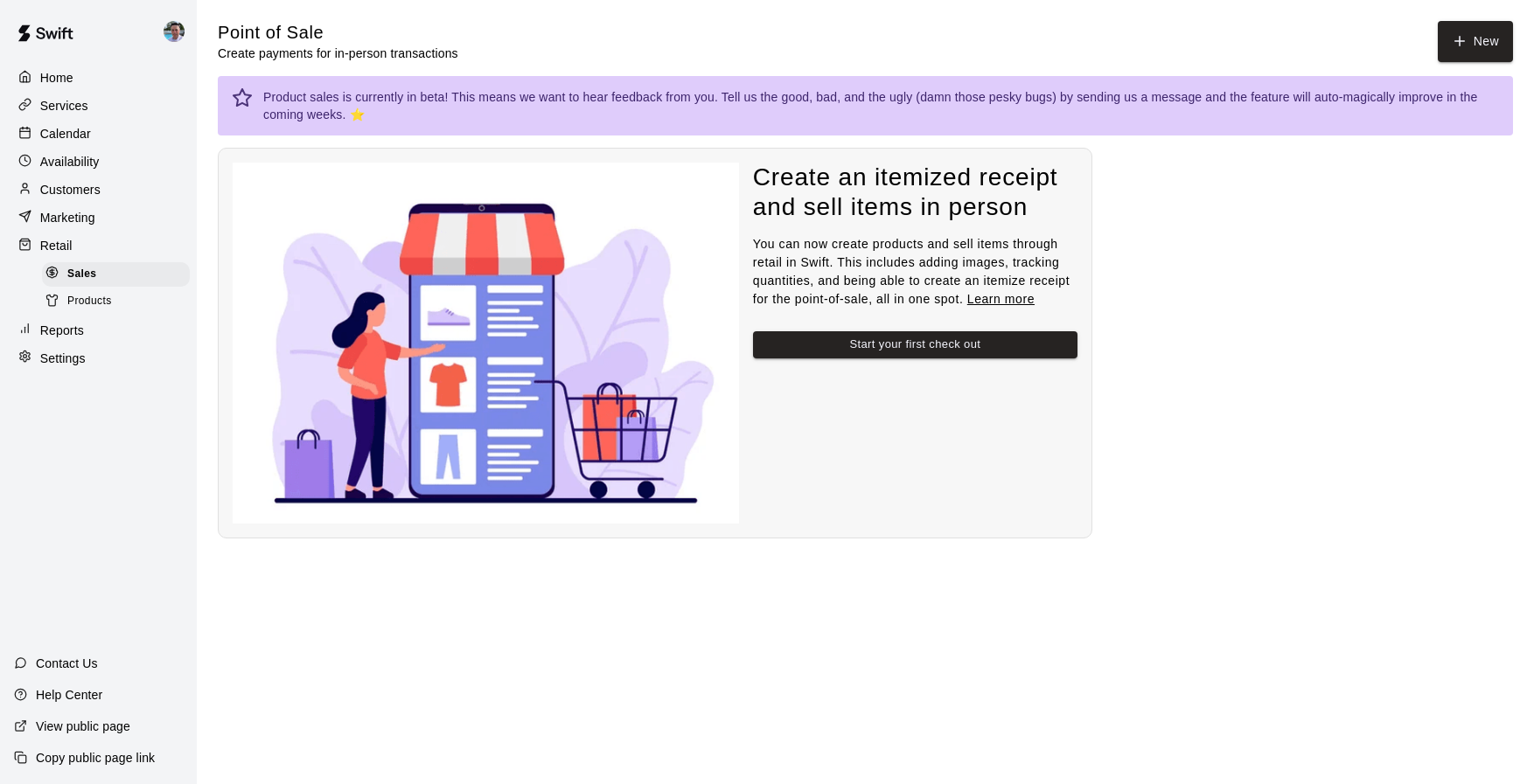
click at [106, 297] on span "Products" at bounding box center [90, 302] width 45 height 18
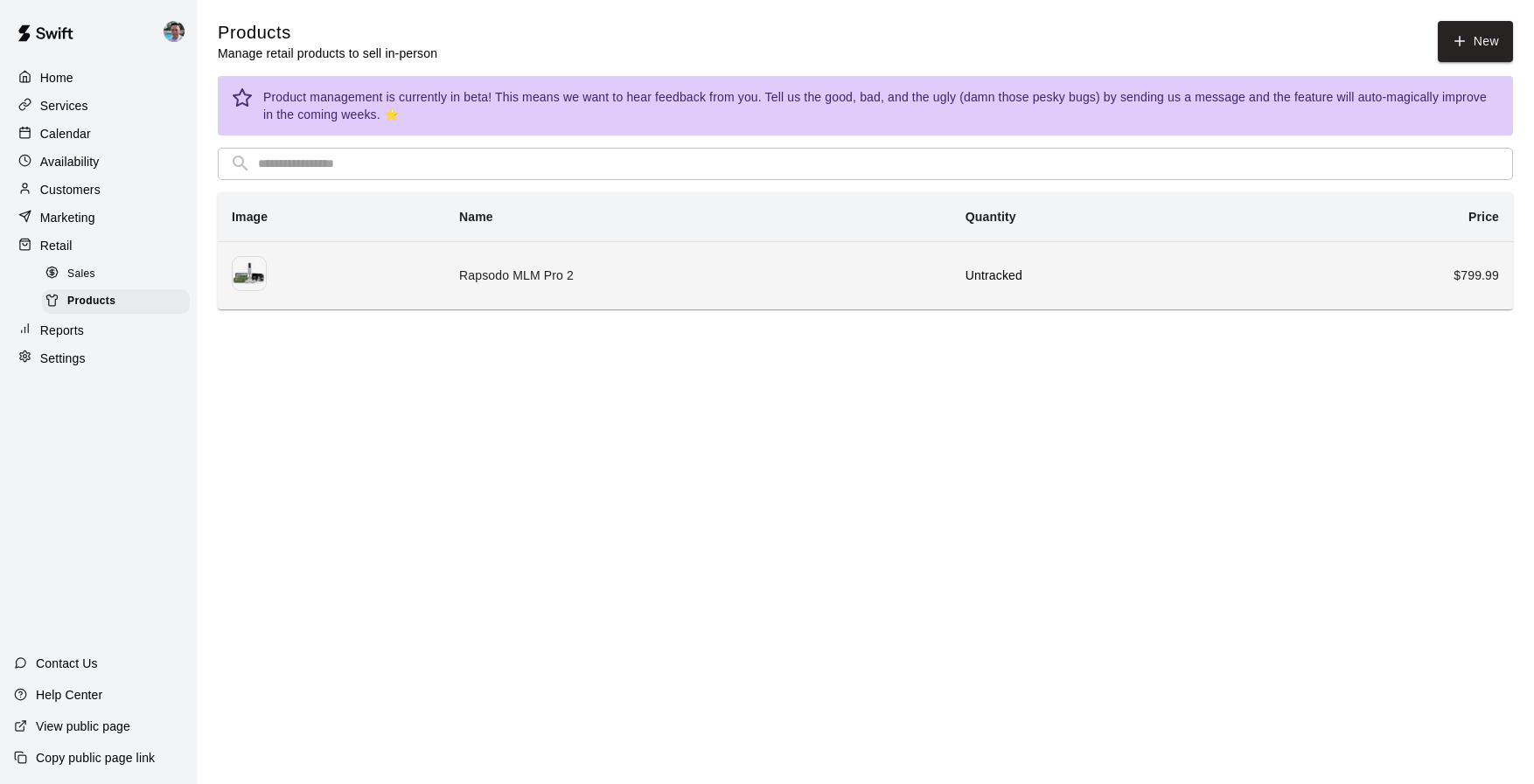
click at [821, 282] on td "Rapsodo MLM Pro 2" at bounding box center [698, 275] width 506 height 68
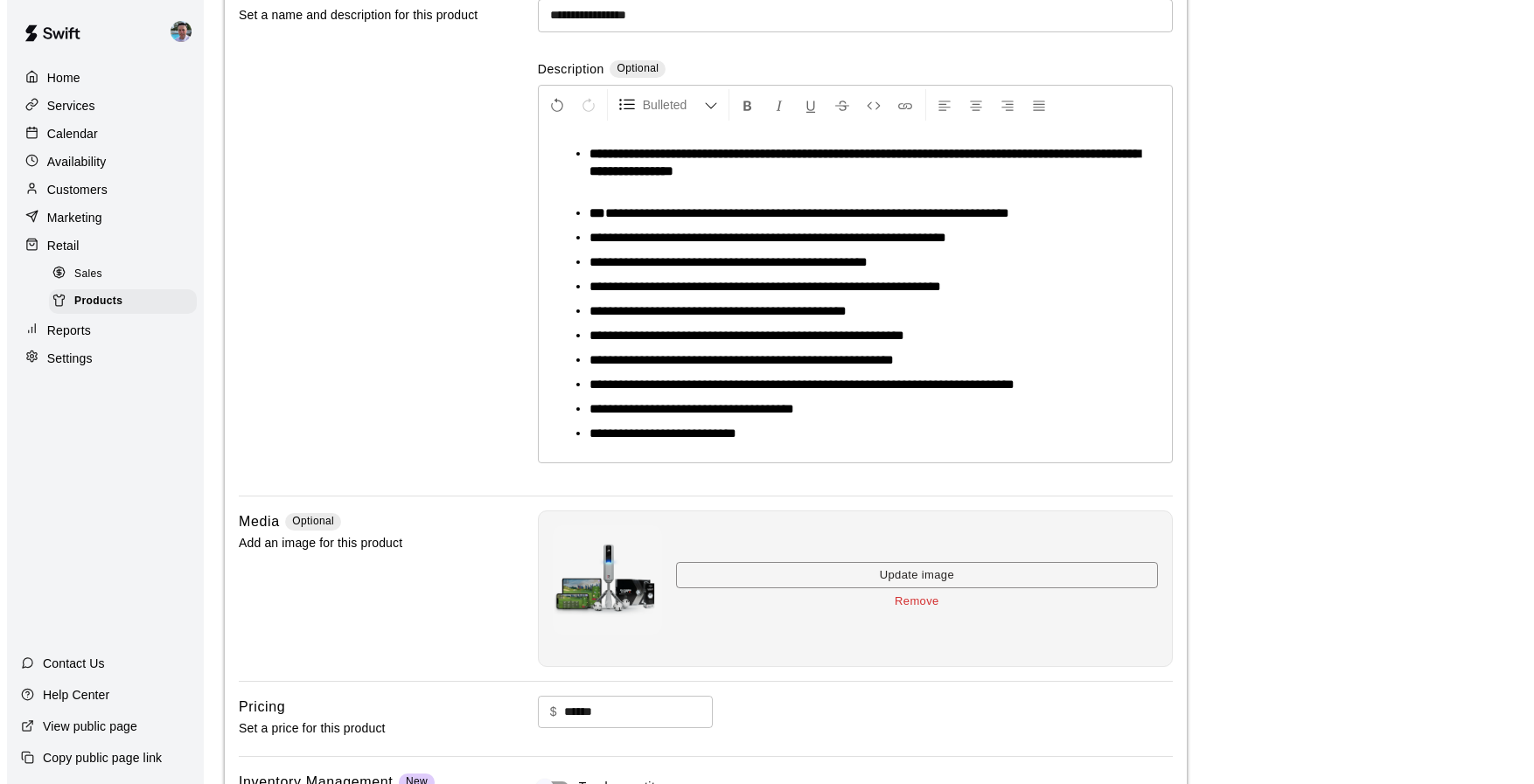
scroll to position [356, 0]
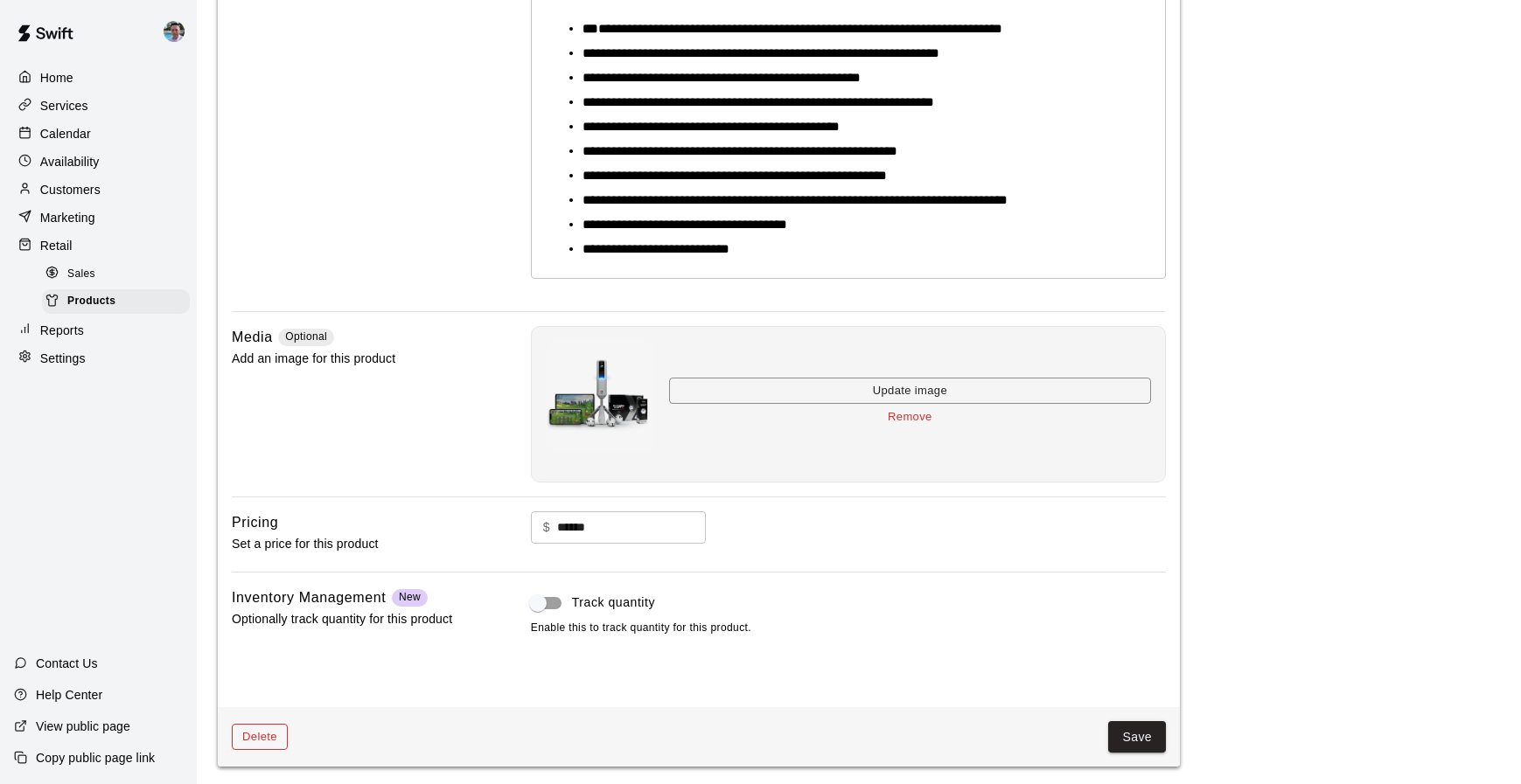
click at [251, 738] on button "Delete" at bounding box center [260, 737] width 56 height 27
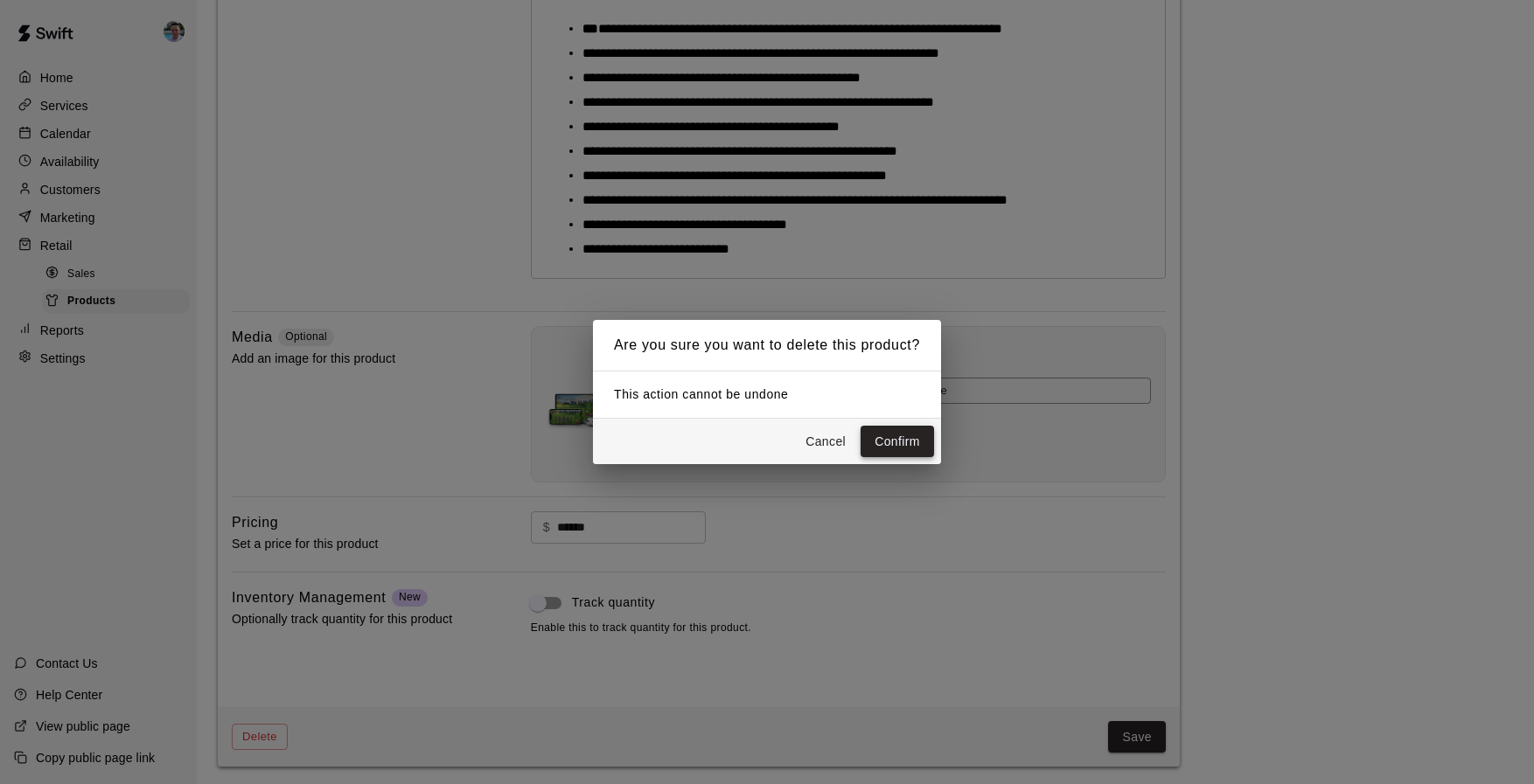
click at [896, 444] on button "Confirm" at bounding box center [897, 442] width 73 height 33
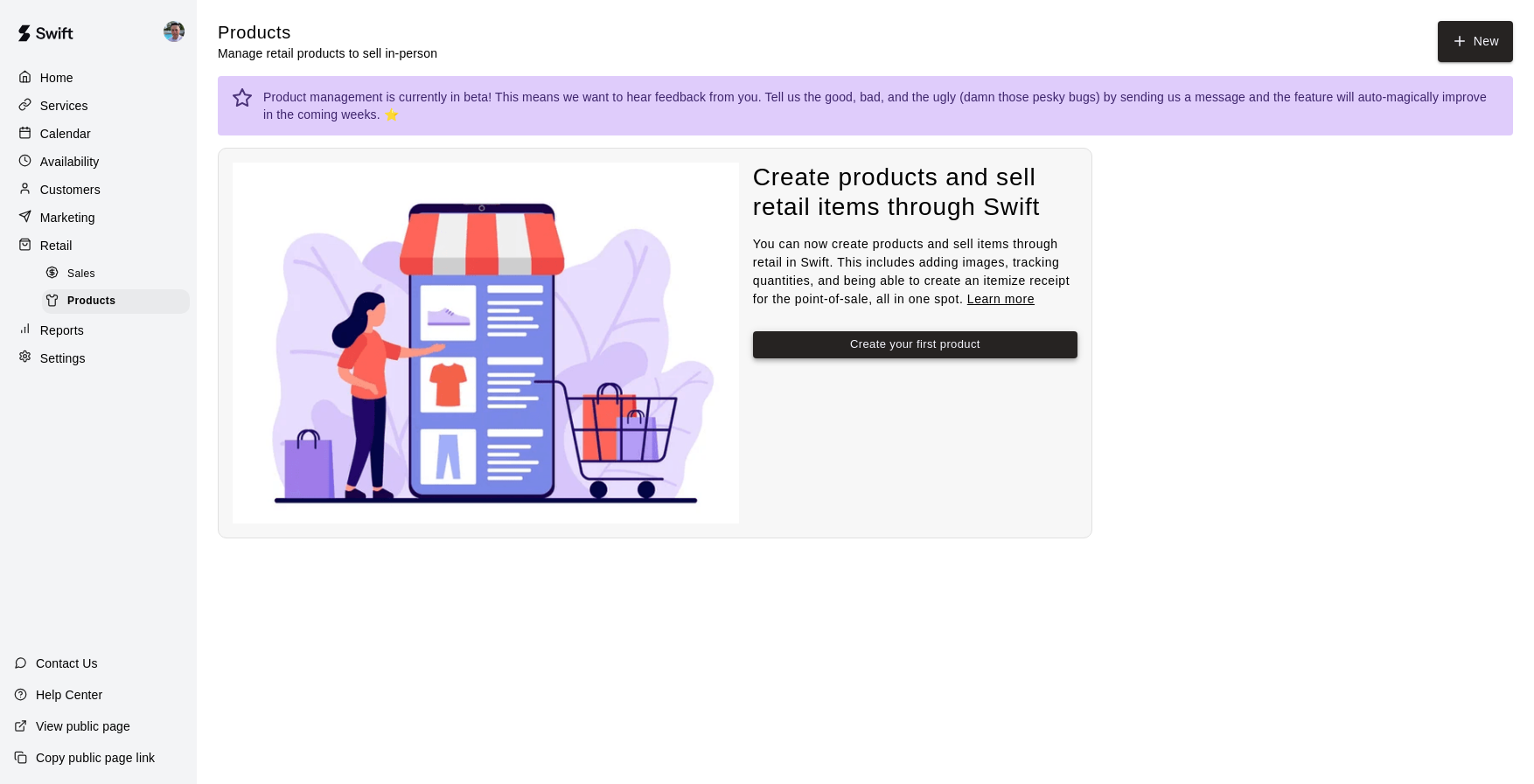
click at [899, 346] on button "Create your first product" at bounding box center [914, 345] width 325 height 27
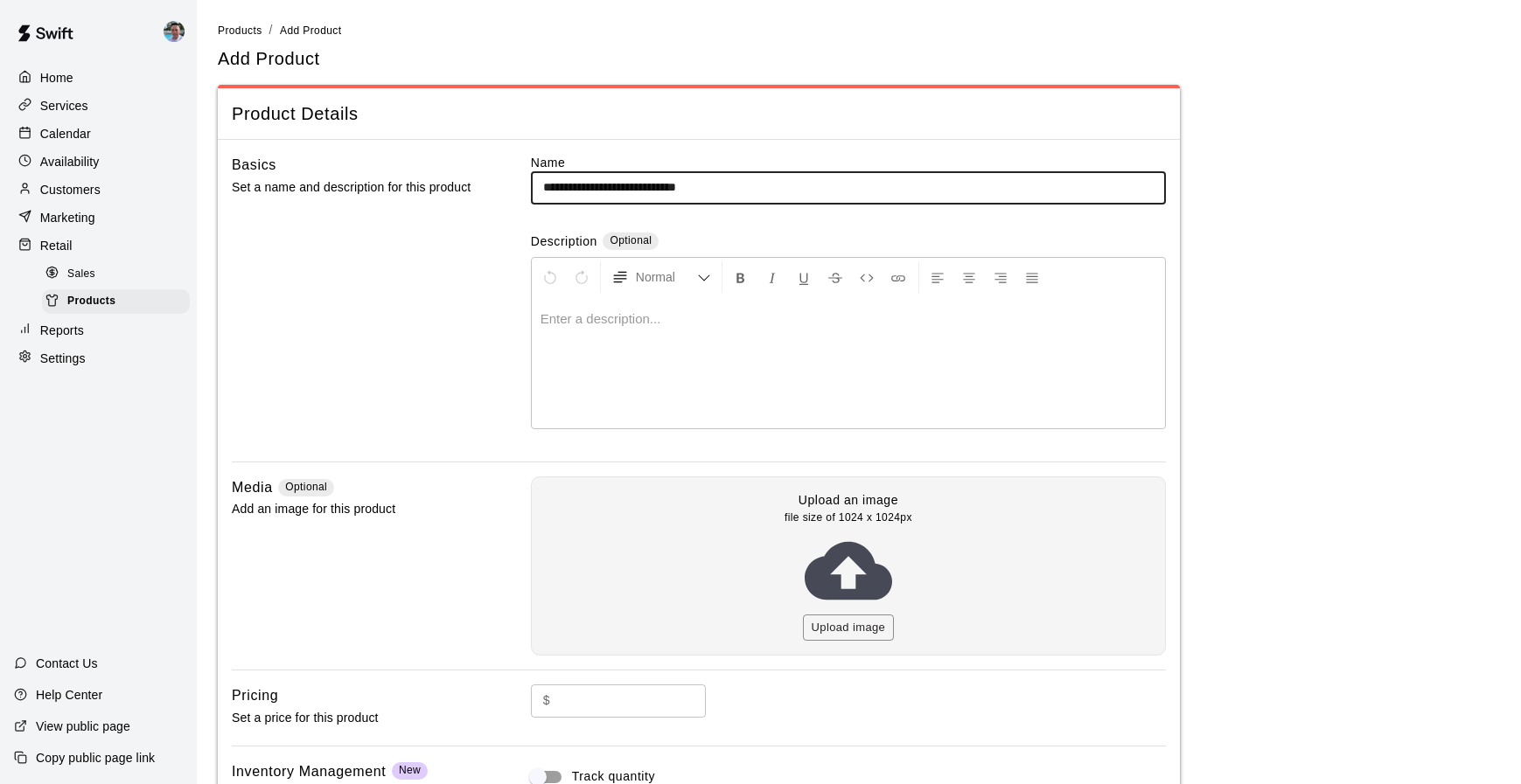
type input "**********"
click at [595, 370] on div at bounding box center [848, 363] width 633 height 131
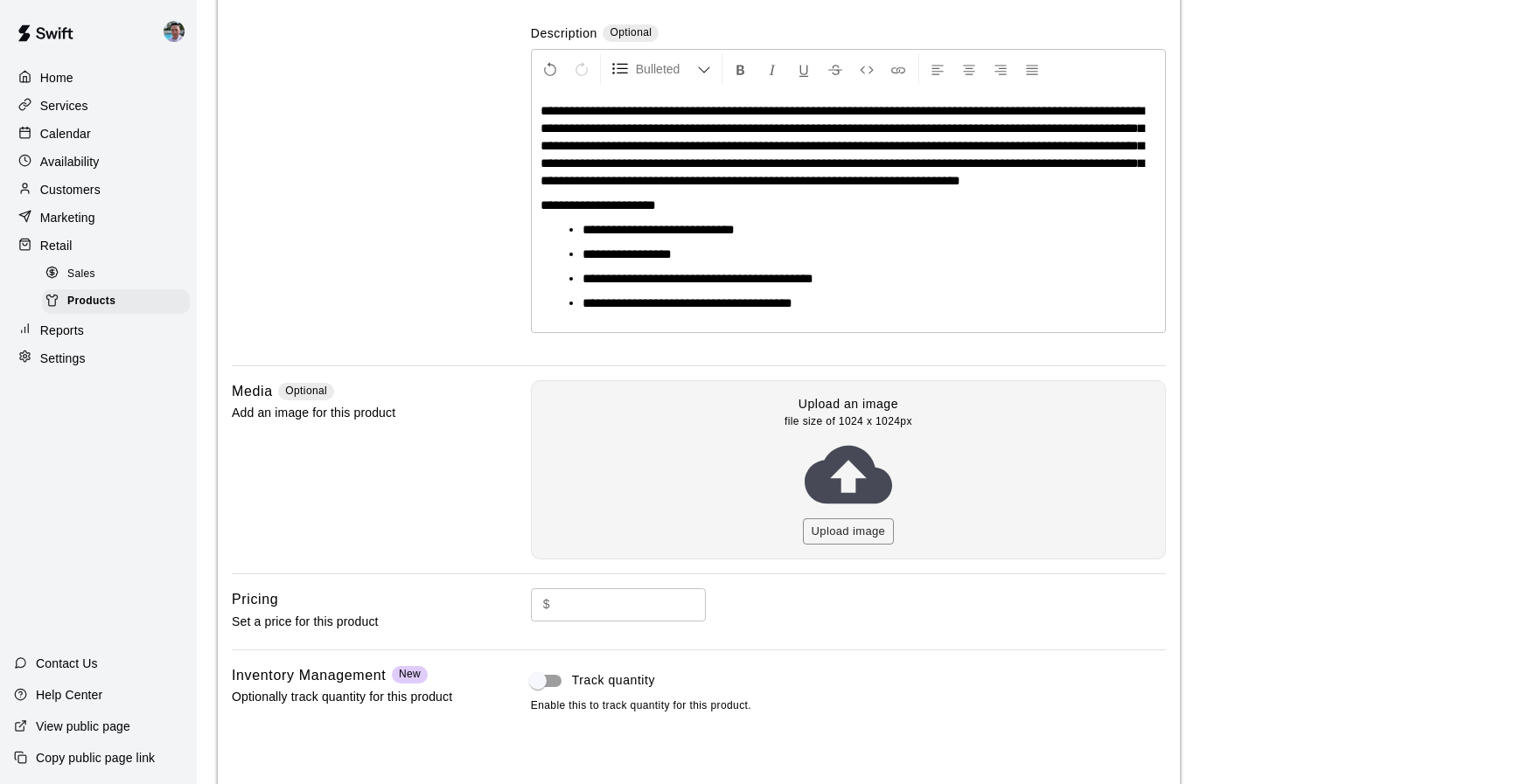
scroll to position [289, 0]
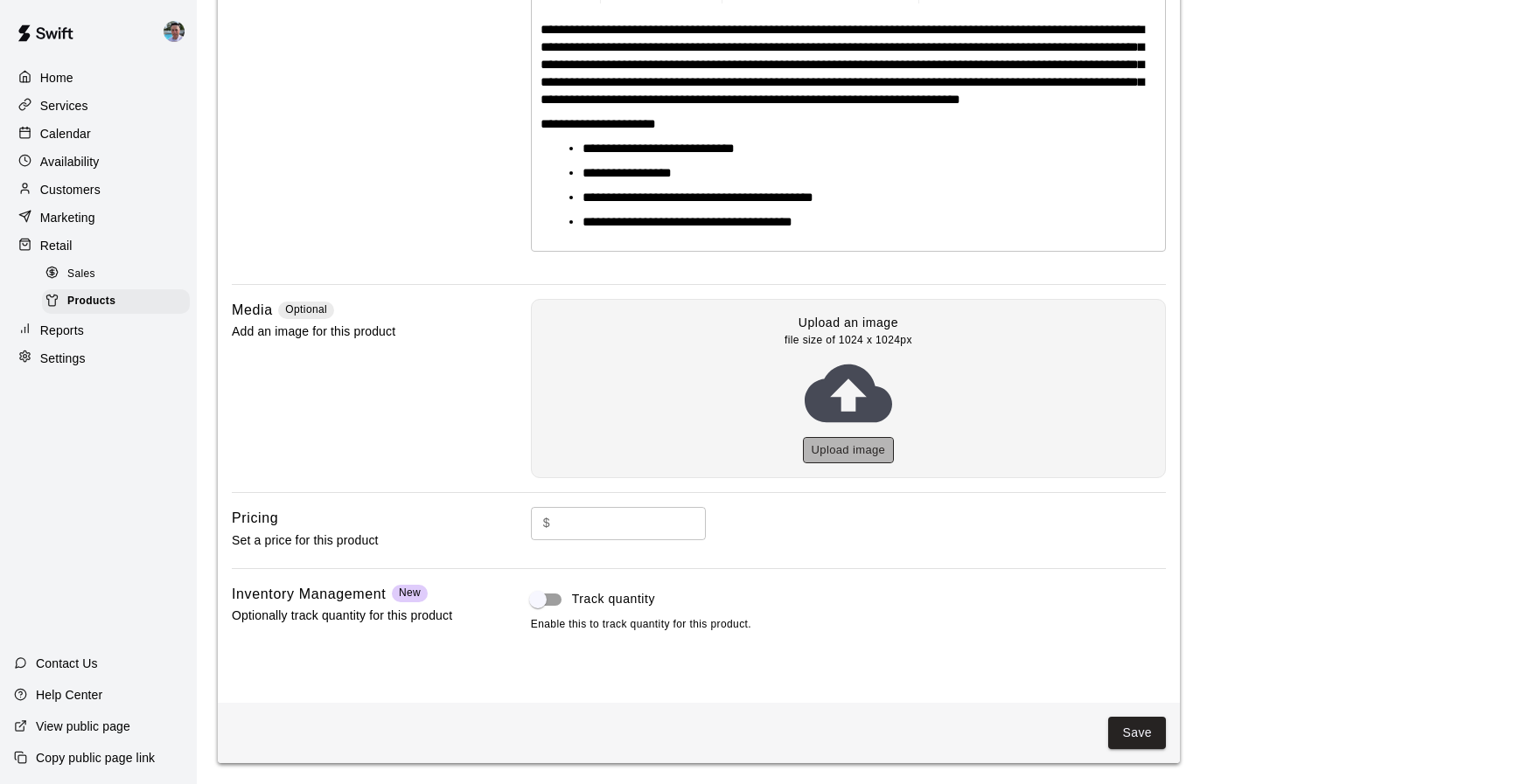
click at [878, 465] on button "Upload image" at bounding box center [849, 451] width 92 height 27
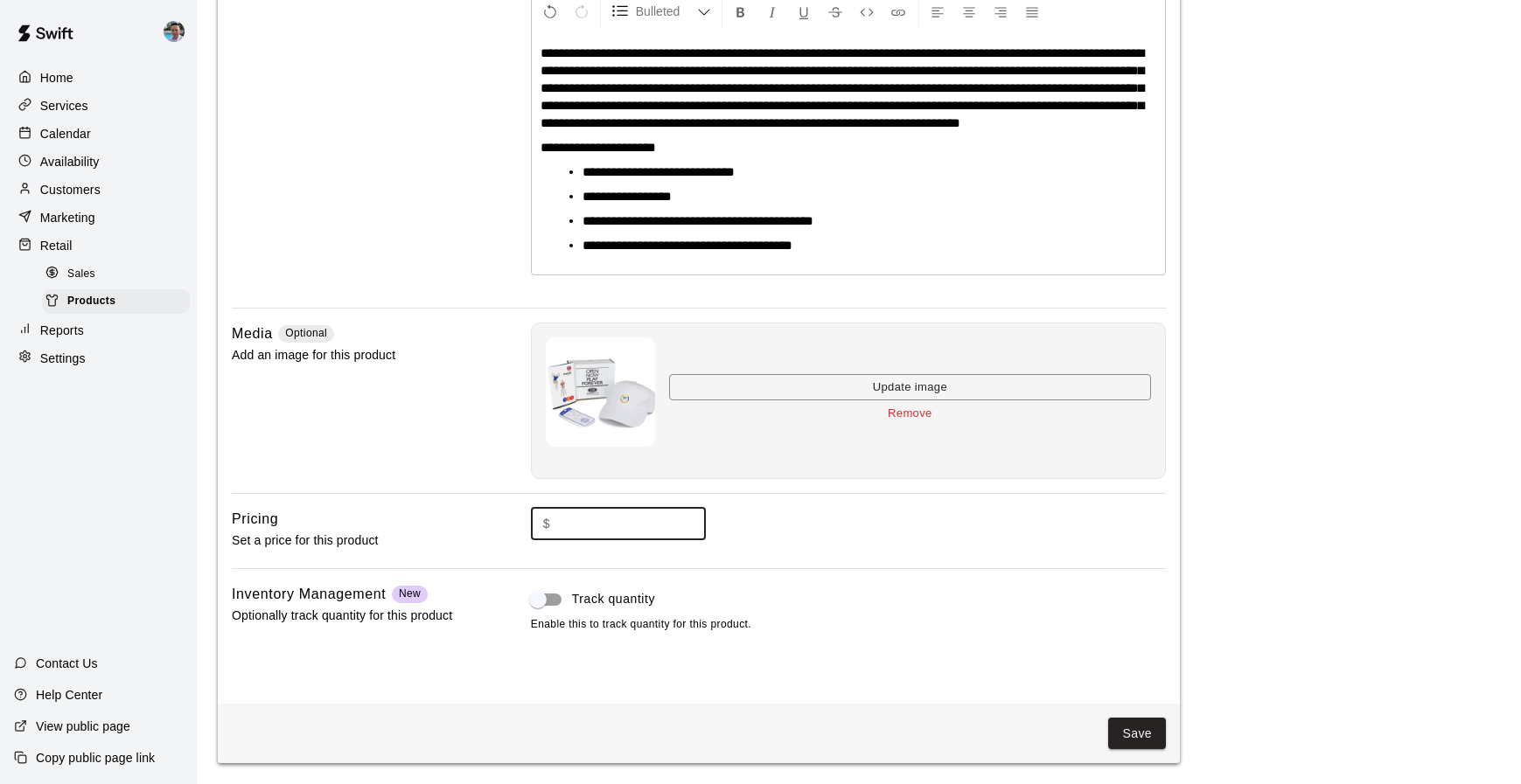
click at [631, 525] on input "text" at bounding box center [631, 524] width 149 height 33
type input "*****"
click at [1153, 734] on button "Save" at bounding box center [1137, 734] width 58 height 33
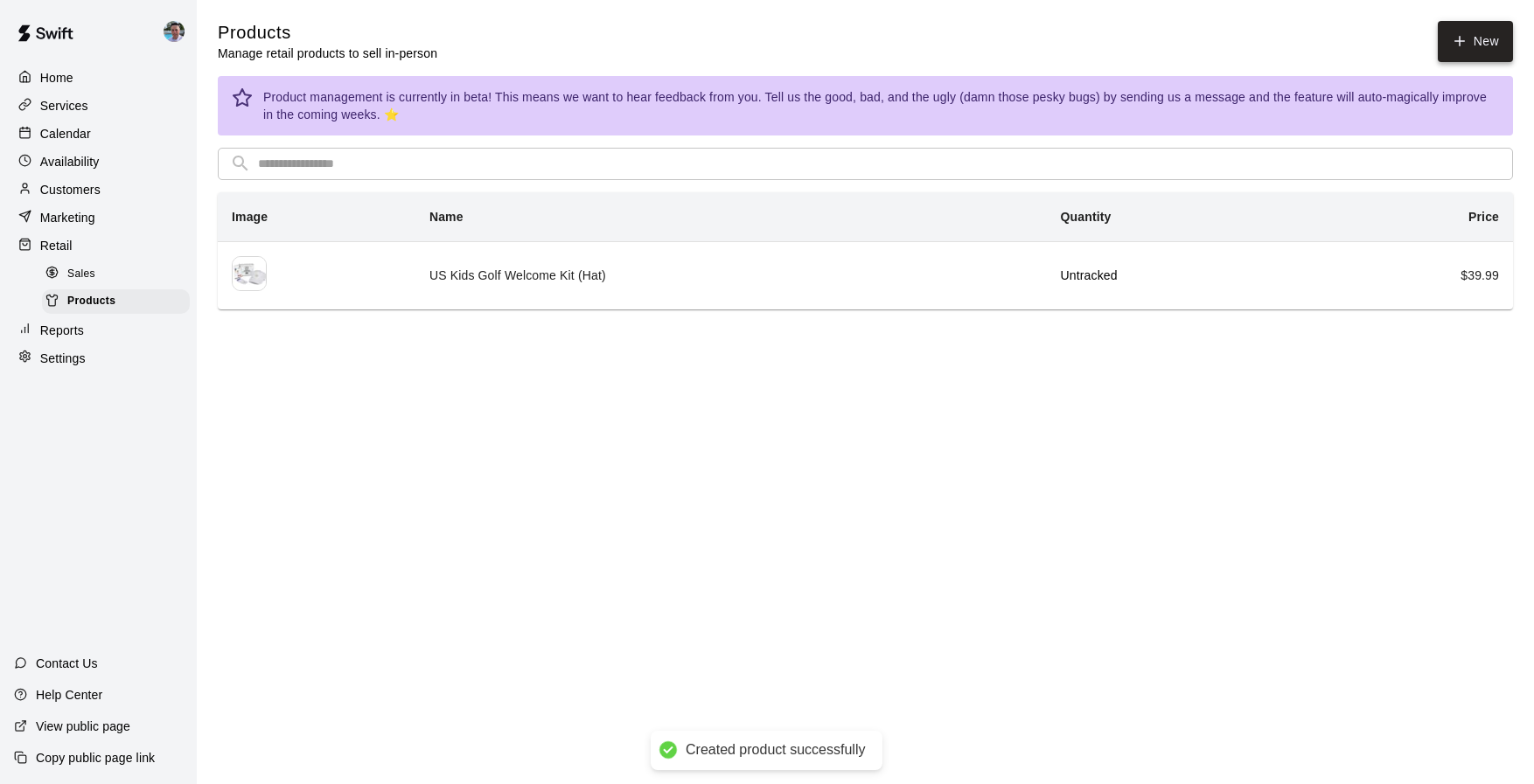
click at [1469, 44] on link "New" at bounding box center [1474, 41] width 75 height 41
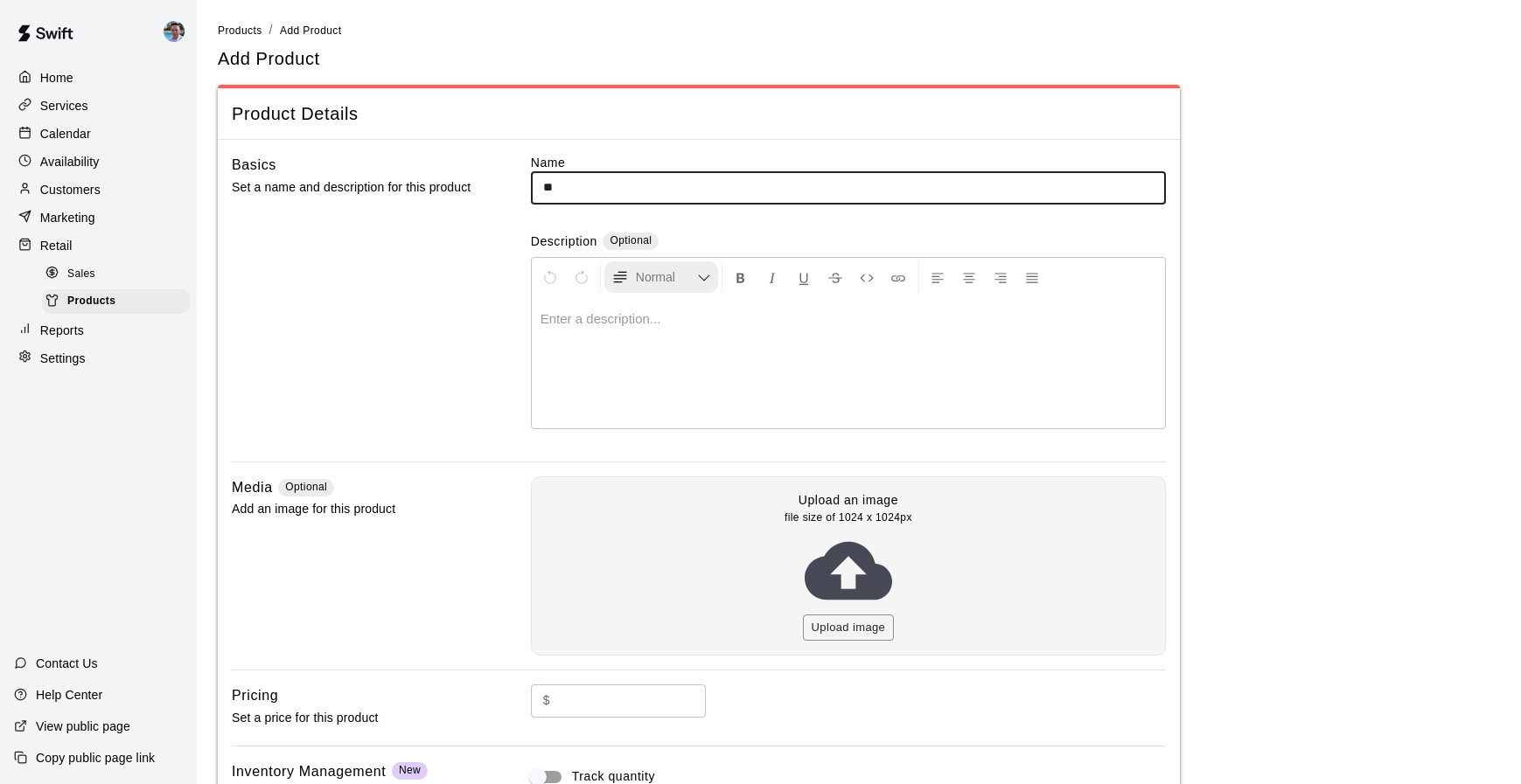
type input "*"
type input "**********"
click at [680, 362] on div at bounding box center [848, 363] width 633 height 131
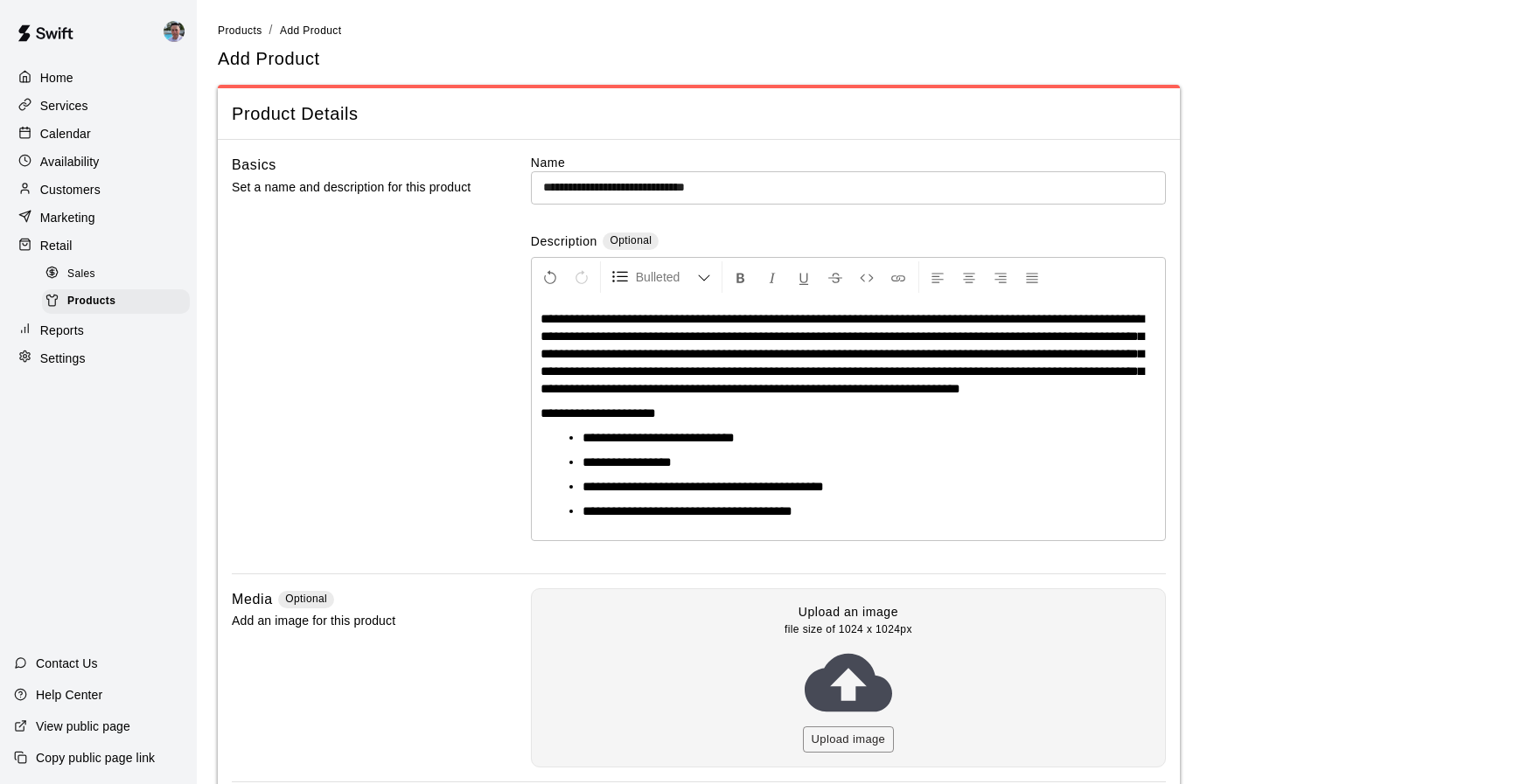
scroll to position [219, 0]
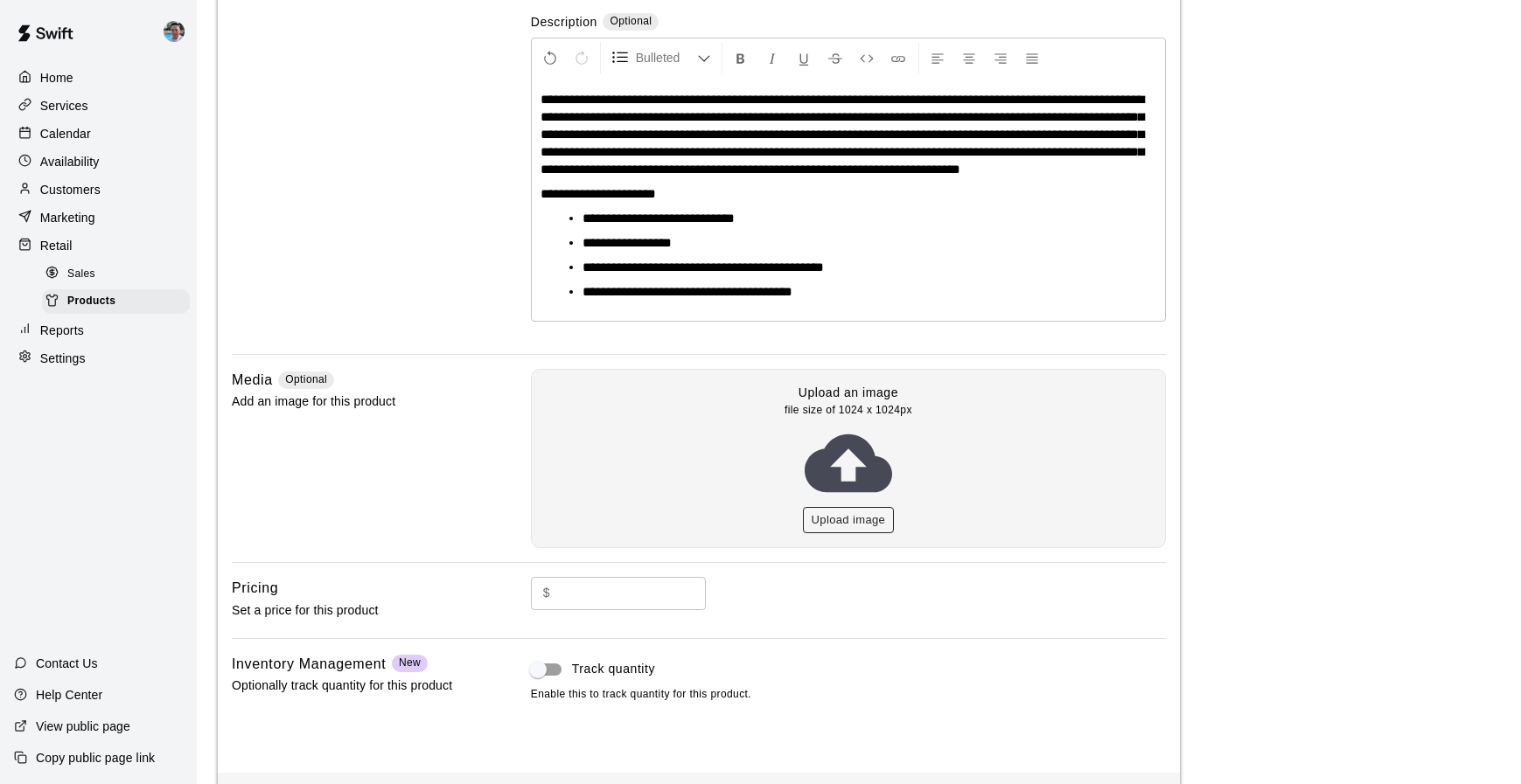
click at [820, 531] on button "Upload image" at bounding box center [849, 520] width 92 height 27
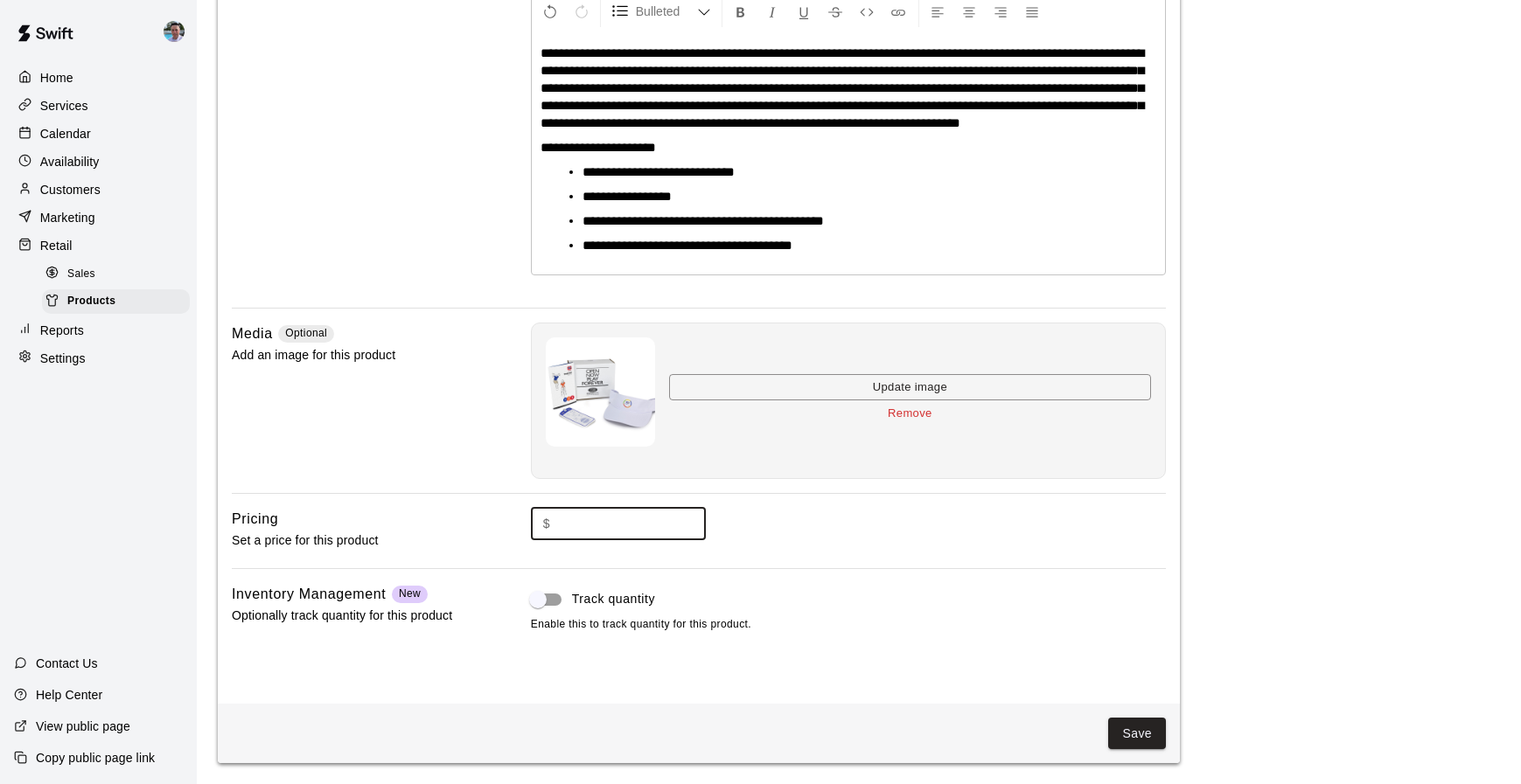
click at [597, 524] on input "text" at bounding box center [631, 524] width 149 height 33
type input "*****"
click at [1152, 733] on button "Save" at bounding box center [1137, 734] width 58 height 33
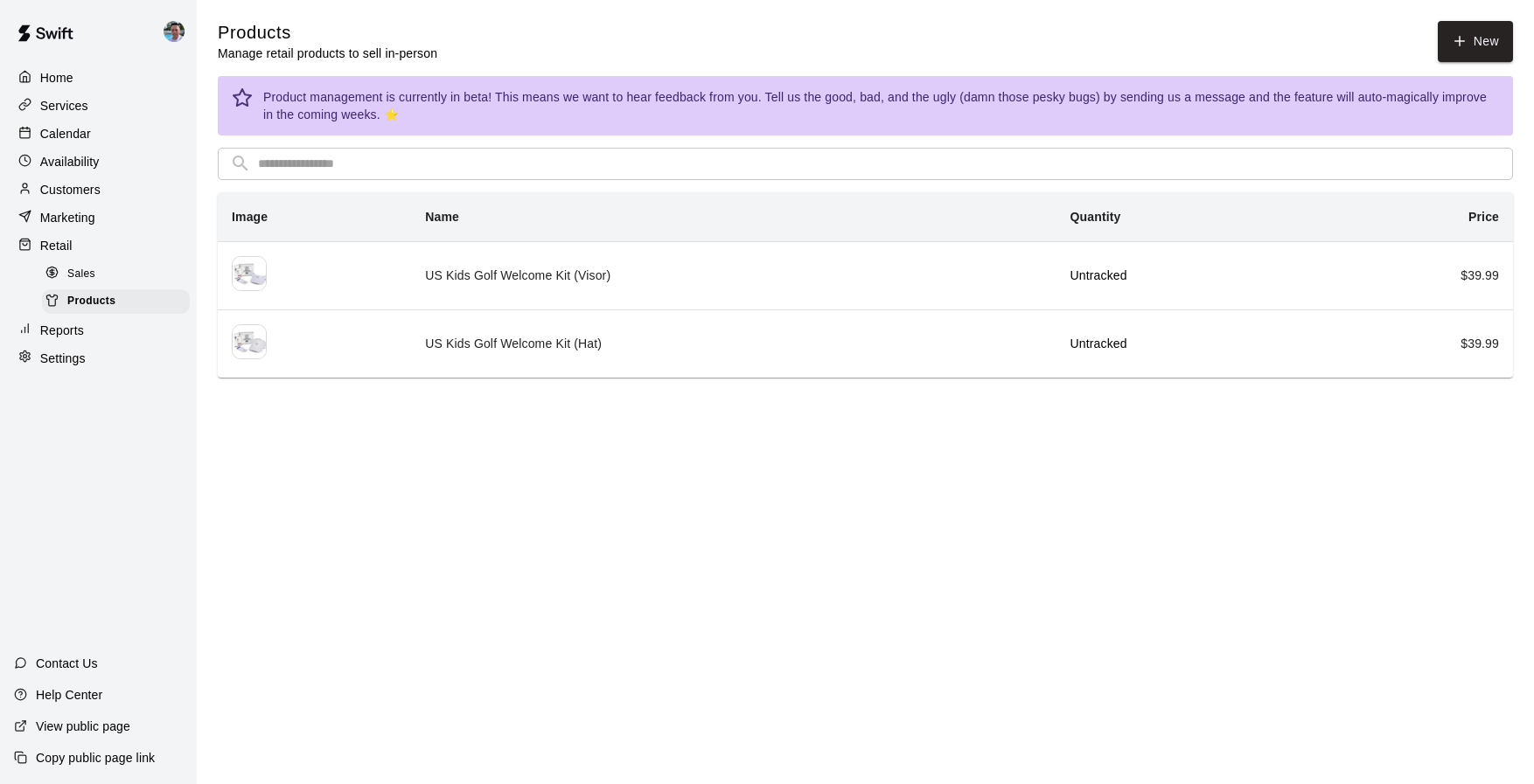
click at [123, 279] on div "Sales" at bounding box center [116, 275] width 148 height 25
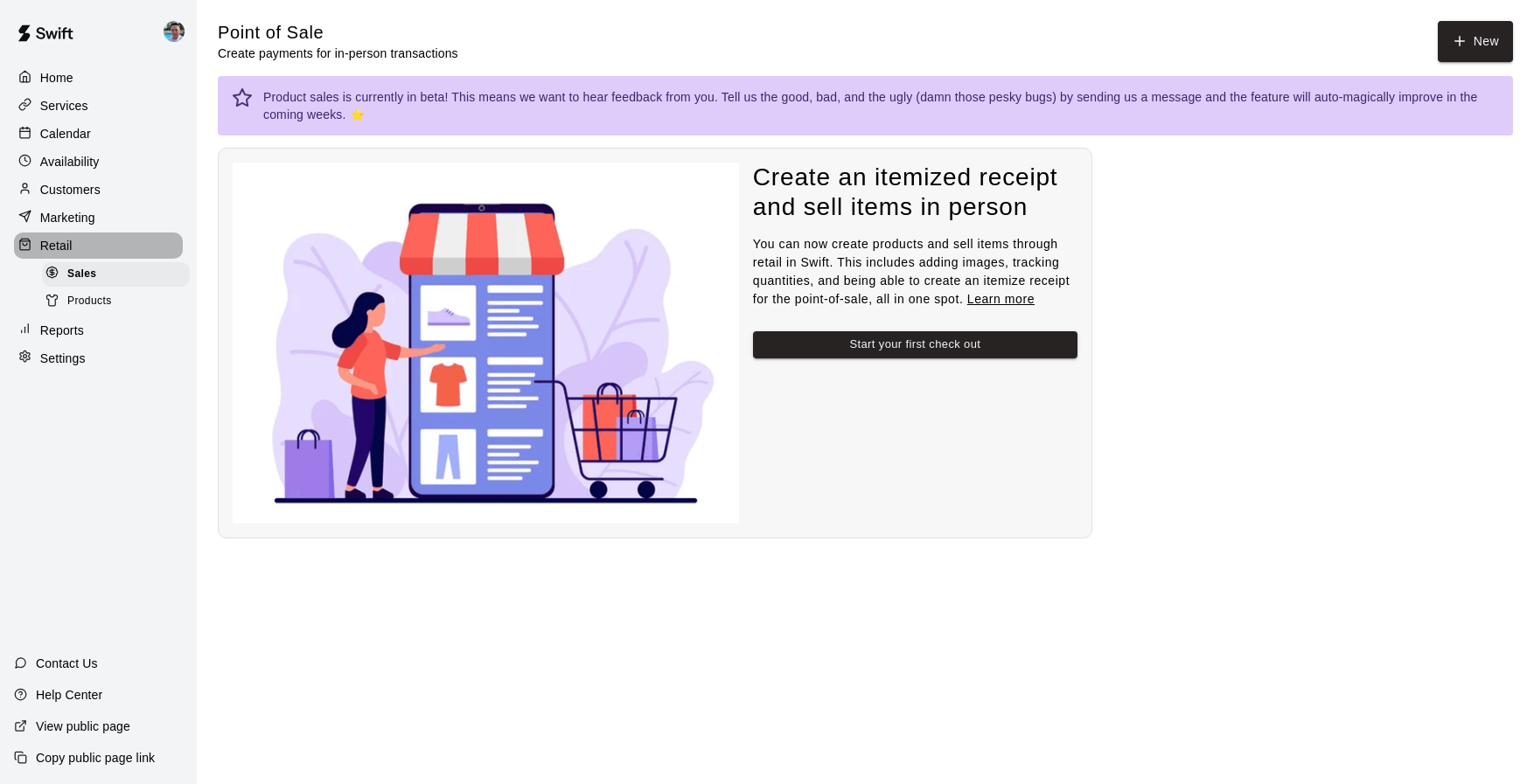
click at [105, 241] on div "Retail" at bounding box center [99, 245] width 169 height 26
click at [60, 77] on p "Home" at bounding box center [57, 77] width 33 height 18
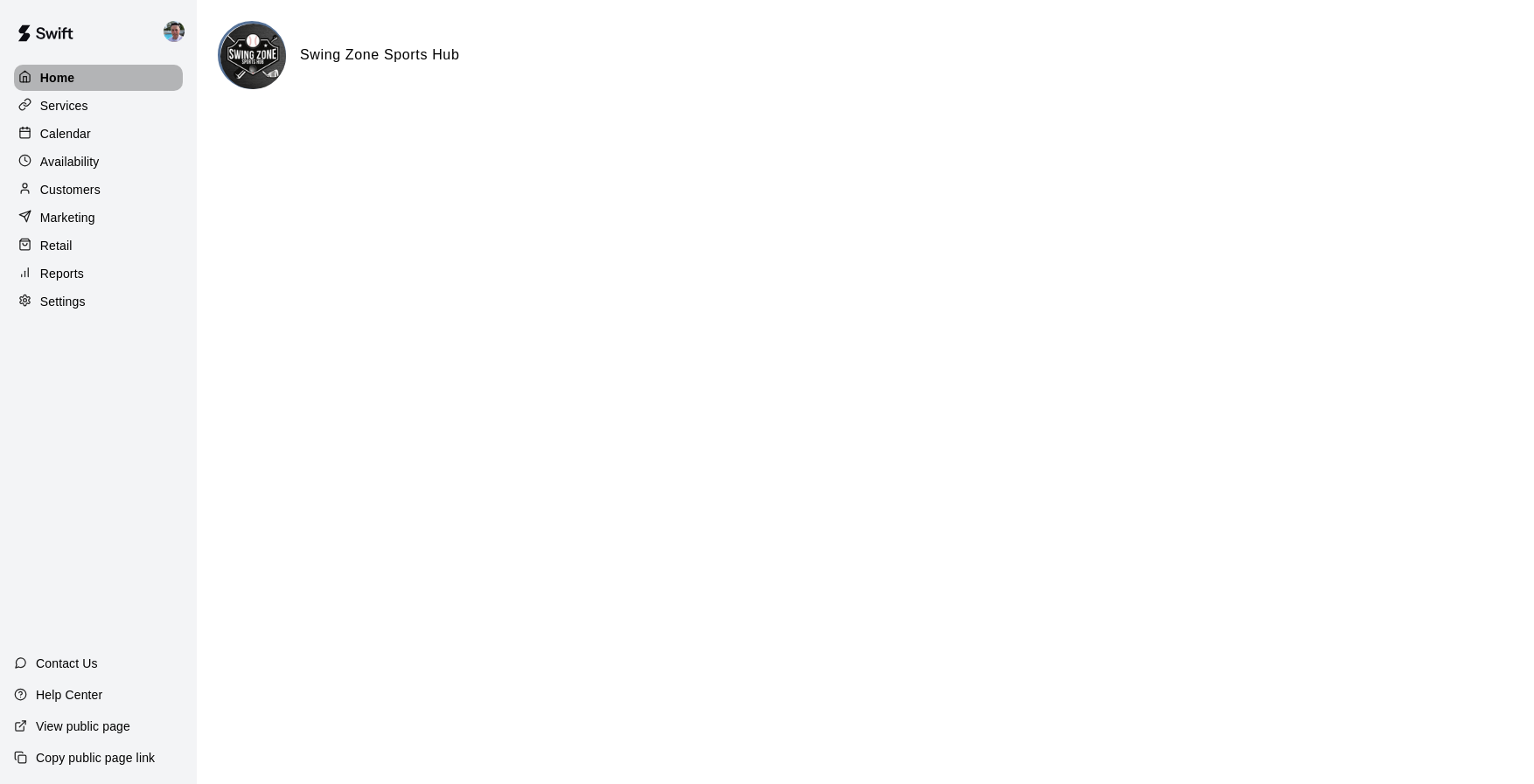
click at [48, 77] on p "Home" at bounding box center [58, 77] width 35 height 18
